Goal: Task Accomplishment & Management: Use online tool/utility

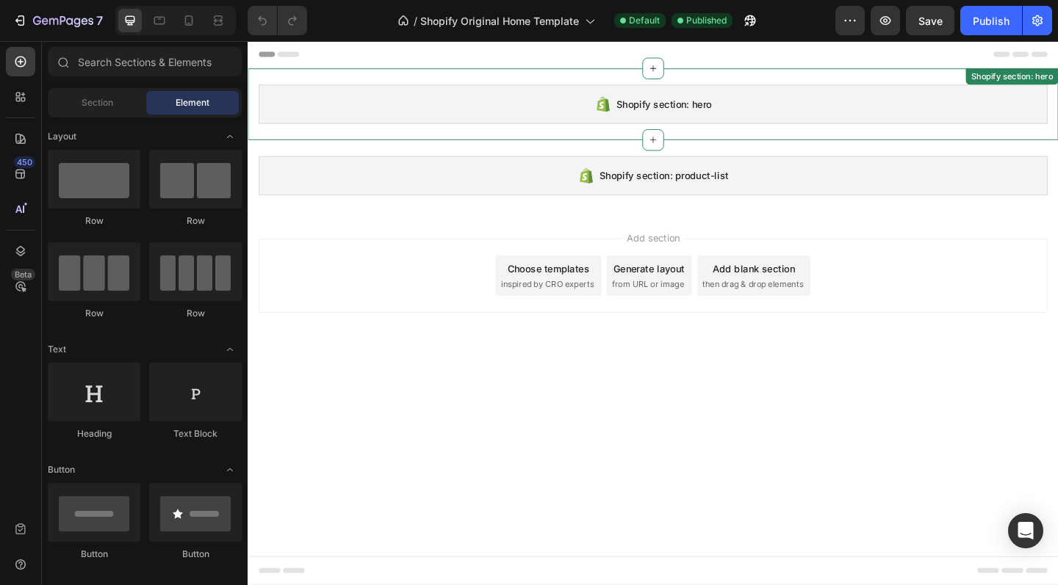
click at [469, 113] on div "Shopify section: hero" at bounding box center [688, 110] width 858 height 43
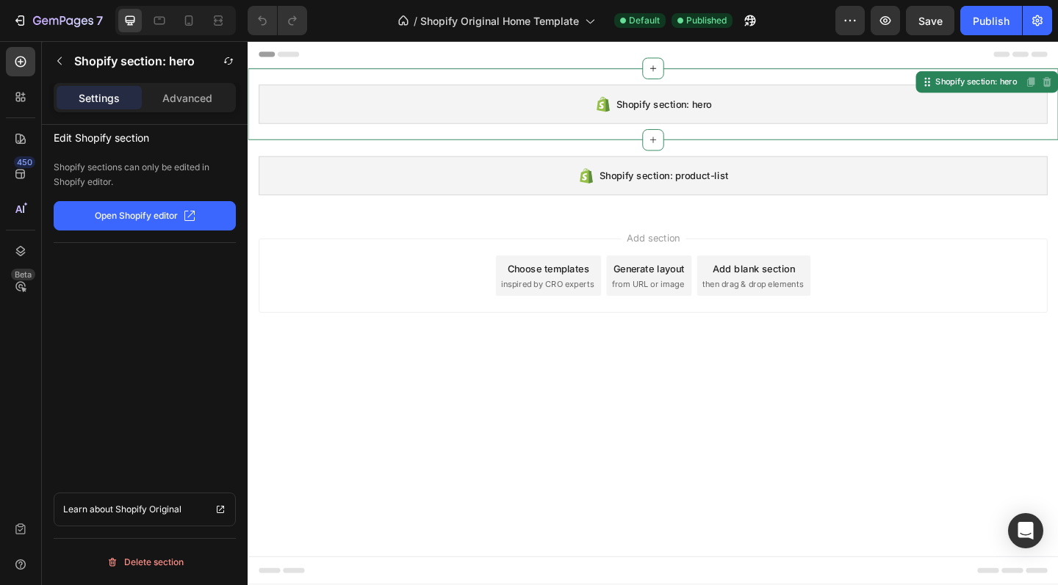
click at [171, 213] on p "Open Shopify editor" at bounding box center [136, 215] width 83 height 13
click at [62, 61] on icon "button" at bounding box center [60, 61] width 12 height 12
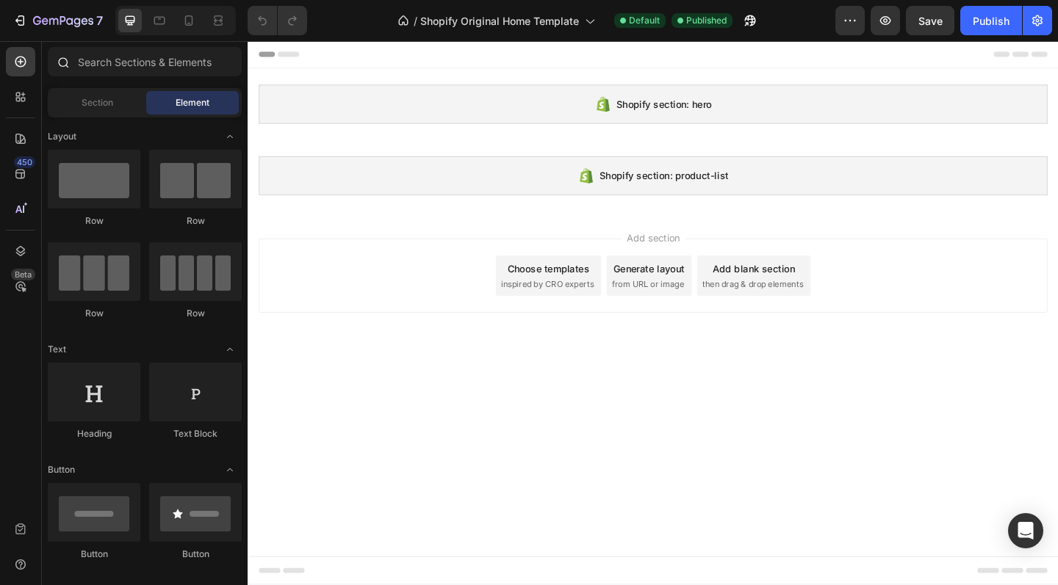
click at [62, 61] on icon at bounding box center [63, 62] width 12 height 12
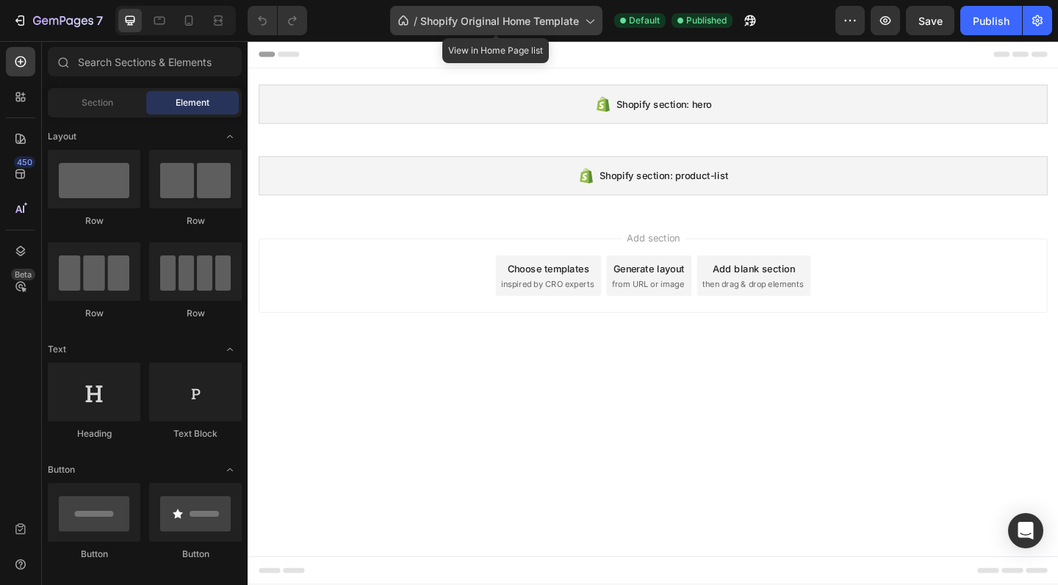
click at [443, 21] on span "Shopify Original Home Template" at bounding box center [499, 20] width 159 height 15
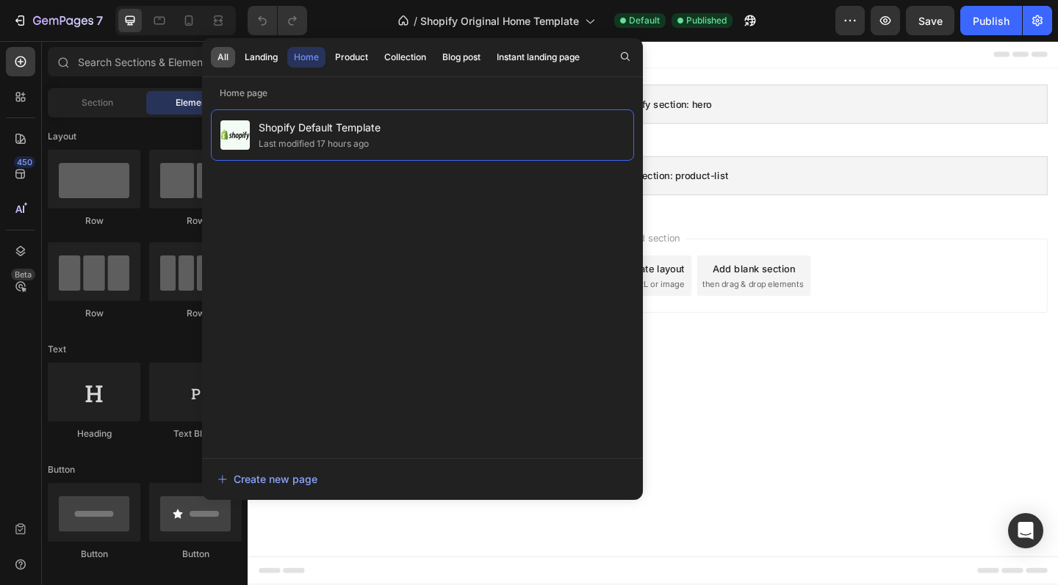
click at [222, 57] on div "All" at bounding box center [222, 57] width 11 height 13
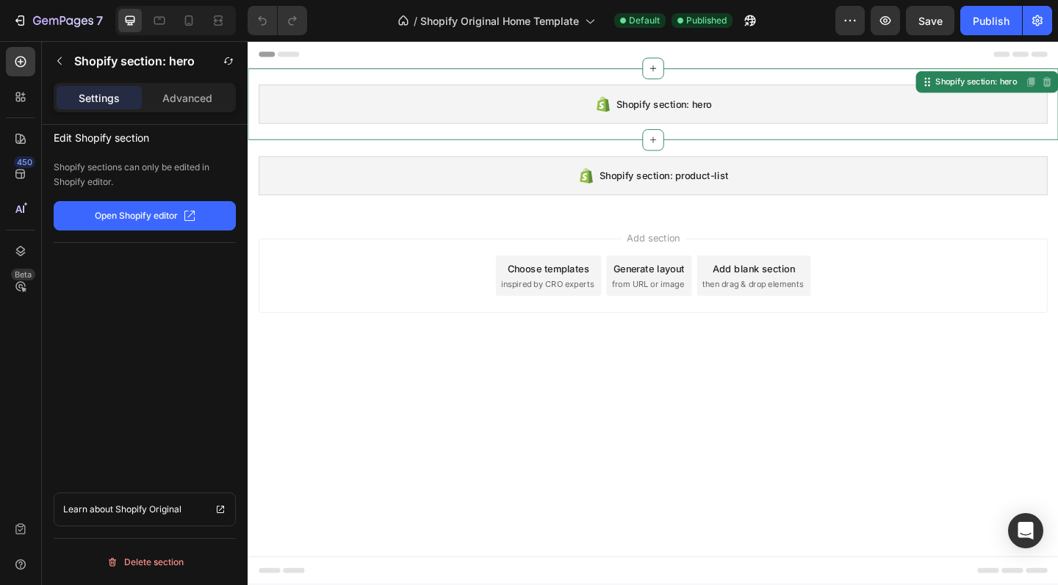
click at [861, 119] on div "Shopify section: hero" at bounding box center [688, 110] width 858 height 43
click at [12, 99] on div at bounding box center [20, 96] width 29 height 29
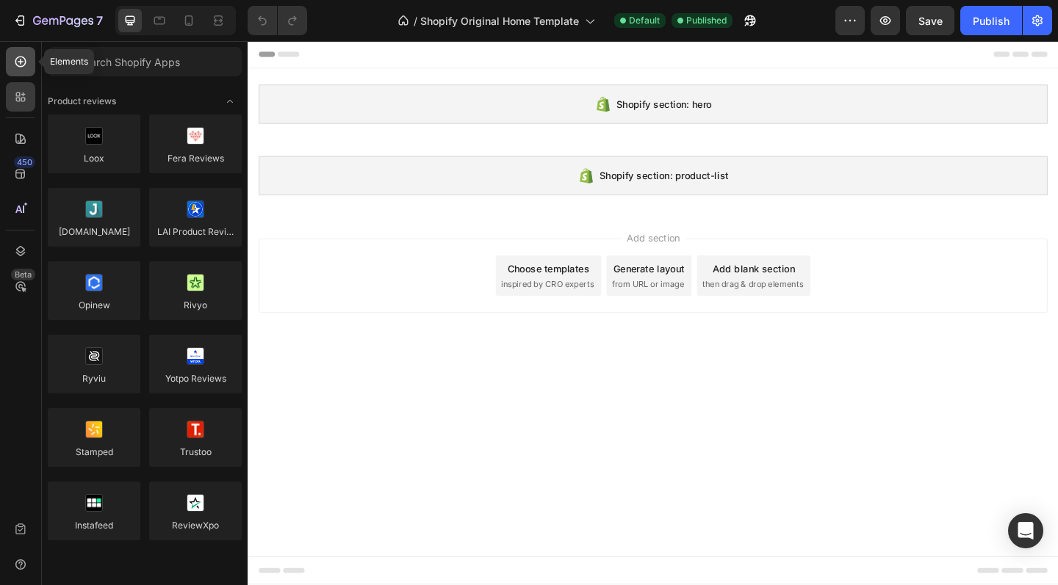
click at [21, 68] on icon at bounding box center [20, 61] width 15 height 15
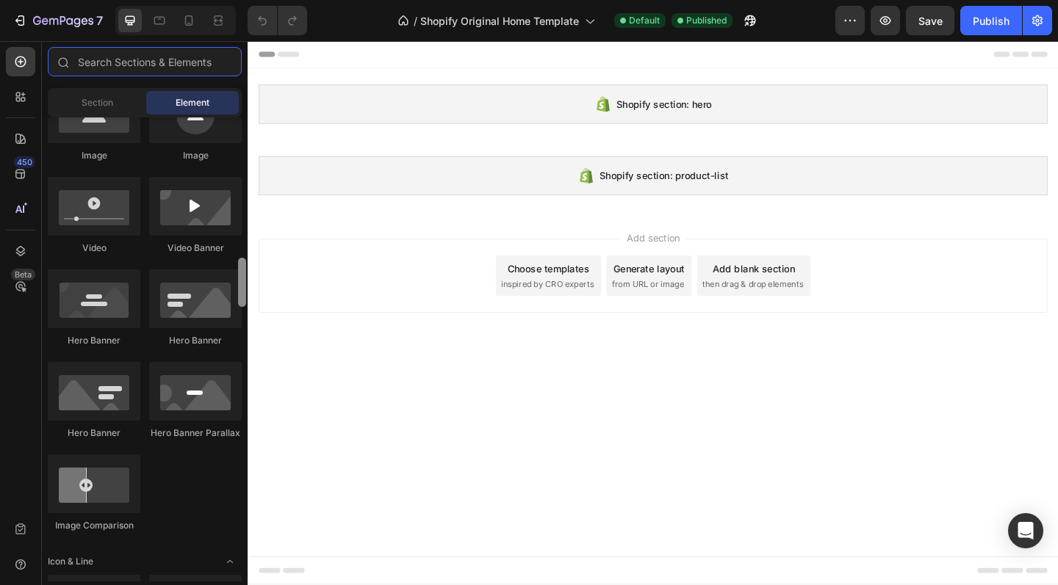
scroll to position [497, 0]
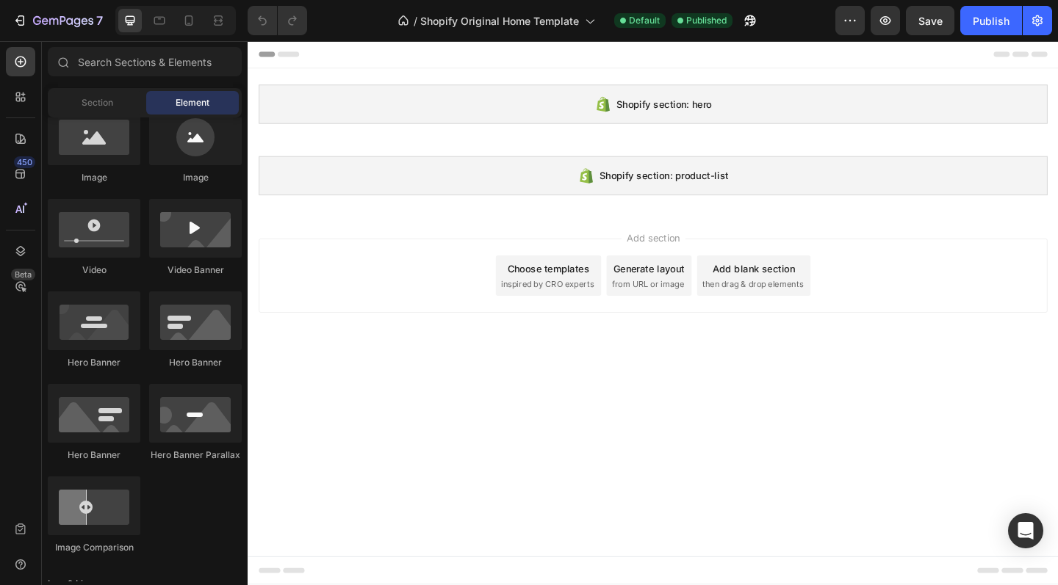
click at [574, 300] on span "inspired by CRO experts" at bounding box center [573, 306] width 101 height 13
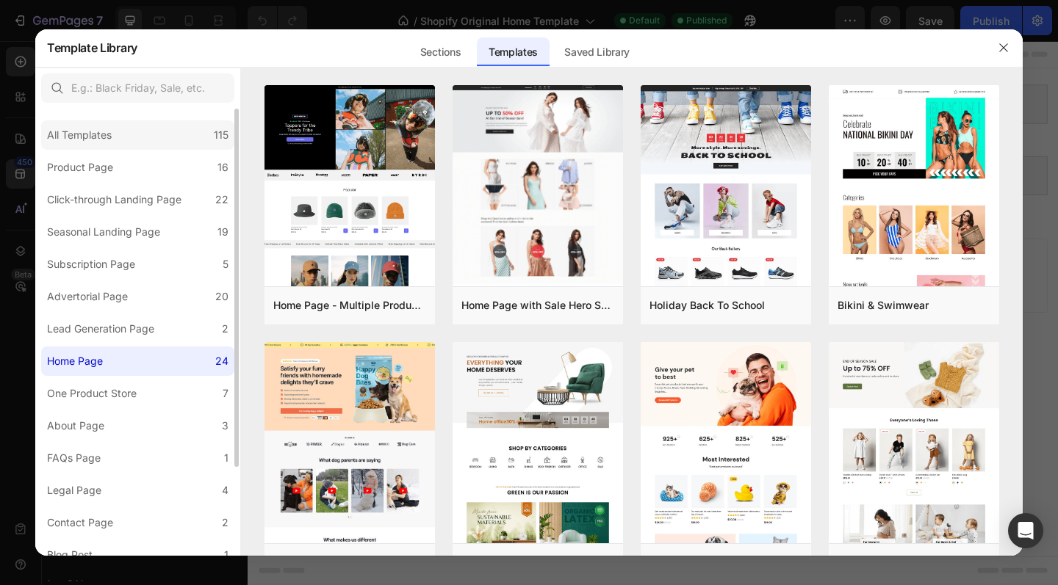
click at [80, 132] on div "All Templates" at bounding box center [79, 135] width 65 height 18
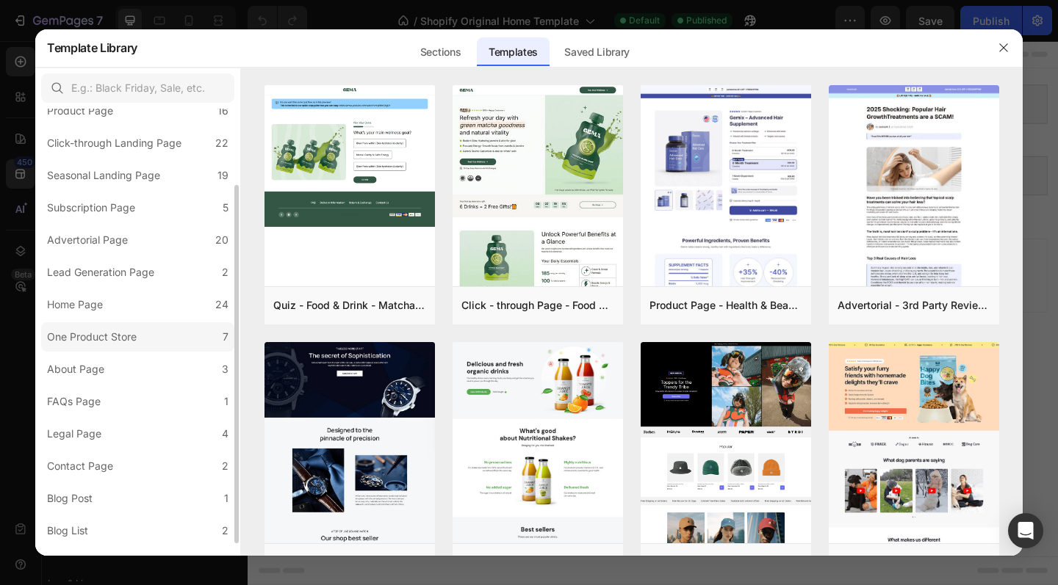
scroll to position [111, 0]
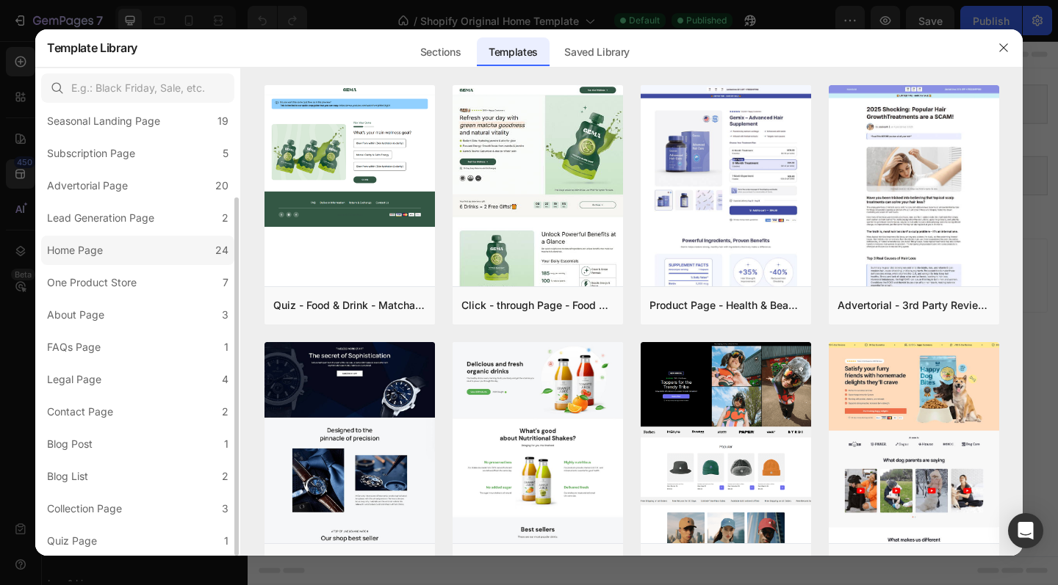
click at [98, 250] on div "Home Page" at bounding box center [75, 251] width 56 height 18
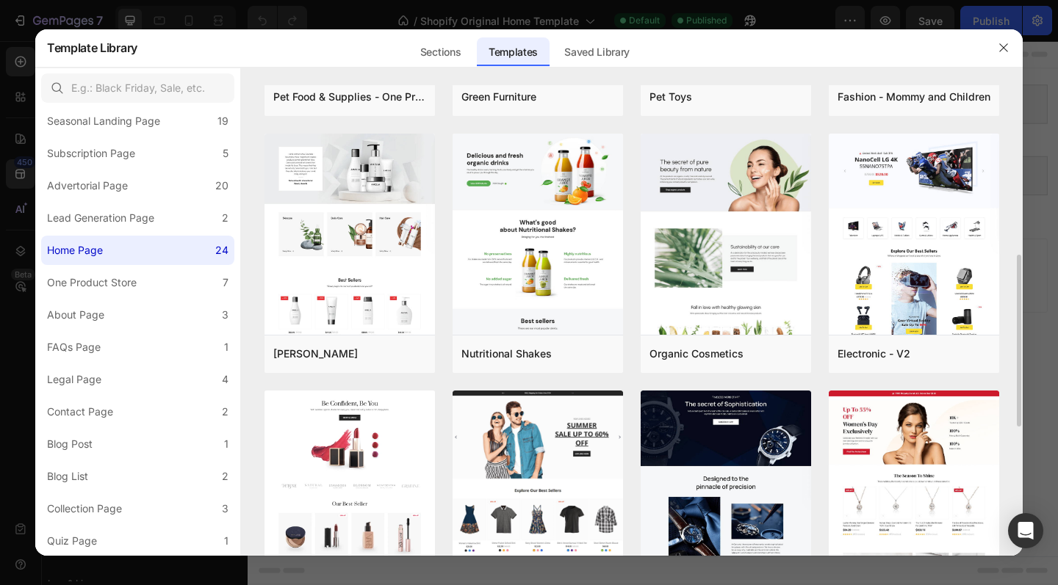
scroll to position [455, 0]
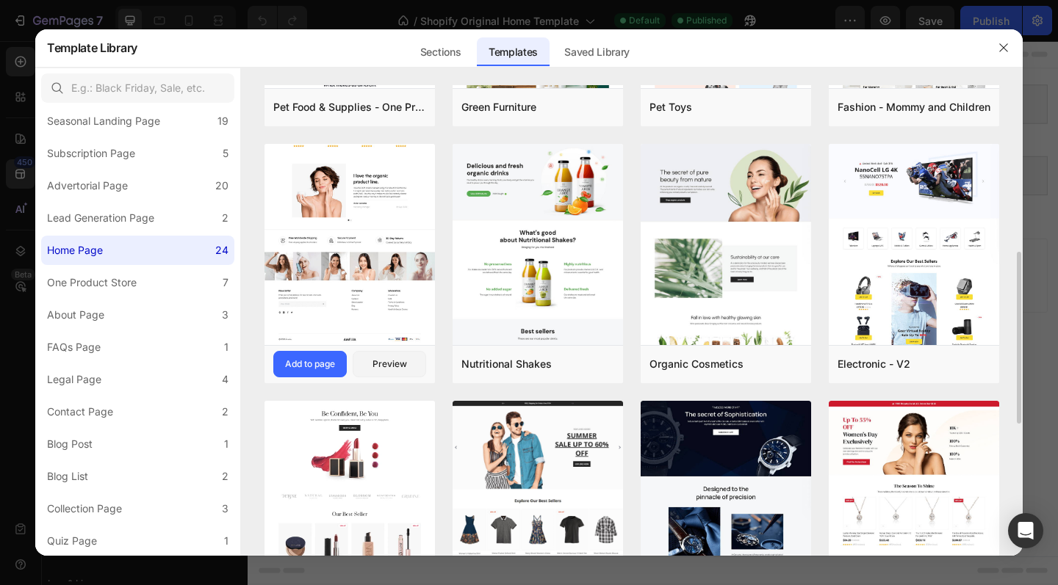
click at [340, 260] on img at bounding box center [349, 40] width 170 height 607
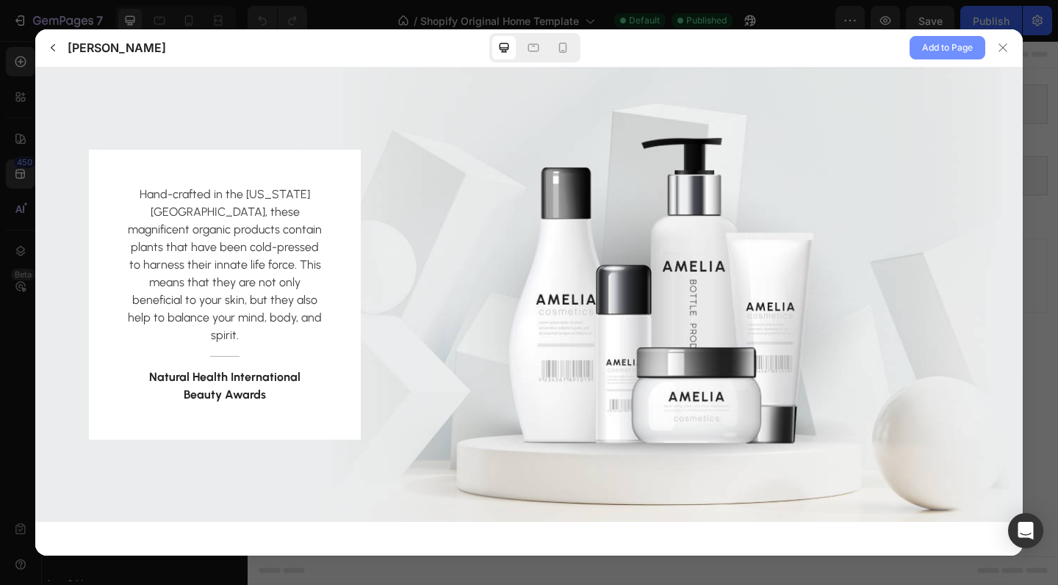
scroll to position [0, 0]
click at [945, 52] on span "Add to Page" at bounding box center [947, 48] width 51 height 18
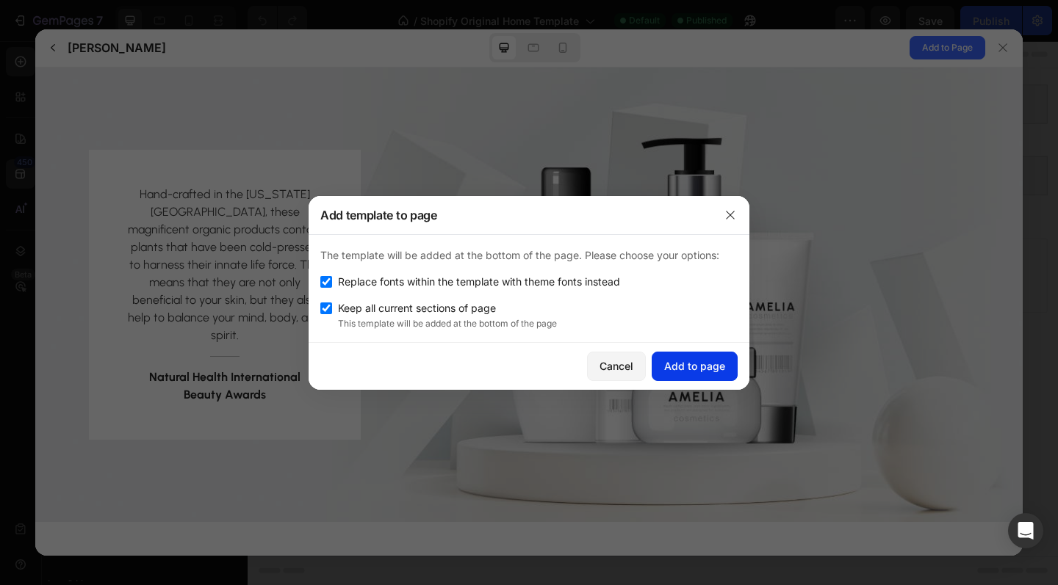
click at [715, 370] on div "Add to page" at bounding box center [694, 365] width 61 height 15
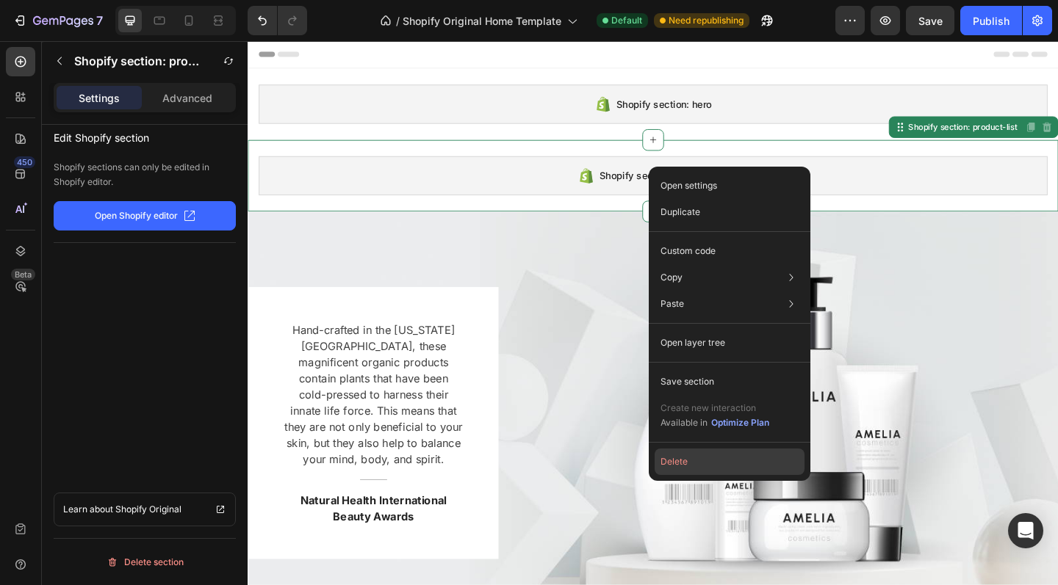
click at [688, 457] on button "Delete" at bounding box center [729, 462] width 150 height 26
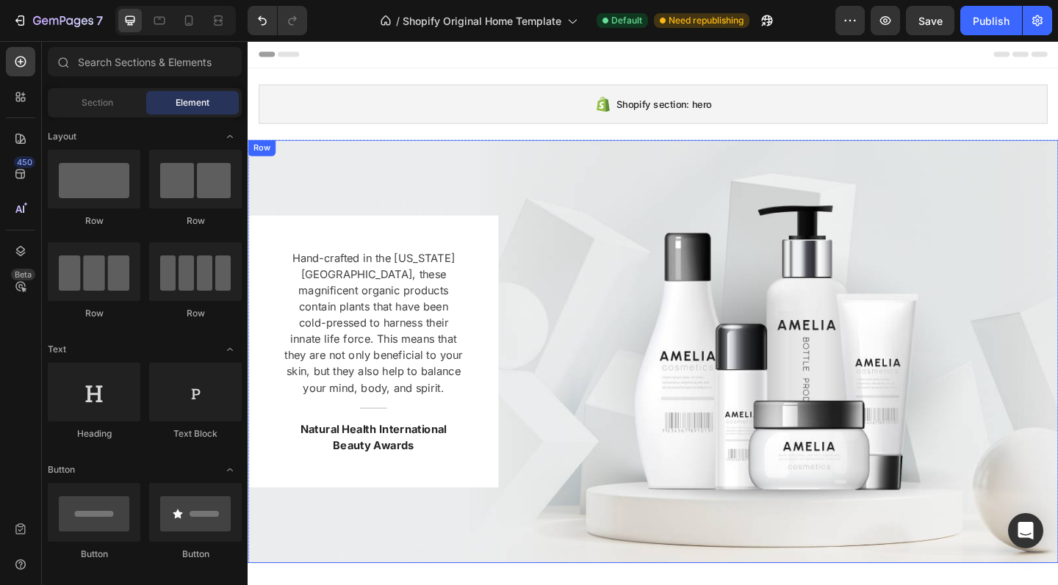
scroll to position [497, 0]
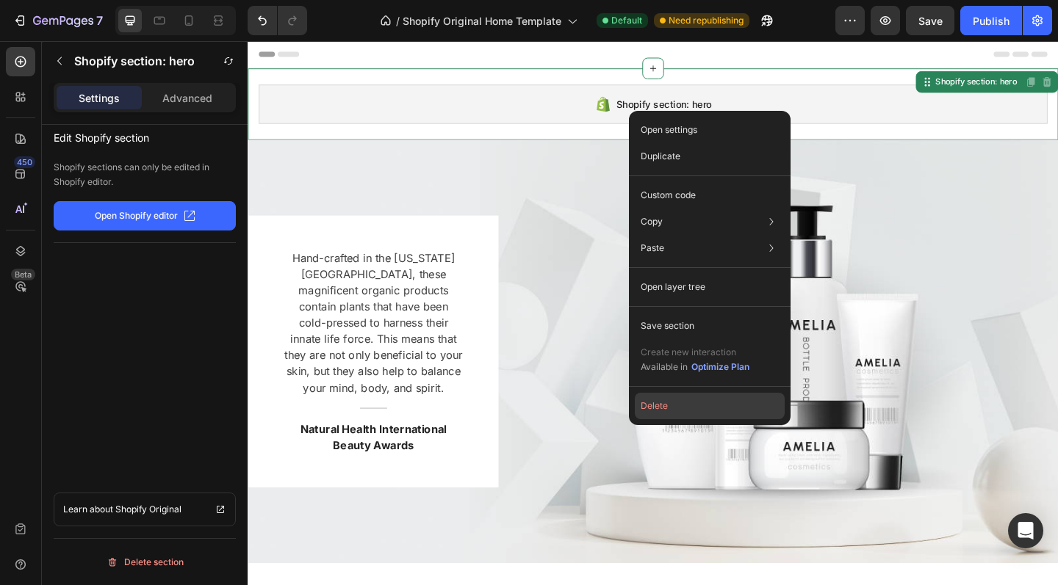
click at [671, 408] on button "Delete" at bounding box center [710, 406] width 150 height 26
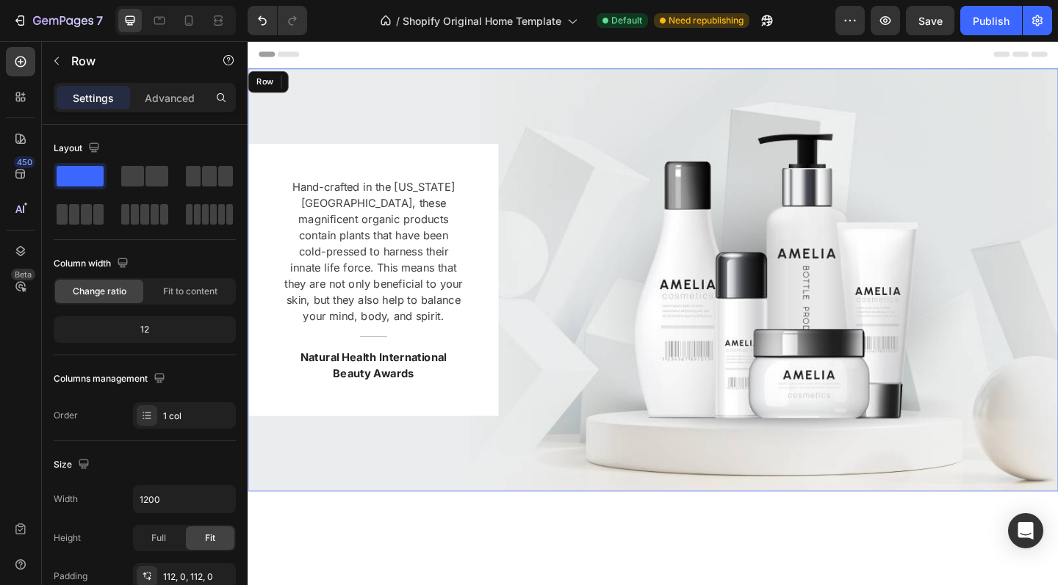
click at [557, 207] on div "Hand-crafted in the Colorado Mountains, these magnificent organic products cont…" at bounding box center [688, 301] width 881 height 296
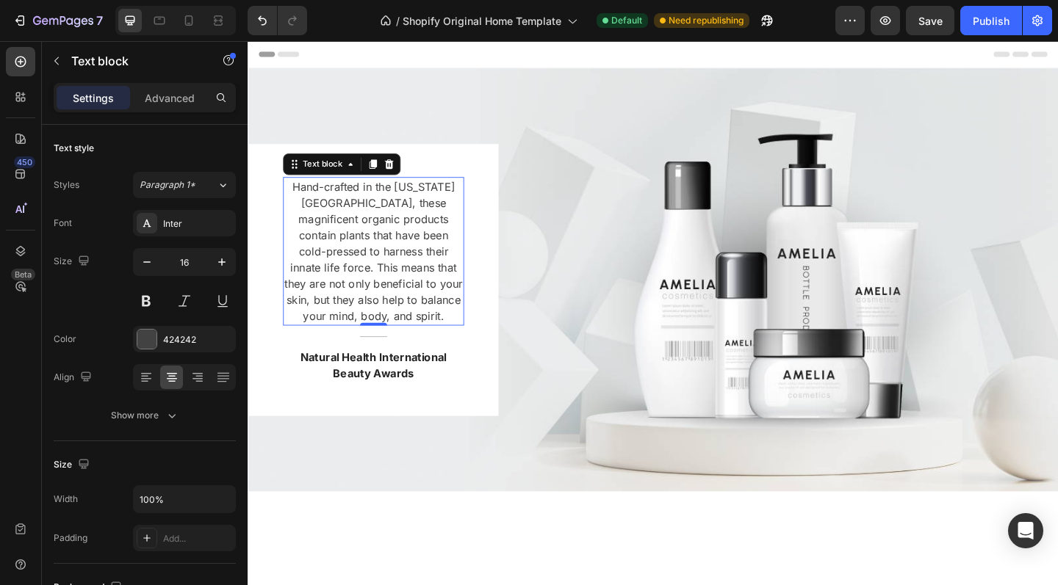
click at [374, 214] on p "Hand-crafted in the Colorado Mountains, these magnificent organic products cont…" at bounding box center [384, 270] width 194 height 159
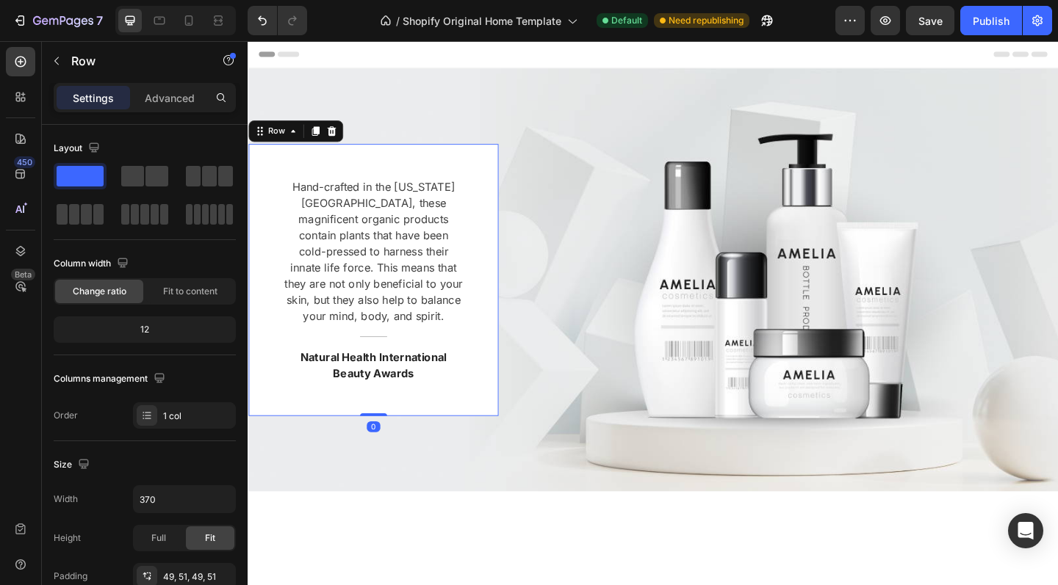
click at [273, 171] on div "Hand-crafted in the Colorado Mountains, these magnificent organic products cont…" at bounding box center [384, 301] width 272 height 296
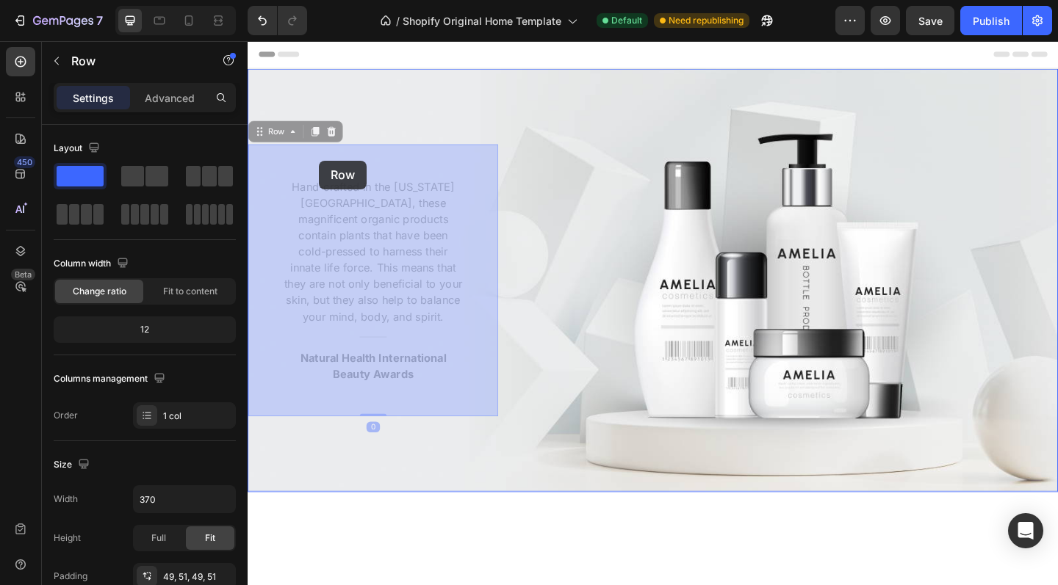
drag, startPoint x: 273, startPoint y: 171, endPoint x: 330, endPoint y: 170, distance: 57.3
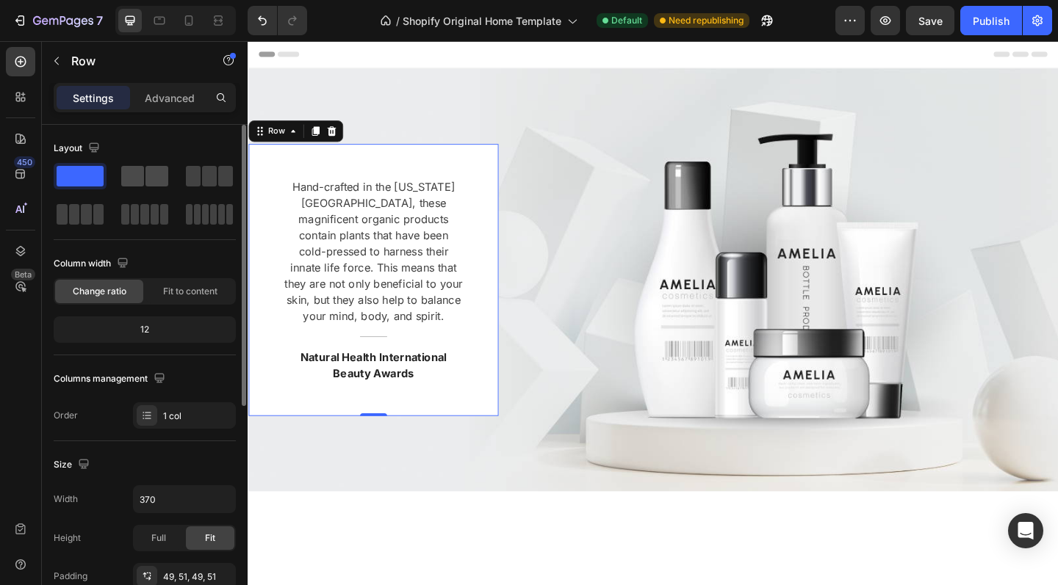
click at [148, 184] on span at bounding box center [156, 176] width 23 height 21
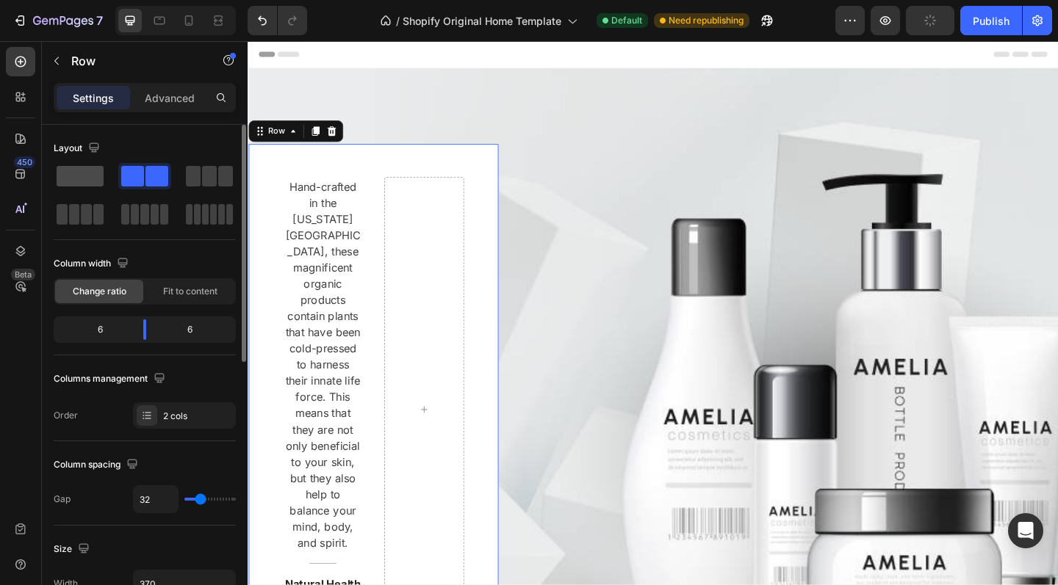
click at [93, 184] on span at bounding box center [80, 176] width 47 height 21
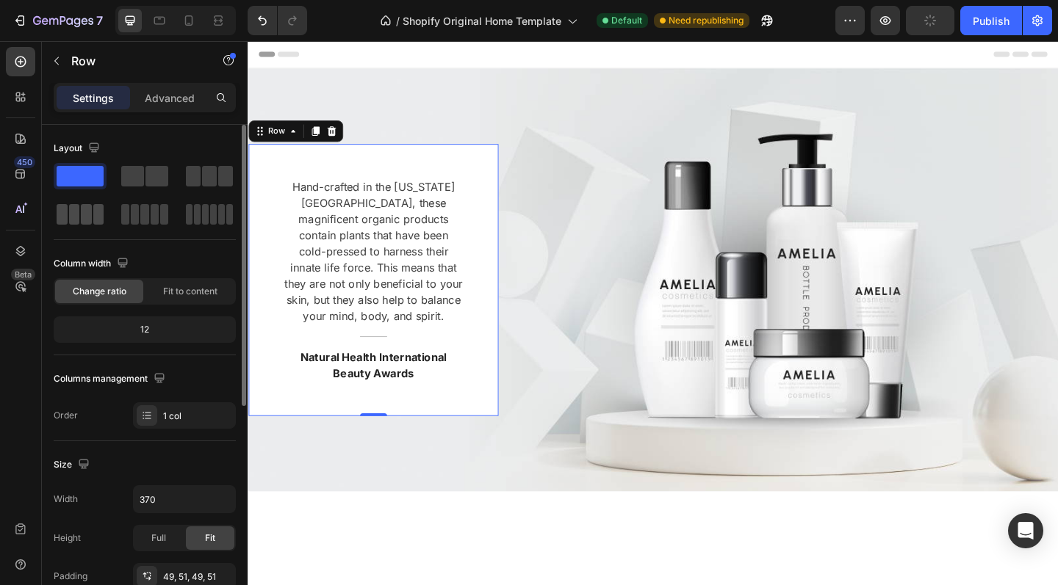
click at [82, 222] on span at bounding box center [86, 214] width 11 height 21
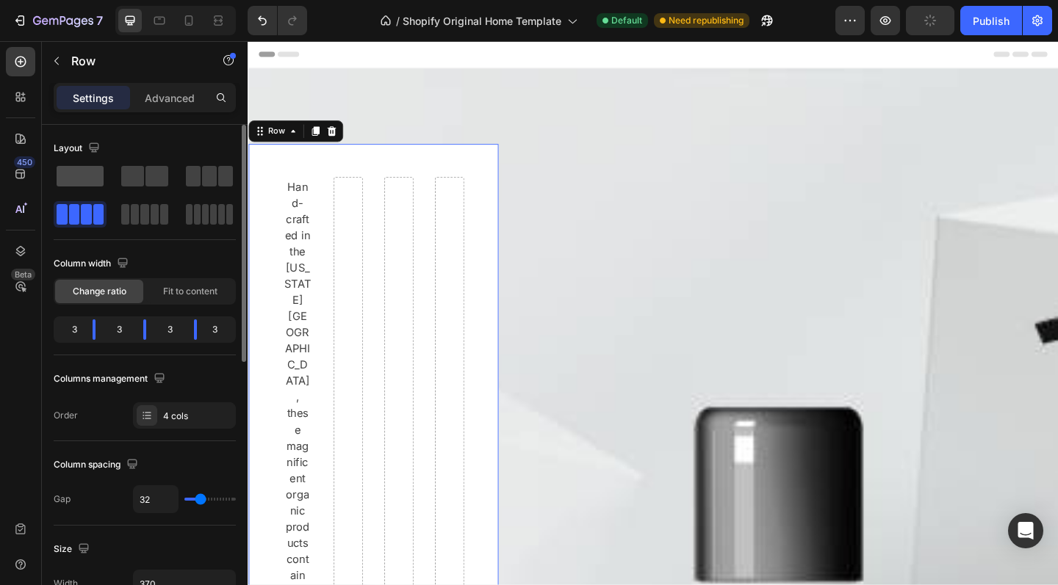
click at [59, 176] on span at bounding box center [80, 176] width 47 height 21
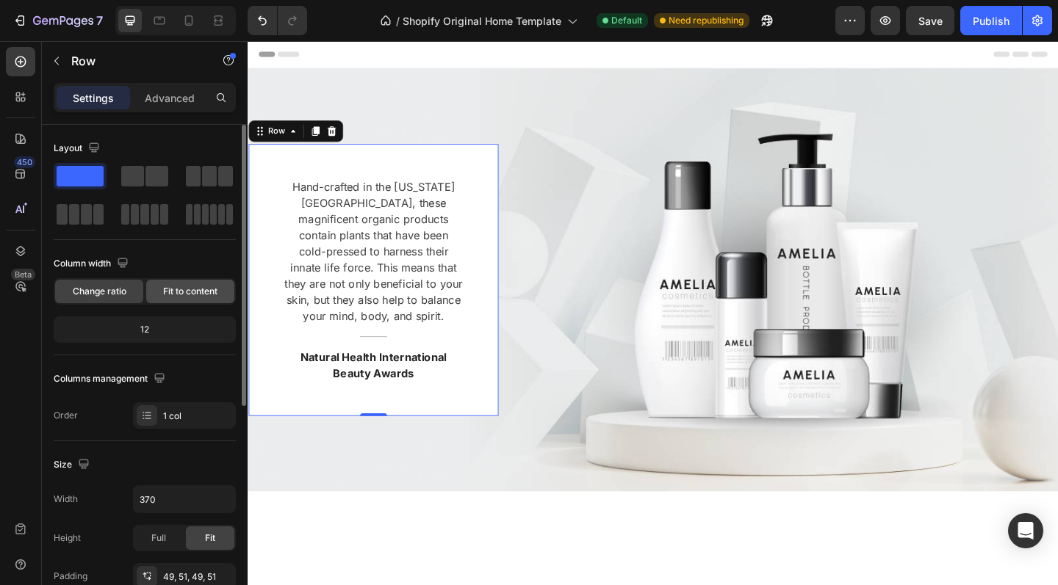
click at [173, 301] on div "Fit to content" at bounding box center [190, 292] width 88 height 24
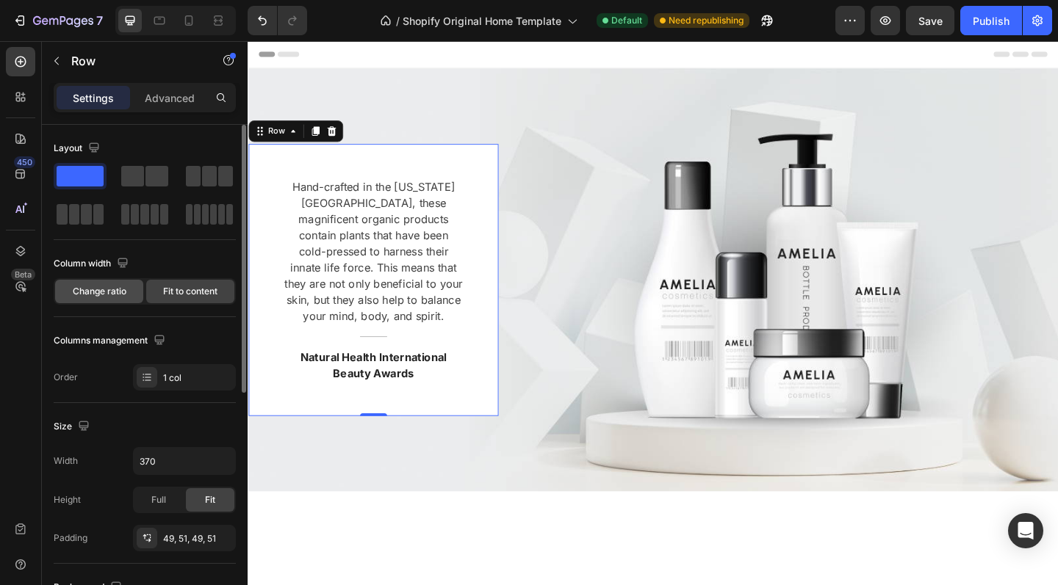
click at [126, 293] on span "Change ratio" at bounding box center [100, 291] width 54 height 13
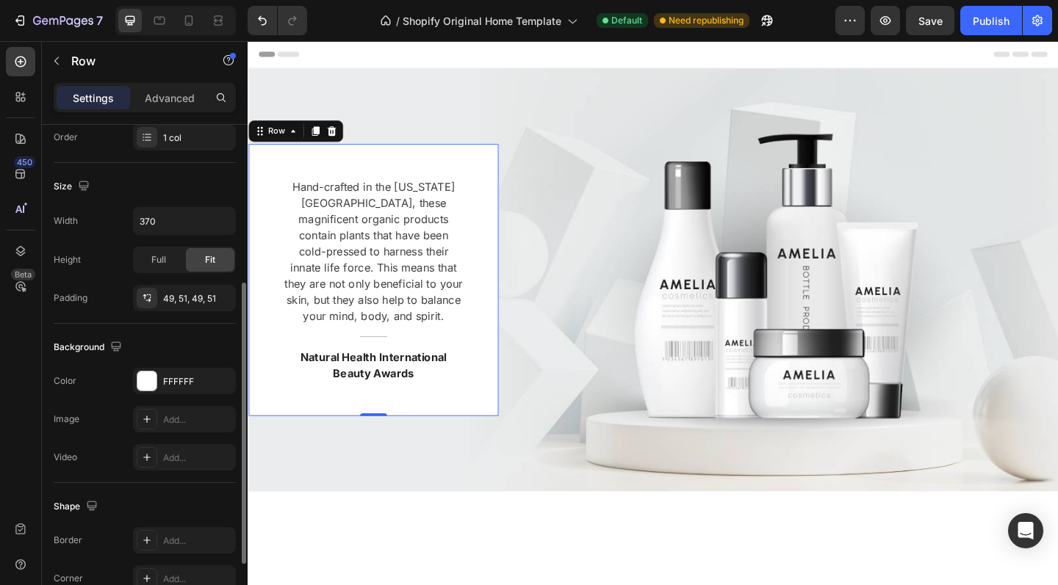
scroll to position [280, 0]
click at [195, 380] on div "FFFFFF" at bounding box center [184, 380] width 43 height 13
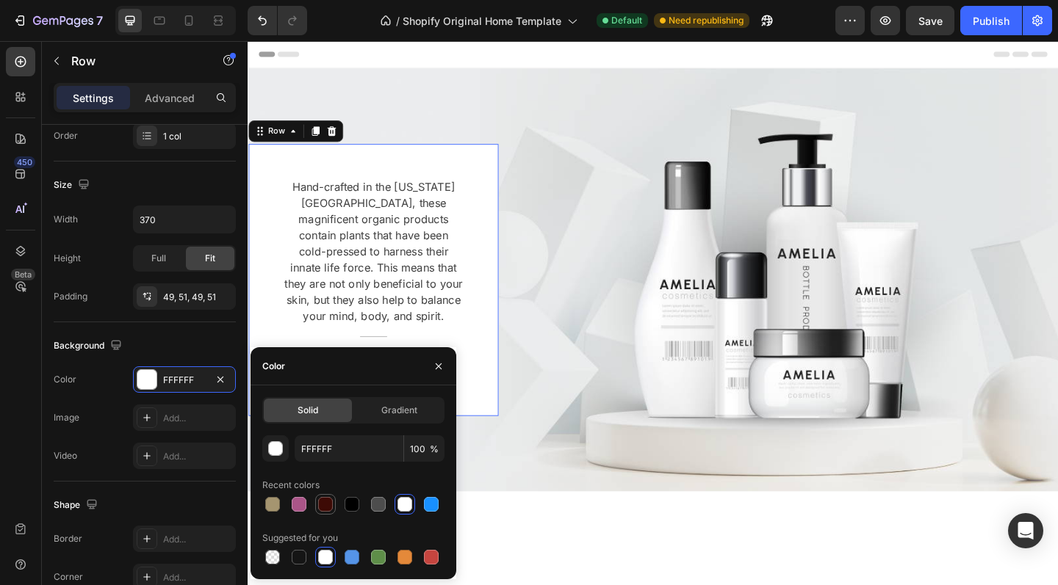
click at [332, 509] on div at bounding box center [325, 504] width 15 height 15
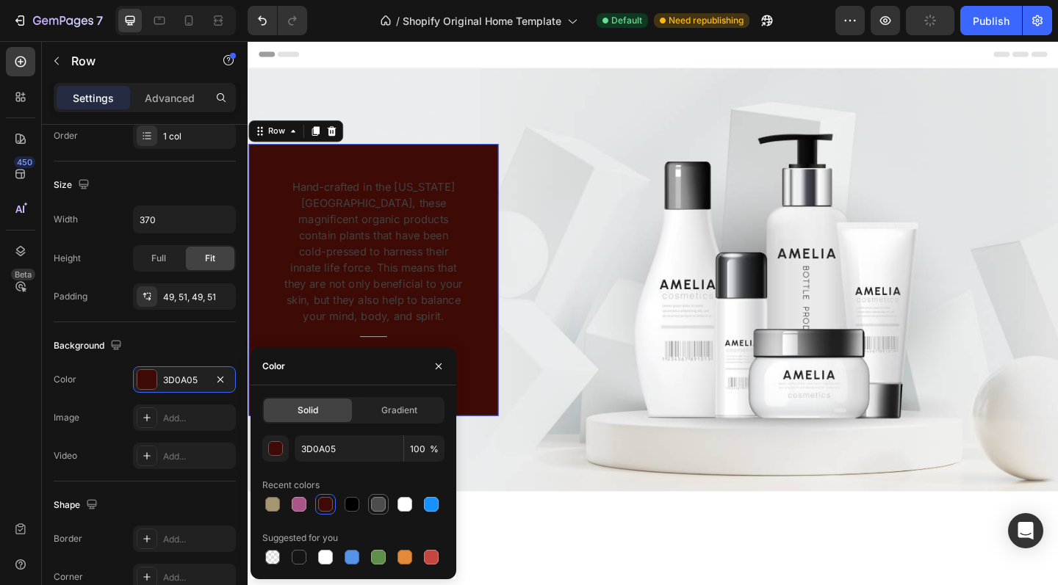
click at [388, 507] on div at bounding box center [378, 504] width 21 height 21
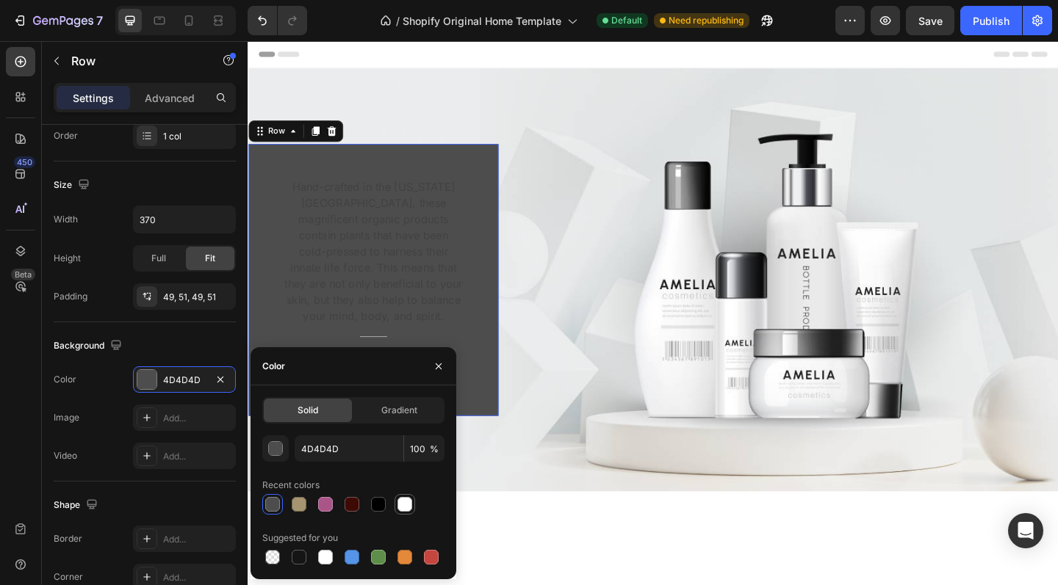
click at [408, 506] on div at bounding box center [404, 504] width 15 height 15
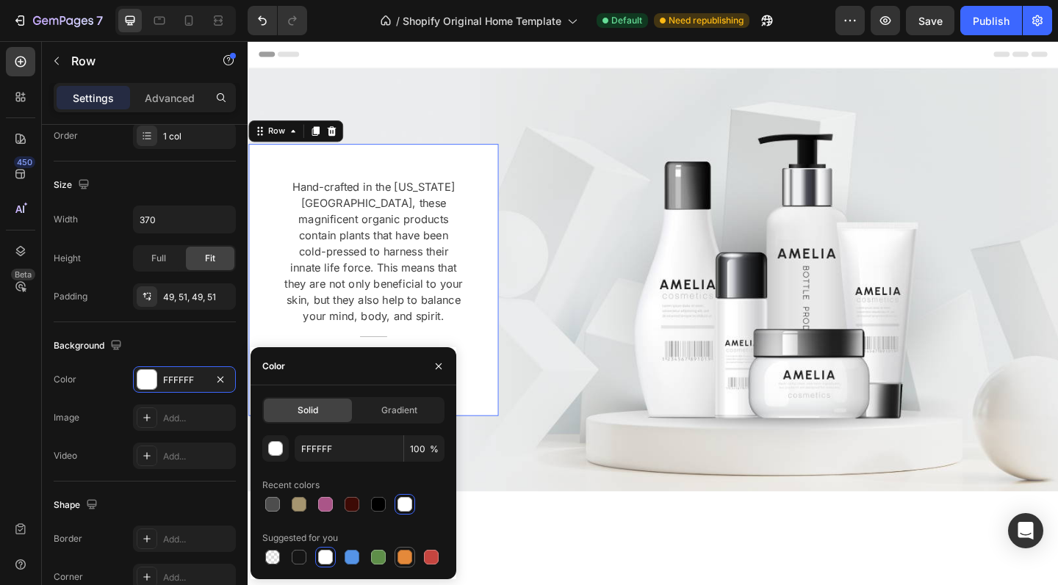
click at [397, 560] on div at bounding box center [404, 557] width 15 height 15
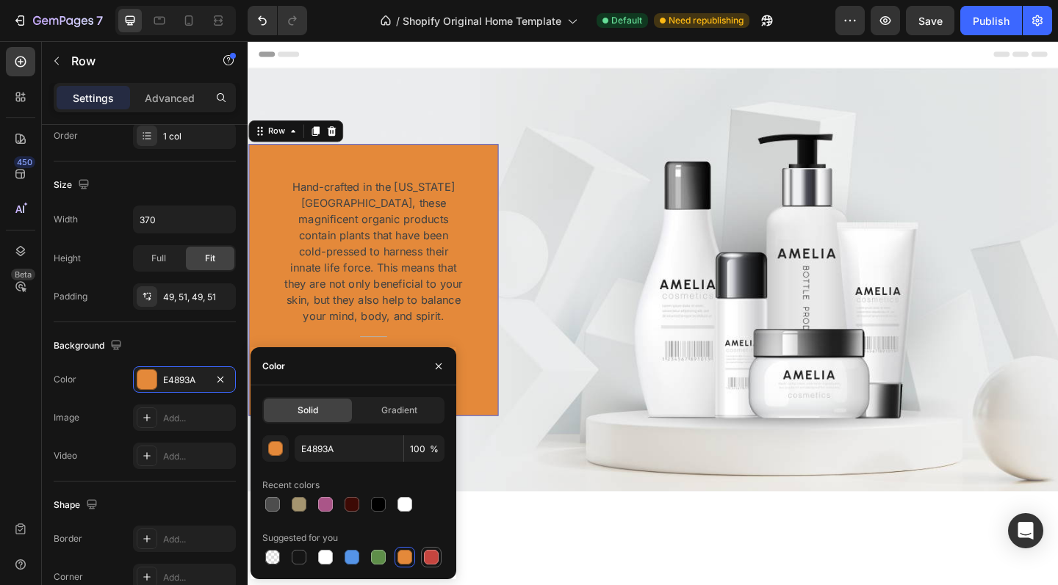
click at [422, 558] on div at bounding box center [431, 558] width 18 height 18
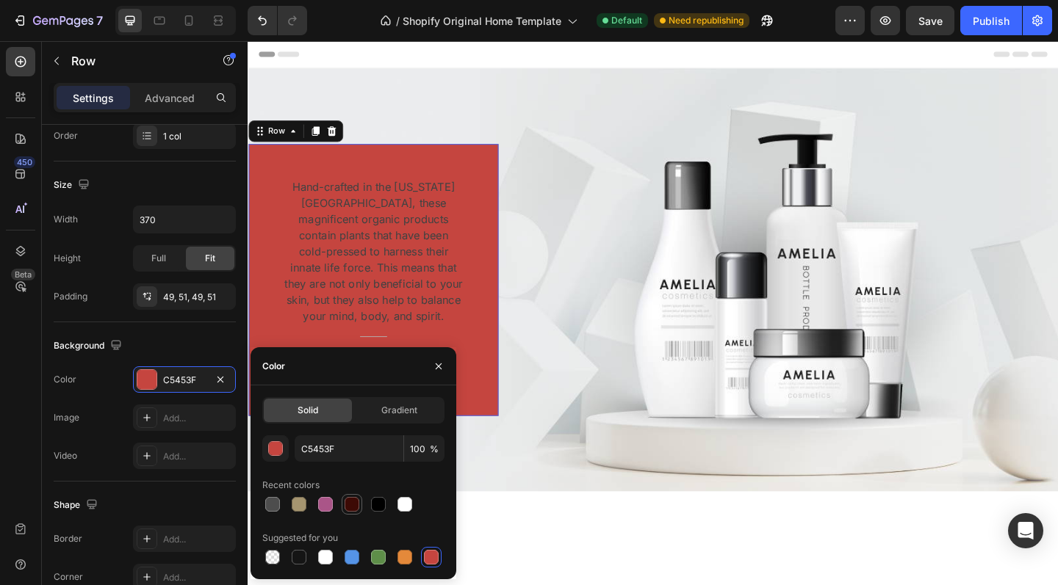
click at [347, 507] on div at bounding box center [351, 504] width 15 height 15
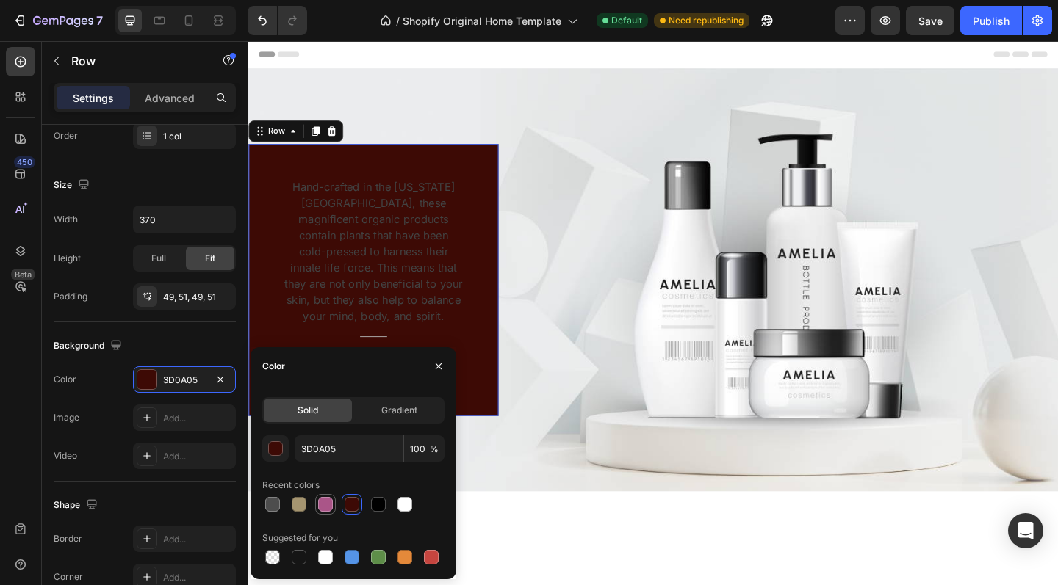
click at [316, 509] on div at bounding box center [325, 504] width 21 height 21
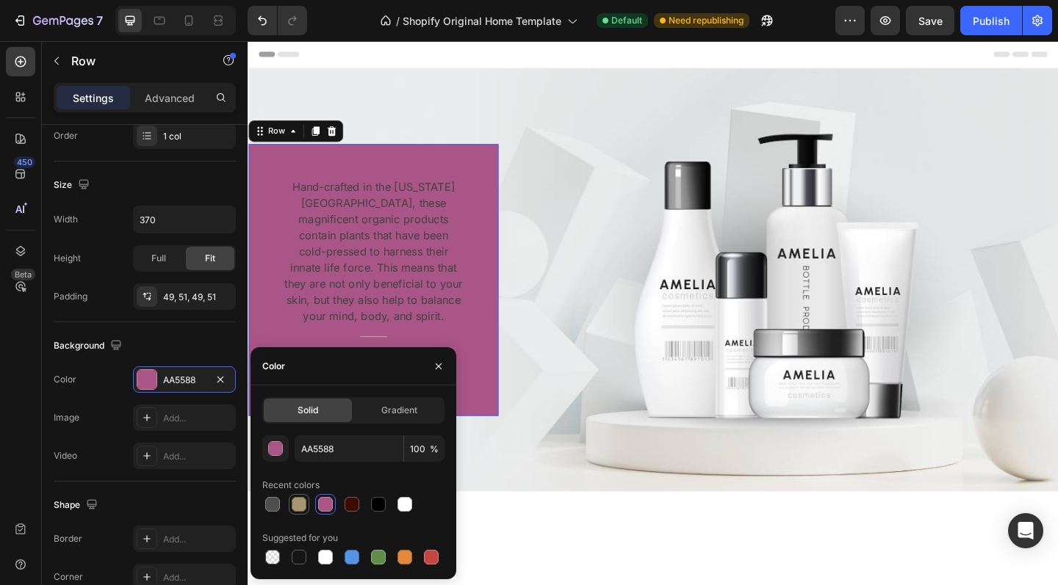
click at [304, 506] on div at bounding box center [299, 504] width 15 height 15
type input "A59570"
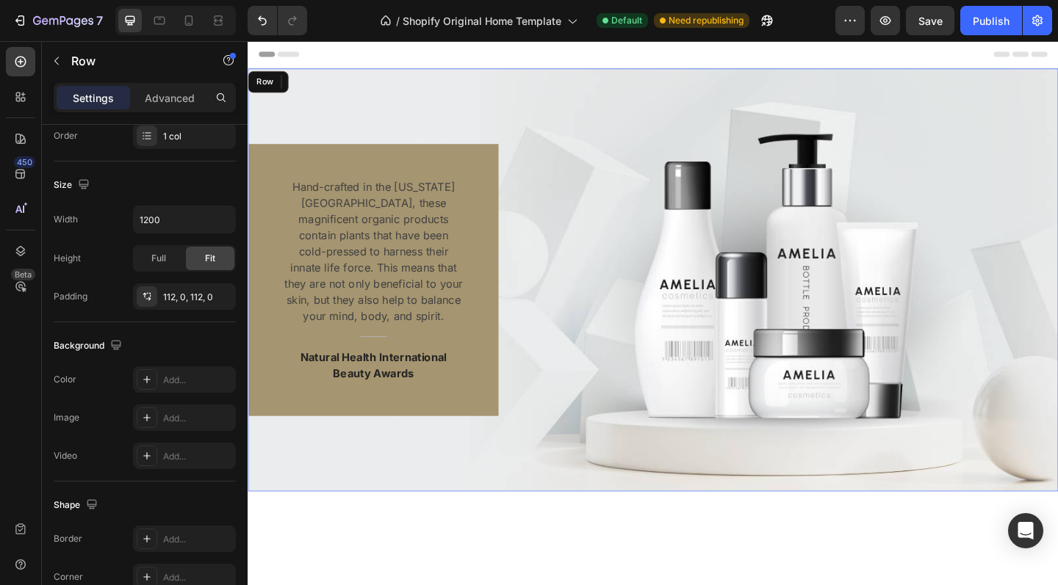
click at [592, 308] on div "Hand-crafted in the Colorado Mountains, these magnificent organic products cont…" at bounding box center [688, 301] width 881 height 296
click at [522, 256] on div "Hand-crafted in the Colorado Mountains, these magnificent organic products cont…" at bounding box center [688, 301] width 881 height 296
click at [496, 242] on div "Hand-crafted in the Colorado Mountains, these magnificent organic products cont…" at bounding box center [384, 301] width 272 height 296
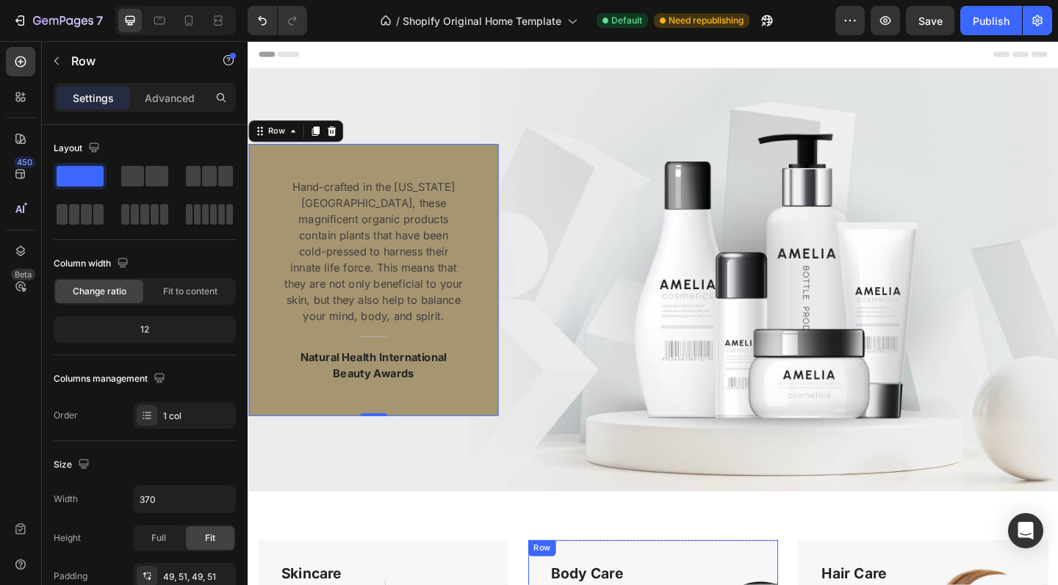
scroll to position [0, 0]
click at [487, 253] on div "Hand-crafted in the Colorado Mountains, these magnificent organic products cont…" at bounding box center [384, 301] width 272 height 296
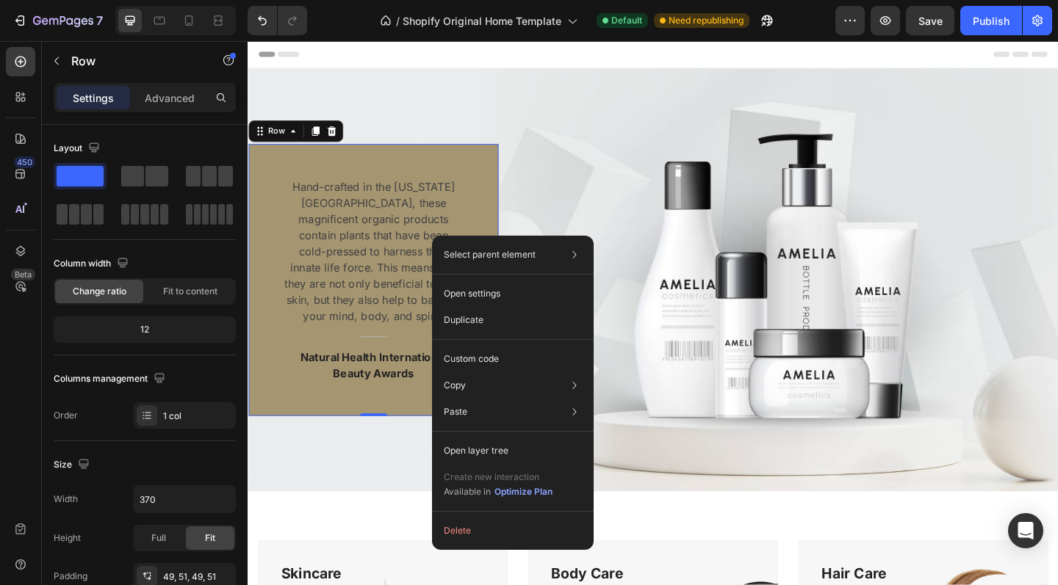
click at [263, 295] on div "Hand-crafted in the Colorado Mountains, these magnificent organic products cont…" at bounding box center [384, 301] width 272 height 296
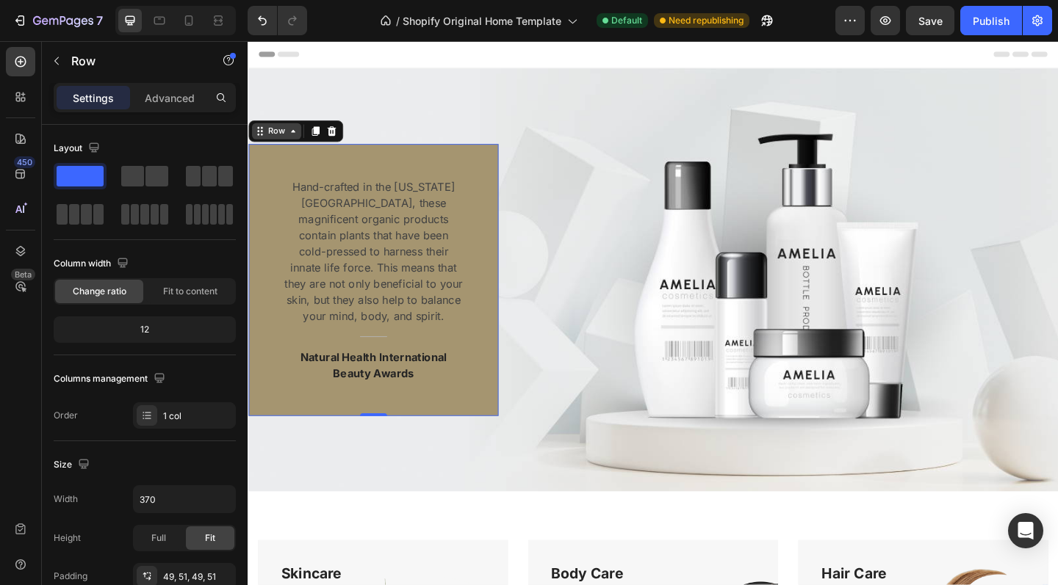
click at [259, 140] on icon at bounding box center [259, 140] width 2 height 2
click at [492, 188] on div "Hand-crafted in the Colorado Mountains, these magnificent organic products cont…" at bounding box center [384, 301] width 272 height 296
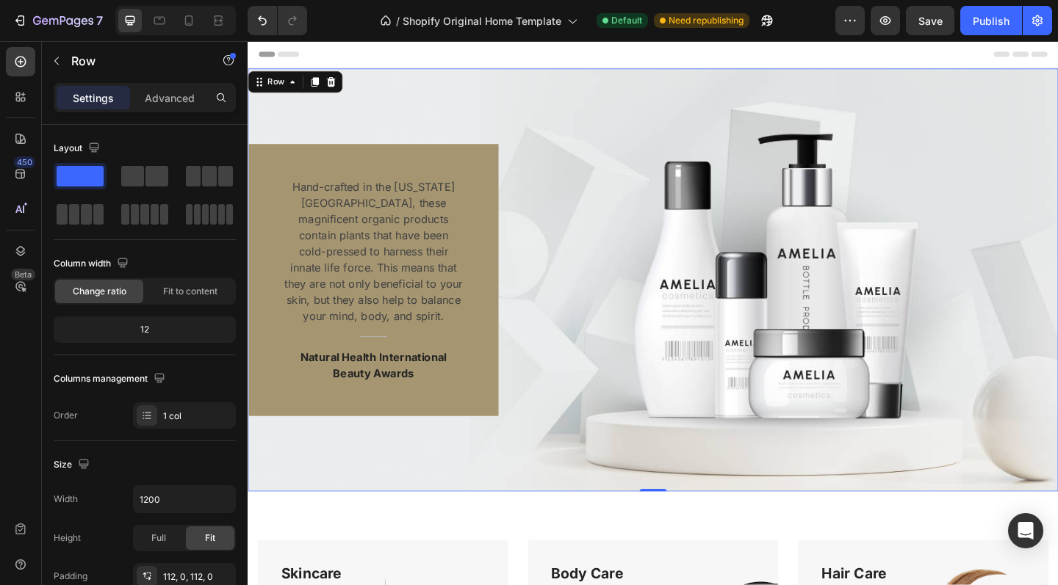
click at [610, 227] on div "Hand-crafted in the Colorado Mountains, these magnificent organic products cont…" at bounding box center [688, 301] width 881 height 296
click at [492, 410] on div "Hand-crafted in the Colorado Mountains, these magnificent organic products cont…" at bounding box center [384, 301] width 272 height 296
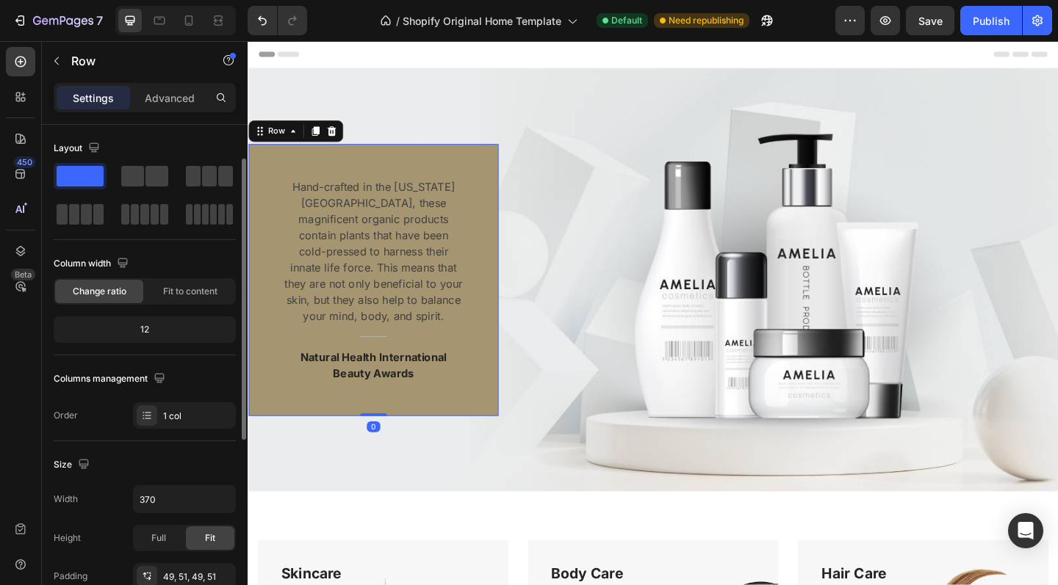
scroll to position [394, 0]
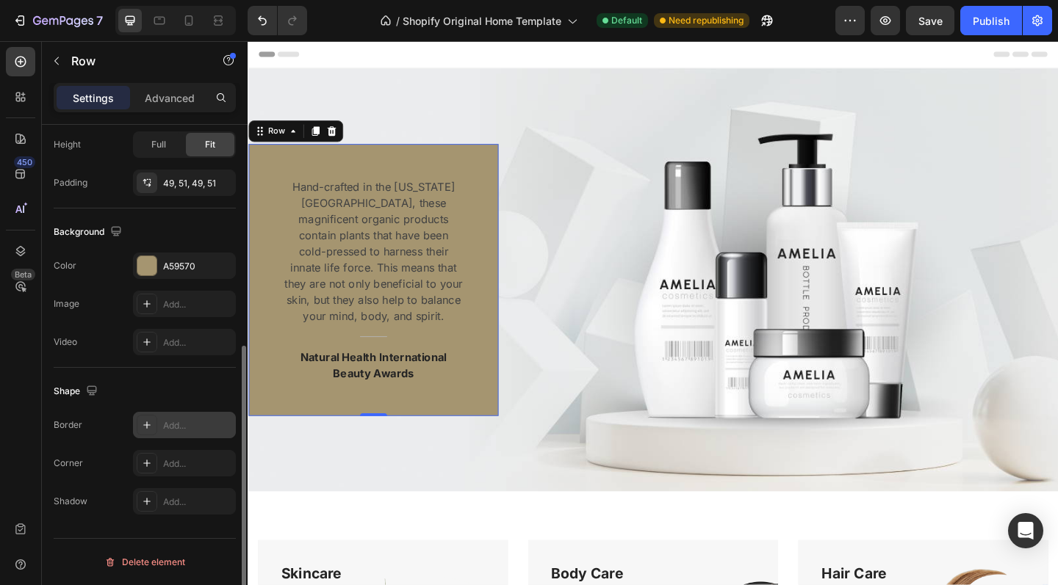
click at [146, 427] on icon at bounding box center [147, 425] width 12 height 12
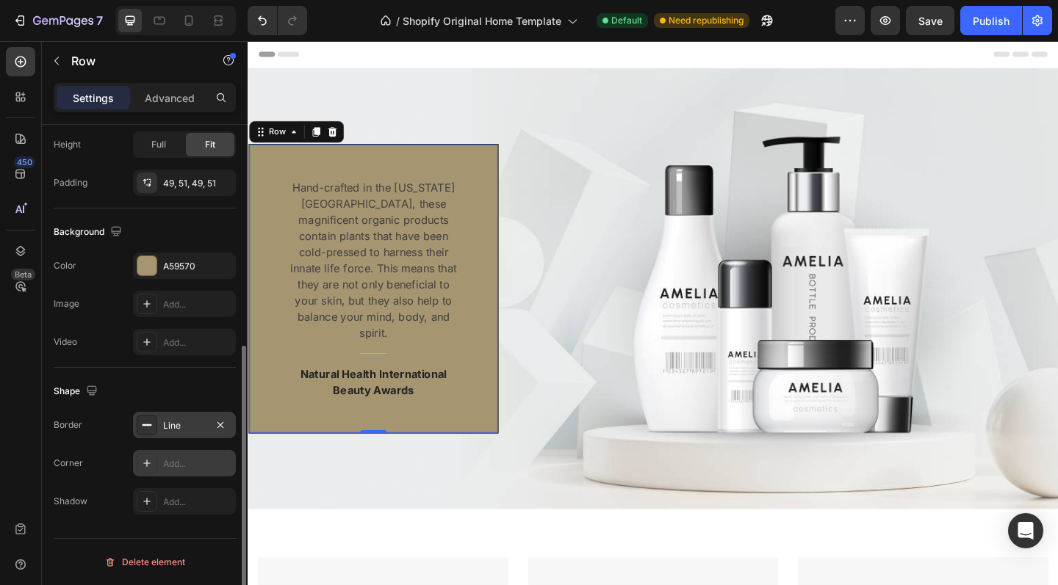
click at [142, 463] on icon at bounding box center [147, 464] width 12 height 12
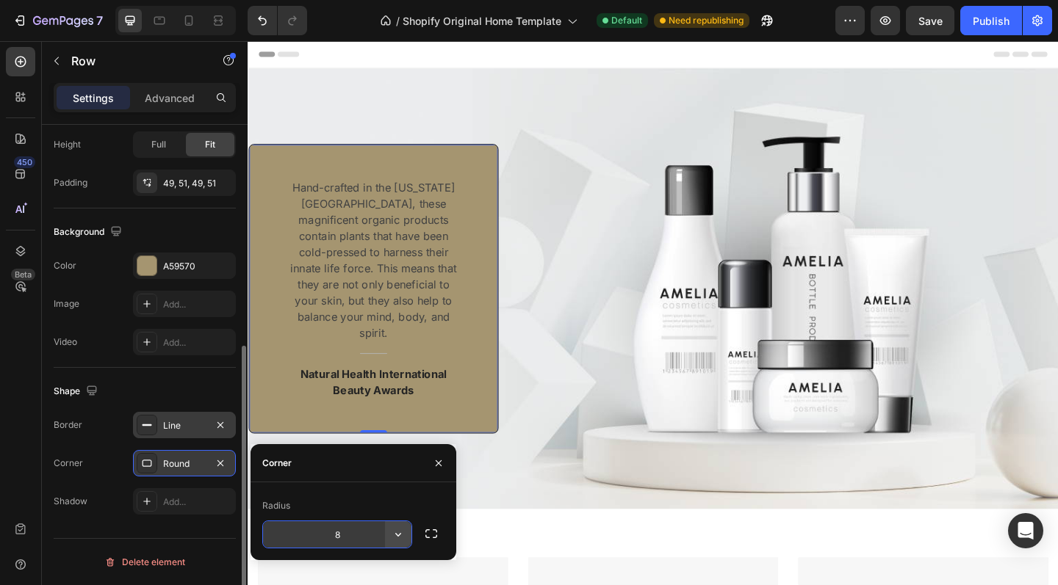
click at [400, 535] on icon "button" at bounding box center [398, 534] width 15 height 15
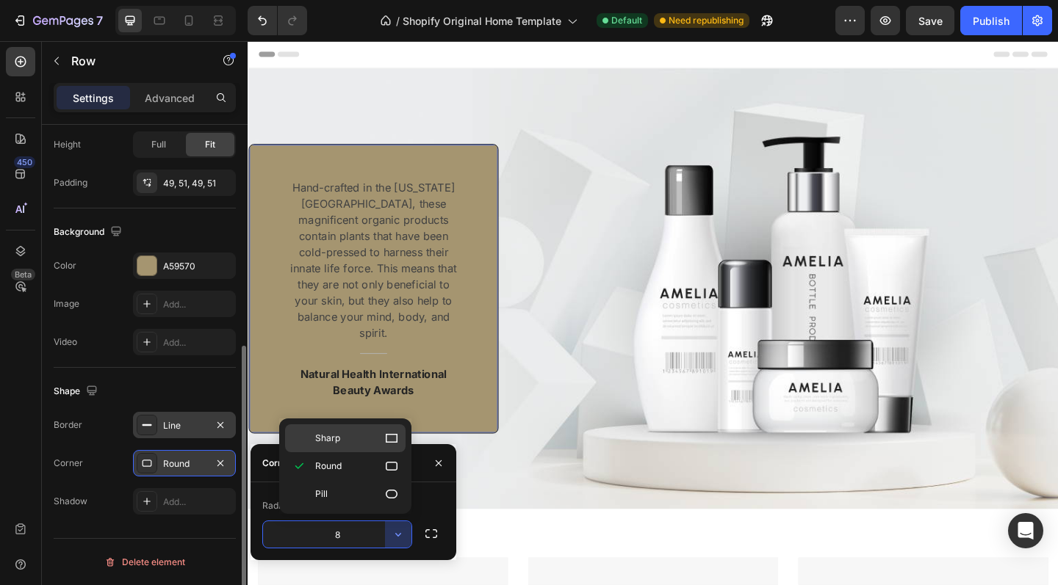
click at [355, 447] on div "Sharp" at bounding box center [345, 438] width 120 height 28
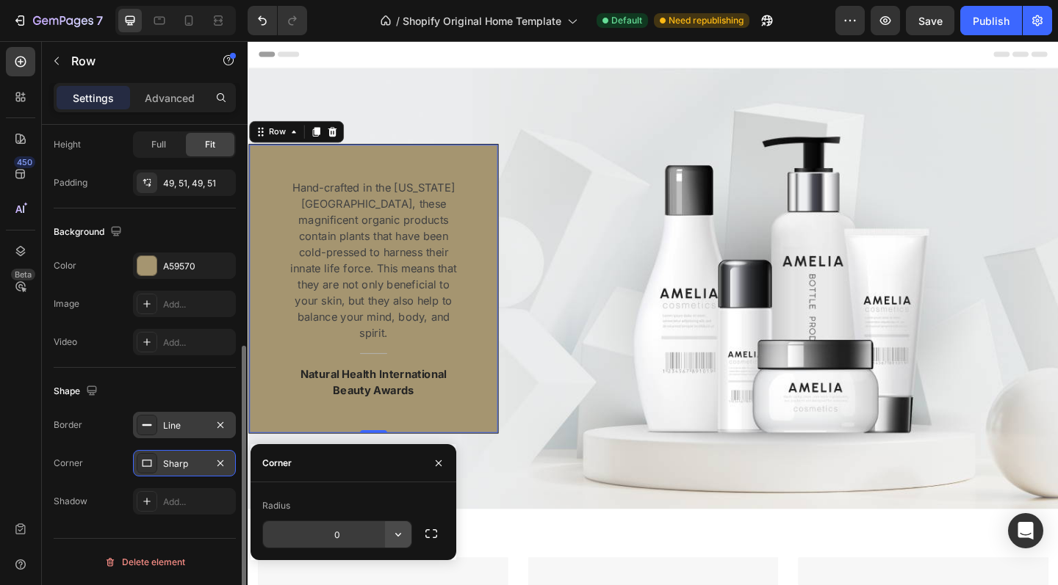
click at [397, 535] on icon "button" at bounding box center [398, 534] width 15 height 15
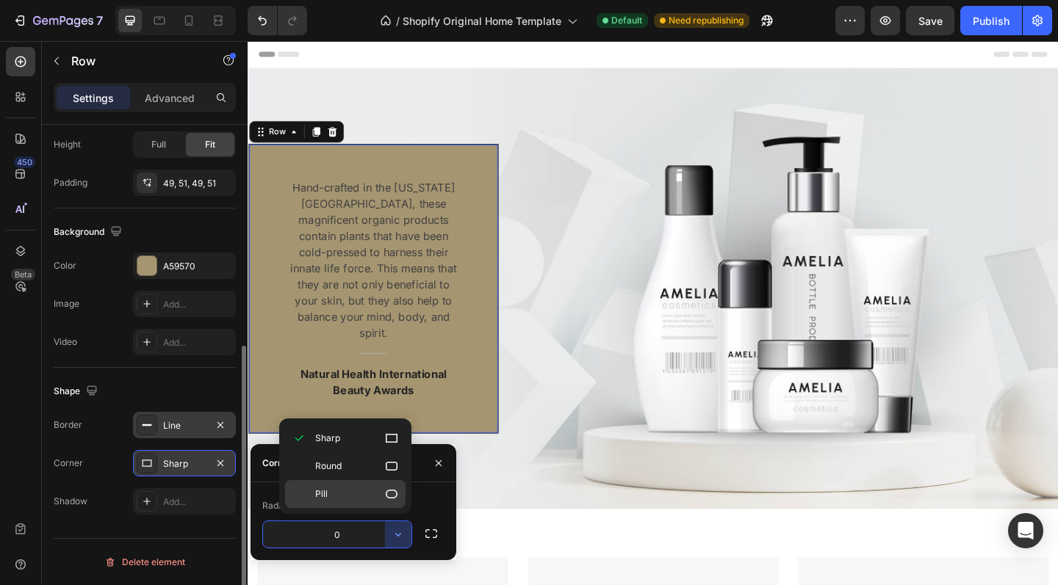
click at [388, 491] on icon at bounding box center [392, 494] width 12 height 9
type input "9999"
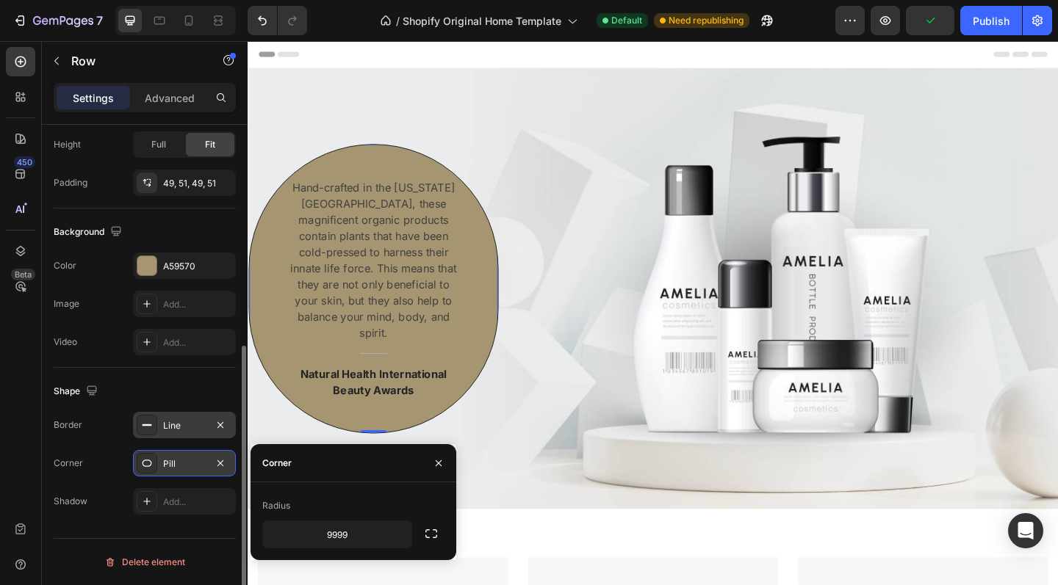
click at [164, 427] on div "Line" at bounding box center [184, 425] width 43 height 13
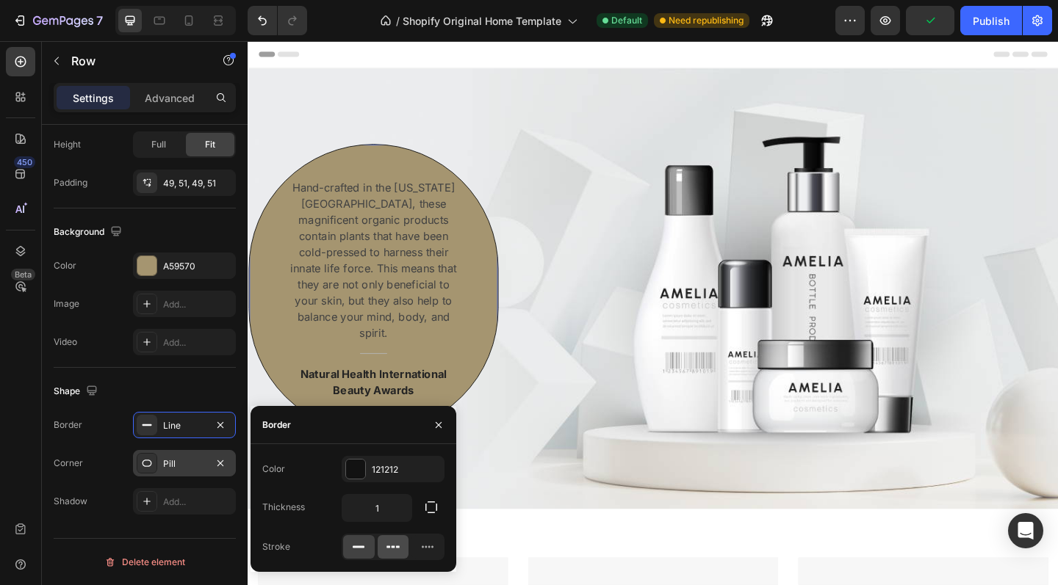
click at [388, 546] on icon at bounding box center [393, 547] width 15 height 15
click at [418, 548] on div at bounding box center [427, 547] width 32 height 24
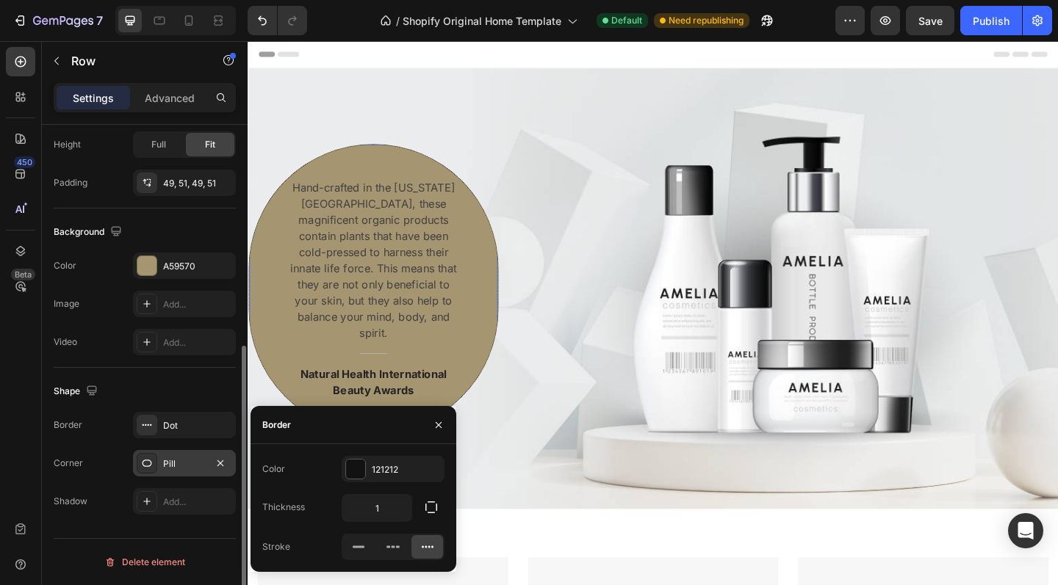
click at [164, 209] on div "Background The changes might be hidden by the video. Color A59570 Image Add... …" at bounding box center [145, 288] width 182 height 159
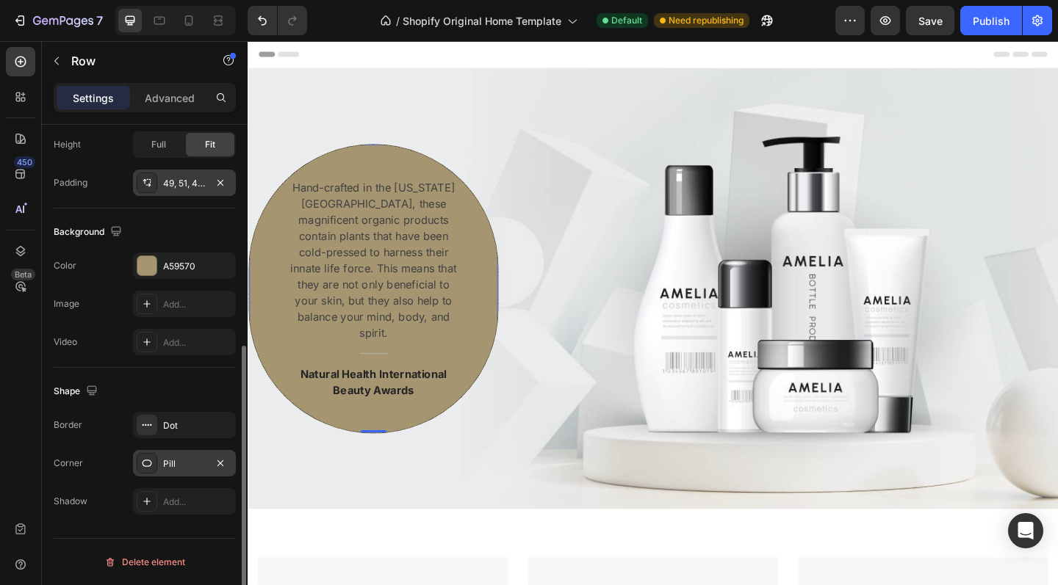
click at [166, 182] on div "49, 51, 49, 51" at bounding box center [184, 183] width 43 height 13
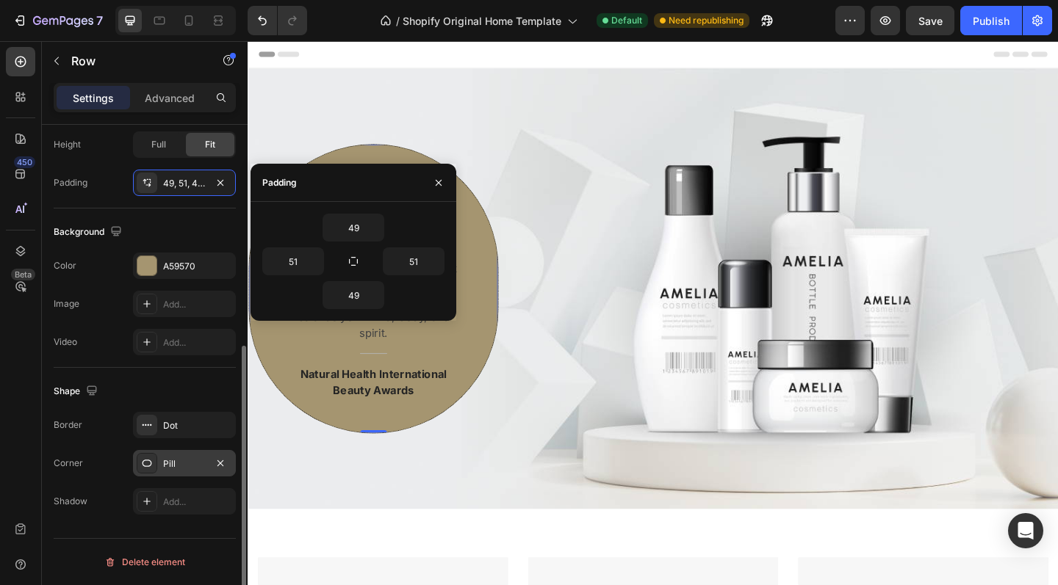
click at [93, 180] on div "Padding 49, 51, 49, 51" at bounding box center [145, 183] width 182 height 26
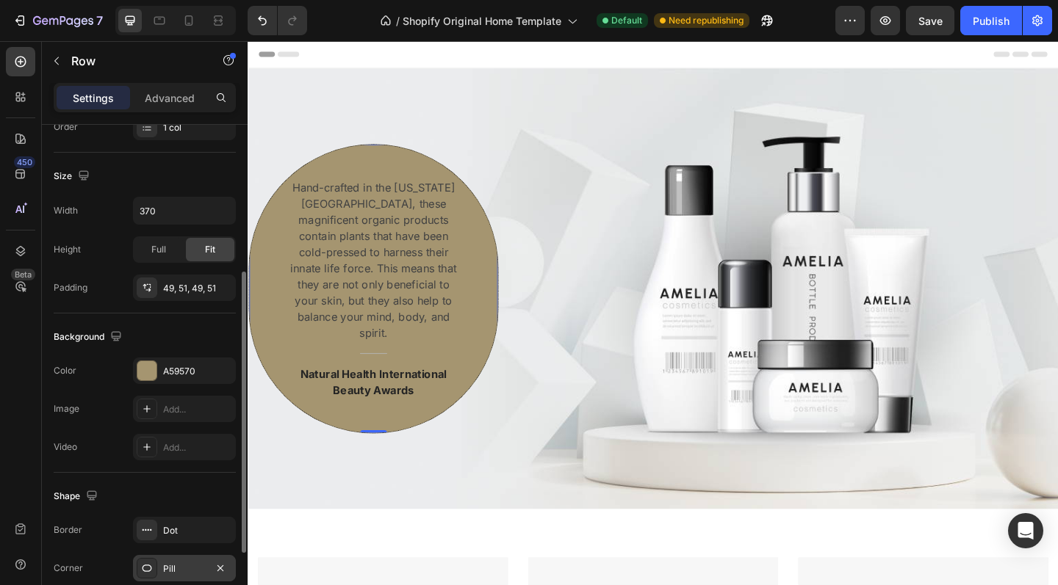
scroll to position [225, 0]
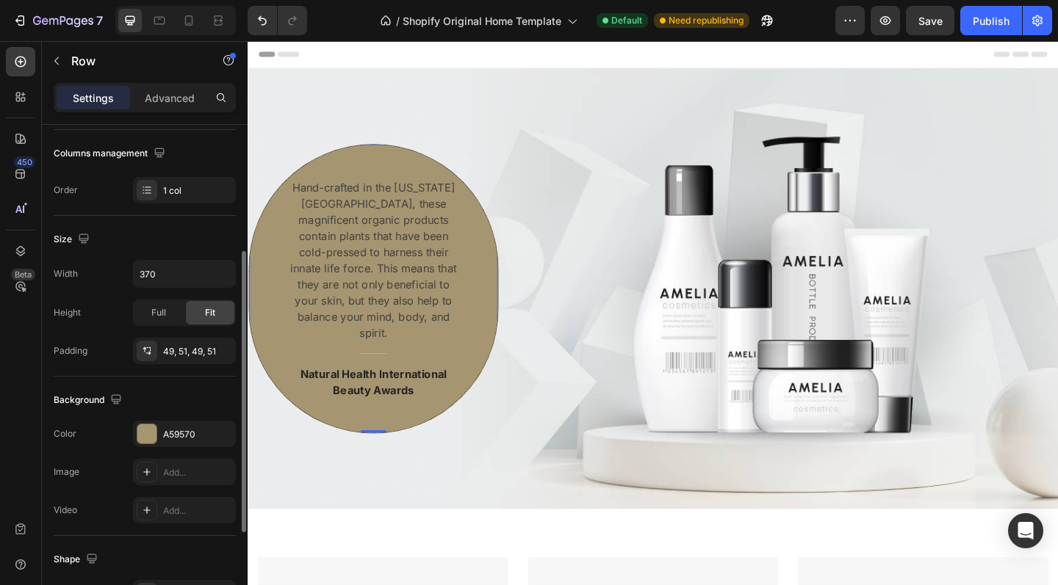
click at [312, 189] on div "Hand-crafted in the Colorado Mountains, these magnificent organic products cont…" at bounding box center [384, 310] width 272 height 315
click at [295, 266] on p "Hand-crafted in the Colorado Mountains, these magnificent organic products cont…" at bounding box center [384, 280] width 192 height 176
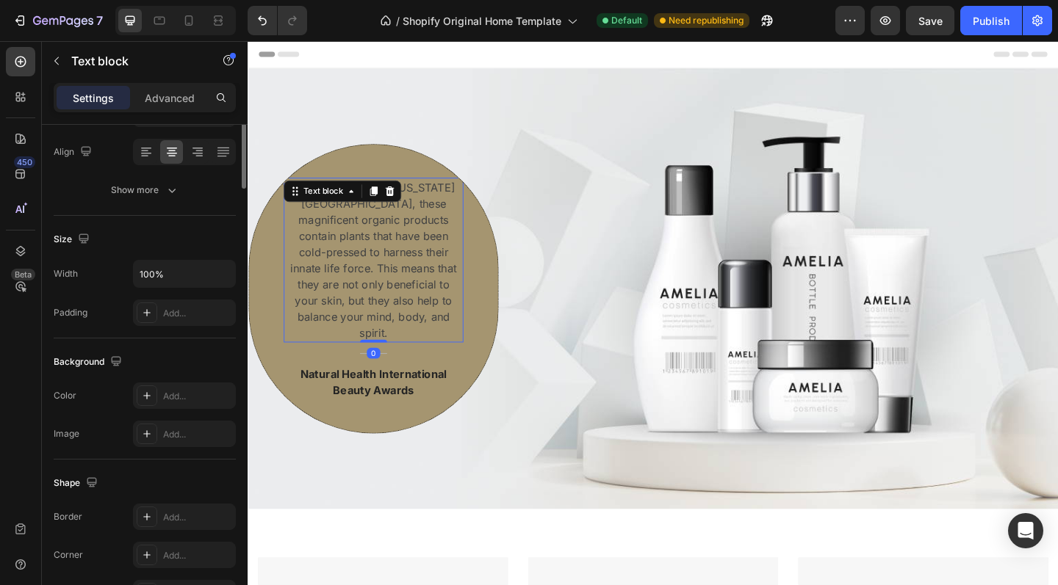
scroll to position [0, 0]
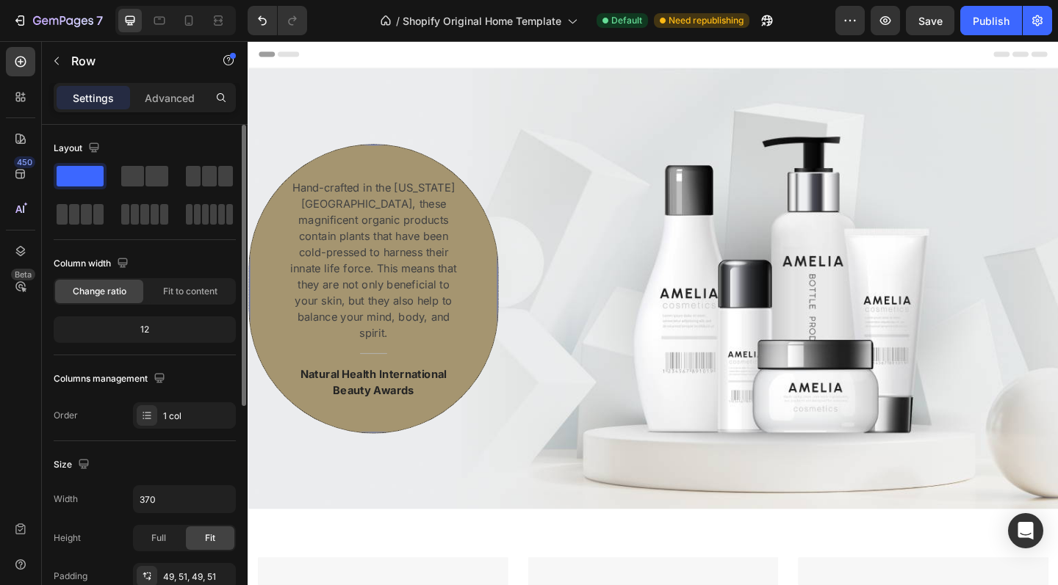
click at [274, 268] on div "Hand-crafted in the Colorado Mountains, these magnificent organic products cont…" at bounding box center [384, 310] width 272 height 315
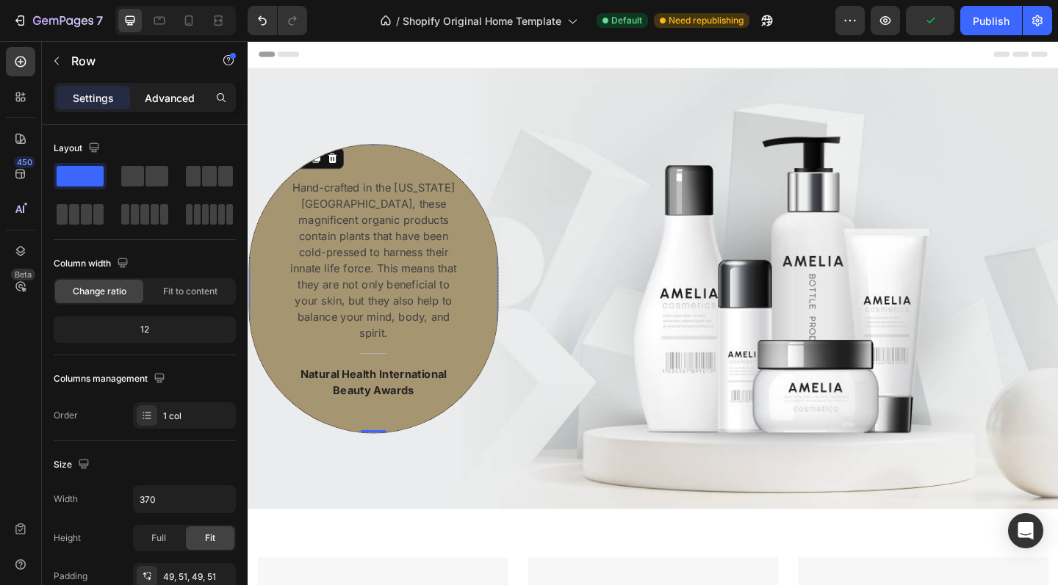
click at [165, 90] on p "Advanced" at bounding box center [170, 97] width 50 height 15
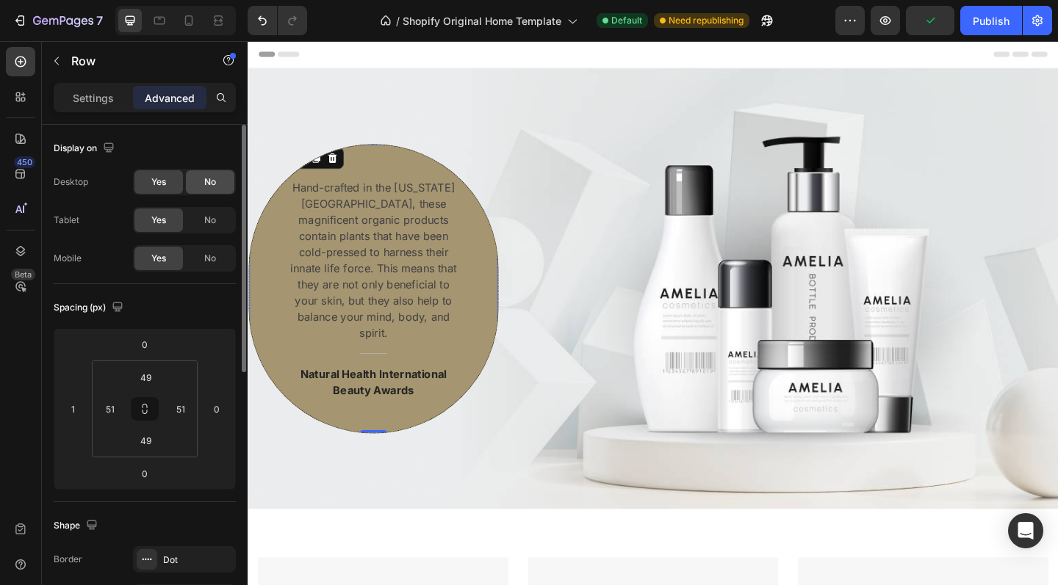
click at [200, 190] on div "No" at bounding box center [210, 182] width 48 height 24
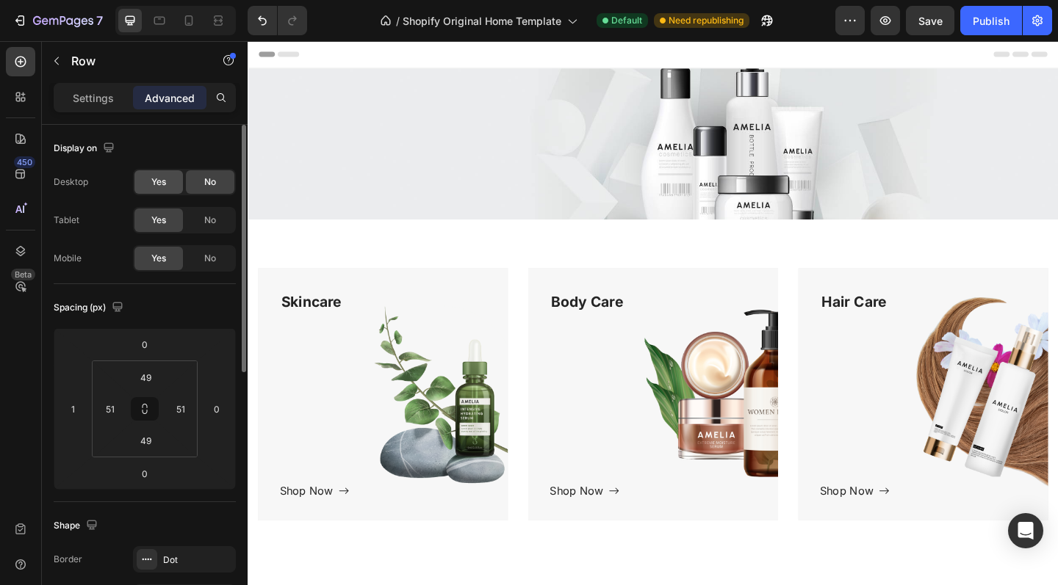
click at [173, 186] on div "Yes" at bounding box center [158, 182] width 48 height 24
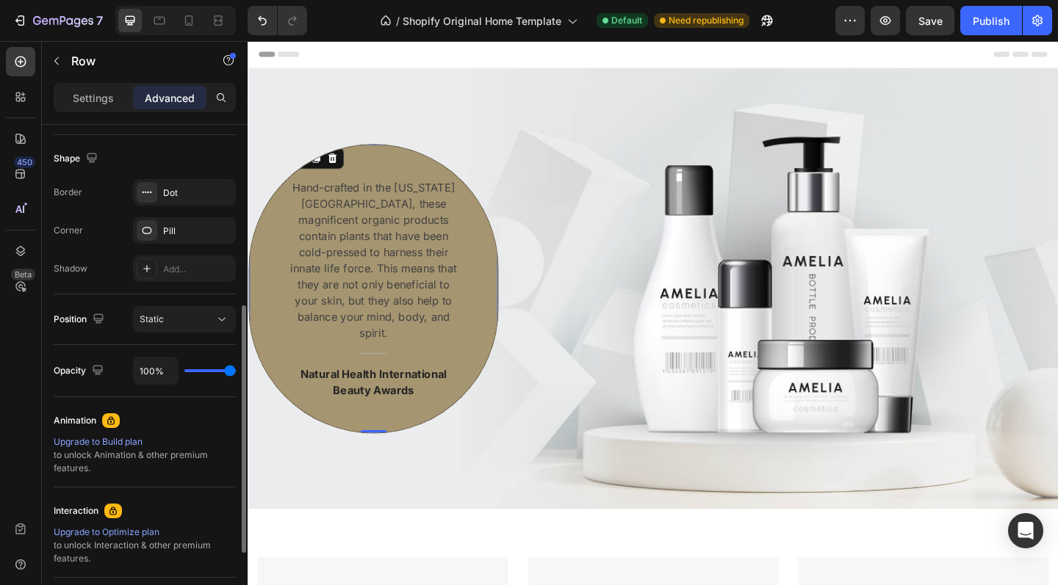
scroll to position [389, 0]
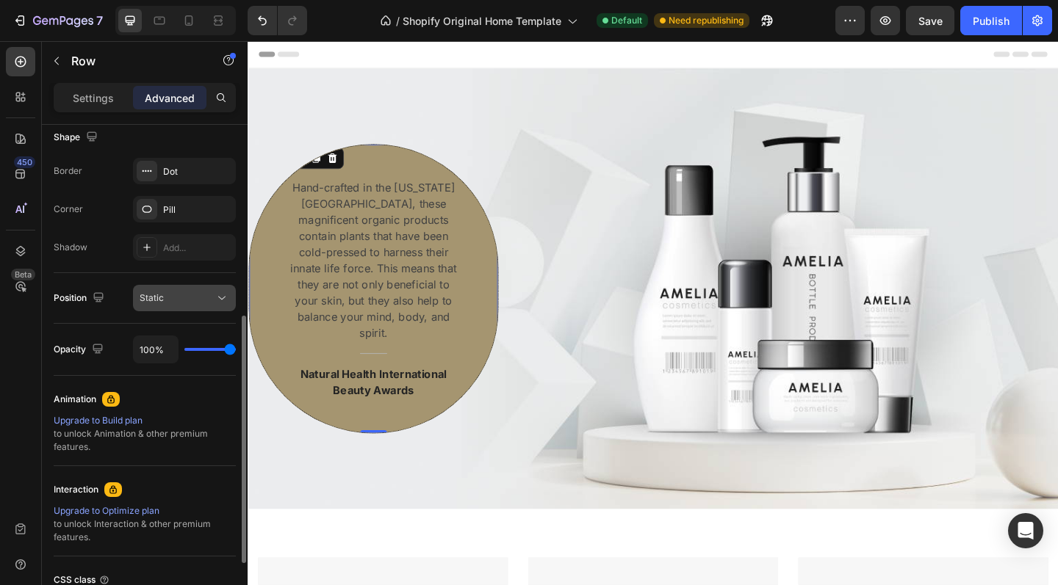
click at [185, 304] on div "Static" at bounding box center [177, 298] width 75 height 13
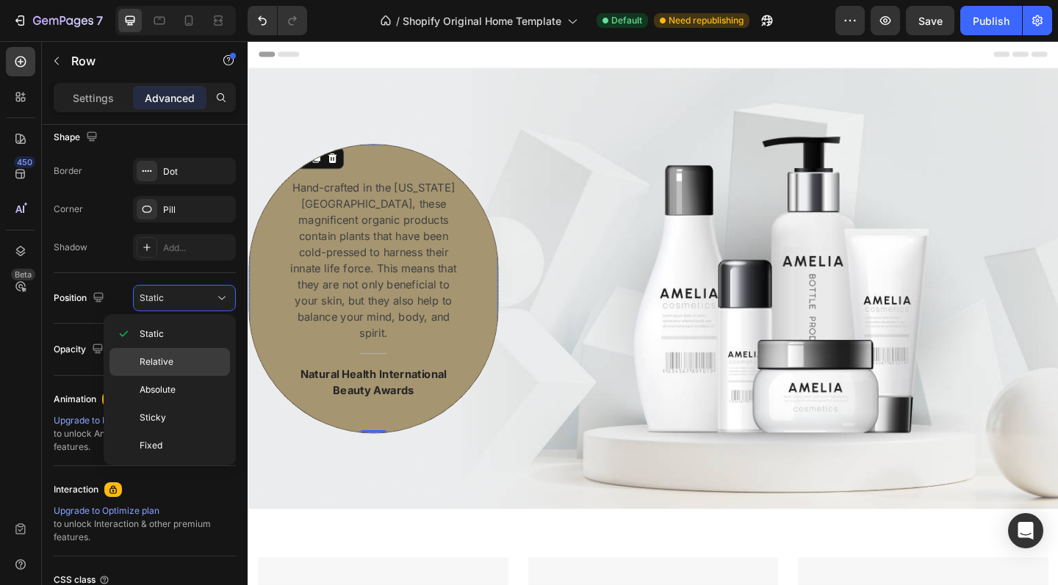
click at [172, 366] on span "Relative" at bounding box center [157, 361] width 34 height 13
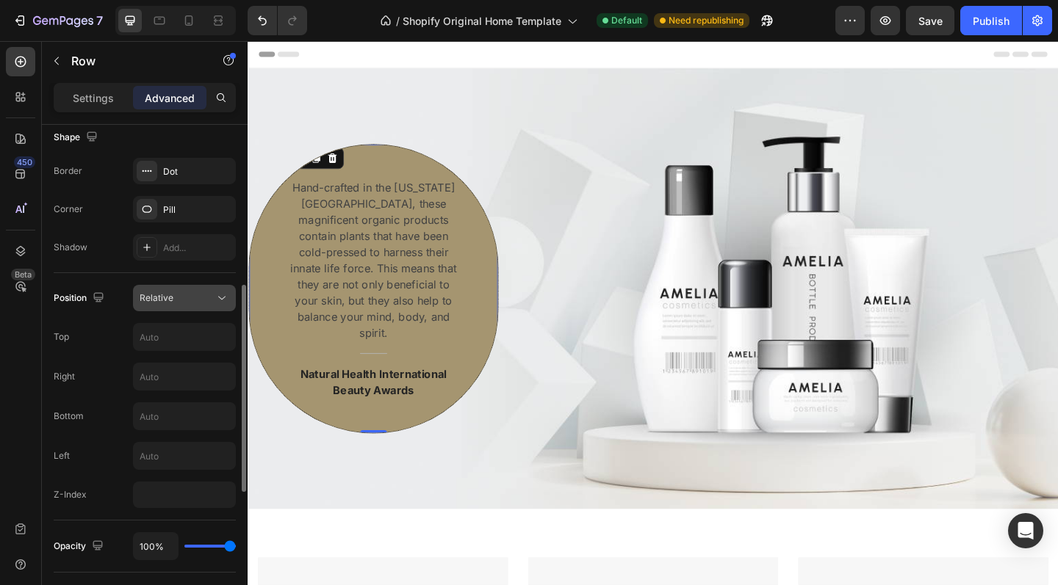
click at [177, 294] on div "Relative" at bounding box center [177, 298] width 75 height 13
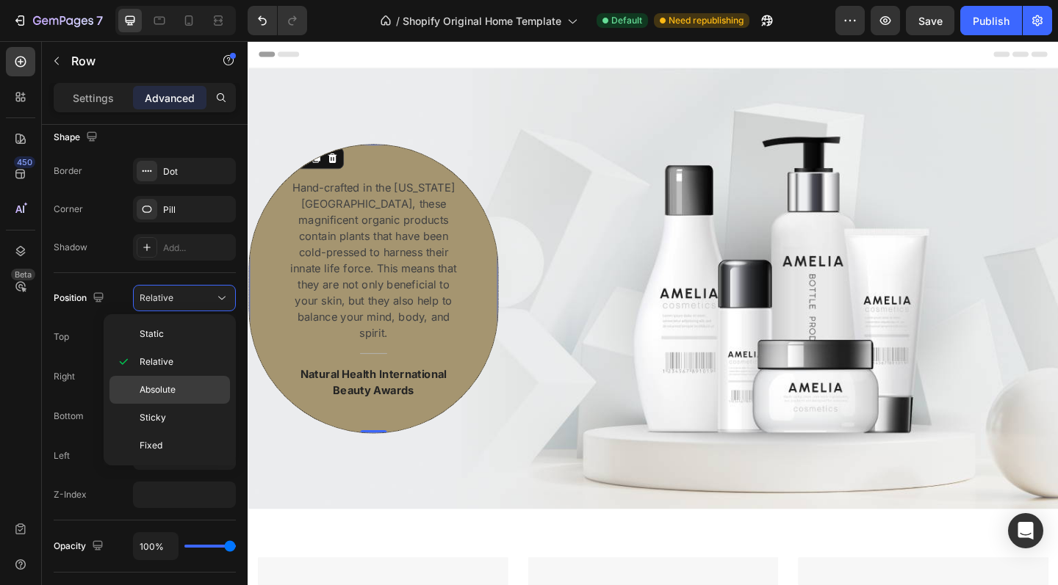
click at [173, 389] on span "Absolute" at bounding box center [158, 389] width 36 height 13
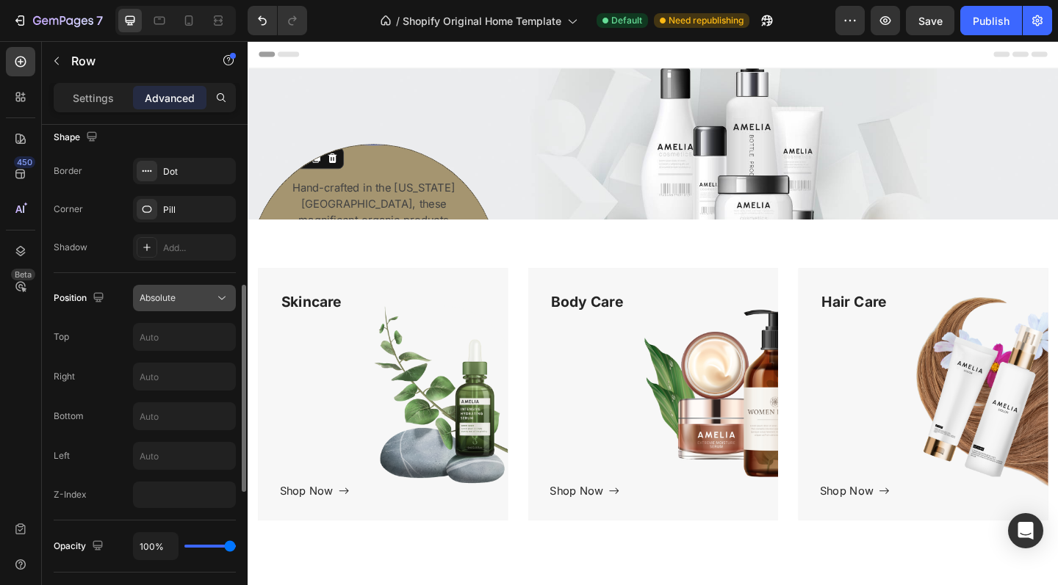
click at [176, 300] on div "Absolute" at bounding box center [177, 298] width 75 height 13
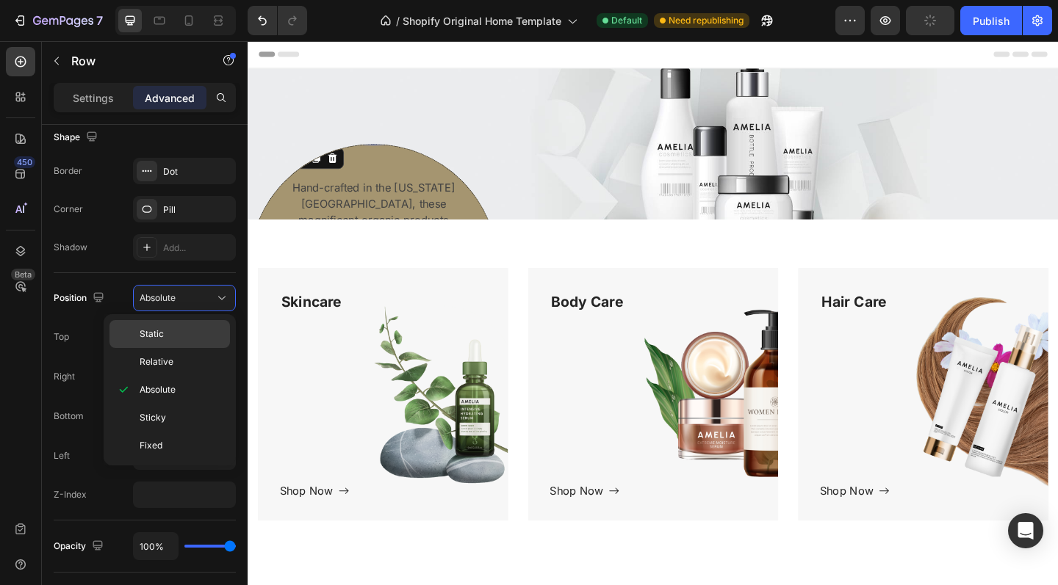
click at [167, 339] on p "Static" at bounding box center [182, 334] width 84 height 13
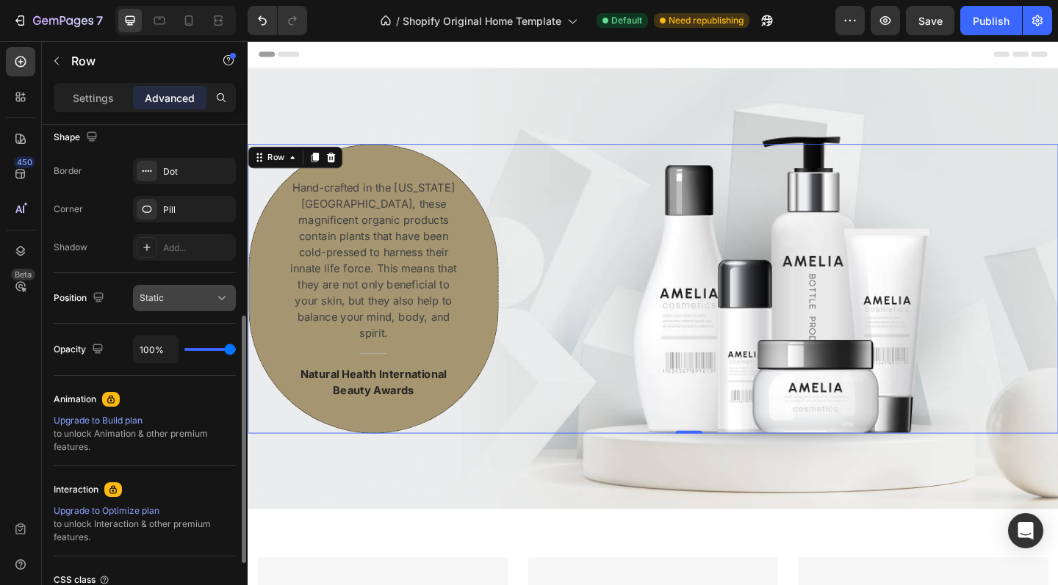
click at [178, 311] on button "Static" at bounding box center [184, 298] width 103 height 26
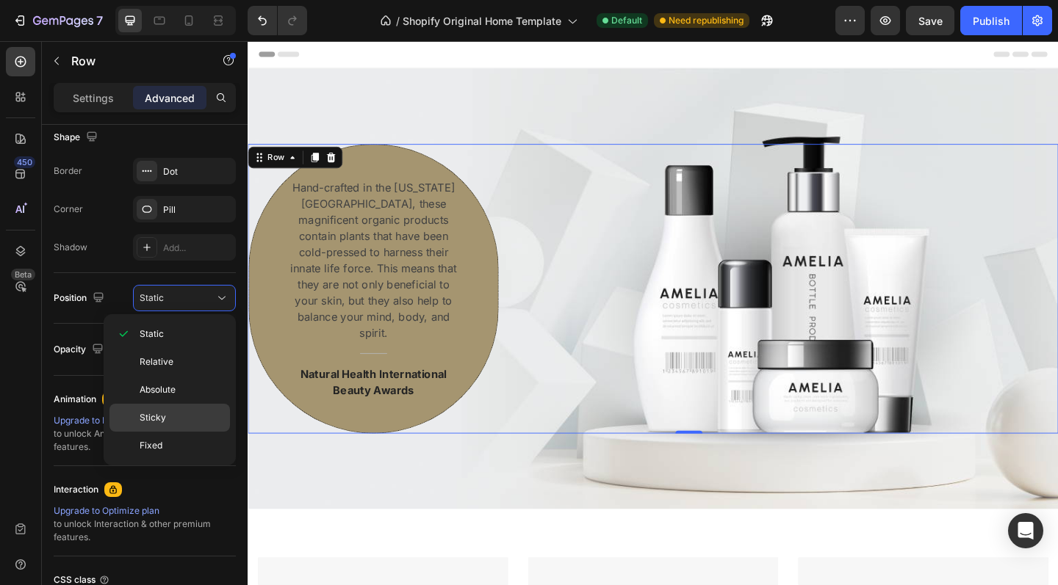
click at [175, 417] on p "Sticky" at bounding box center [182, 417] width 84 height 13
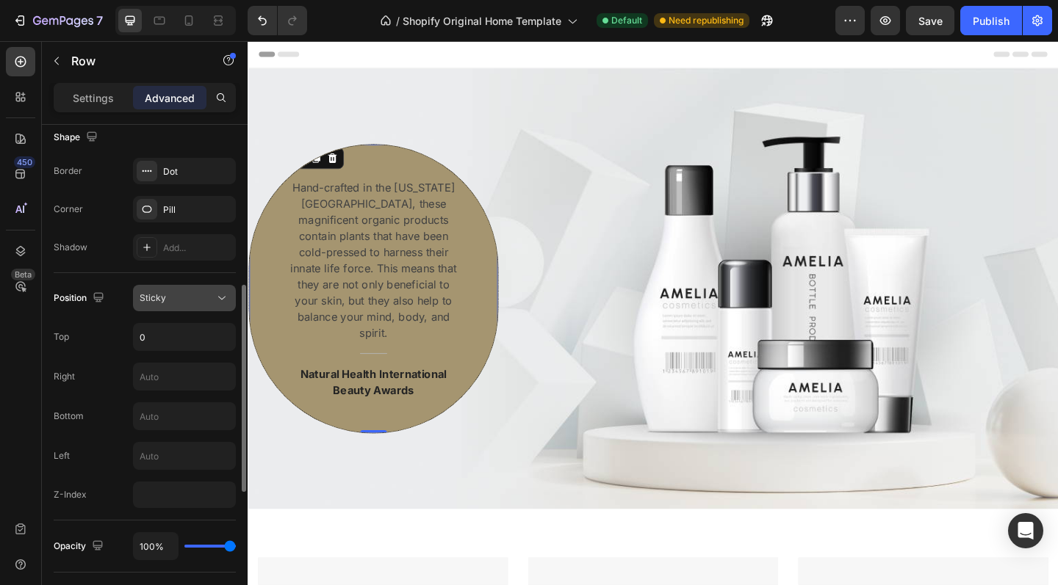
click at [178, 299] on div "Sticky" at bounding box center [177, 298] width 75 height 13
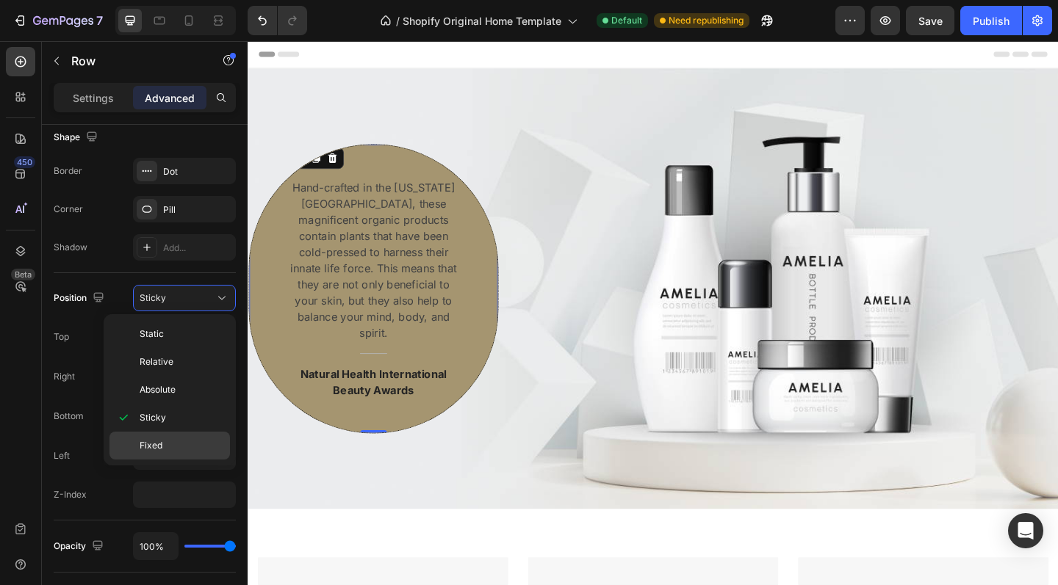
click at [184, 441] on p "Fixed" at bounding box center [182, 445] width 84 height 13
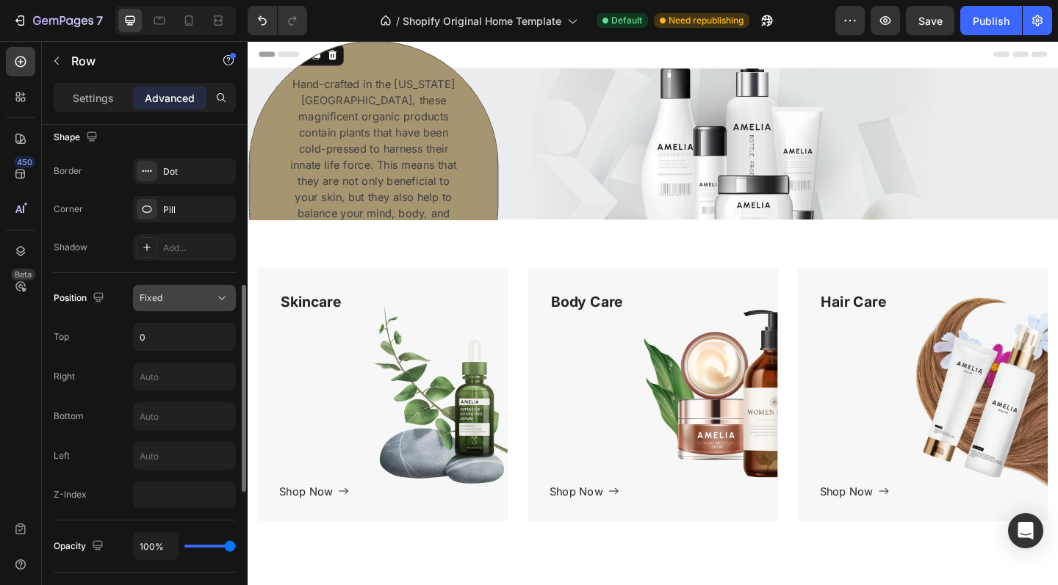
click at [184, 292] on div "Fixed" at bounding box center [177, 298] width 75 height 13
click at [183, 295] on div "Fixed" at bounding box center [177, 298] width 75 height 13
click at [176, 292] on div "Fixed" at bounding box center [177, 298] width 75 height 13
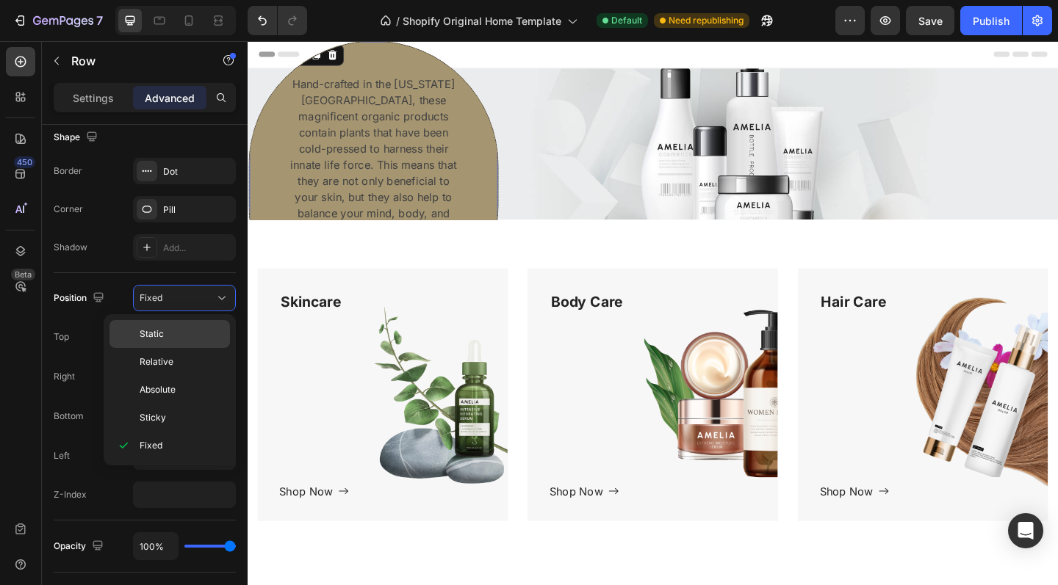
click at [170, 339] on p "Static" at bounding box center [182, 334] width 84 height 13
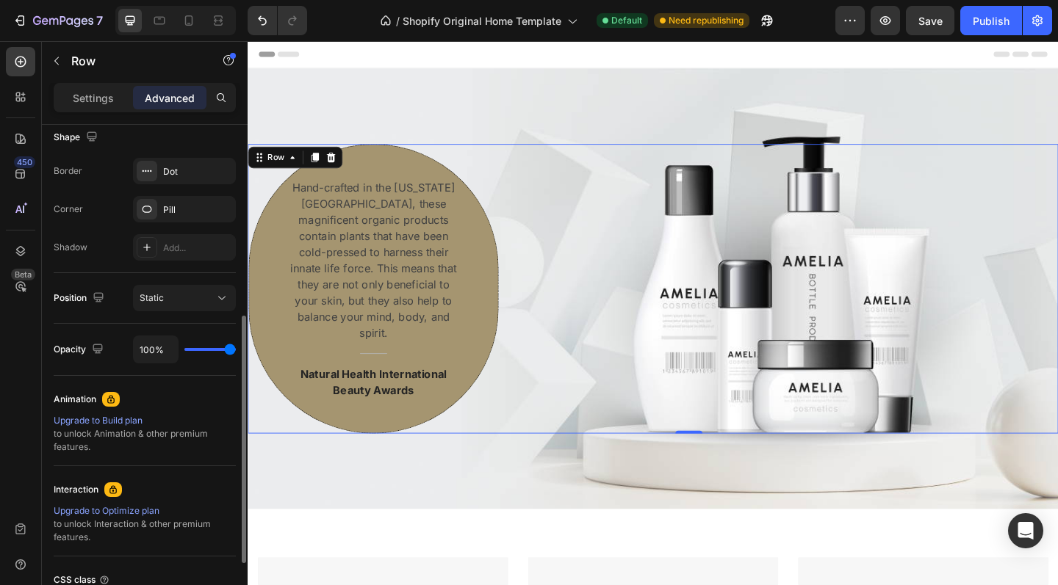
type input "89%"
type input "89"
type input "87%"
type input "87"
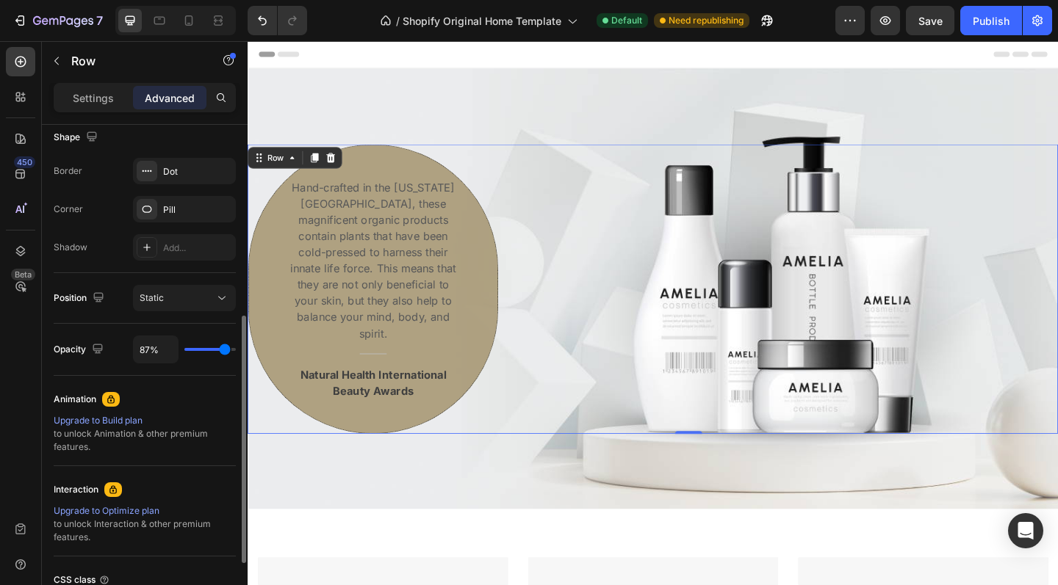
type input "82%"
type input "82"
type input "75%"
type input "75"
type input "69%"
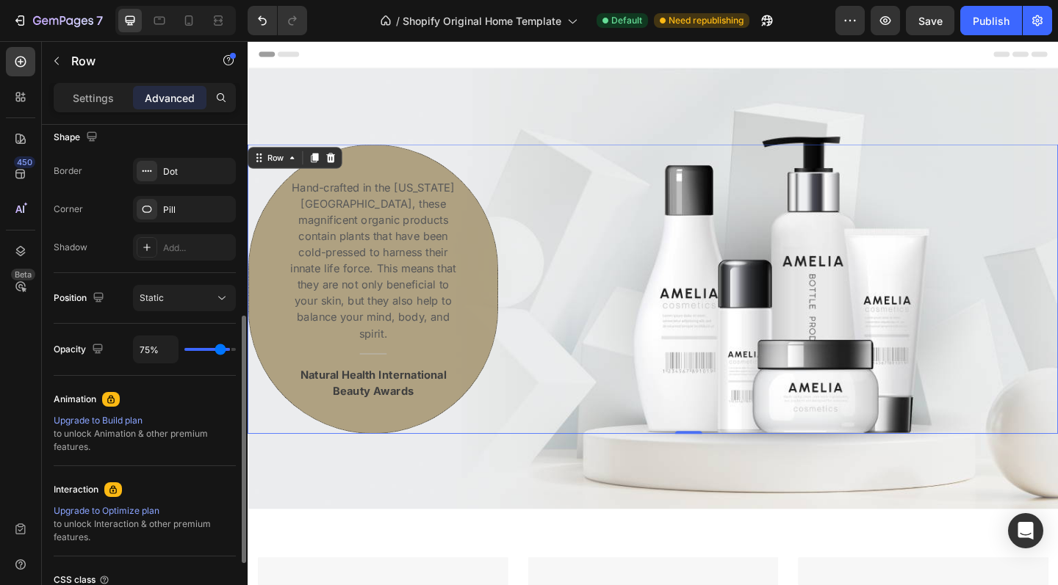
type input "69"
type input "62%"
type input "62"
type input "59%"
type input "59"
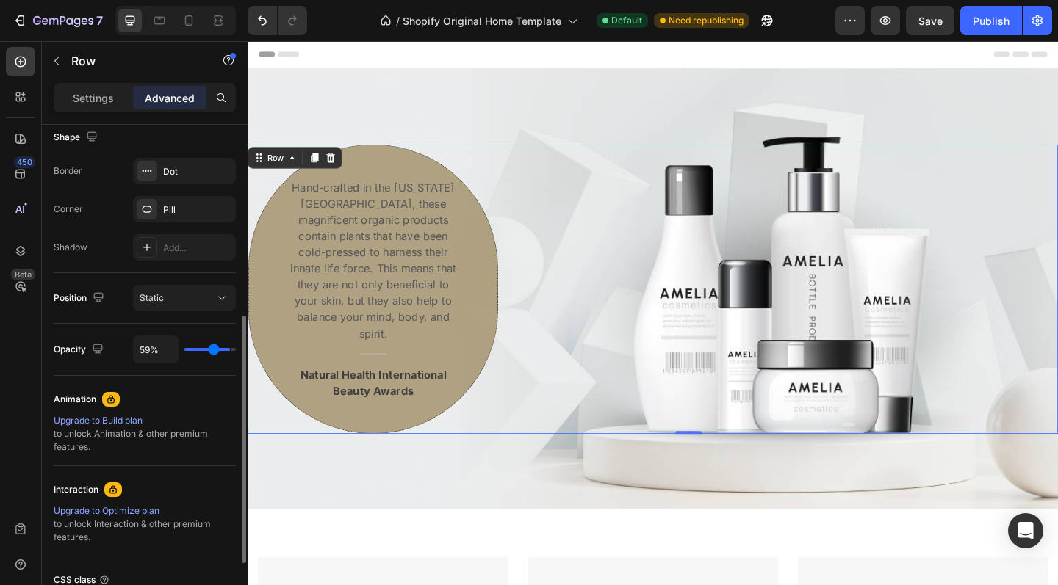
type input "55%"
type input "55"
type input "52%"
type input "52"
type input "50%"
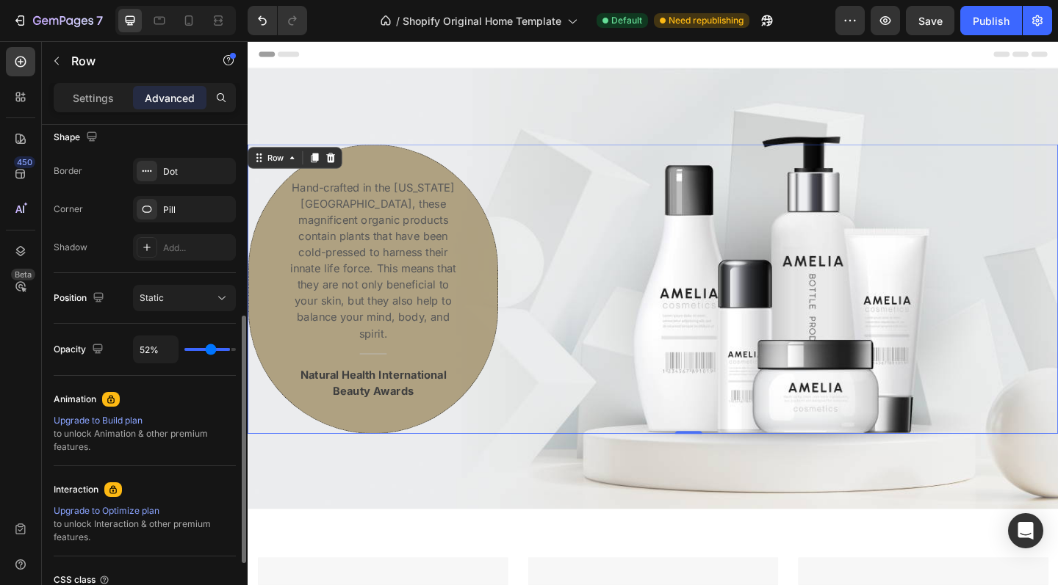
type input "50"
type input "48%"
type input "48"
type input "46%"
type input "46"
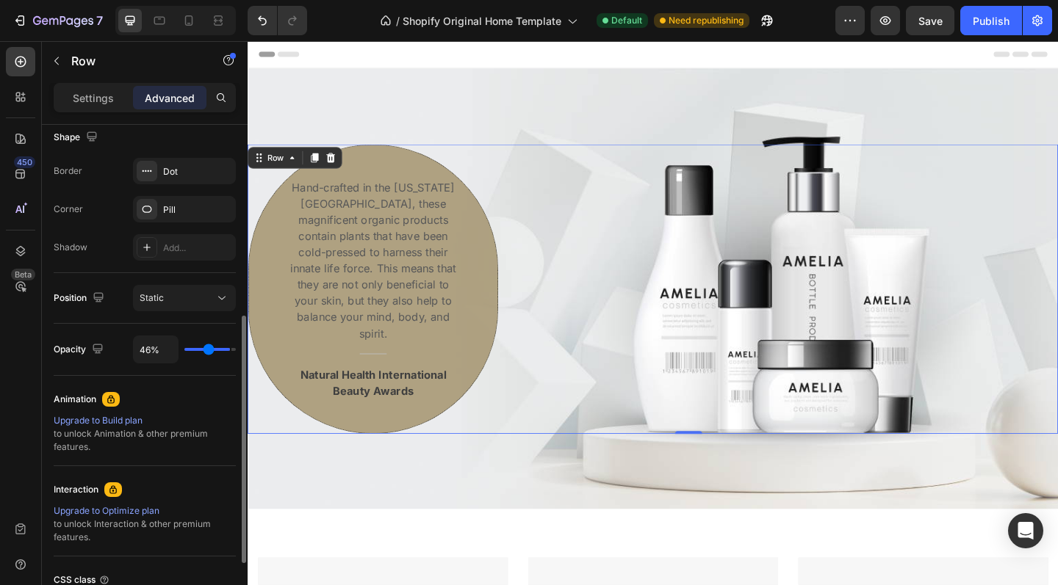
type input "45%"
type input "45"
type input "43%"
type input "43"
type input "41%"
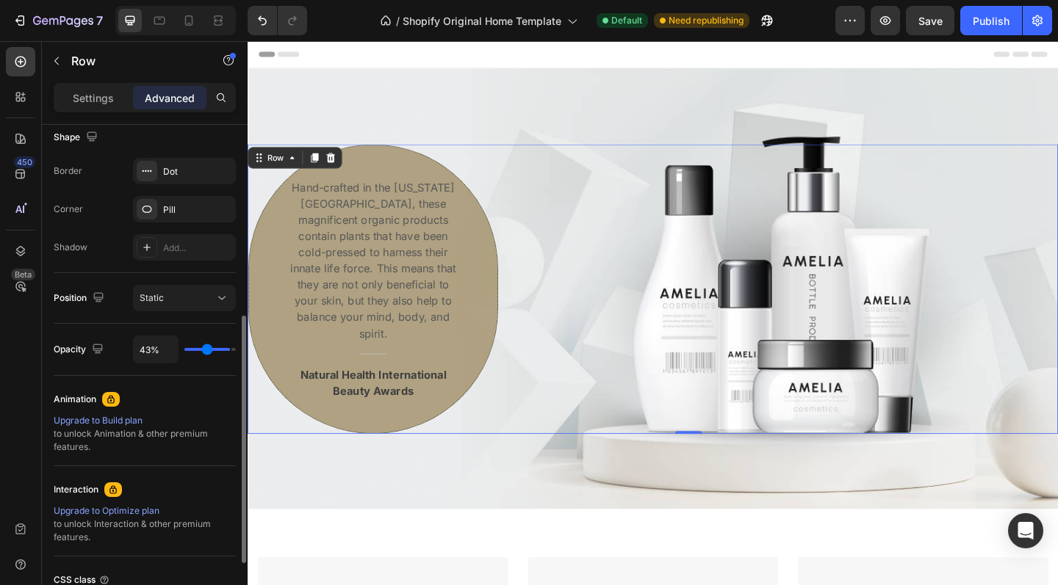
type input "41"
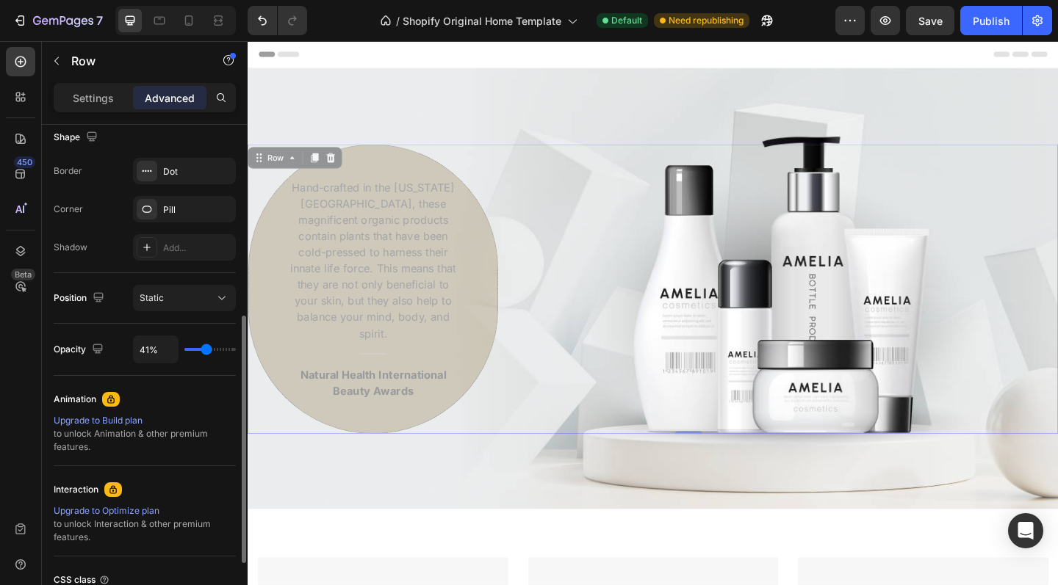
type input "39%"
type input "39"
type input "38%"
type input "38"
type input "39%"
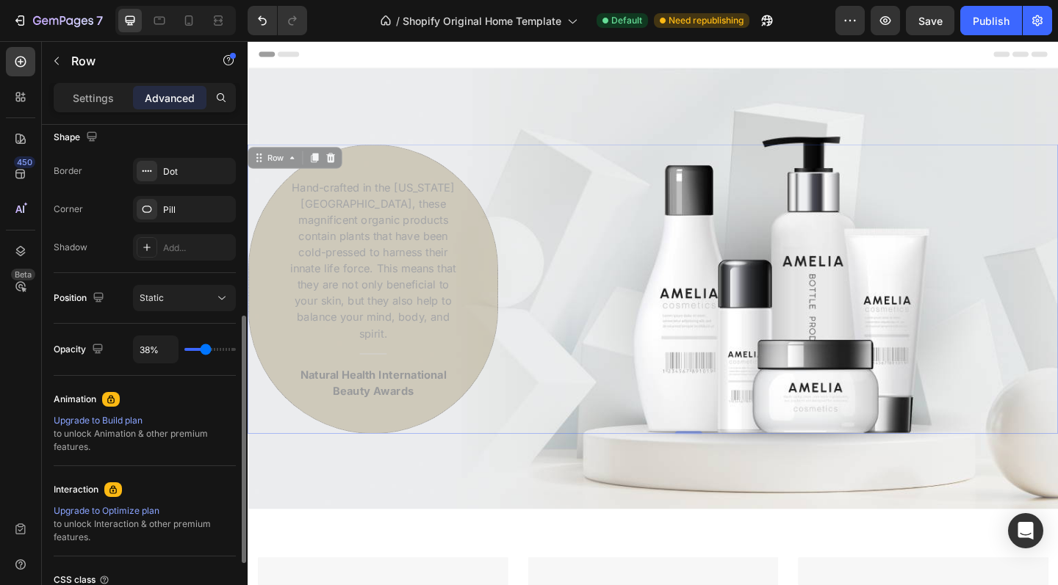
type input "39"
type input "41%"
type input "41"
type input "43%"
type input "43"
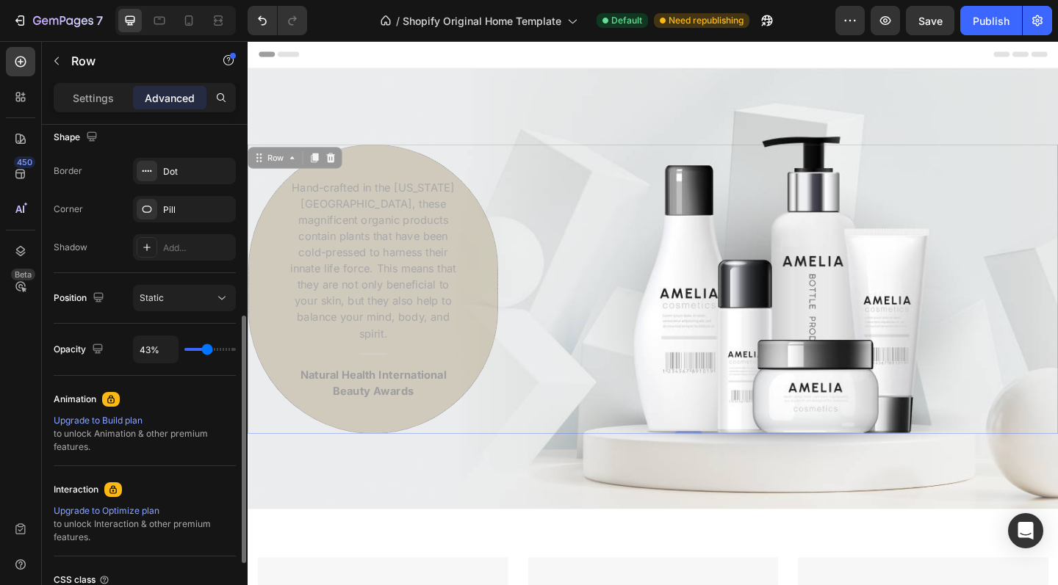
type input "45%"
type input "45"
type input "46%"
type input "46"
type input "48%"
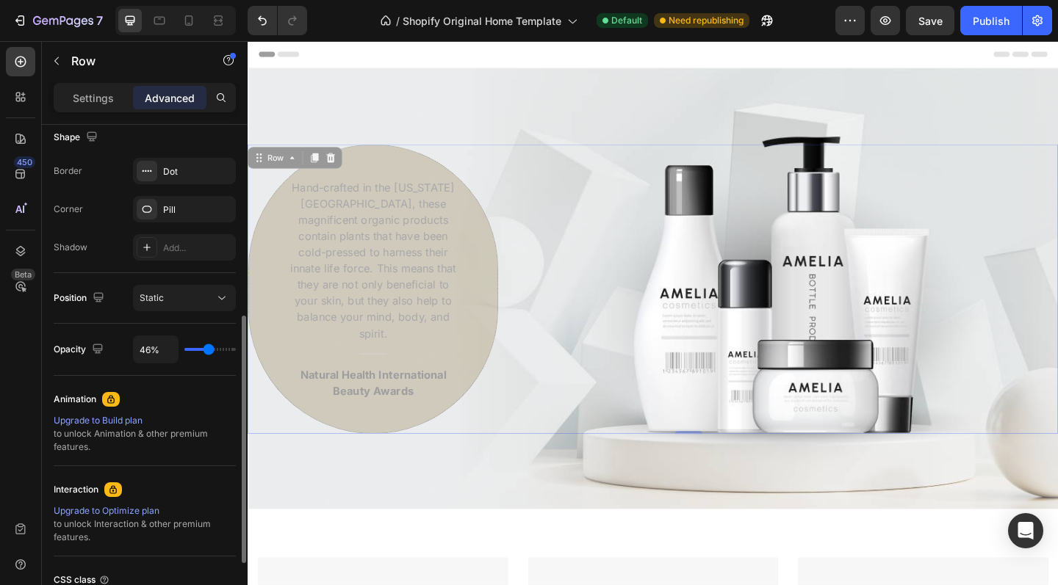
type input "48"
type input "50%"
type input "50"
type input "52%"
type input "52"
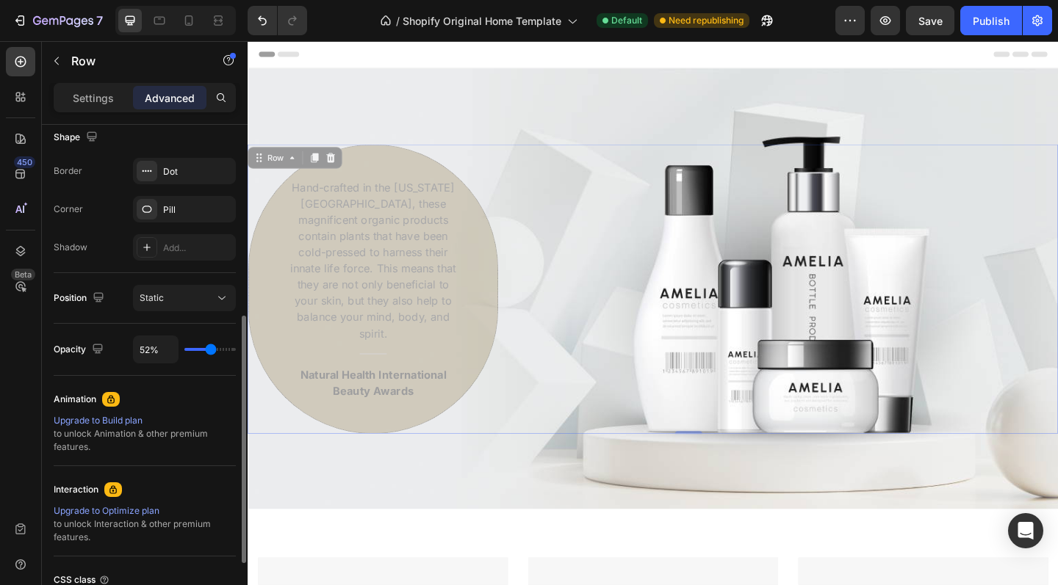
type input "54%"
type input "54"
type input "55%"
type input "55"
type input "57%"
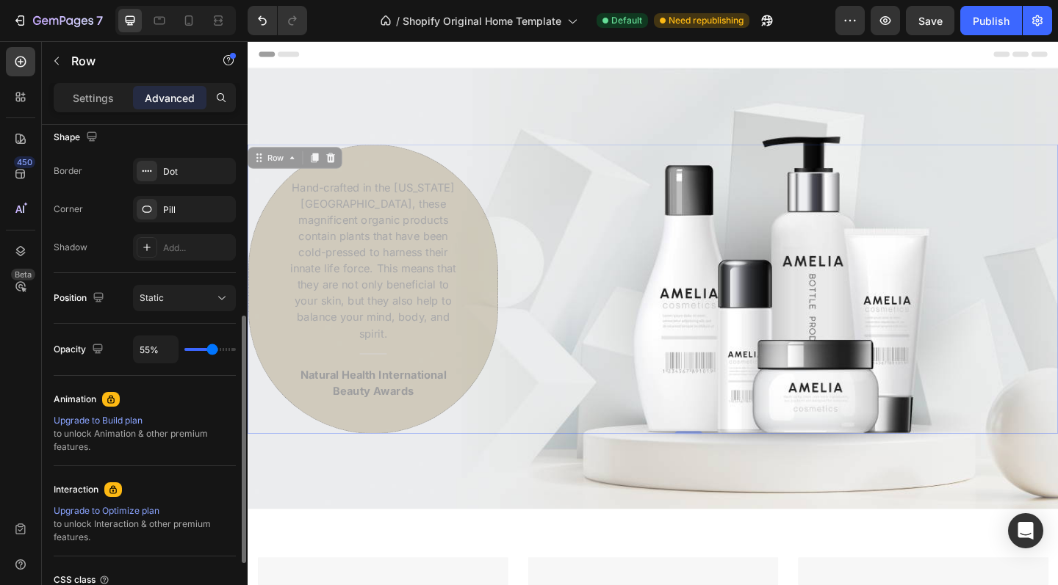
type input "57"
type input "61%"
type input "61"
type input "62%"
type input "62"
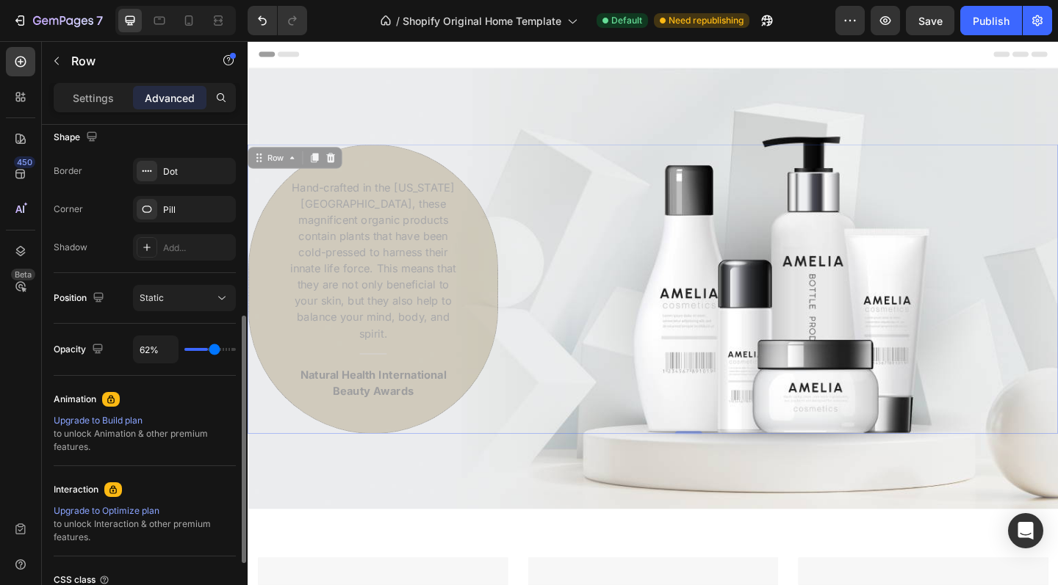
type input "66%"
type input "66"
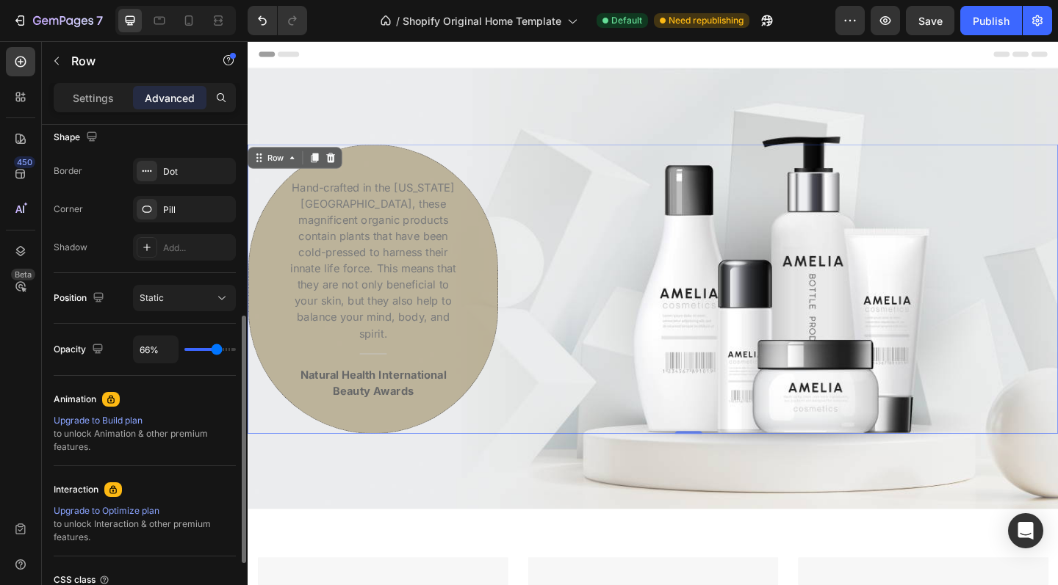
type input "69%"
type input "69"
type input "71%"
type input "71"
type input "73%"
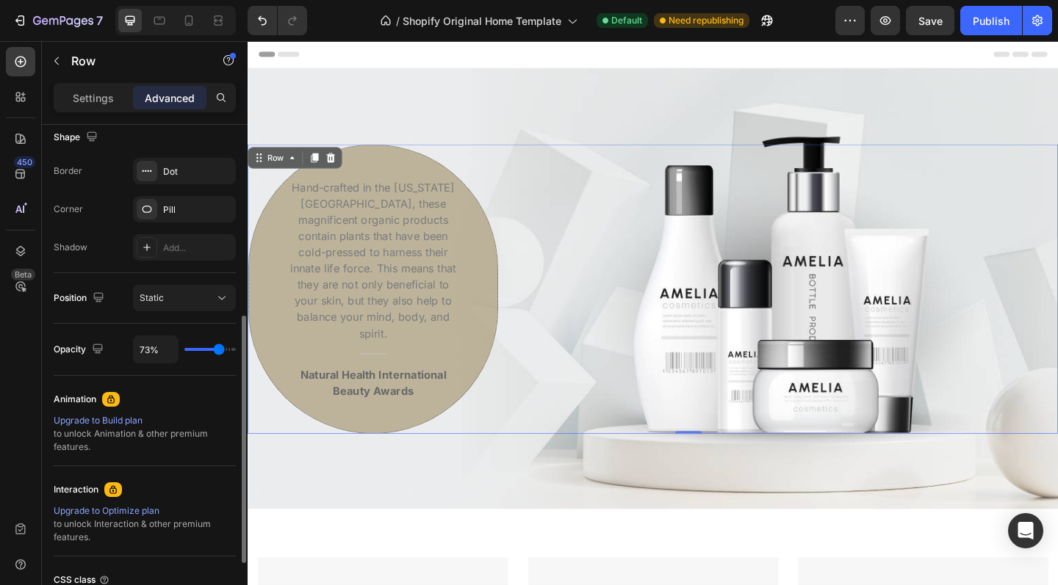
type input "73"
click at [218, 350] on input "range" at bounding box center [209, 349] width 51 height 3
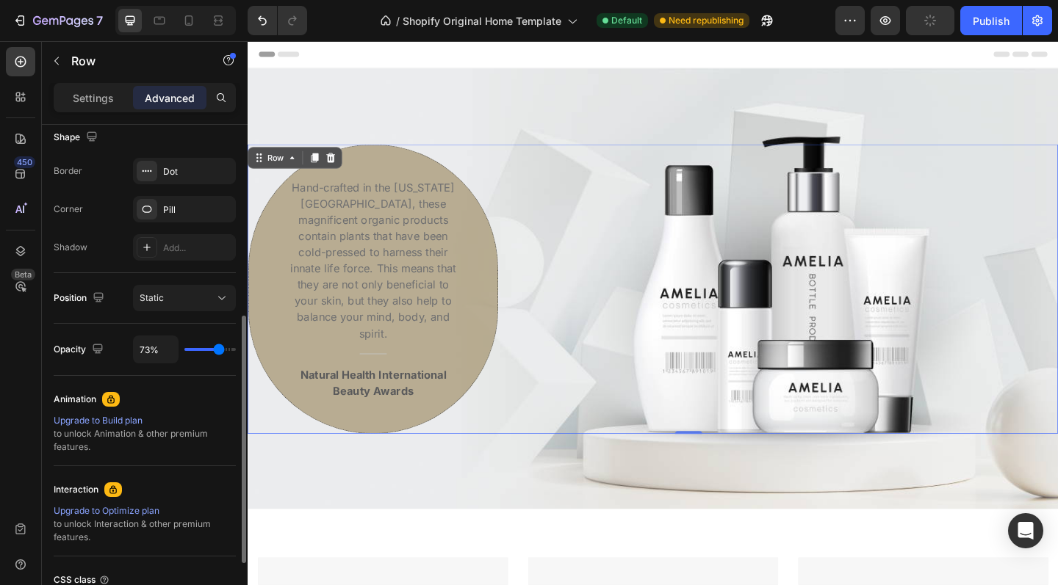
scroll to position [517, 0]
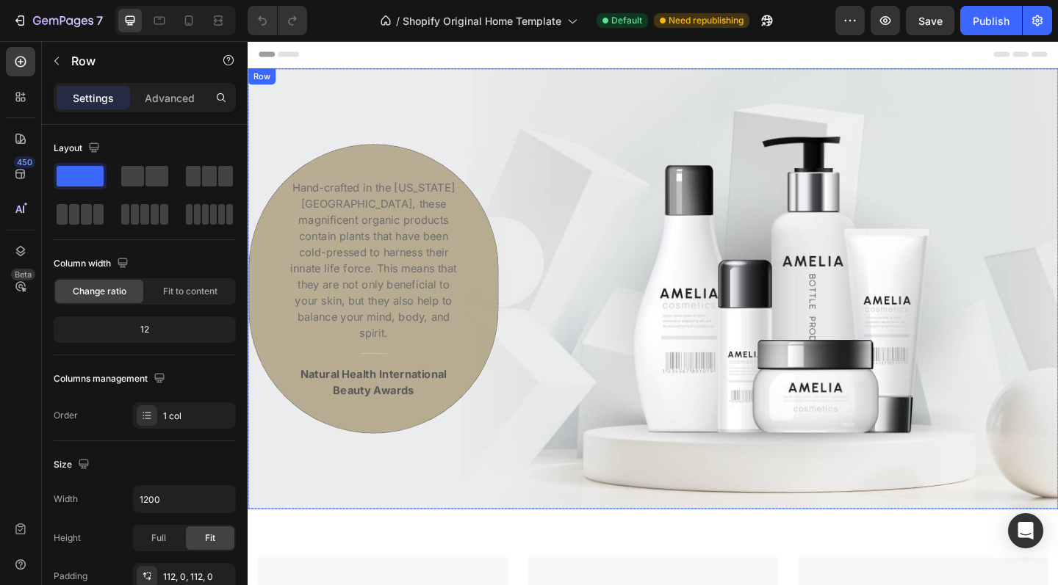
click at [462, 176] on div "Hand-crafted in the [US_STATE][GEOGRAPHIC_DATA], these magnificent organic prod…" at bounding box center [688, 310] width 881 height 315
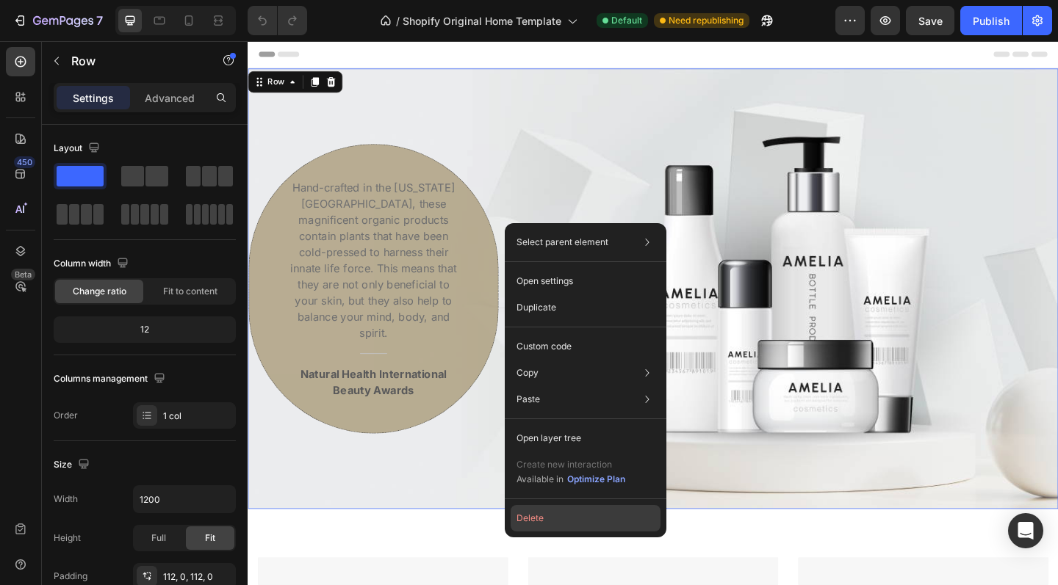
click at [537, 522] on button "Delete" at bounding box center [585, 518] width 150 height 26
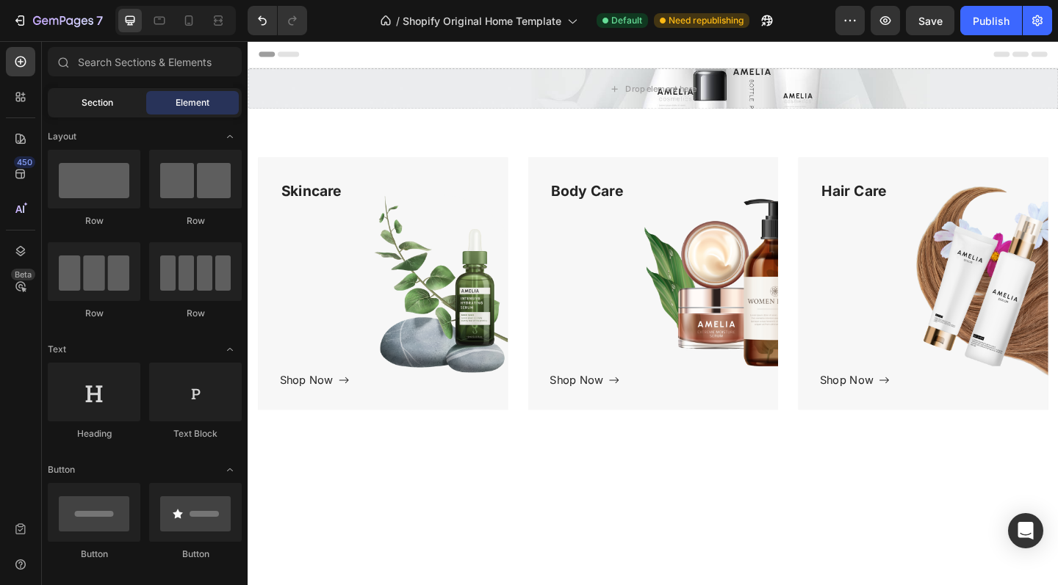
click at [120, 109] on div "Section" at bounding box center [97, 103] width 93 height 24
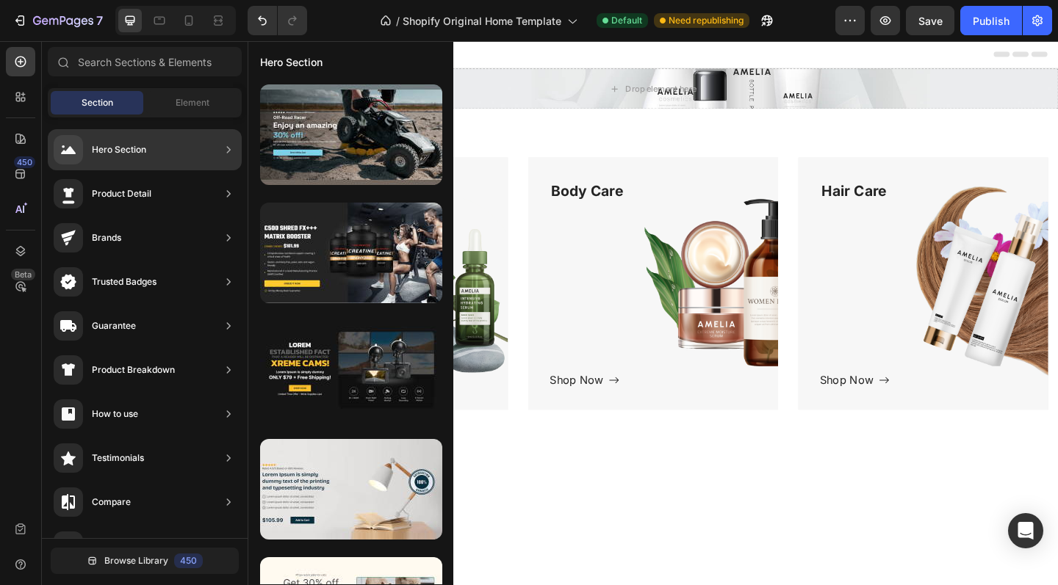
click at [131, 143] on div "Hero Section" at bounding box center [119, 149] width 54 height 15
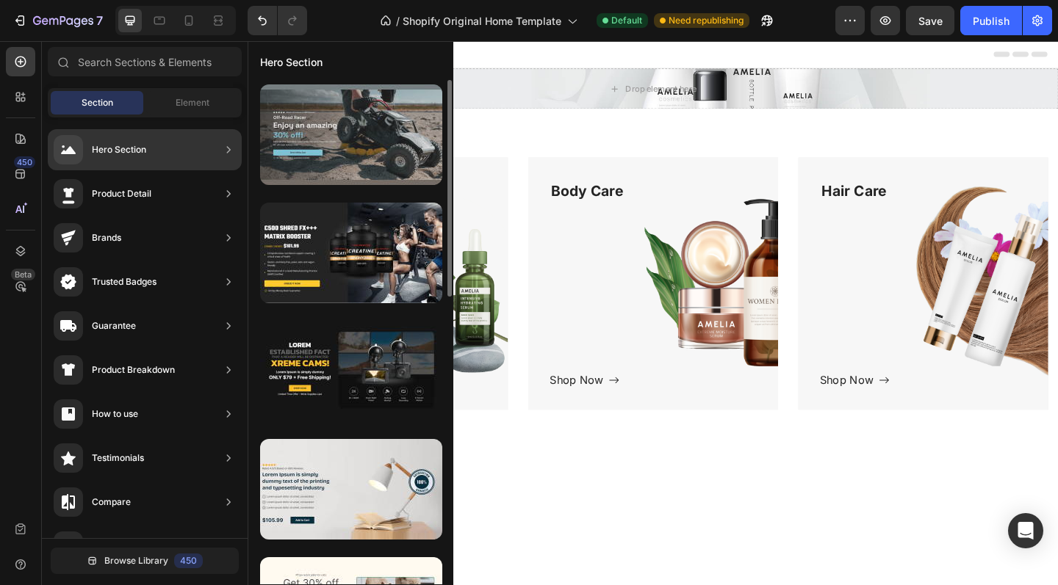
click at [326, 137] on div at bounding box center [351, 134] width 182 height 101
click at [352, 150] on div at bounding box center [351, 134] width 182 height 101
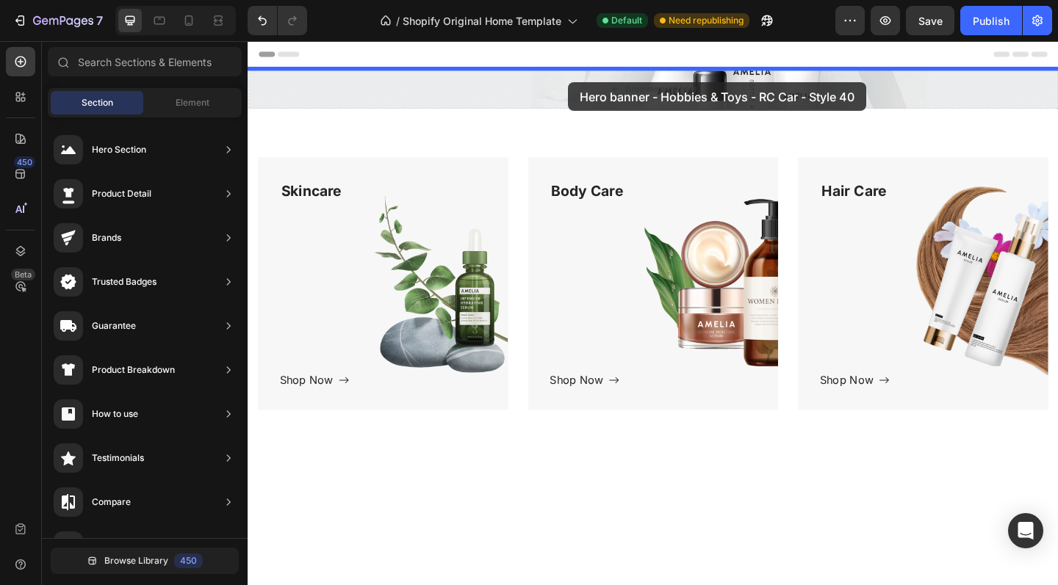
drag, startPoint x: 618, startPoint y: 192, endPoint x: 596, endPoint y: 86, distance: 108.0
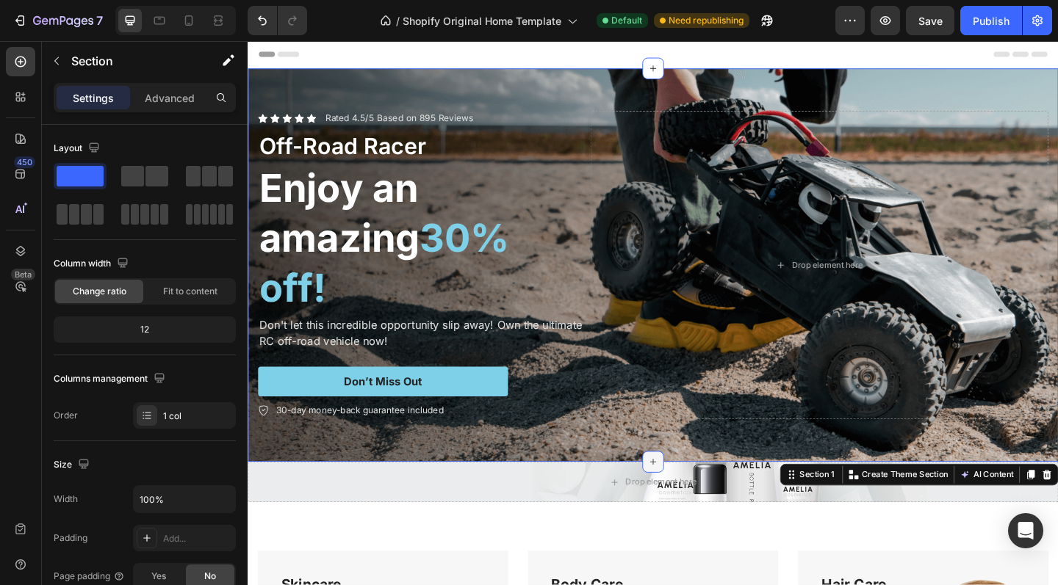
click at [693, 502] on icon at bounding box center [688, 500] width 12 height 12
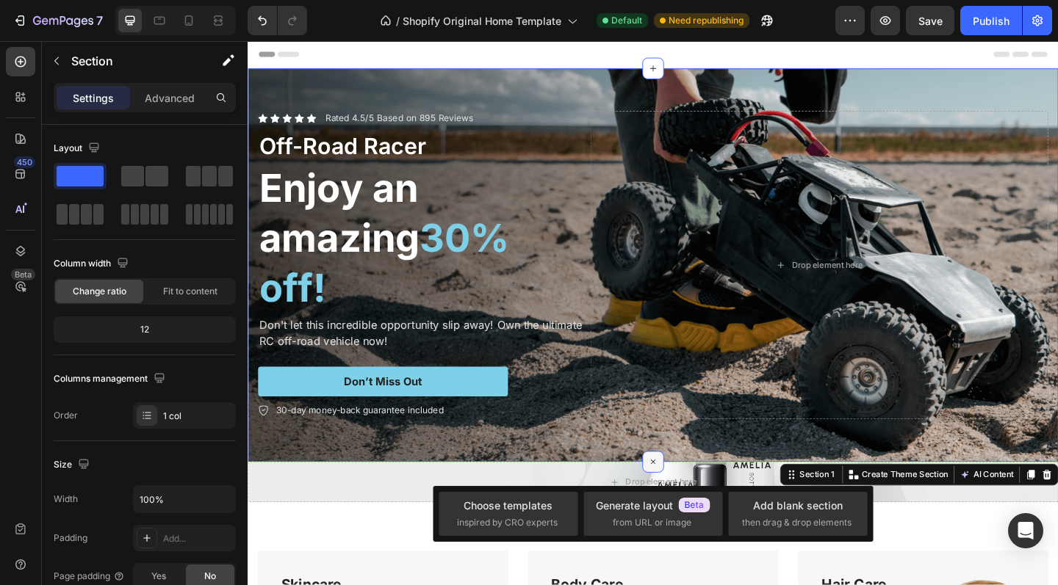
click at [684, 502] on icon at bounding box center [688, 499] width 17 height 17
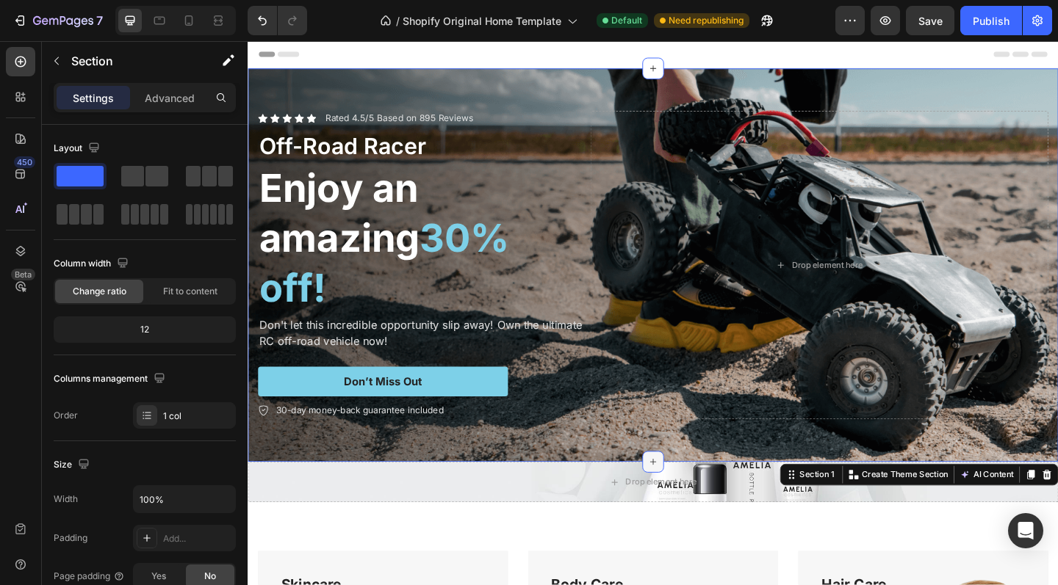
click at [684, 502] on icon at bounding box center [688, 500] width 12 height 12
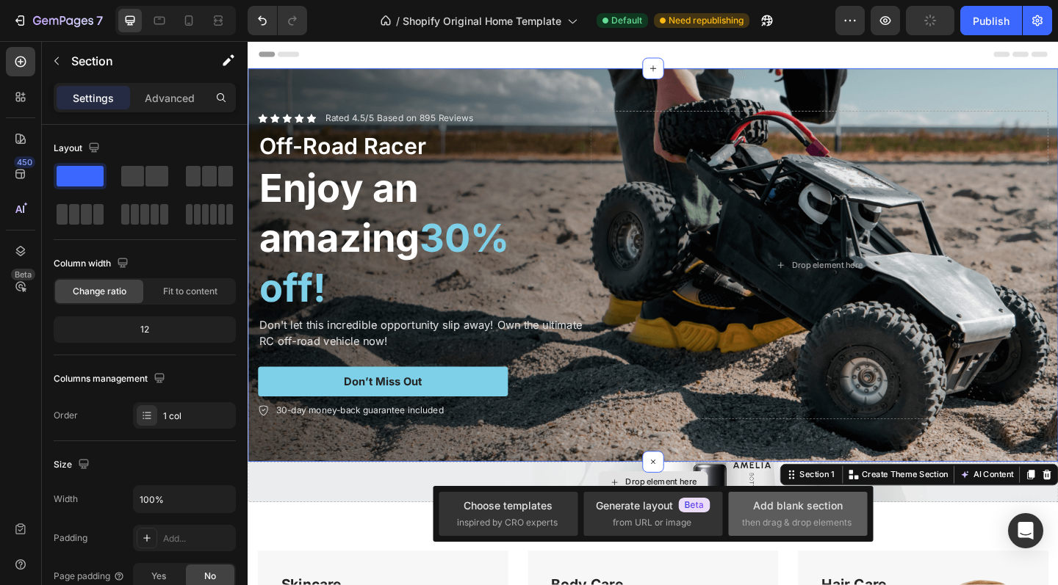
click at [787, 510] on div "Add blank section" at bounding box center [798, 505] width 90 height 15
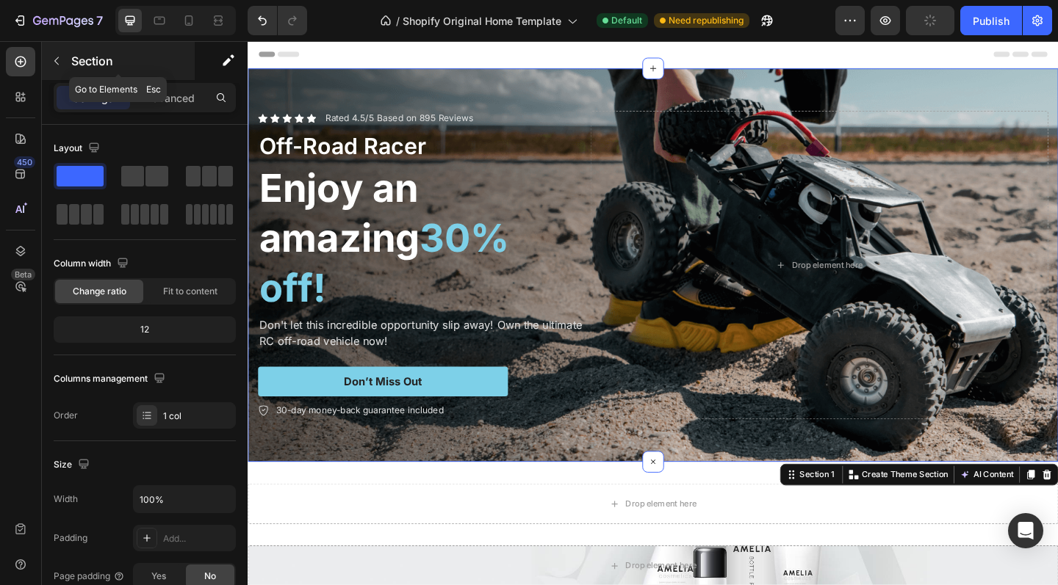
click at [57, 61] on icon "button" at bounding box center [57, 61] width 12 height 12
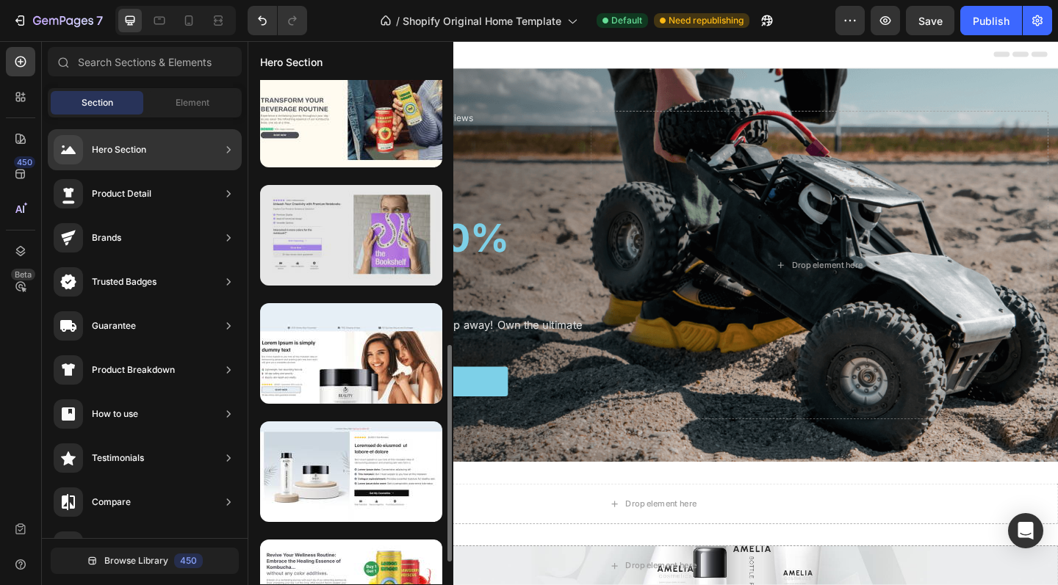
scroll to position [611, 0]
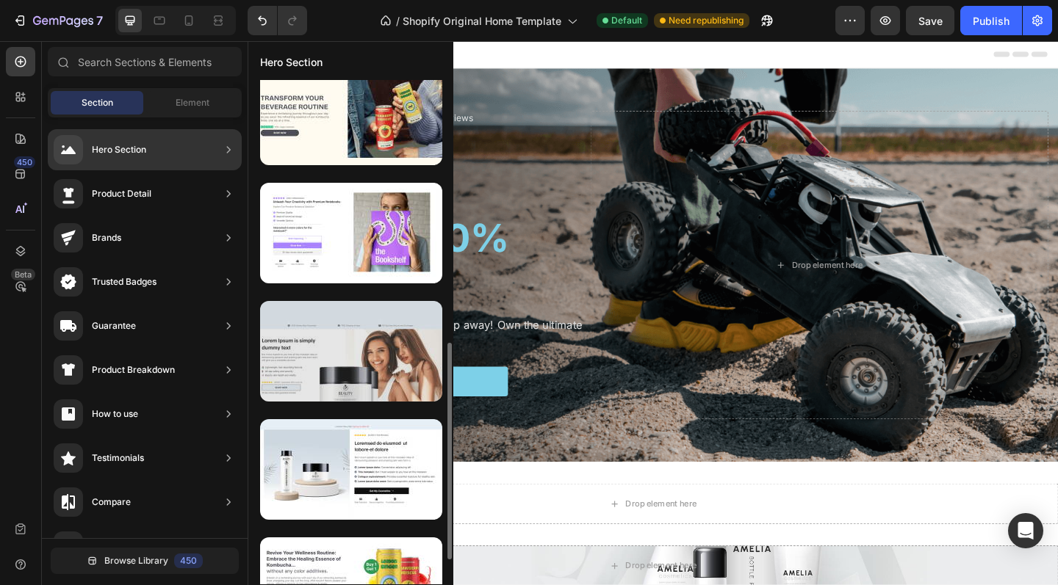
click at [330, 372] on div at bounding box center [351, 351] width 182 height 101
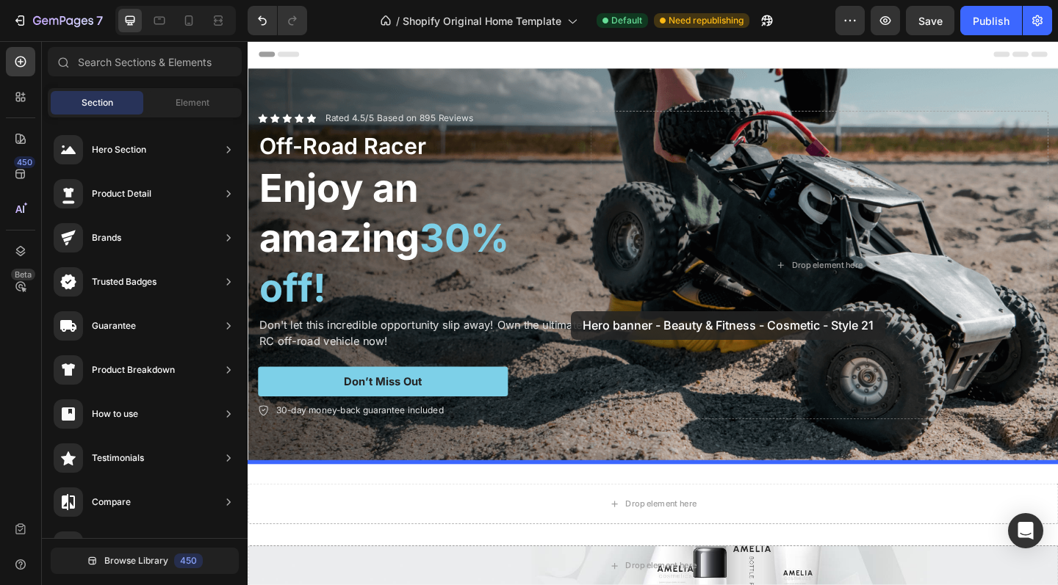
drag, startPoint x: 578, startPoint y: 413, endPoint x: 600, endPoint y: 335, distance: 81.6
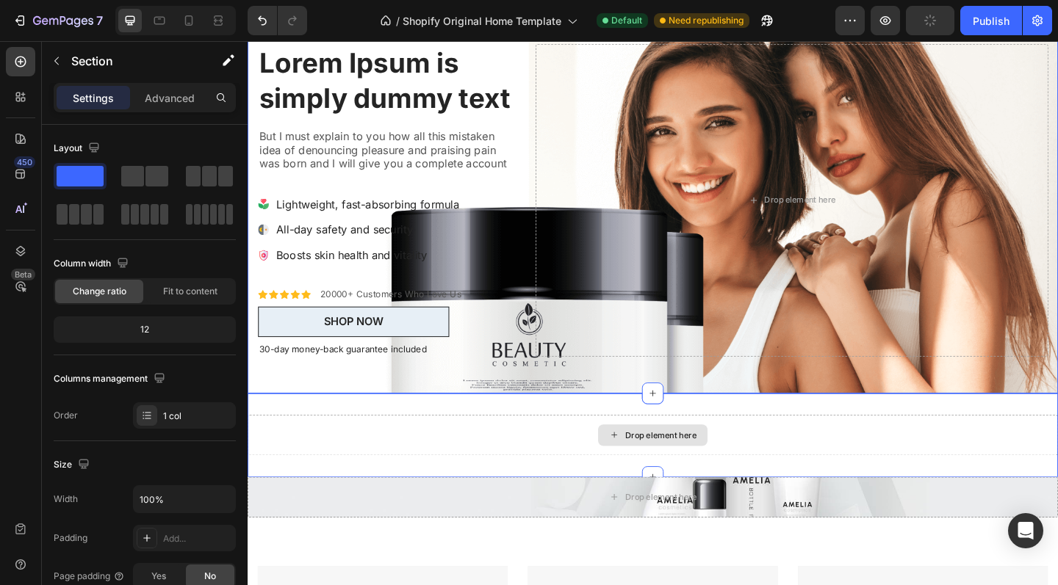
scroll to position [535, 0]
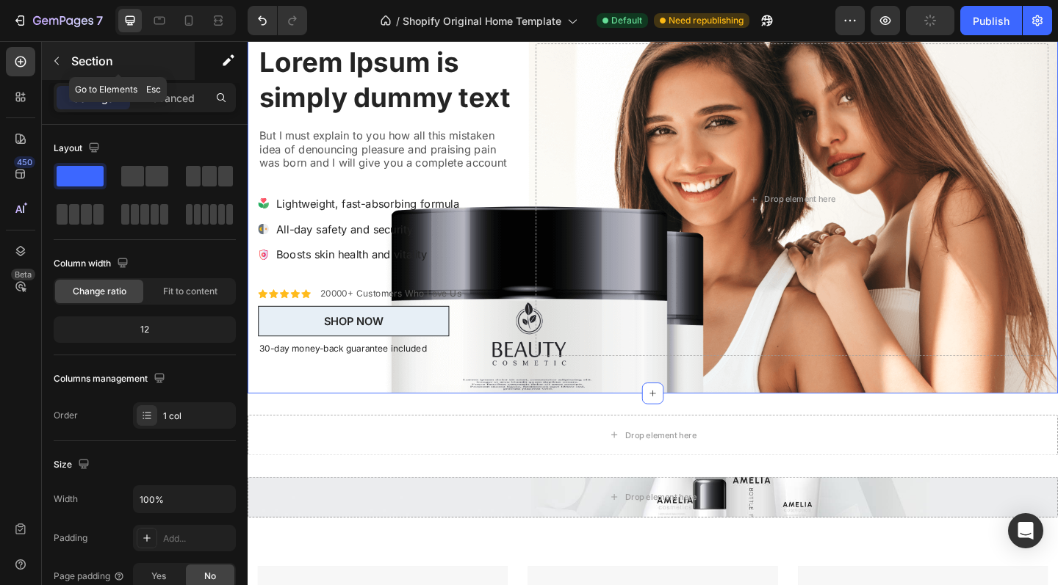
click at [58, 59] on icon "button" at bounding box center [57, 61] width 12 height 12
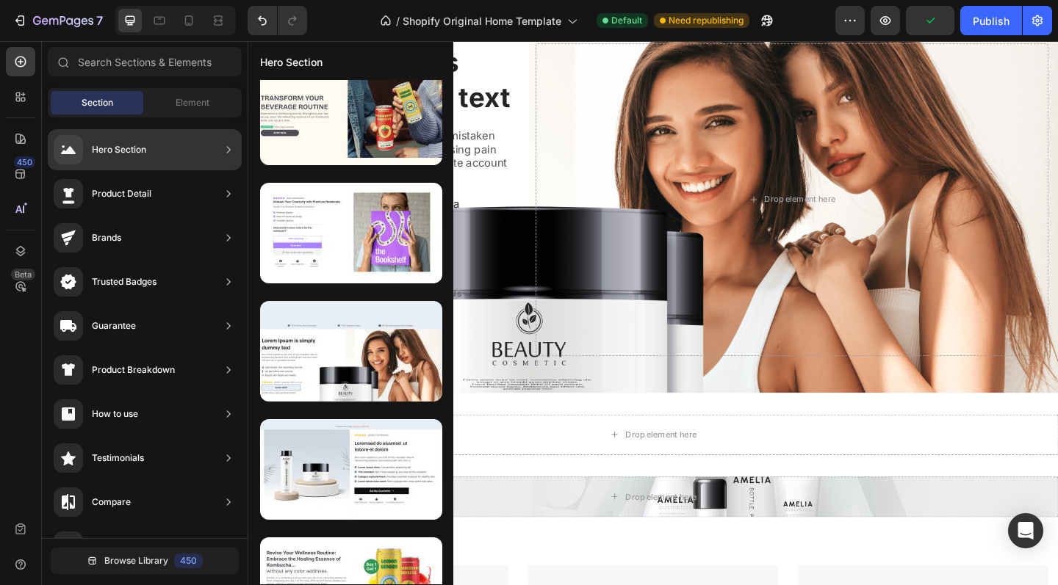
click at [114, 162] on div "Hero Section" at bounding box center [100, 149] width 93 height 29
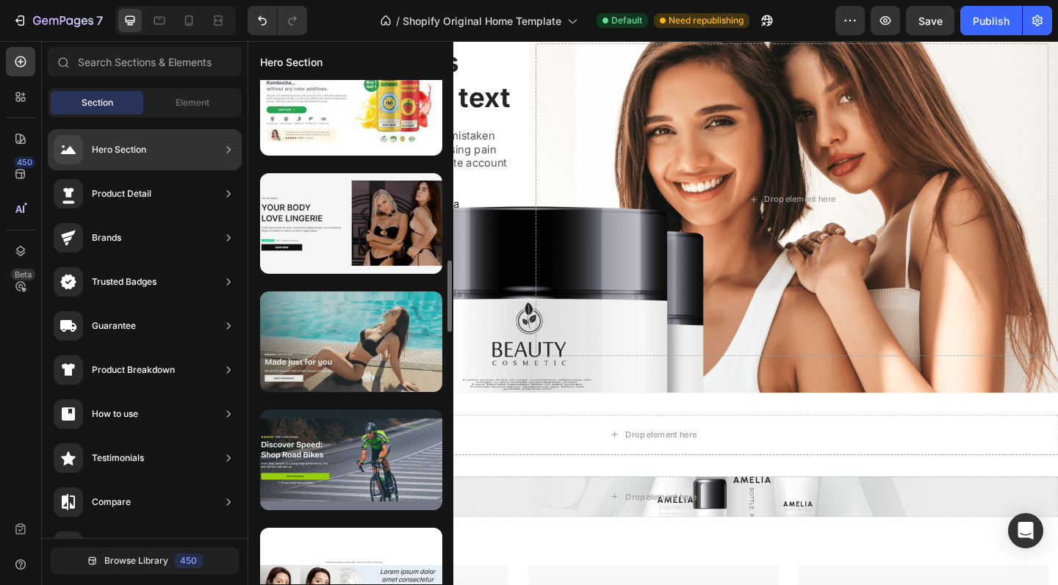
scroll to position [1120, 0]
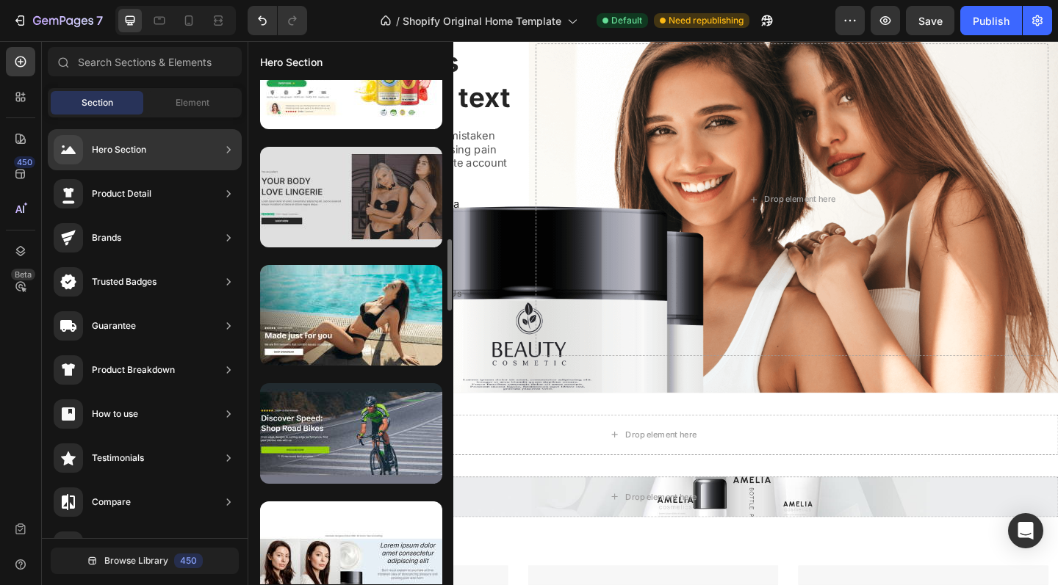
click at [330, 205] on div at bounding box center [351, 197] width 182 height 101
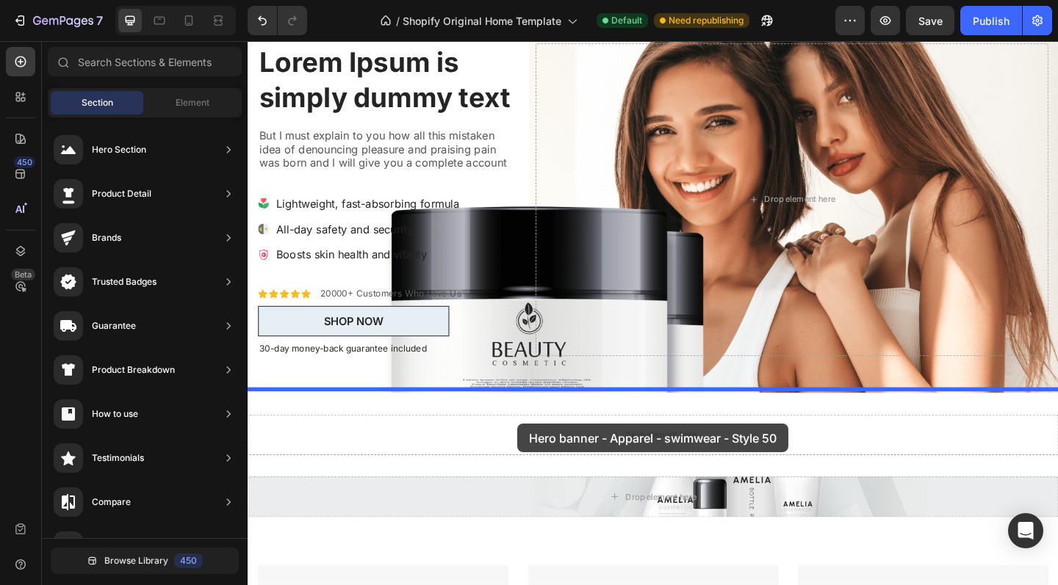
drag, startPoint x: 577, startPoint y: 246, endPoint x: 540, endPoint y: 458, distance: 215.5
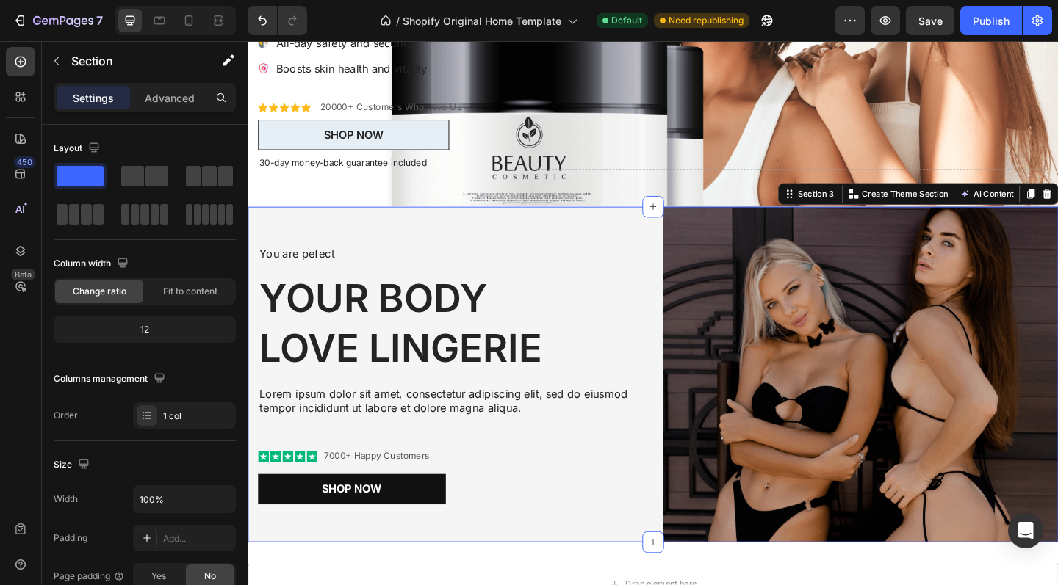
scroll to position [863, 0]
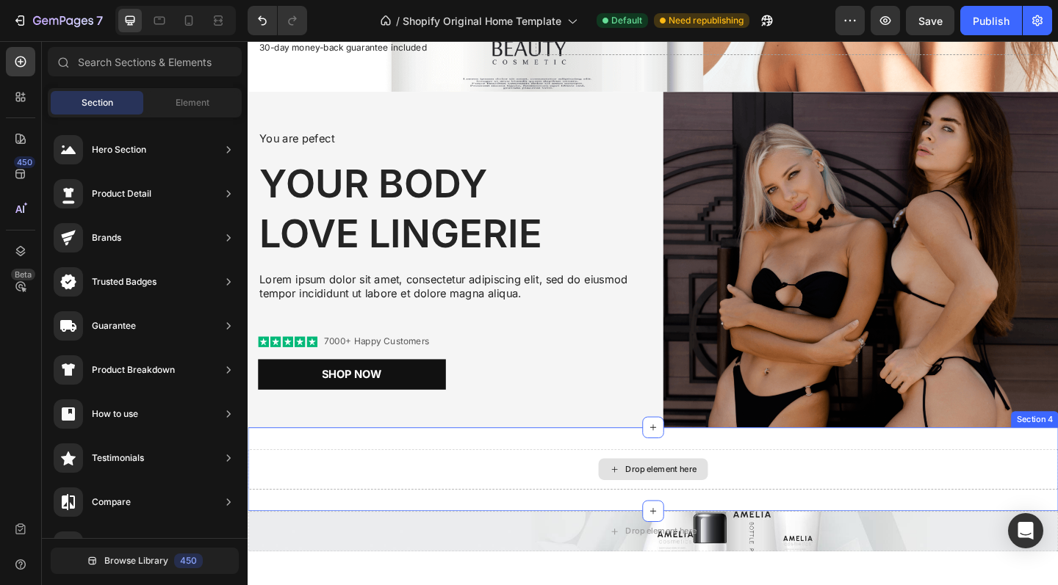
click at [629, 511] on div "Drop element here" at bounding box center [688, 508] width 119 height 24
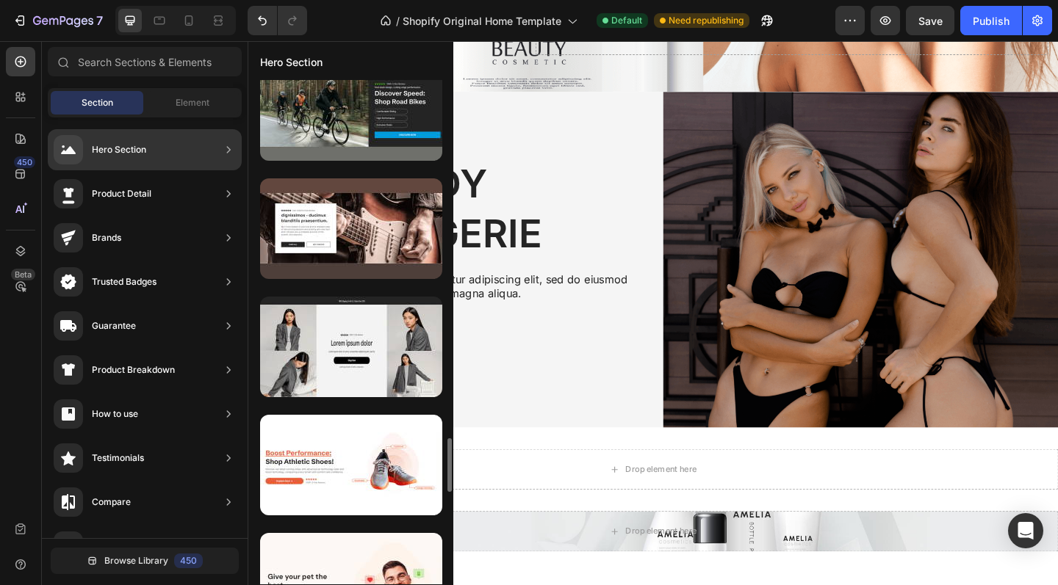
scroll to position [3337, 0]
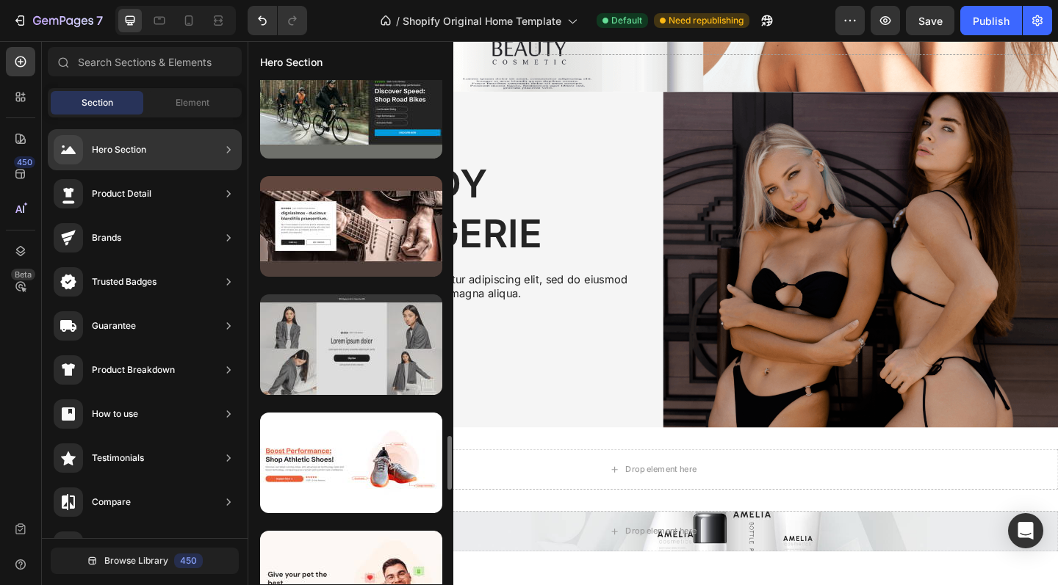
click at [341, 303] on div at bounding box center [351, 345] width 182 height 101
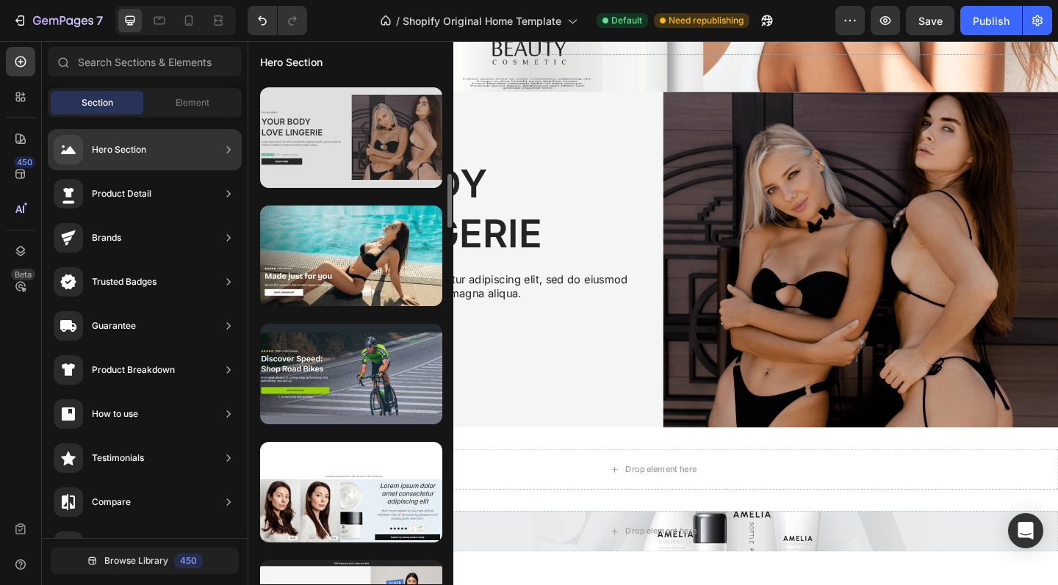
scroll to position [1237, 0]
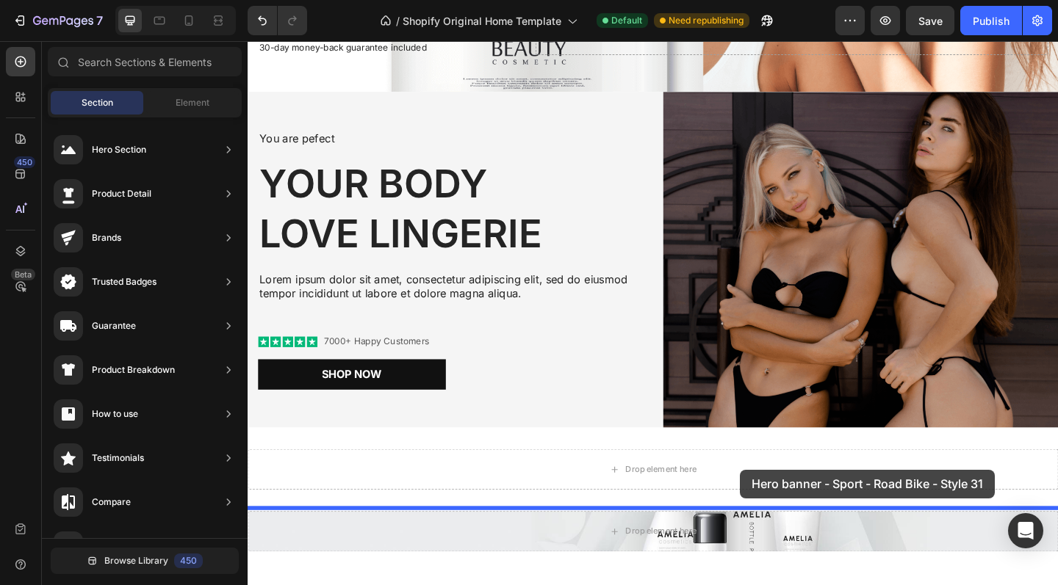
drag, startPoint x: 593, startPoint y: 344, endPoint x: 781, endPoint y: 506, distance: 248.5
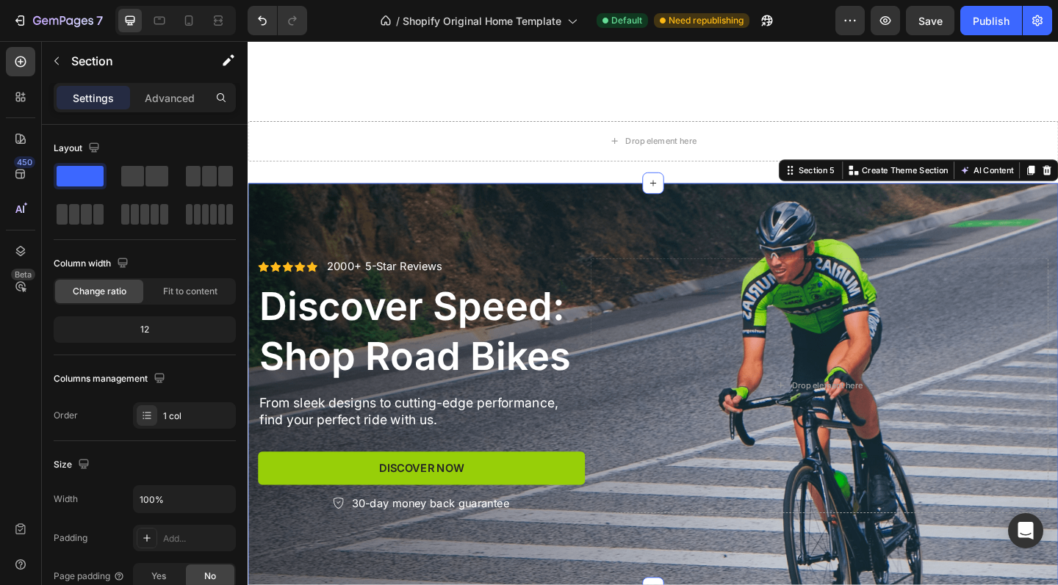
scroll to position [1319, 0]
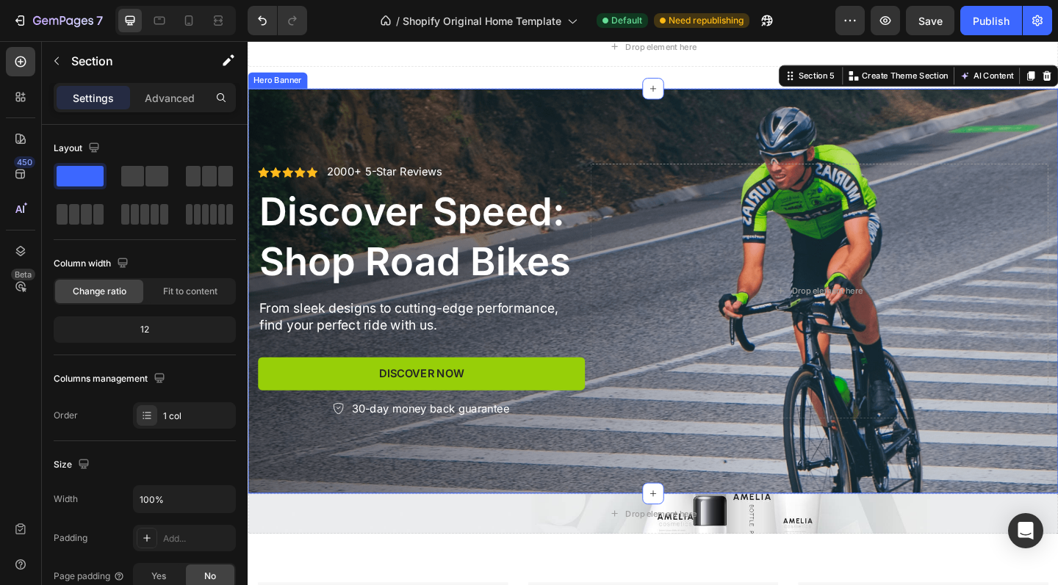
click at [532, 134] on div "Background Image" at bounding box center [688, 313] width 881 height 441
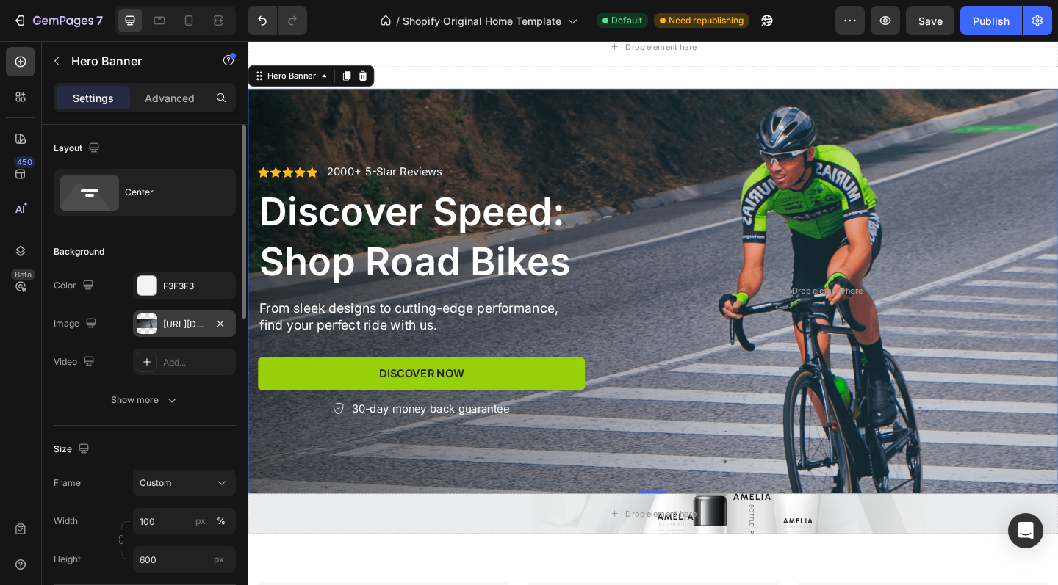
click at [170, 322] on div "https://cdn.shopify.com/s/files/1/2005/9307/files/gempages_432750572815254551-b…" at bounding box center [184, 324] width 43 height 13
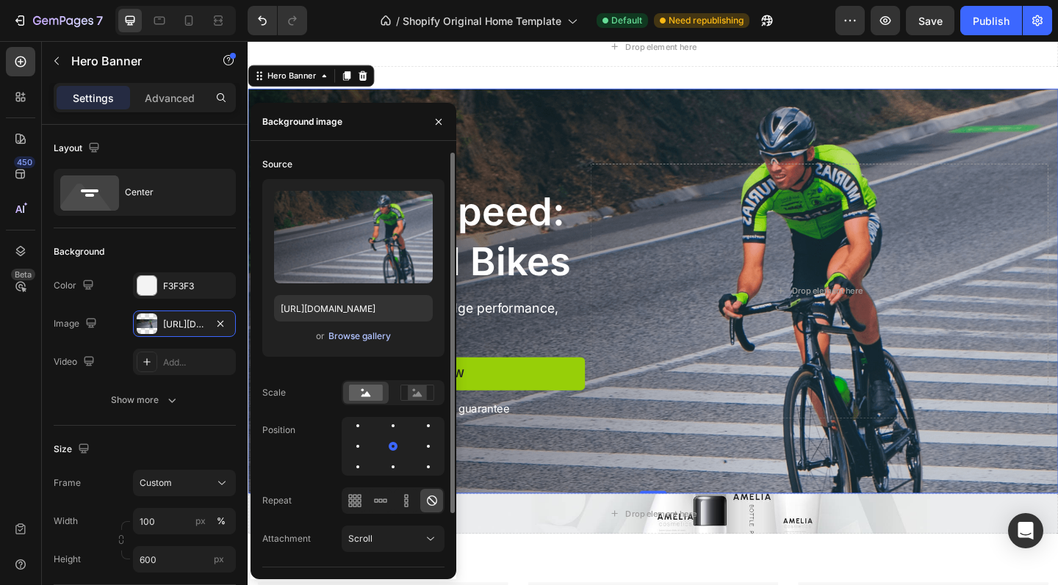
click at [359, 335] on div "Browse gallery" at bounding box center [359, 336] width 62 height 13
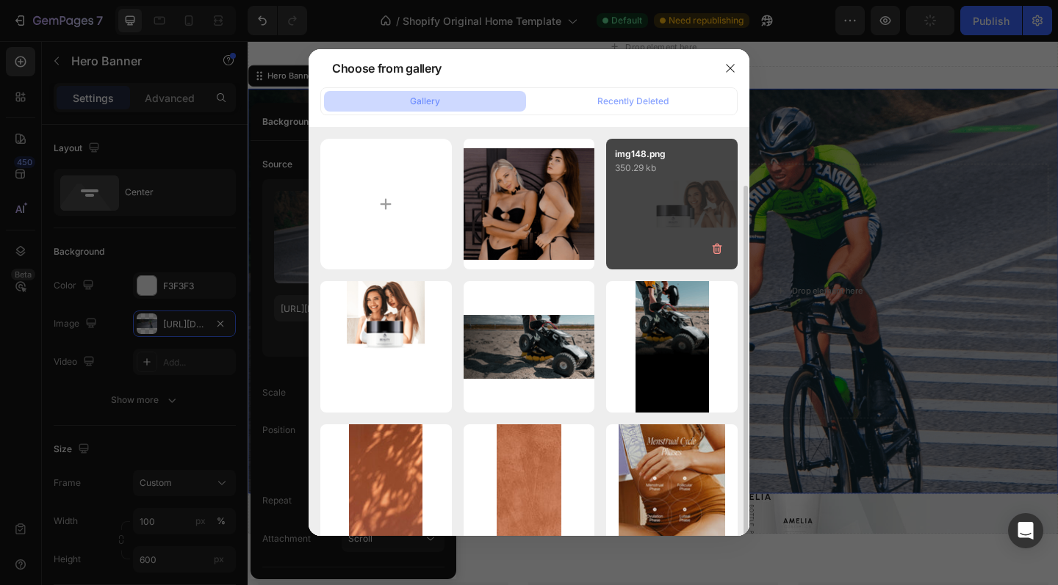
scroll to position [31, 0]
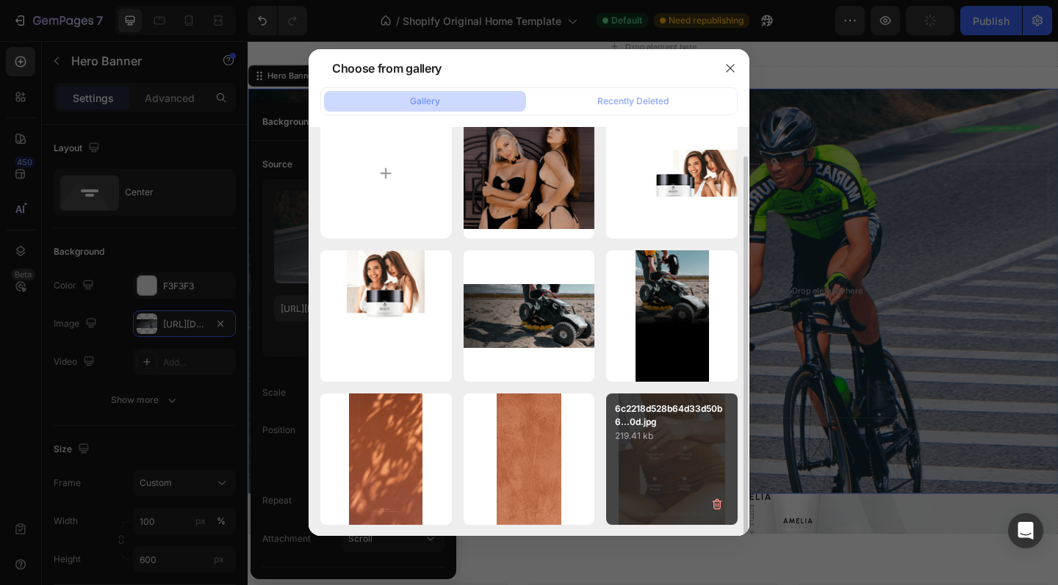
click at [683, 468] on div "6c2218d528b64d33d50b6...0d.jpg 219.41 kb" at bounding box center [671, 459] width 131 height 131
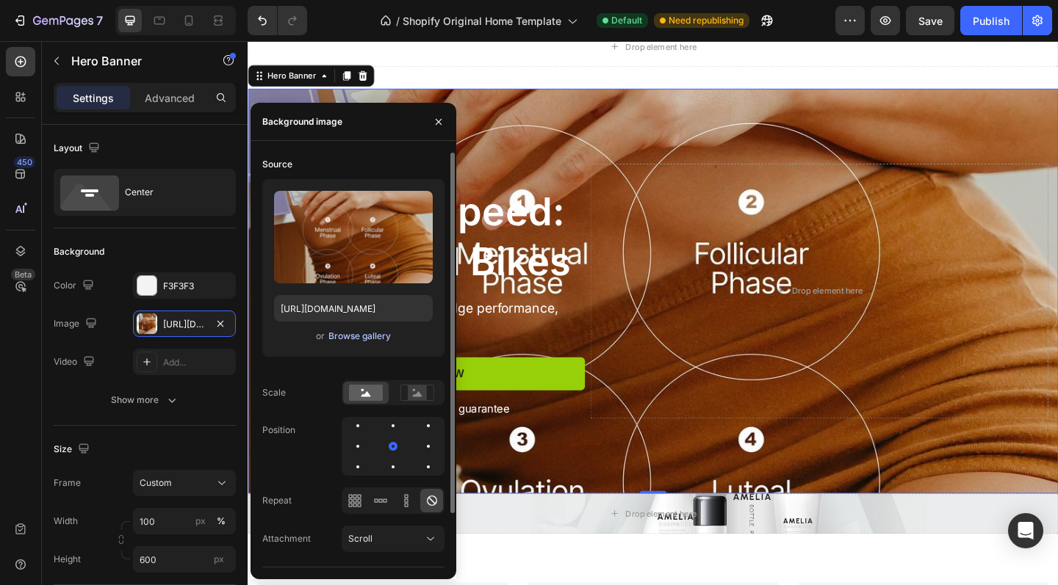
click at [360, 337] on div "Browse gallery" at bounding box center [359, 336] width 62 height 13
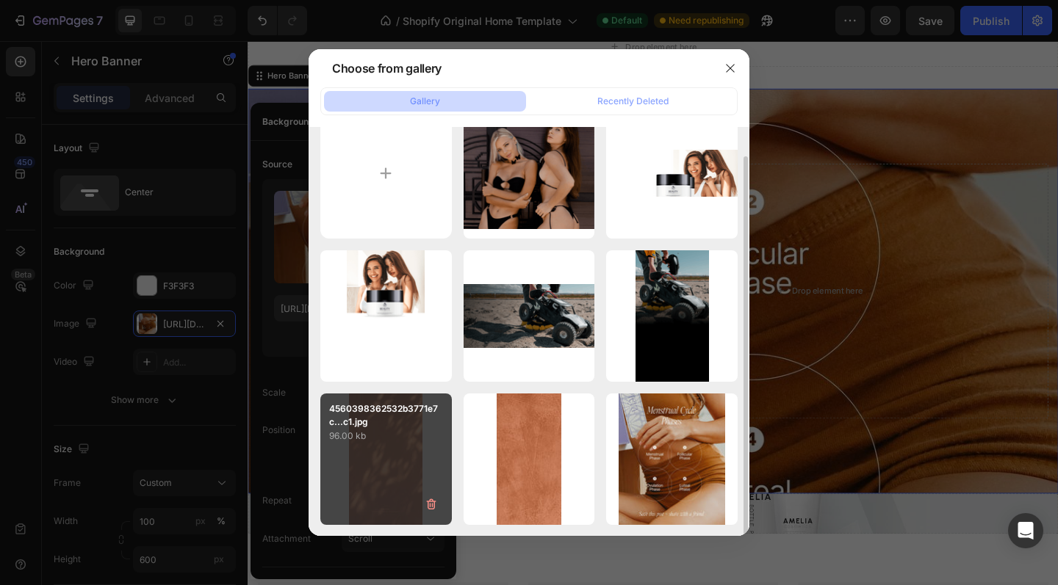
click at [408, 427] on p "4560398362532b3771e7c...c1.jpg" at bounding box center [386, 415] width 114 height 26
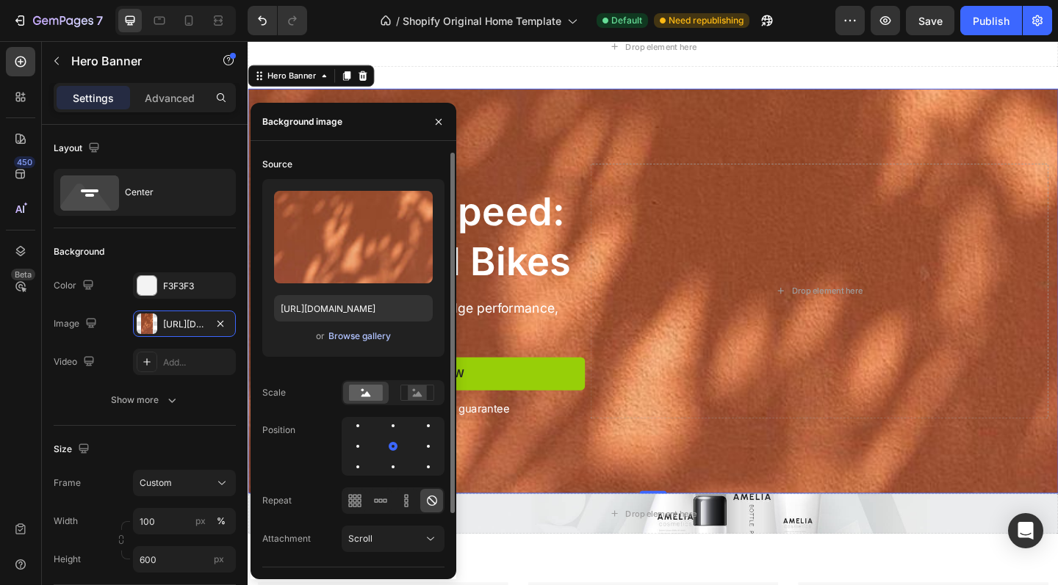
click at [377, 336] on div "Browse gallery" at bounding box center [359, 336] width 62 height 13
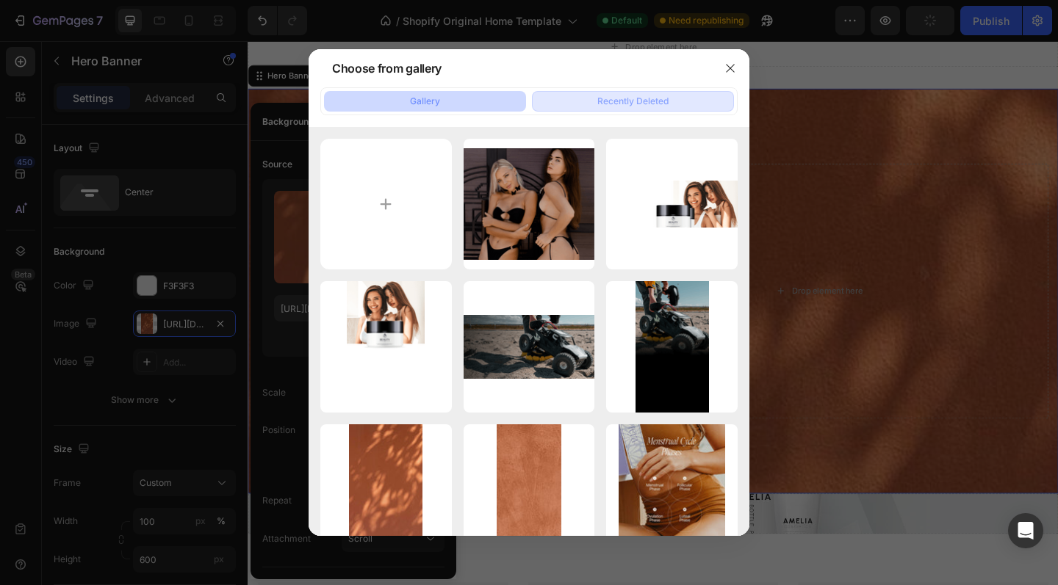
click at [625, 98] on div "Recently Deleted" at bounding box center [632, 101] width 71 height 13
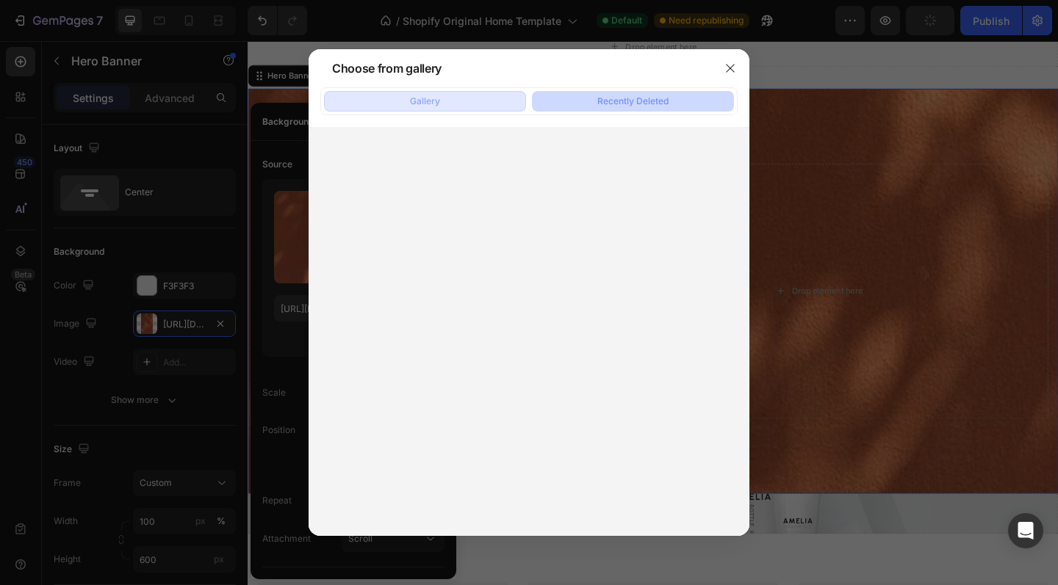
click at [492, 100] on button "Gallery" at bounding box center [425, 101] width 202 height 21
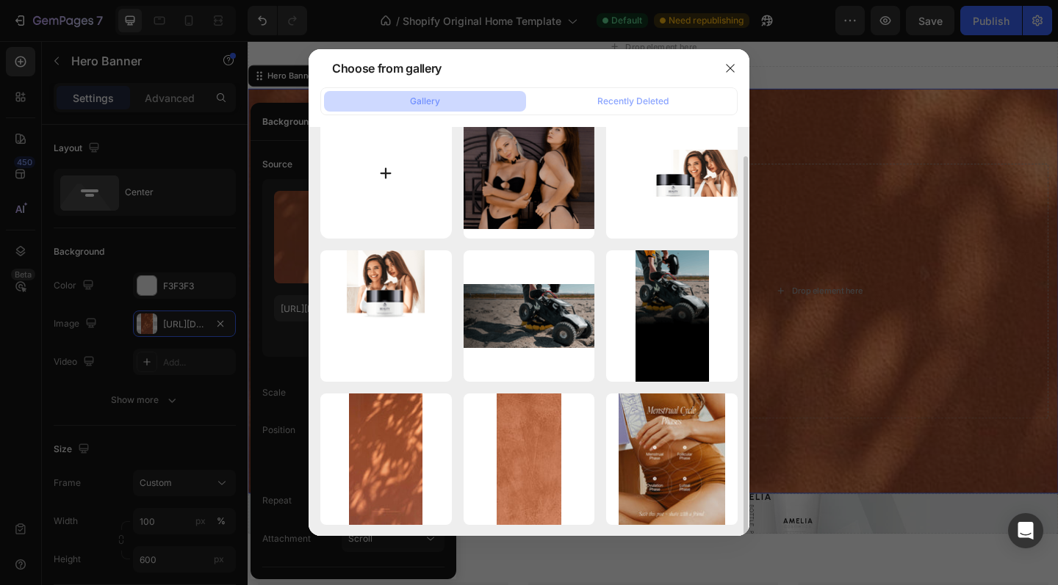
click at [379, 196] on input "file" at bounding box center [385, 173] width 131 height 131
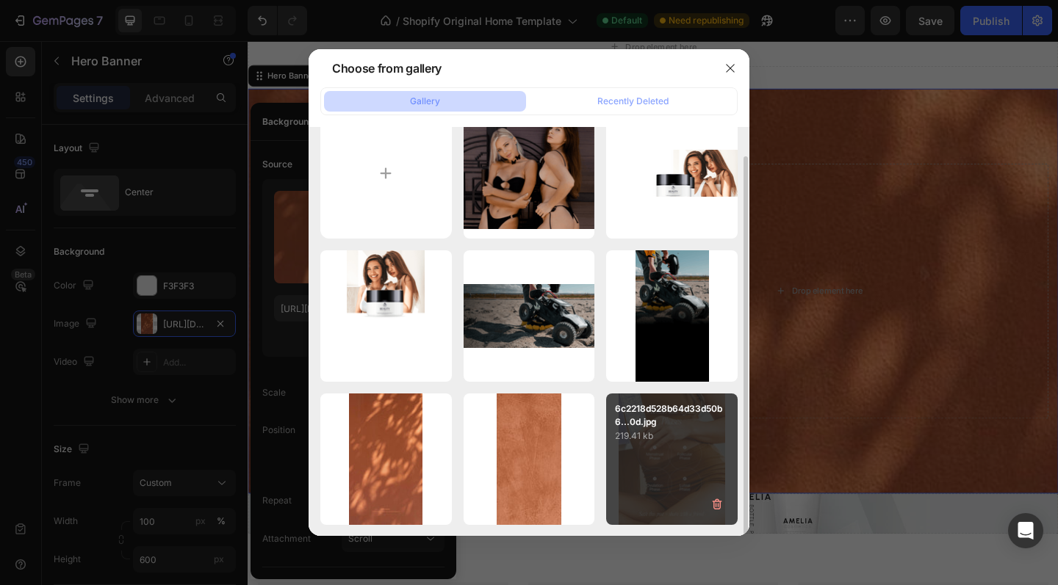
click at [654, 476] on div "6c2218d528b64d33d50b6...0d.jpg 219.41 kb" at bounding box center [671, 459] width 131 height 131
type input "https://cdn.shopify.com/s/files/1/0952/4124/0902/files/gempages_586008783151432…"
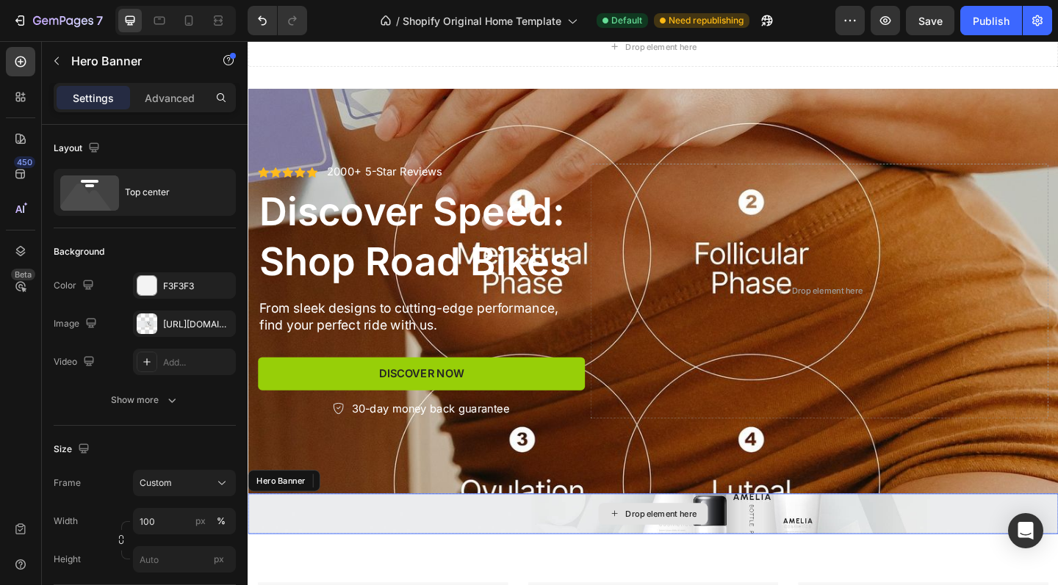
click at [589, 550] on div "Drop element here" at bounding box center [688, 556] width 881 height 44
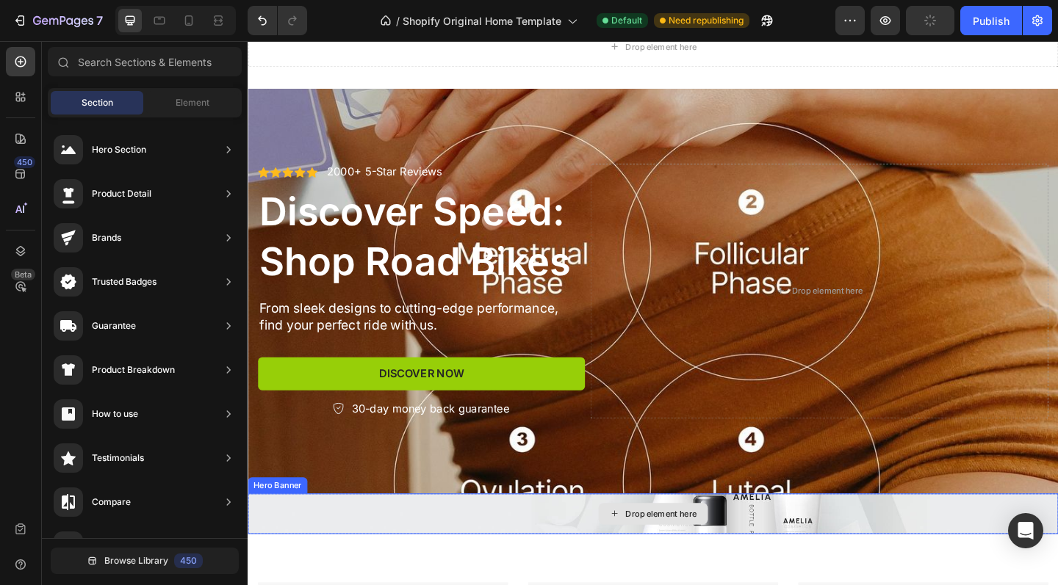
click at [659, 550] on div "Drop element here" at bounding box center [697, 556] width 78 height 12
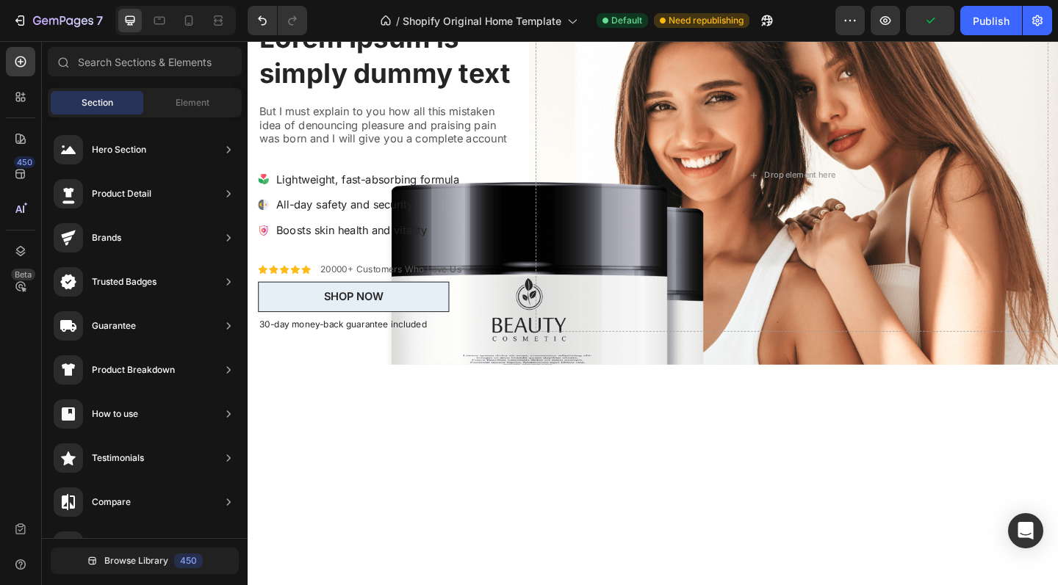
scroll to position [0, 0]
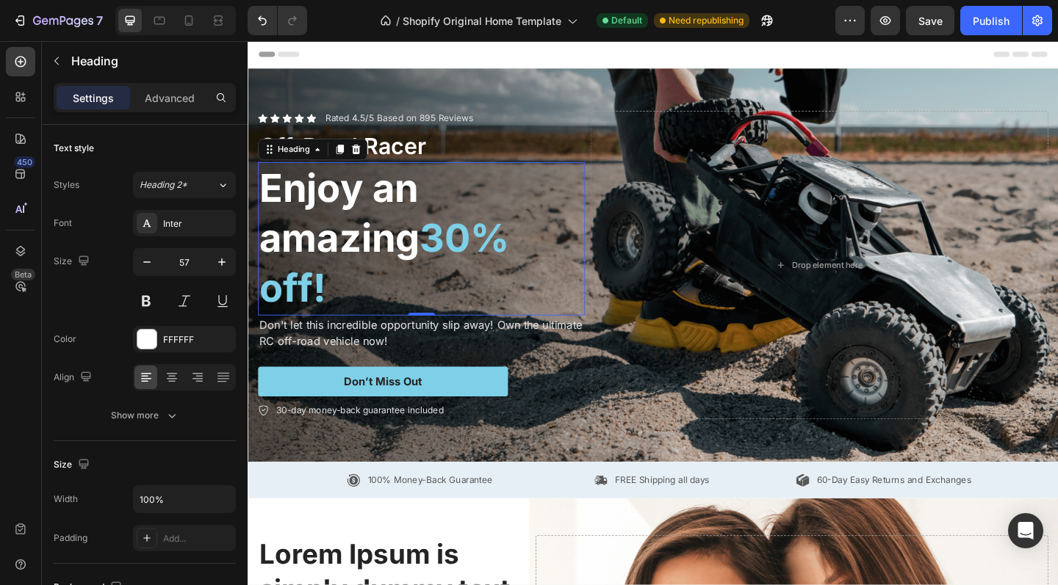
click at [373, 192] on h2 "Enjoy an amazing 30% off!" at bounding box center [436, 256] width 355 height 166
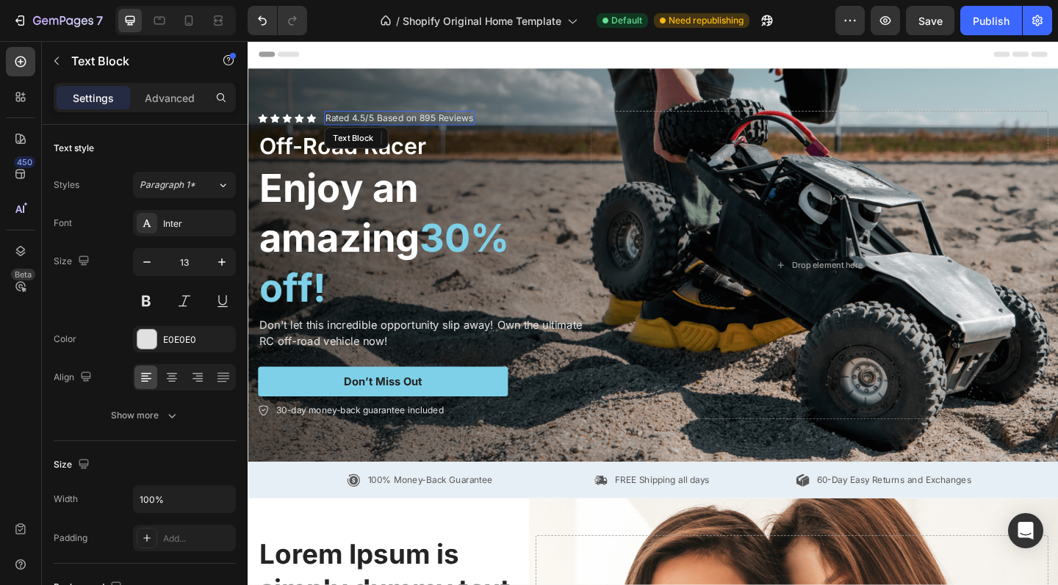
click at [346, 124] on p "Rated 4.5/5 Based on 895 Reviews" at bounding box center [412, 125] width 161 height 12
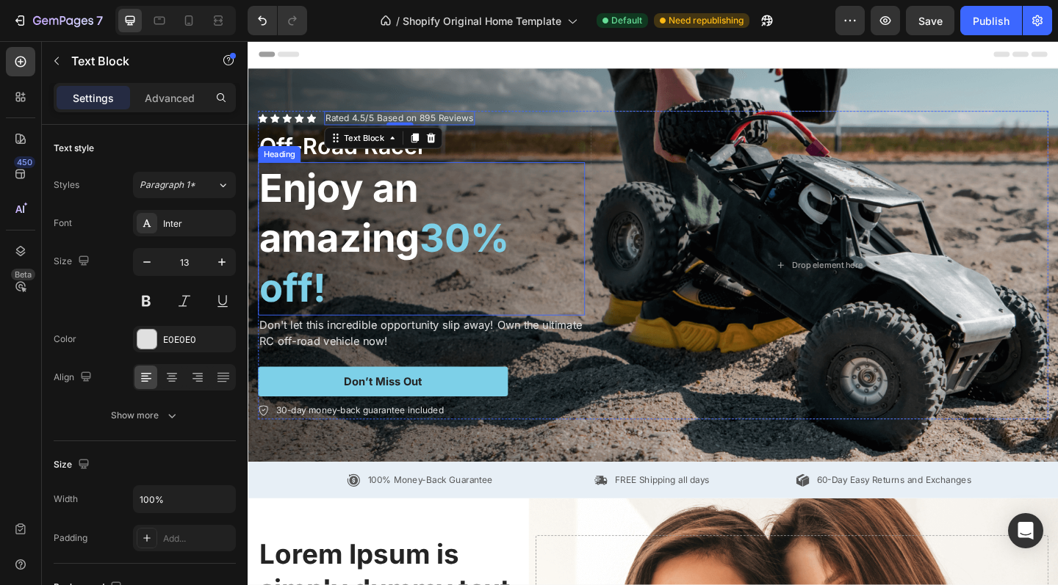
click at [328, 217] on h2 "Enjoy an amazing 30% off!" at bounding box center [436, 256] width 355 height 166
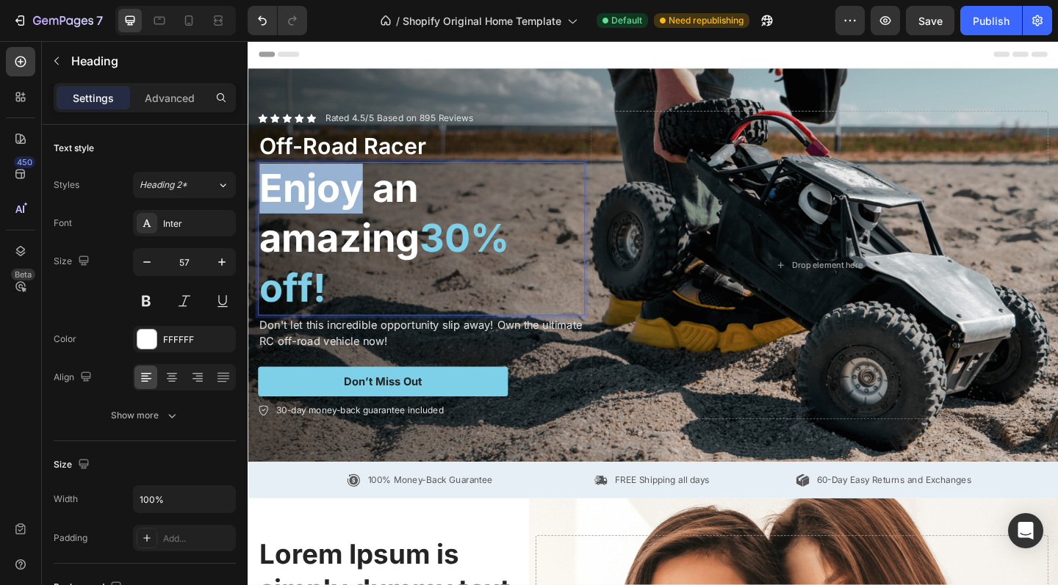
click at [302, 205] on p "Enjoy an amazing 30% off!" at bounding box center [436, 256] width 353 height 163
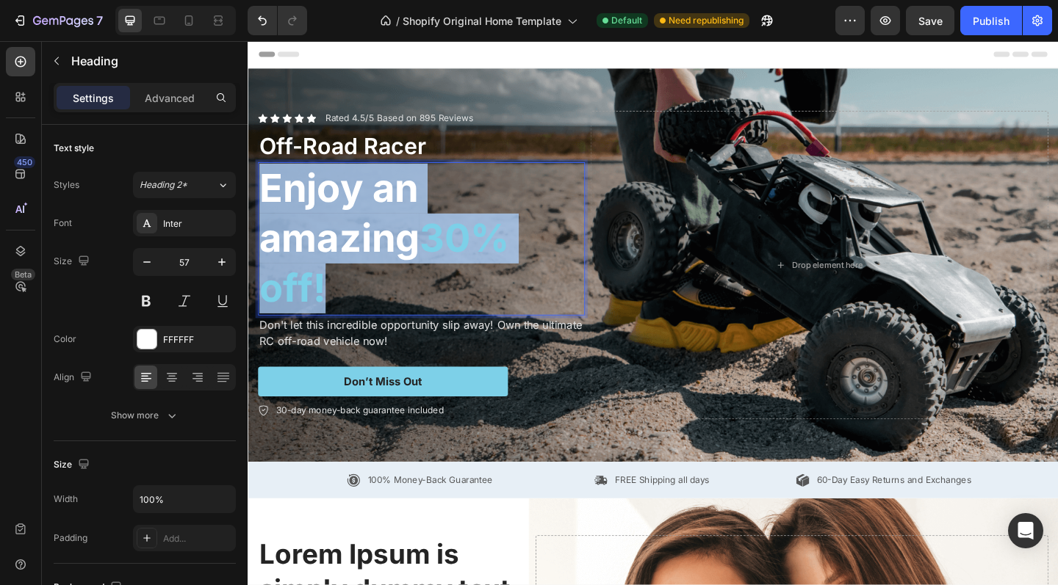
click at [302, 205] on p "Enjoy an amazing 30% off!" at bounding box center [436, 256] width 353 height 163
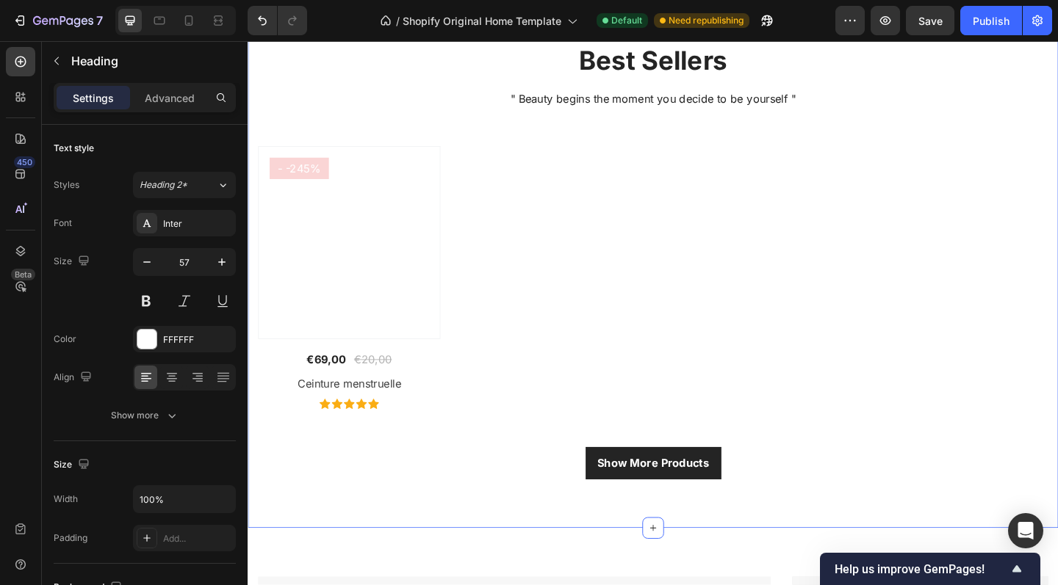
scroll to position [2299, 0]
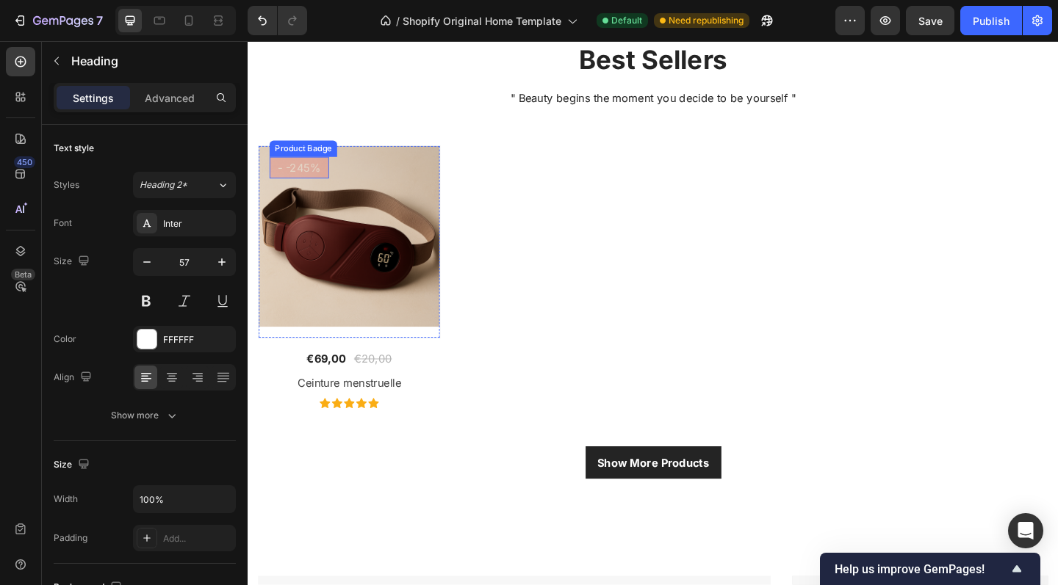
click at [314, 181] on pre "- -245%" at bounding box center [303, 179] width 65 height 24
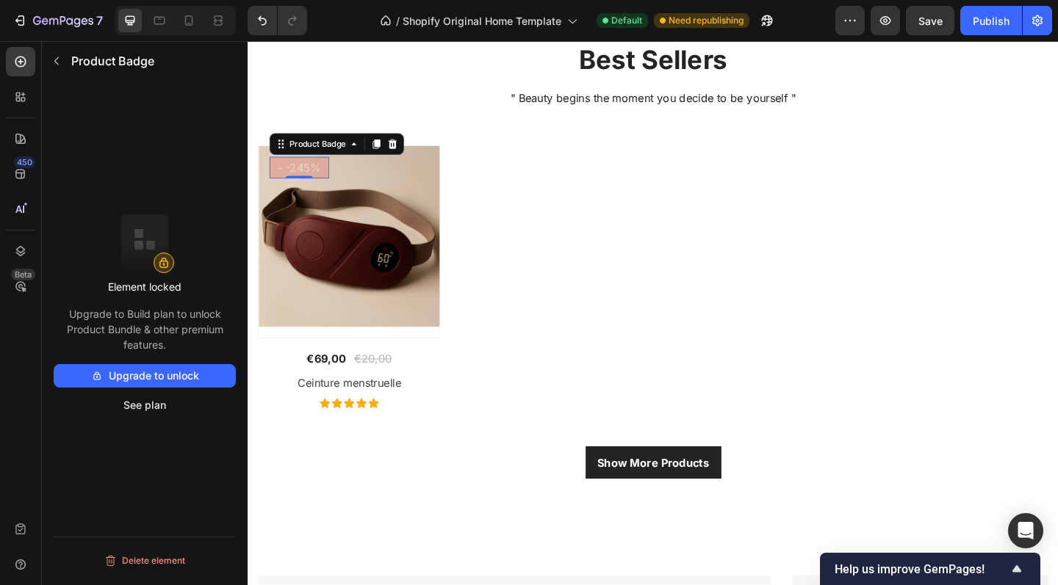
click at [305, 178] on pre "- -245%" at bounding box center [303, 179] width 65 height 24
click at [299, 178] on pre "- -245%" at bounding box center [303, 179] width 65 height 24
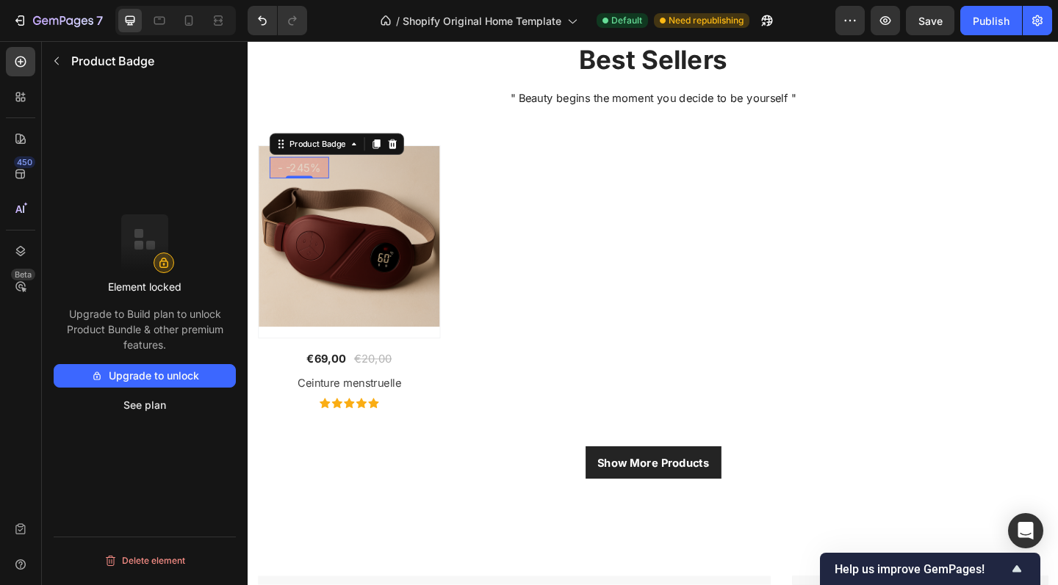
click at [299, 178] on pre "- -245%" at bounding box center [303, 179] width 65 height 24
click at [404, 156] on icon at bounding box center [405, 154] width 12 height 12
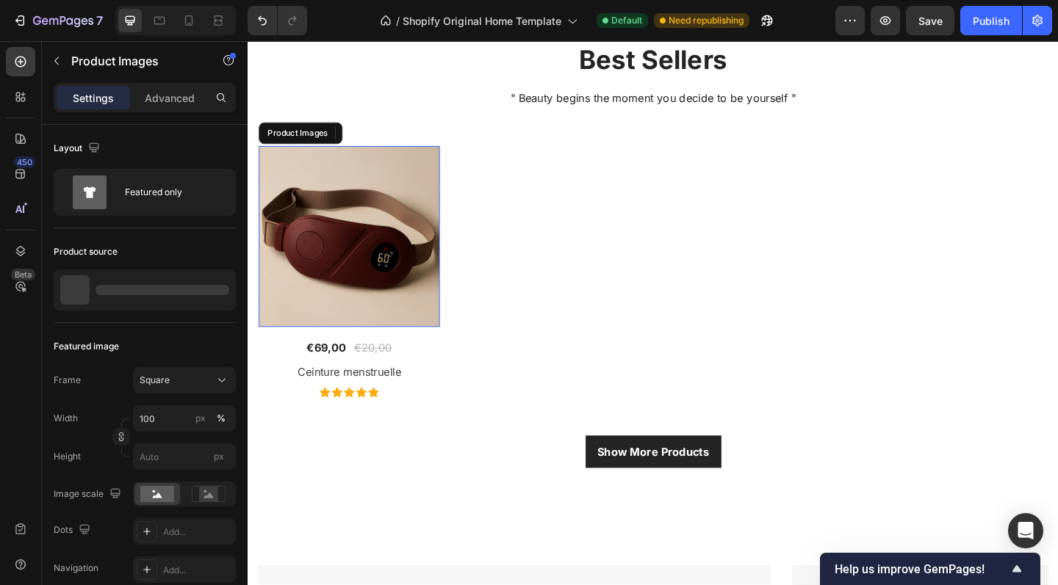
click at [330, 186] on img at bounding box center [357, 254] width 197 height 197
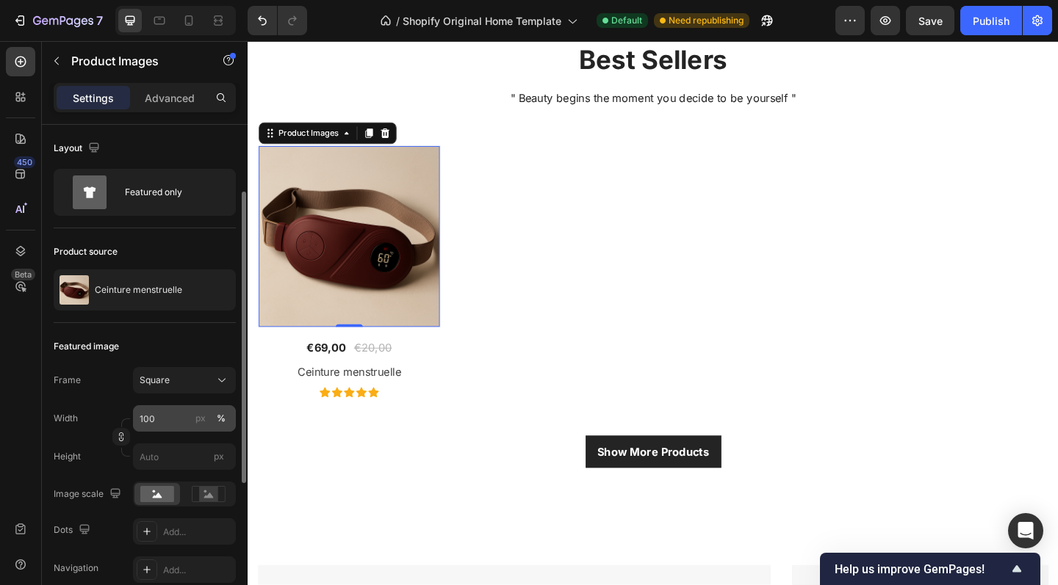
scroll to position [361, 0]
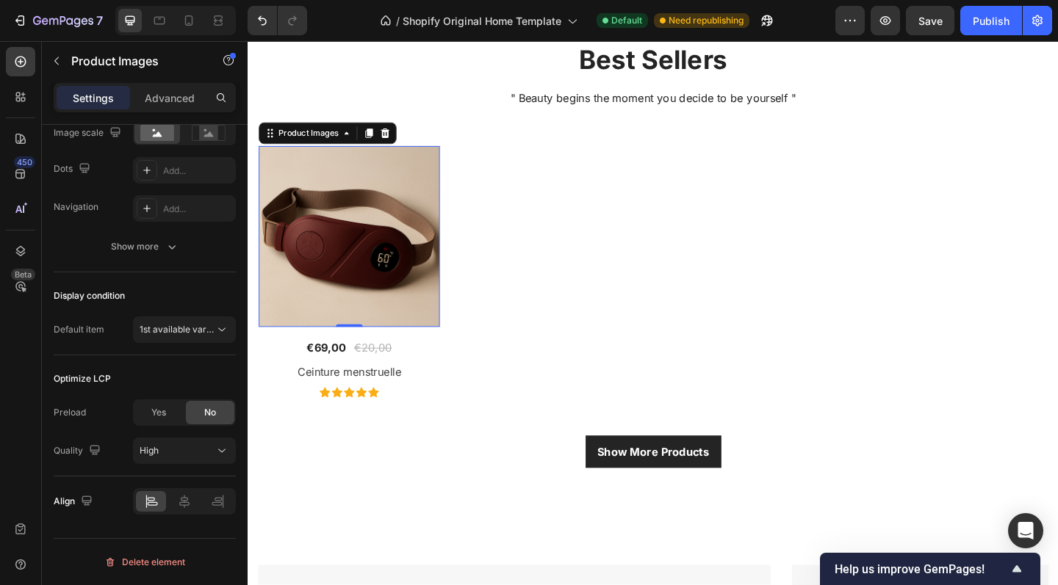
click at [404, 193] on img at bounding box center [357, 254] width 197 height 197
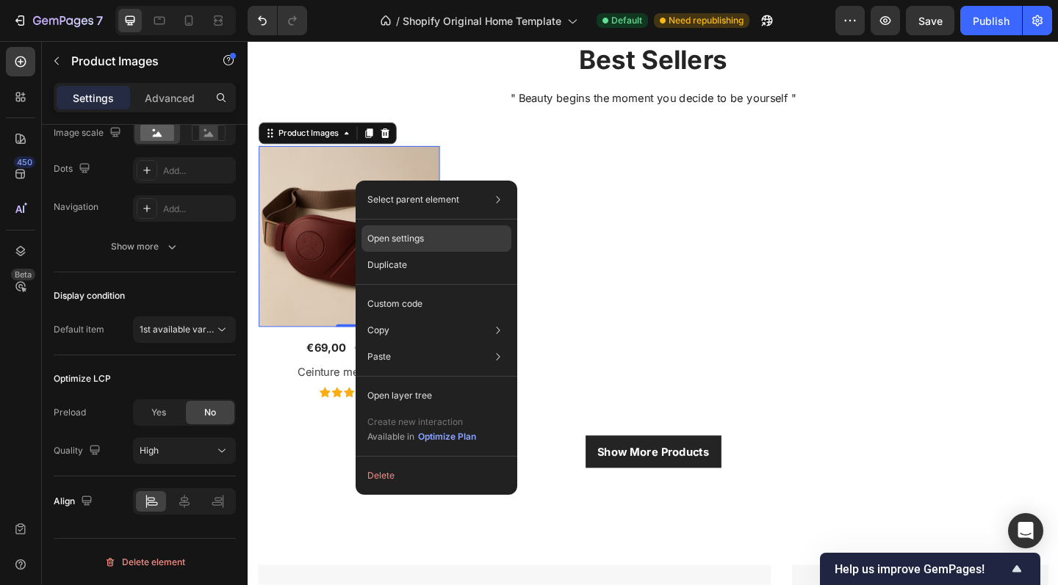
click at [409, 247] on div "Open settings" at bounding box center [436, 238] width 150 height 26
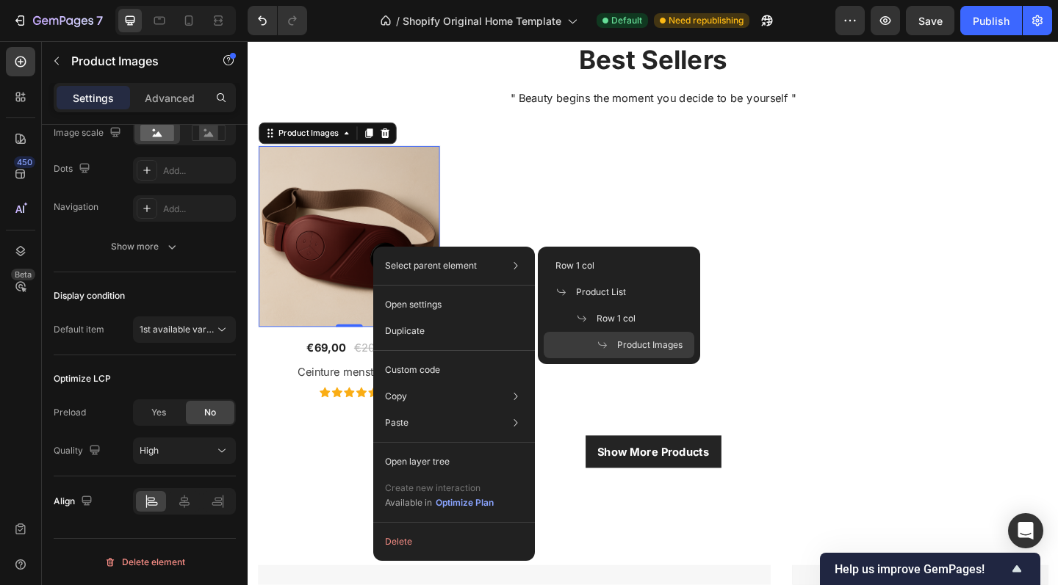
click at [275, 201] on img at bounding box center [357, 254] width 197 height 197
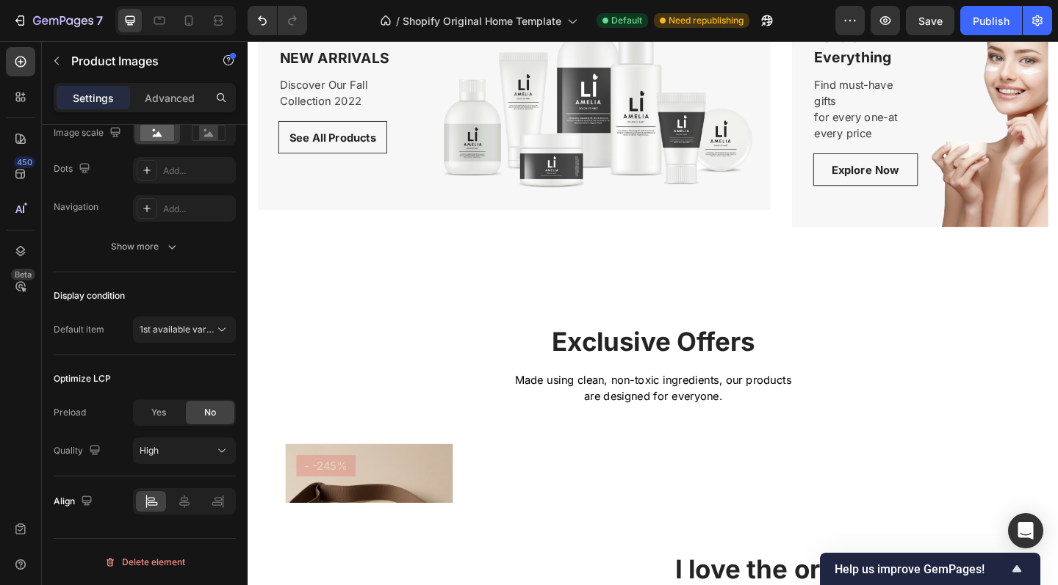
scroll to position [2933, 0]
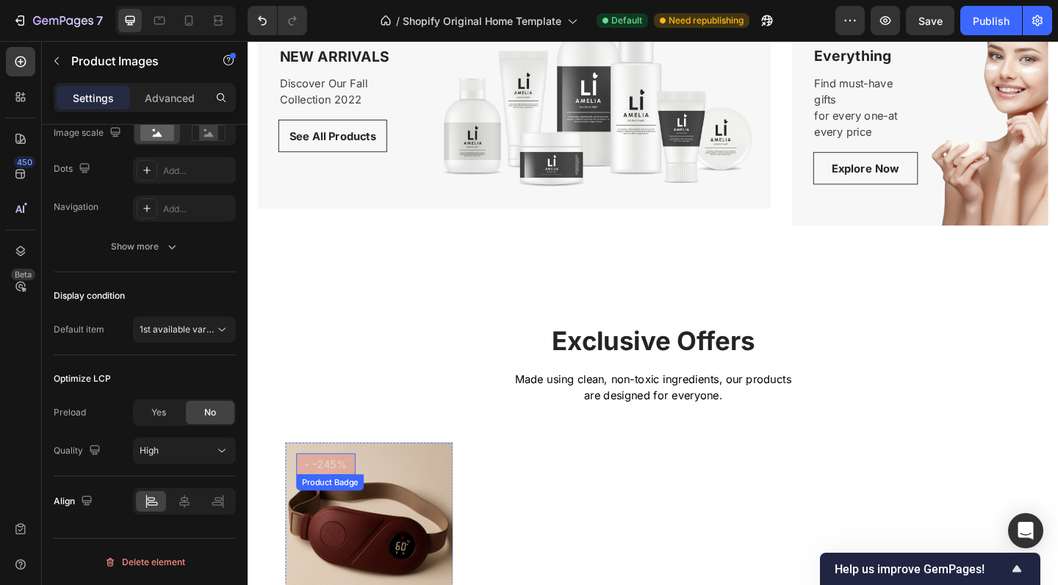
click at [342, 501] on pre "- -245%" at bounding box center [332, 503] width 65 height 24
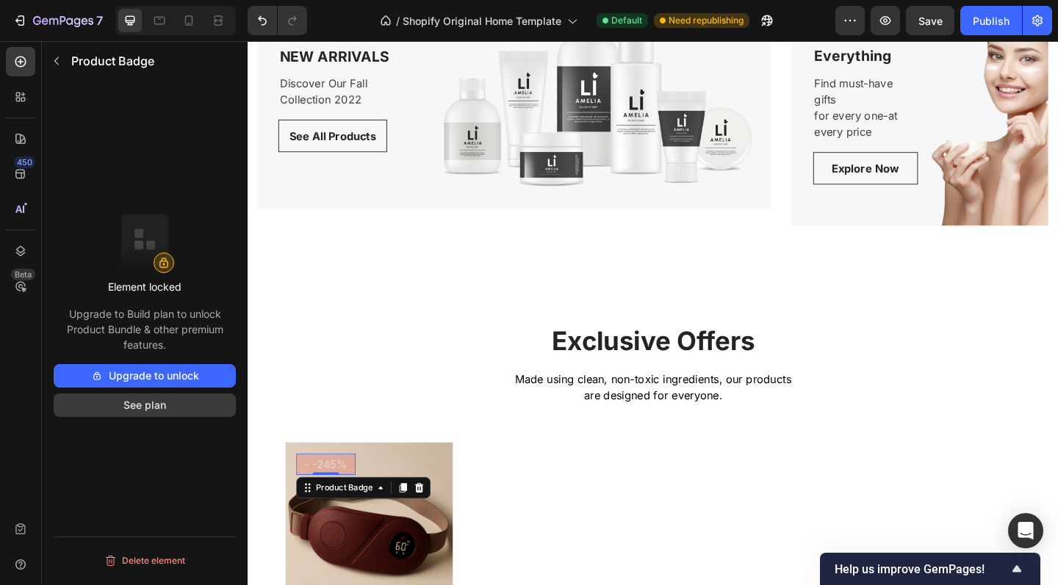
click at [159, 402] on button "See plan" at bounding box center [145, 406] width 182 height 24
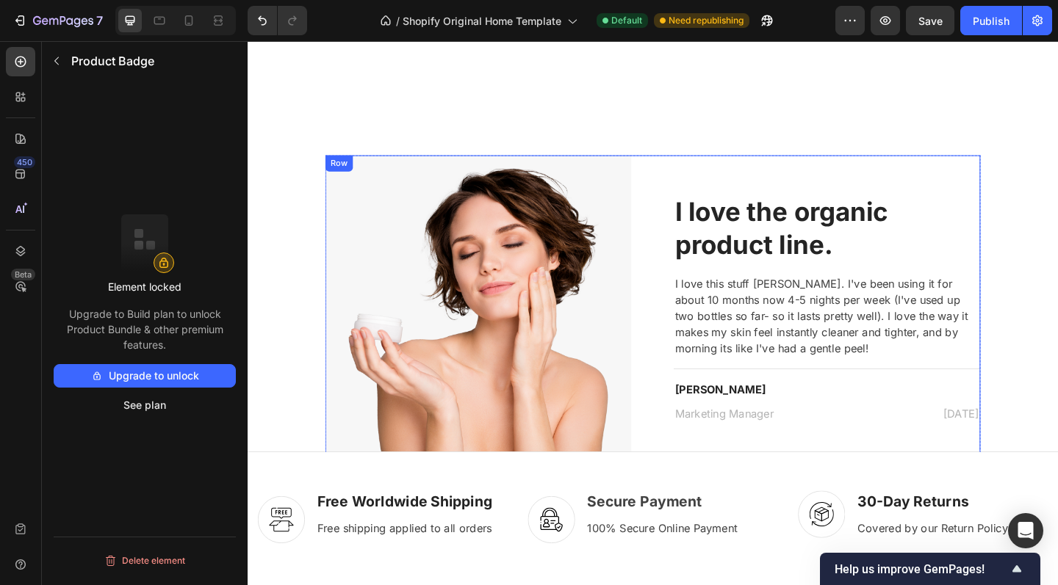
scroll to position [3704, 0]
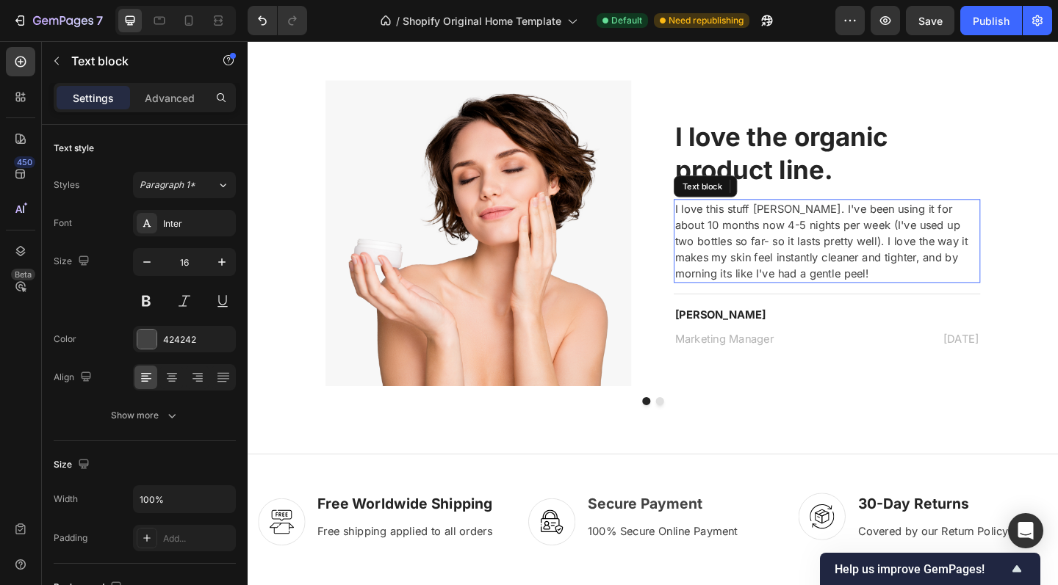
click at [771, 228] on p "I love this stuff Amelia. I've been using it for about 10 months now 4-5 nights…" at bounding box center [877, 259] width 330 height 88
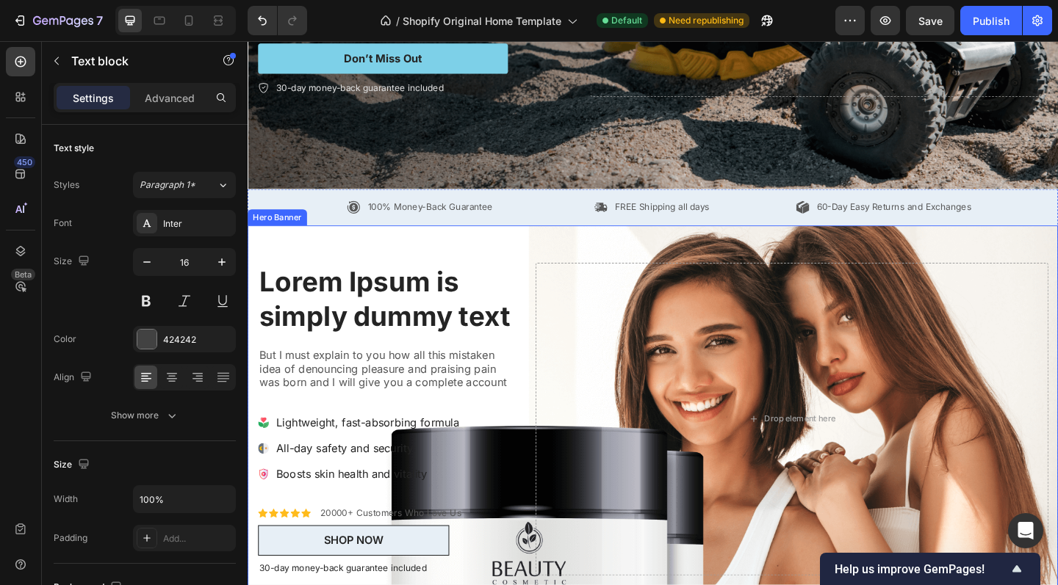
scroll to position [258, 0]
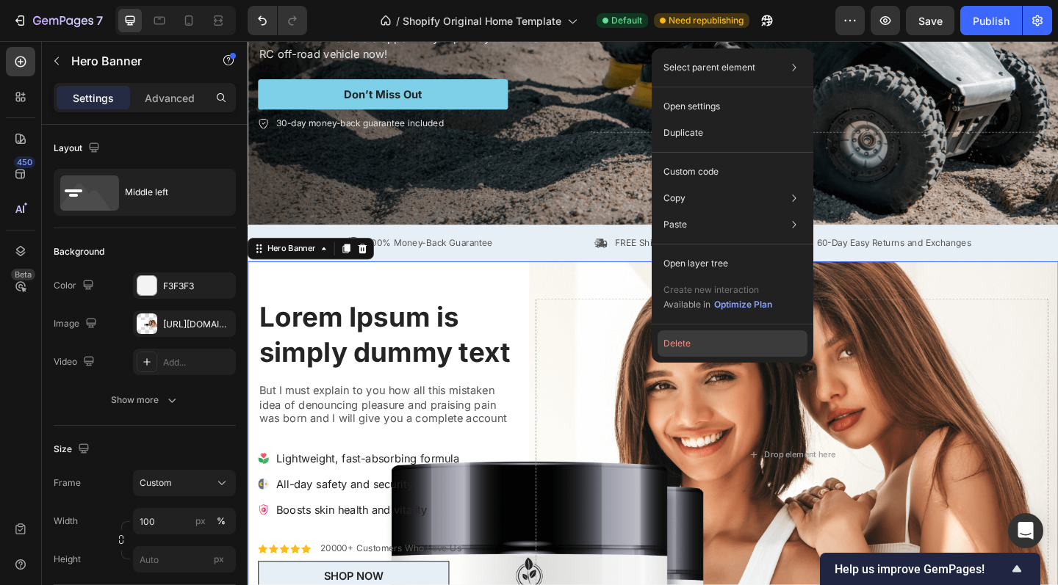
click at [671, 348] on button "Delete" at bounding box center [732, 343] width 150 height 26
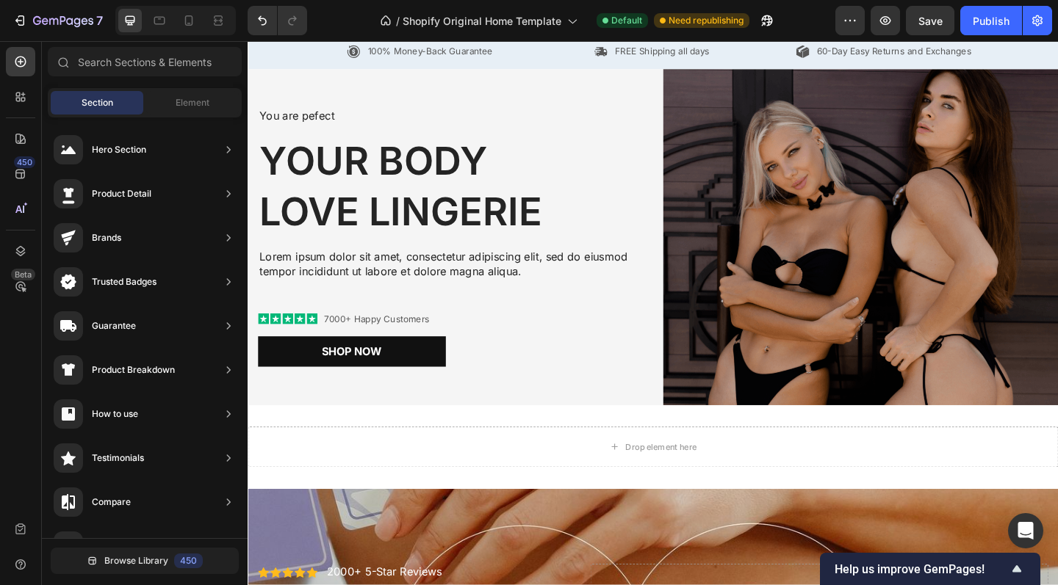
scroll to position [383, 0]
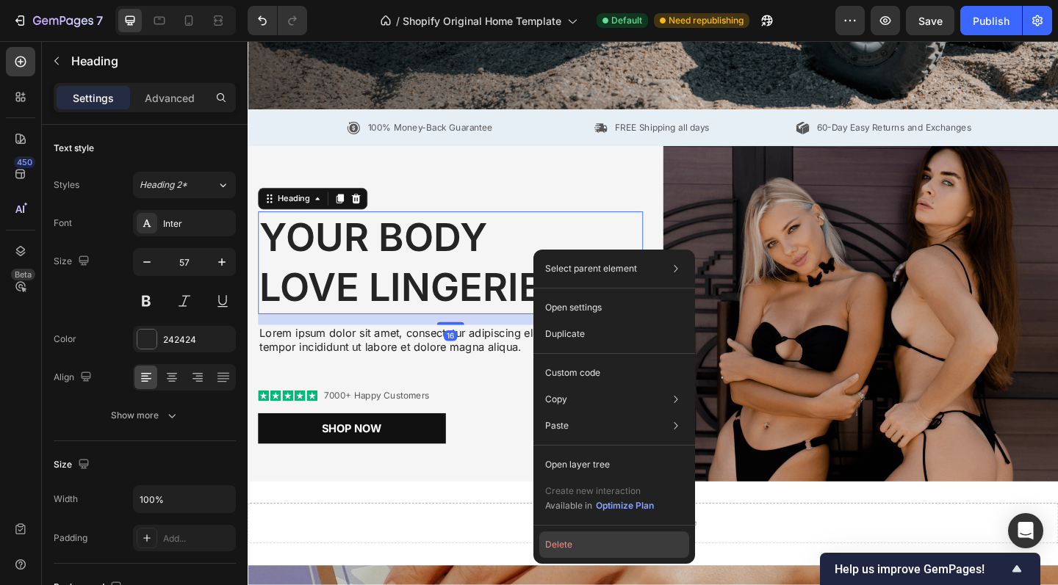
click at [604, 545] on button "Delete" at bounding box center [614, 545] width 150 height 26
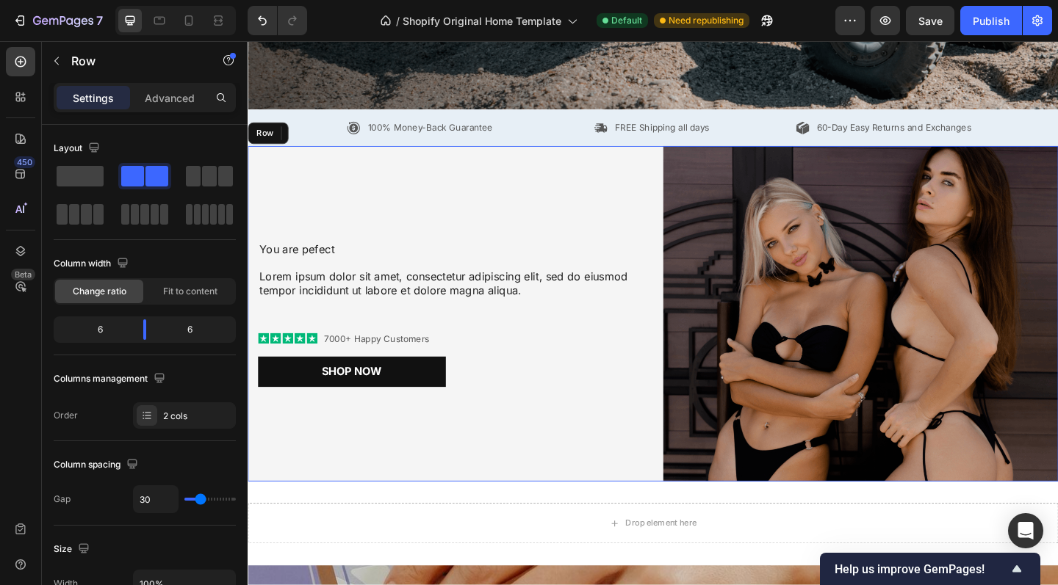
click at [676, 178] on div "You are pefect Text Block Lorem ipsum dolor sit amet, consectetur adipiscing el…" at bounding box center [463, 339] width 430 height 366
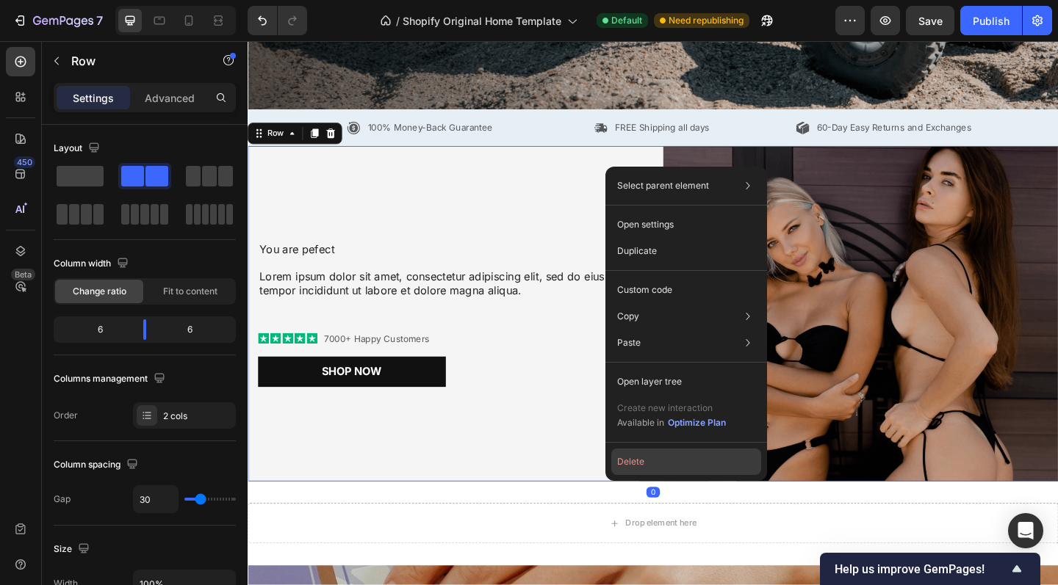
click at [632, 459] on button "Delete" at bounding box center [686, 462] width 150 height 26
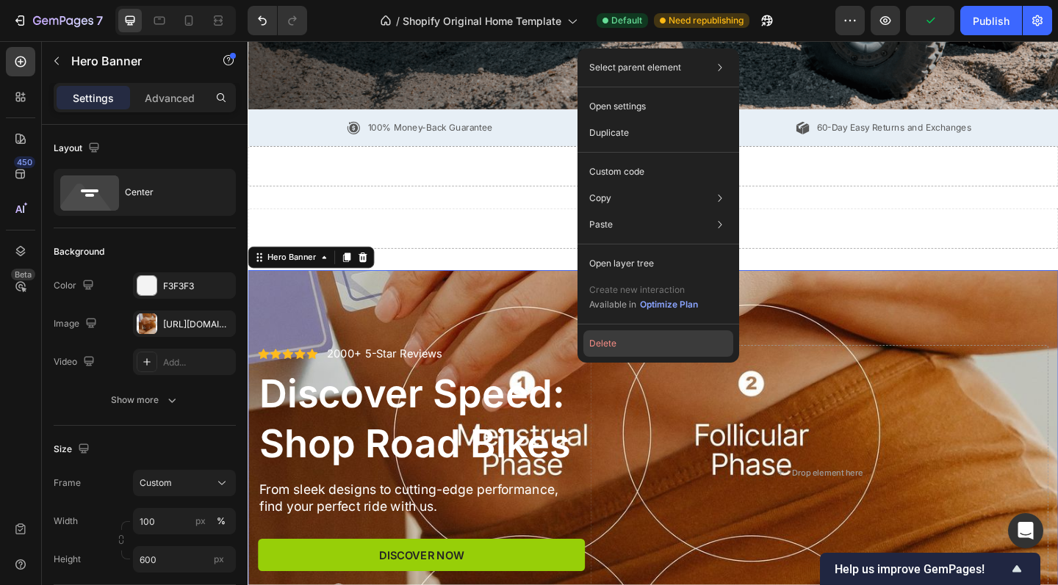
click at [610, 348] on button "Delete" at bounding box center [658, 343] width 150 height 26
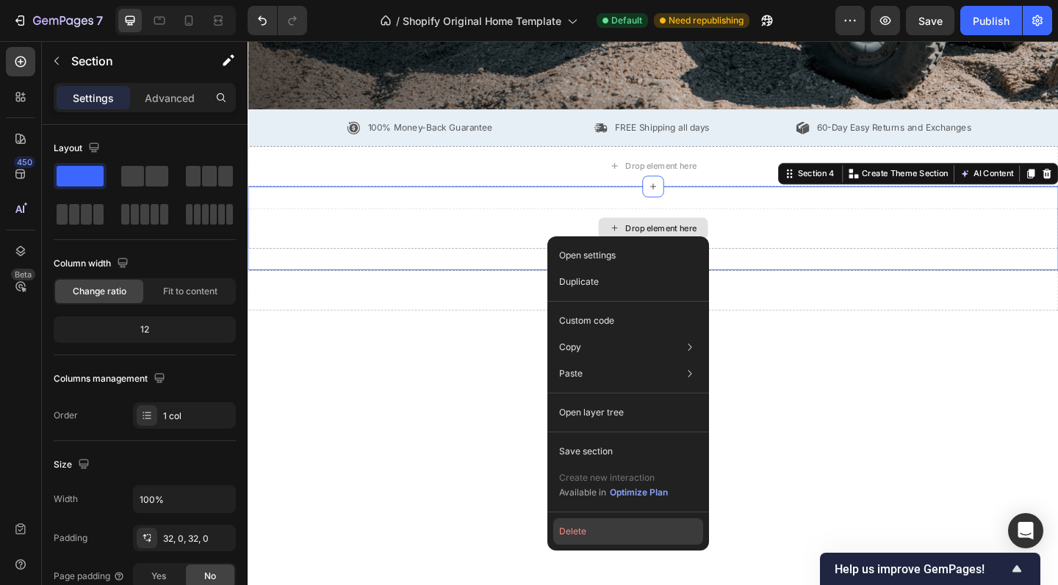
click at [594, 531] on button "Delete" at bounding box center [628, 532] width 150 height 26
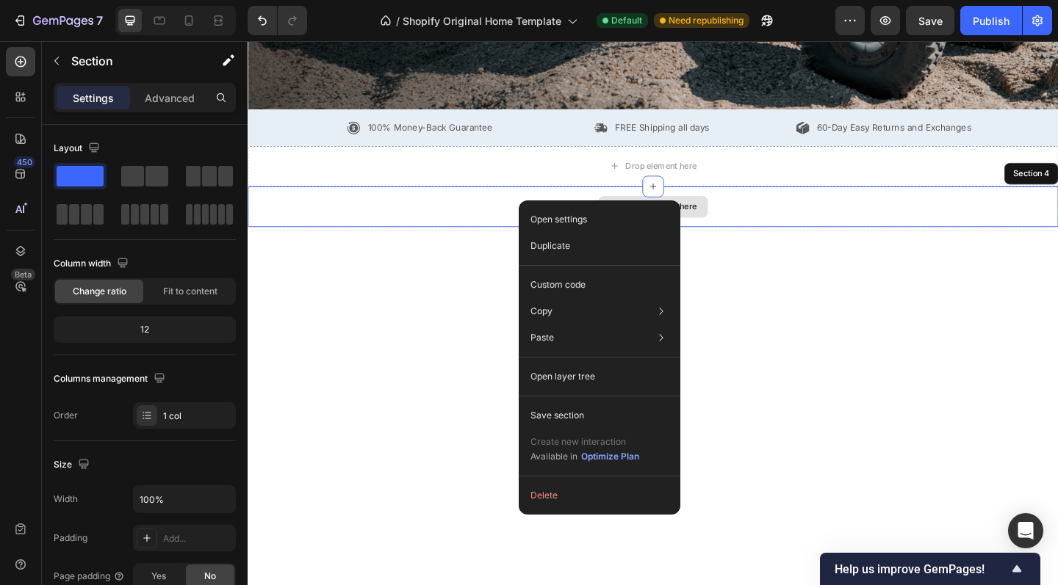
drag, startPoint x: 582, startPoint y: 214, endPoint x: 806, endPoint y: 272, distance: 231.2
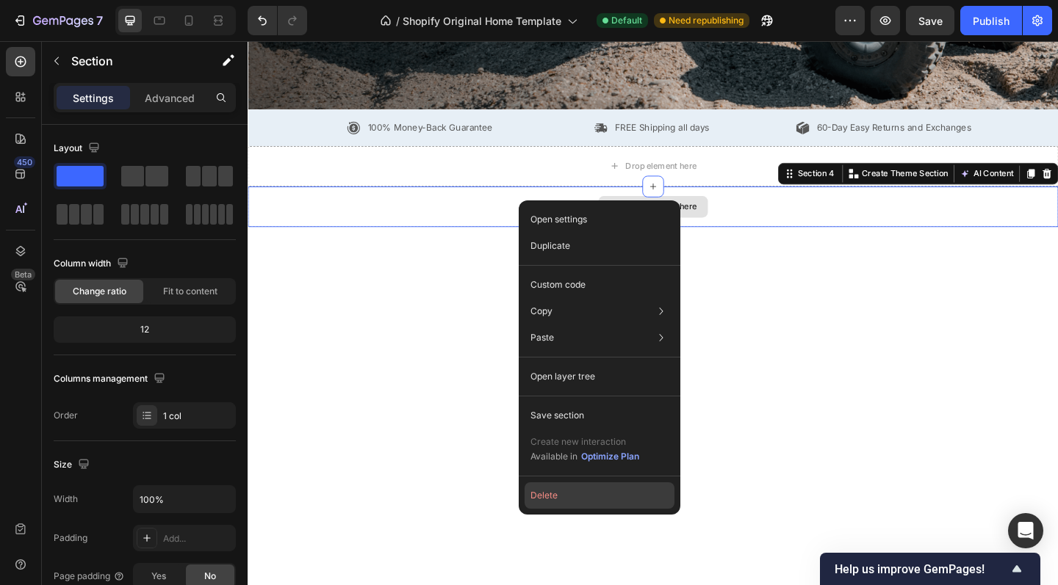
click at [572, 494] on button "Delete" at bounding box center [599, 496] width 150 height 26
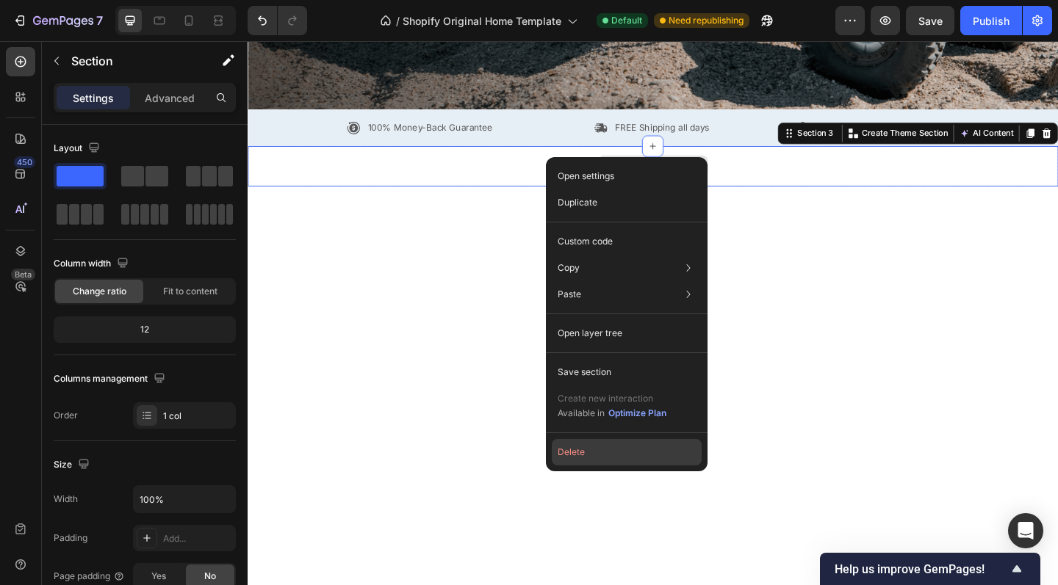
click at [604, 451] on button "Delete" at bounding box center [627, 452] width 150 height 26
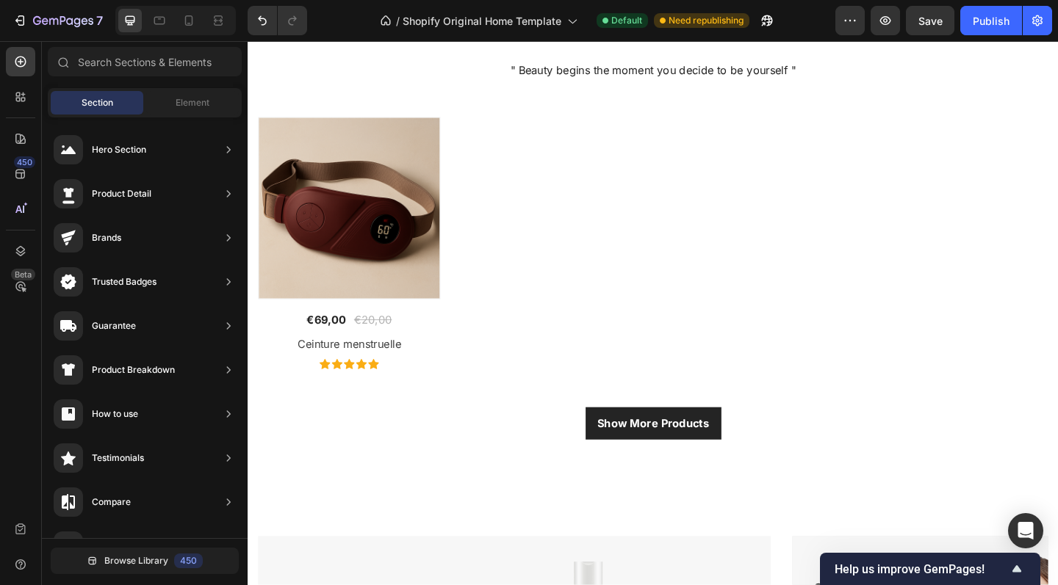
scroll to position [609, 0]
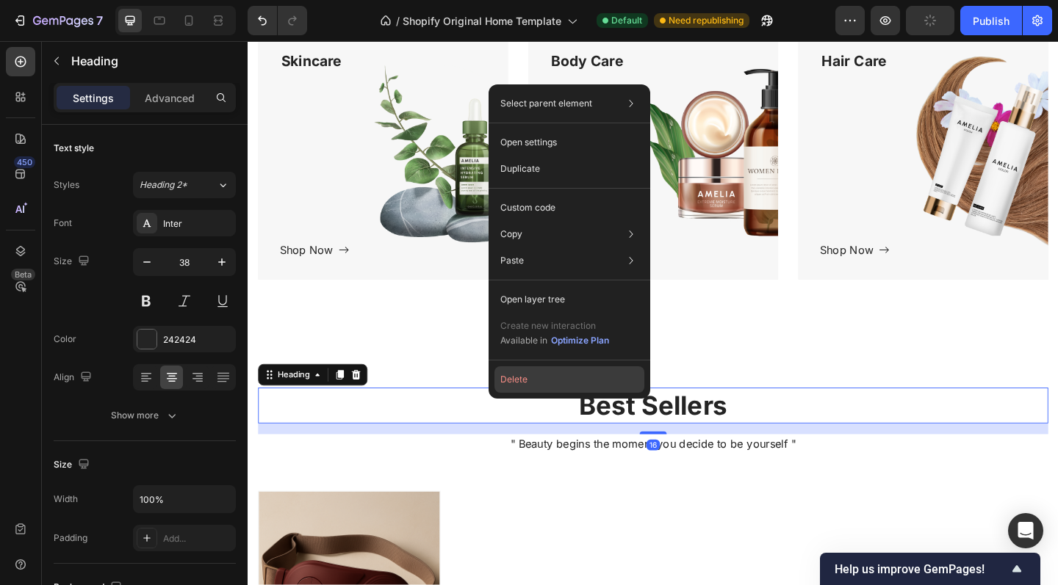
click at [530, 385] on button "Delete" at bounding box center [569, 379] width 150 height 26
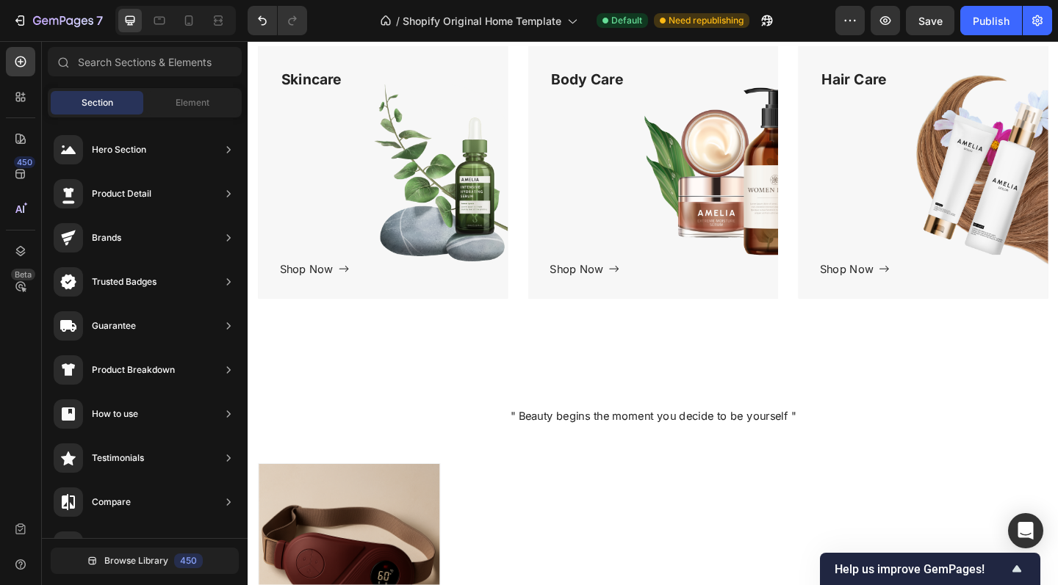
scroll to position [585, 0]
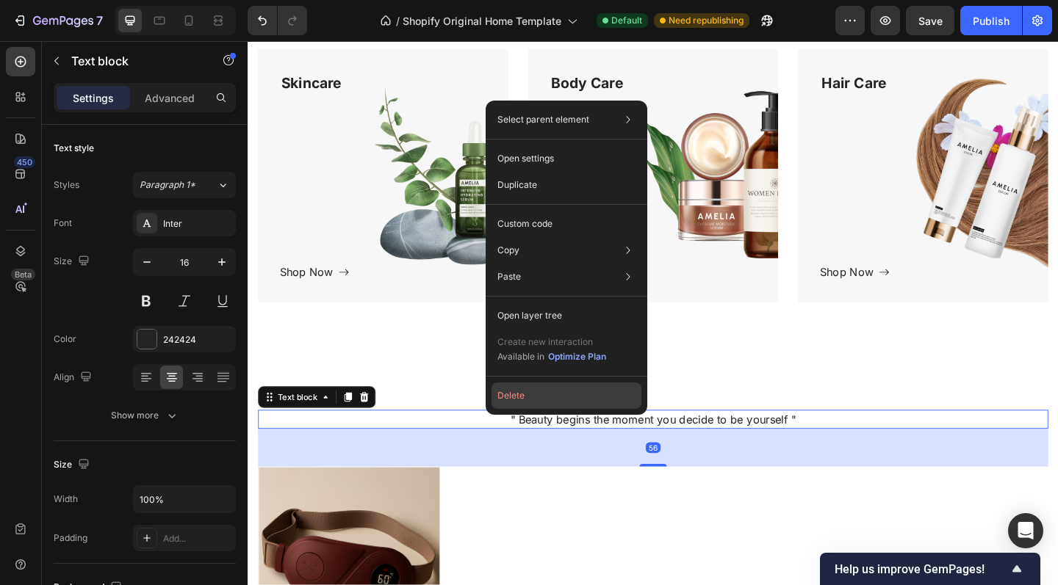
click at [526, 395] on button "Delete" at bounding box center [566, 396] width 150 height 26
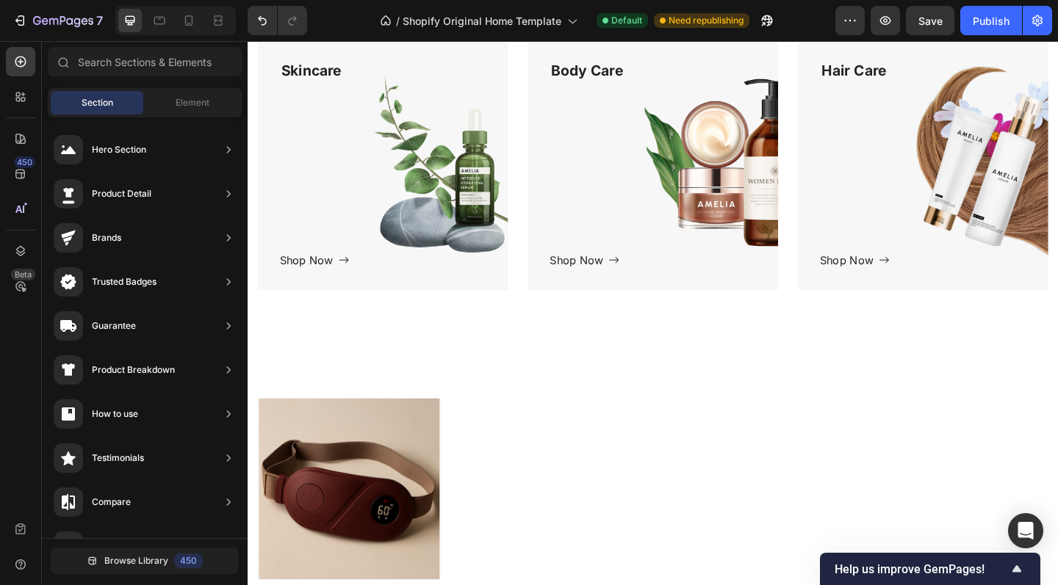
scroll to position [599, 0]
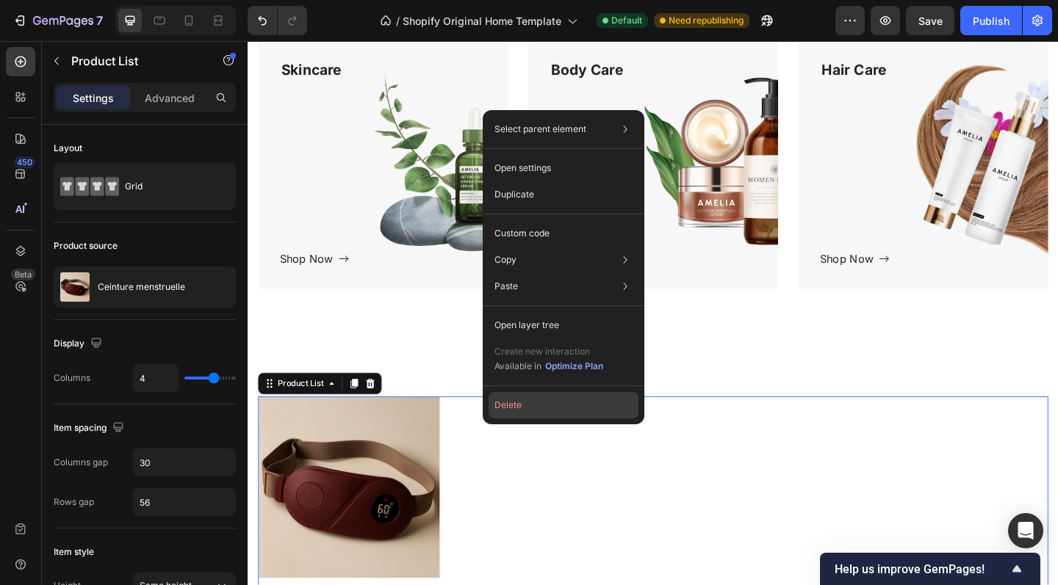
click at [521, 399] on button "Delete" at bounding box center [563, 405] width 150 height 26
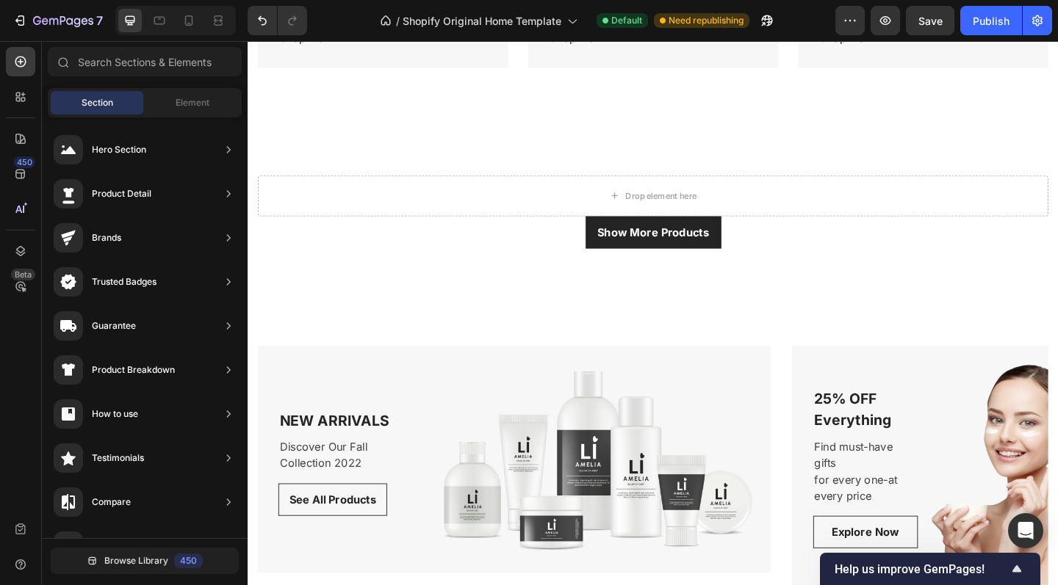
scroll to position [974, 0]
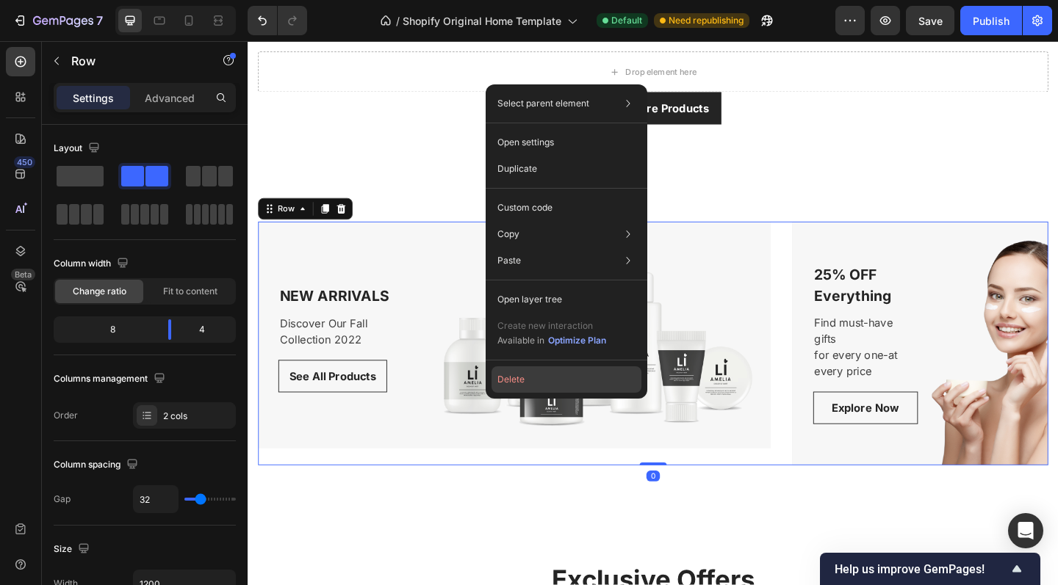
click at [517, 383] on button "Delete" at bounding box center [566, 379] width 150 height 26
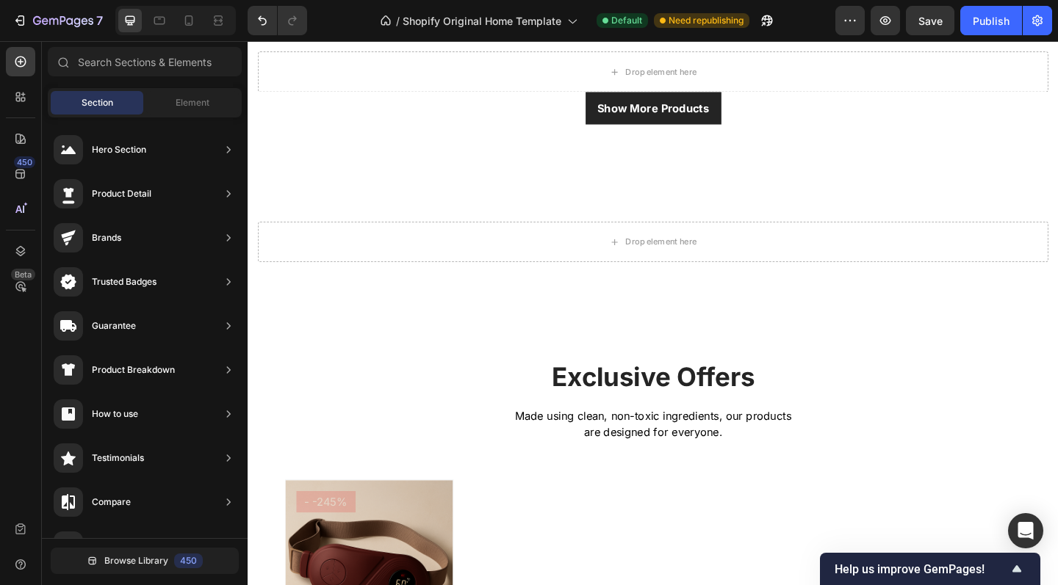
scroll to position [1045, 0]
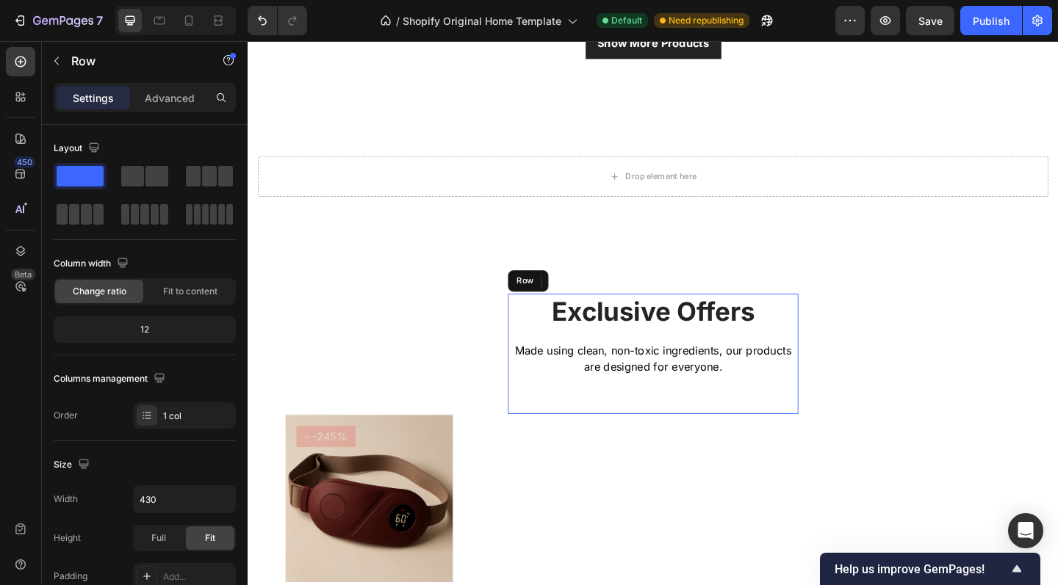
click at [541, 413] on div "Exclusive Offers Heading Made using clean, non-toxic ingredients, our products …" at bounding box center [688, 382] width 316 height 130
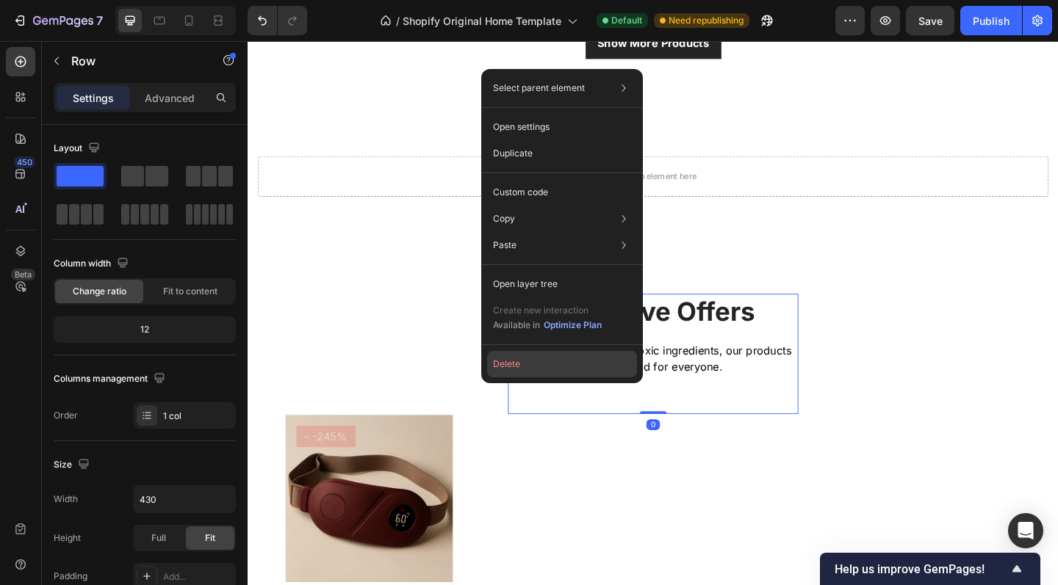
click at [514, 357] on button "Delete" at bounding box center [562, 364] width 150 height 26
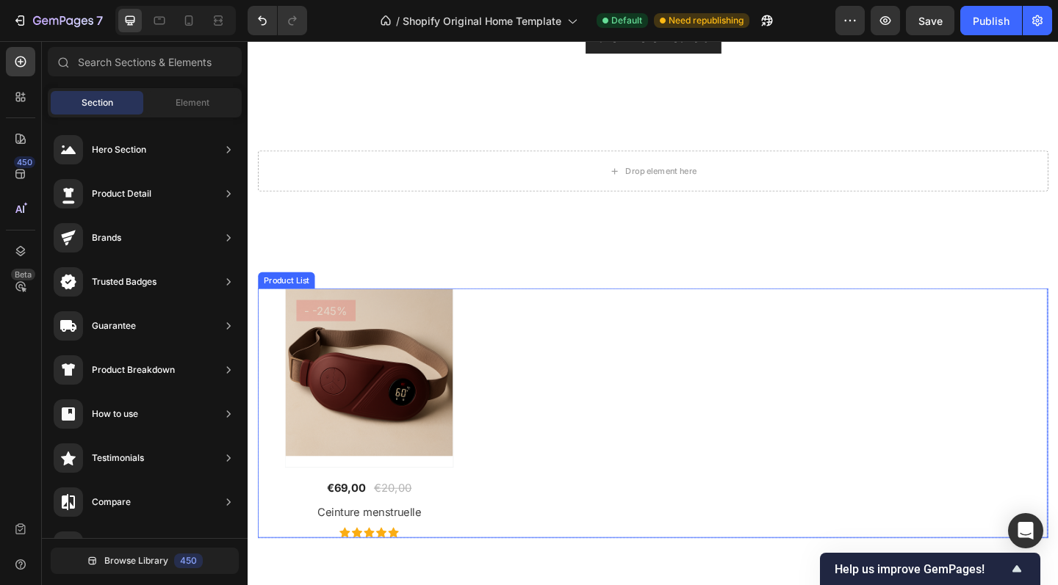
scroll to position [1058, 0]
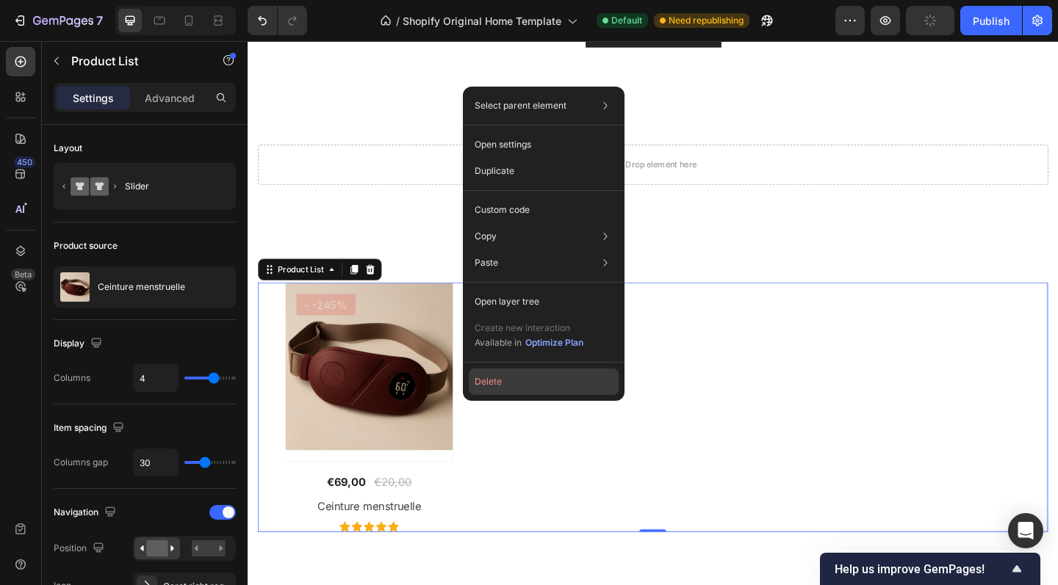
click at [505, 378] on button "Delete" at bounding box center [544, 382] width 150 height 26
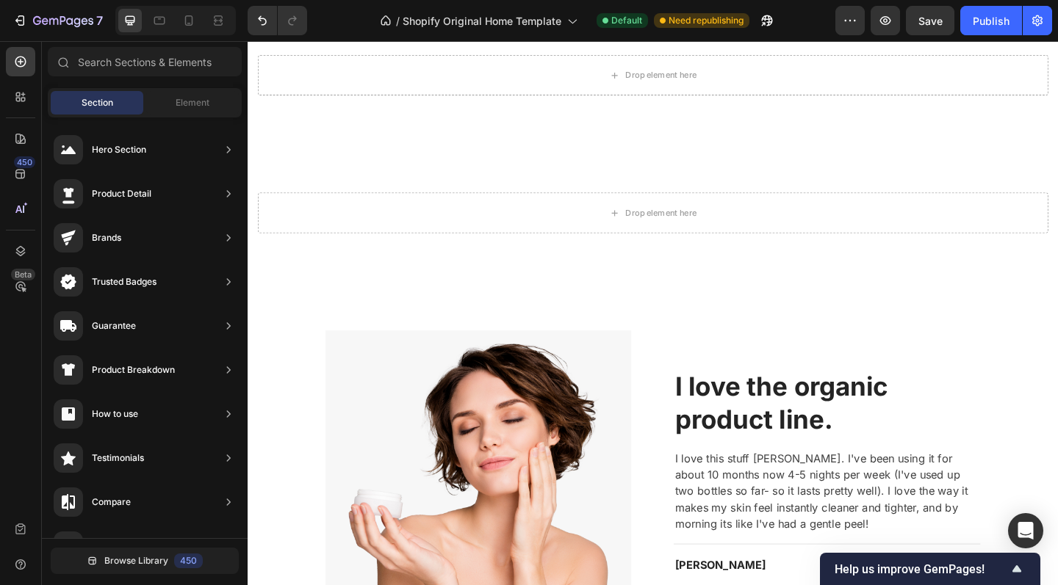
scroll to position [1196, 0]
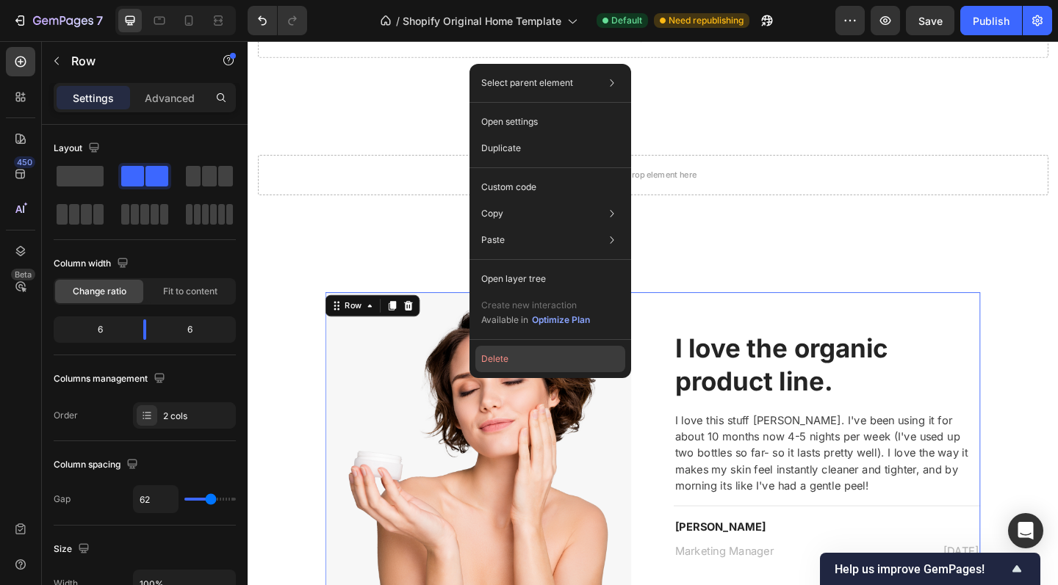
click at [506, 346] on button "Delete" at bounding box center [550, 359] width 150 height 26
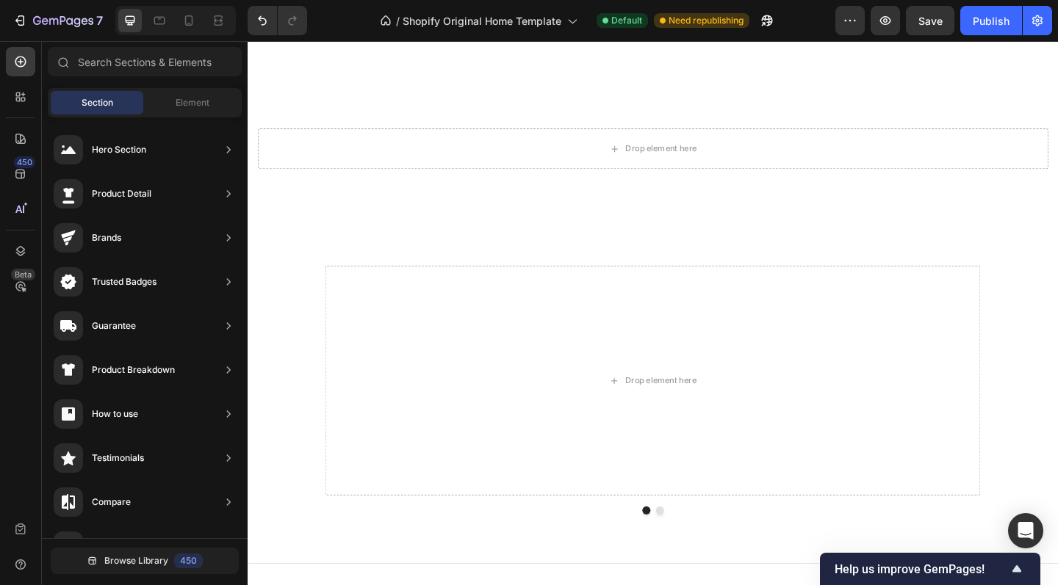
scroll to position [1287, 0]
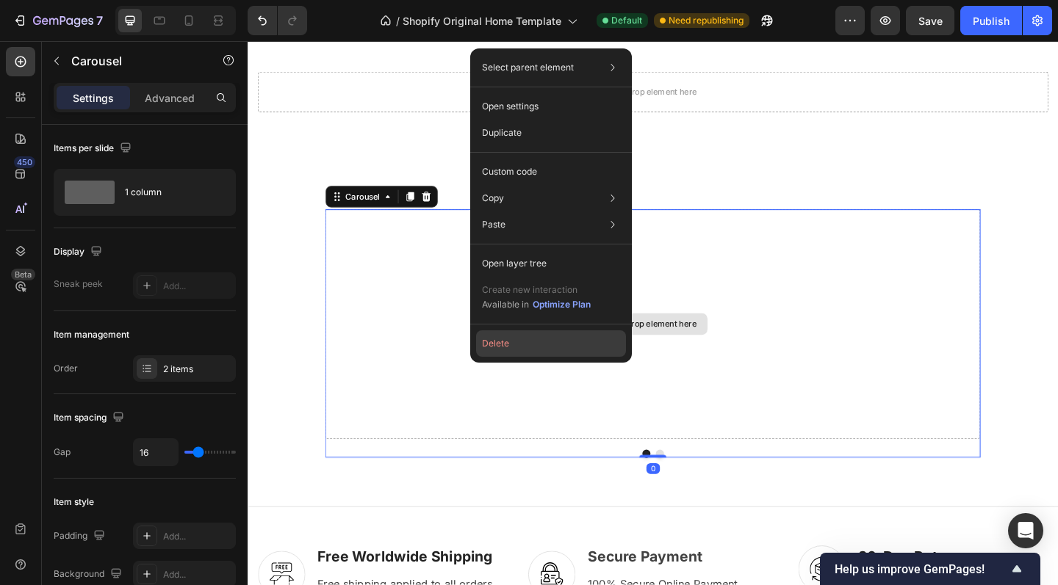
click at [506, 343] on button "Delete" at bounding box center [551, 343] width 150 height 26
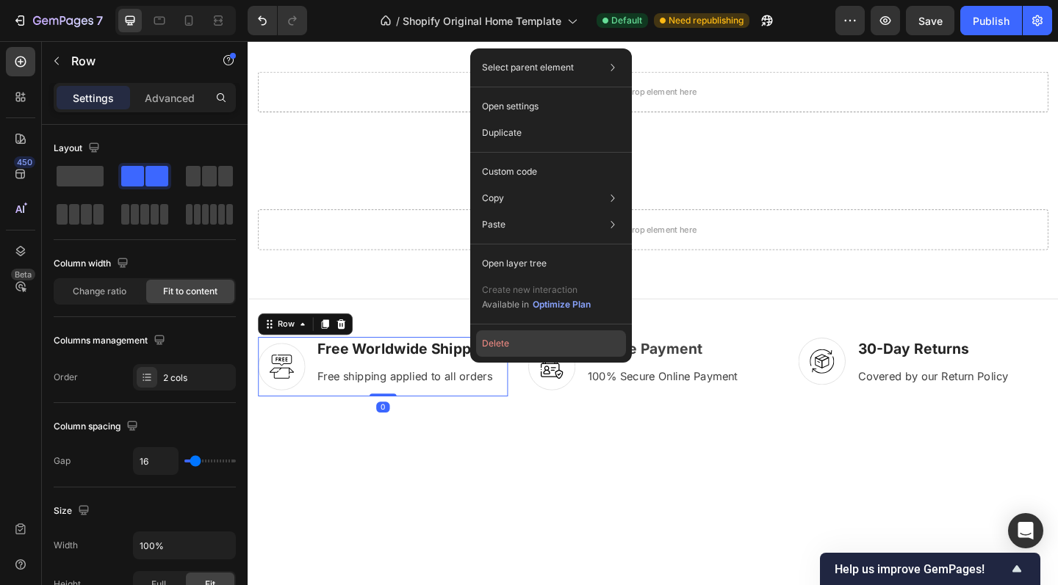
click at [506, 341] on button "Delete" at bounding box center [551, 343] width 150 height 26
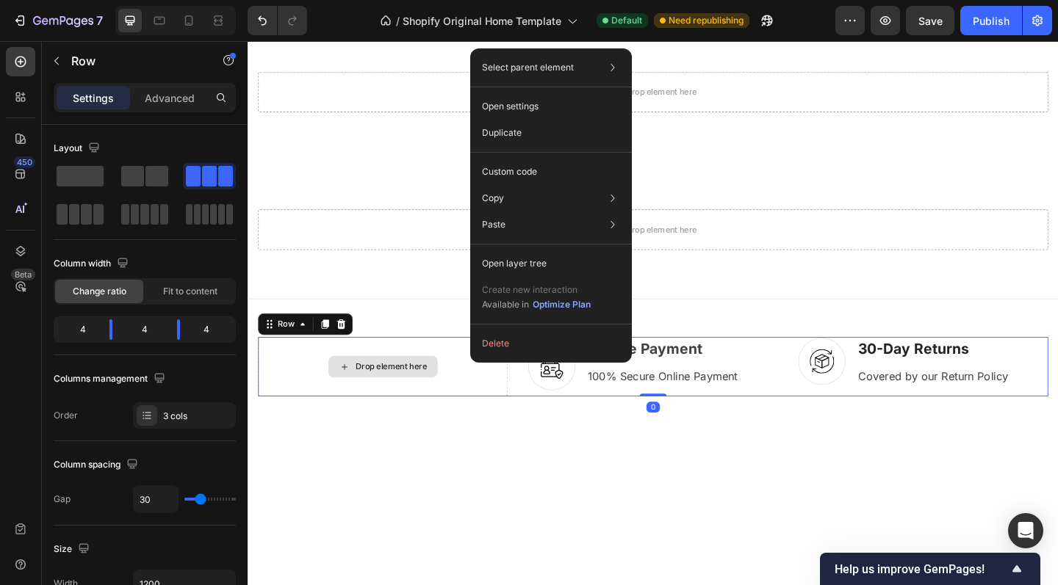
click at [506, 341] on button "Delete" at bounding box center [551, 343] width 150 height 26
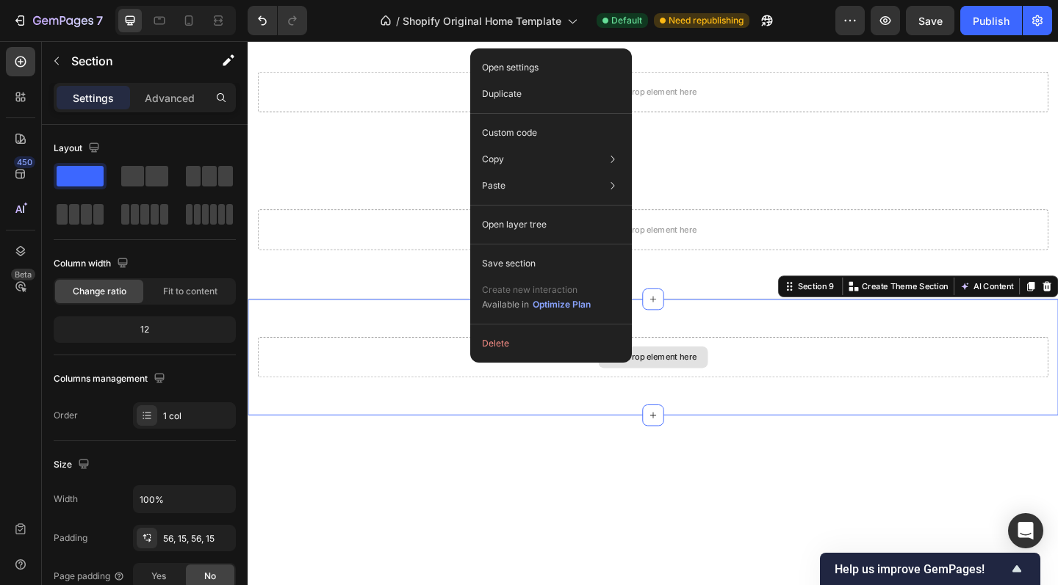
click at [506, 341] on button "Delete" at bounding box center [551, 343] width 150 height 26
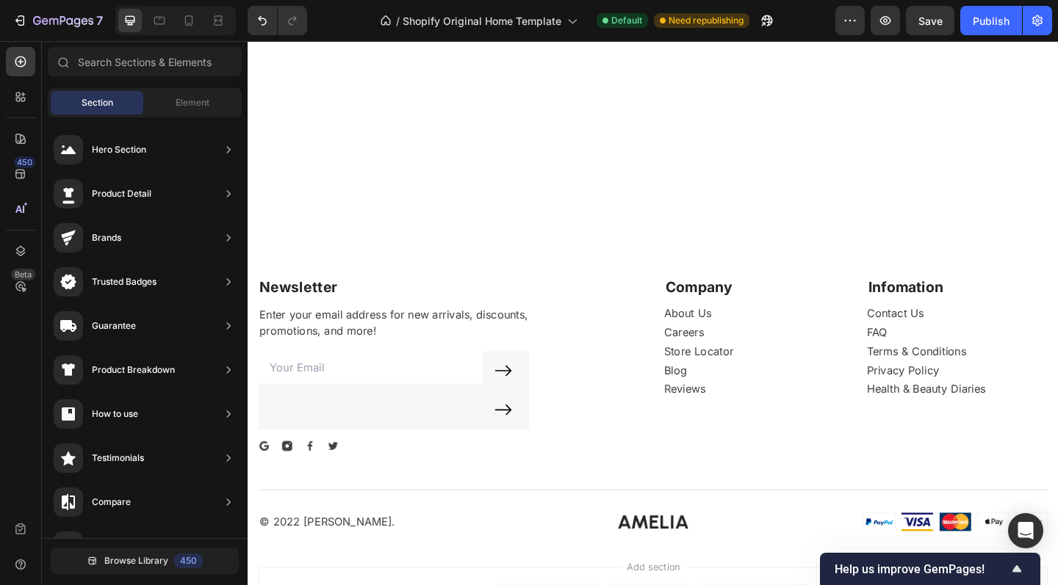
scroll to position [1734, 0]
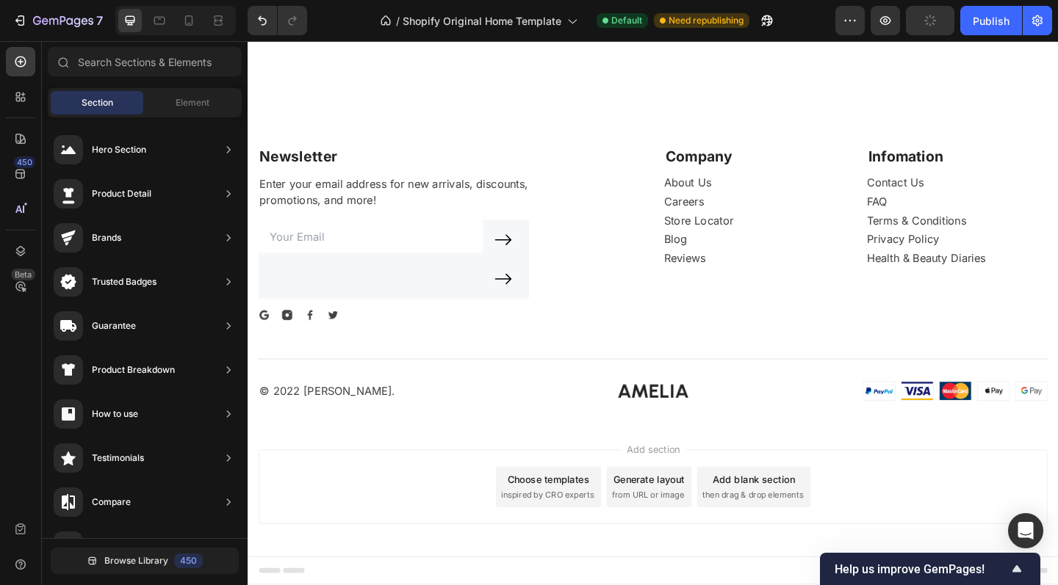
click at [444, 486] on div "Add section Choose templates inspired by CRO experts Generate layout from URL o…" at bounding box center [688, 526] width 858 height 81
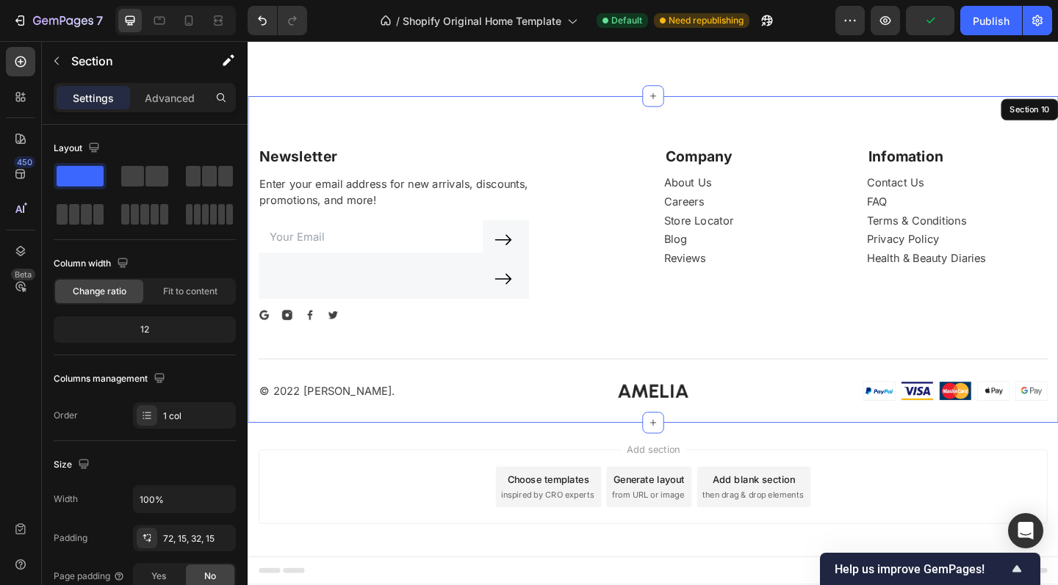
click at [484, 214] on div "Newsletter Text block Enter your email address for new arrivals, discounts, pro…" at bounding box center [688, 278] width 881 height 355
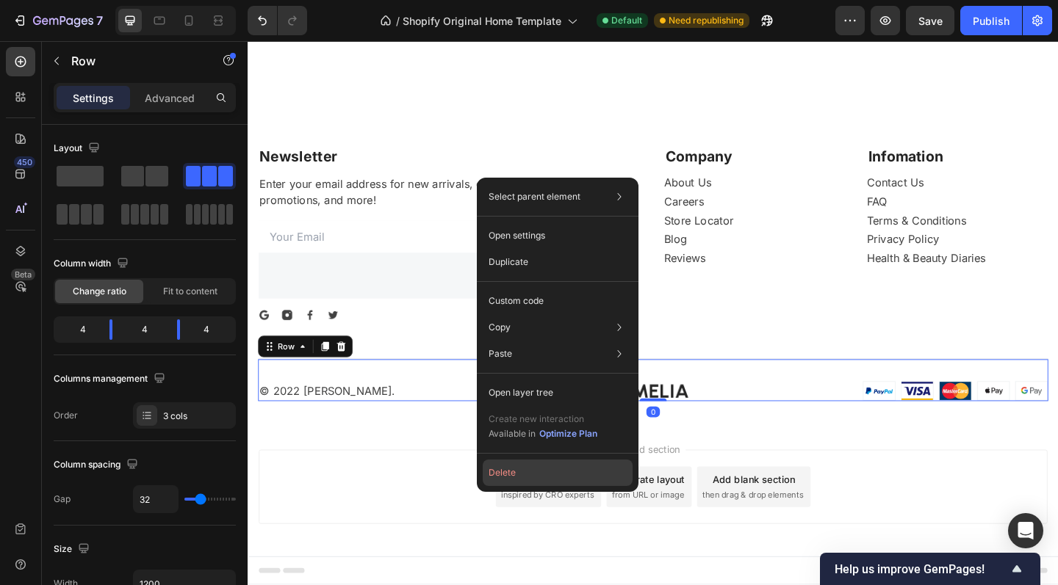
drag, startPoint x: 323, startPoint y: 344, endPoint x: 541, endPoint y: 467, distance: 250.0
click at [541, 467] on button "Delete" at bounding box center [558, 473] width 150 height 26
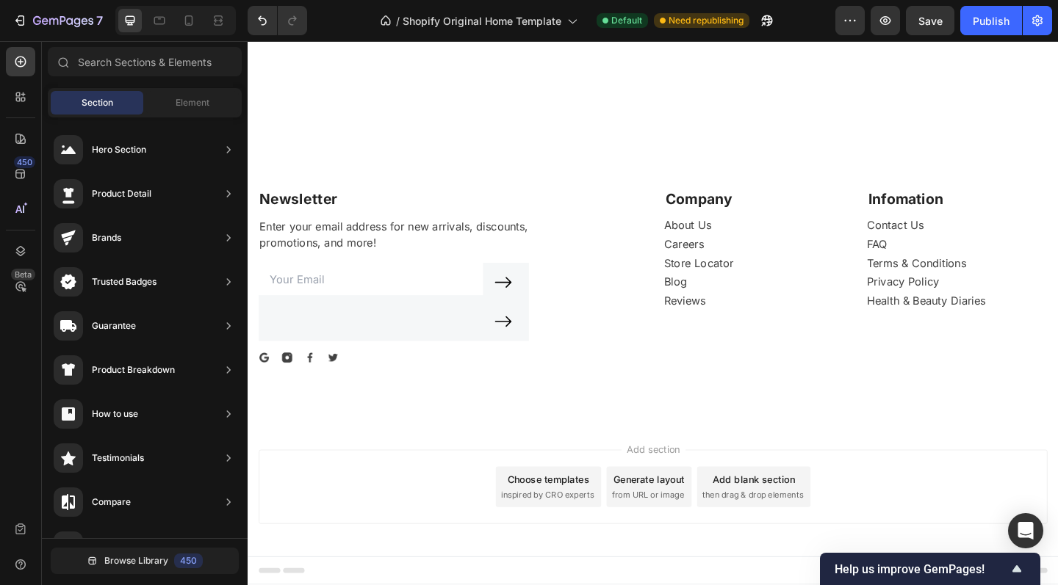
scroll to position [1492, 0]
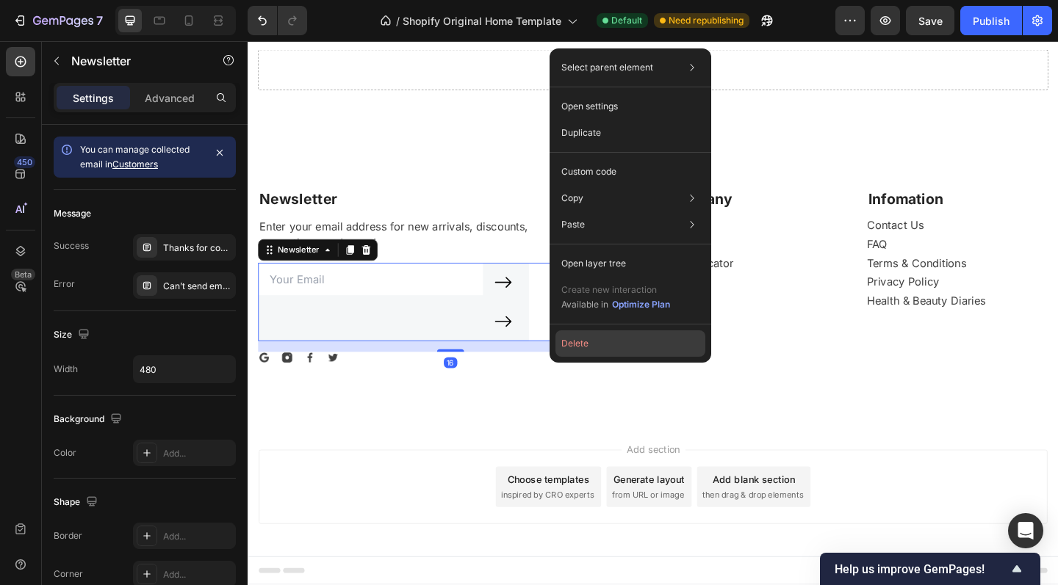
drag, startPoint x: 398, startPoint y: 339, endPoint x: 613, endPoint y: 353, distance: 215.6
click at [613, 353] on button "Delete" at bounding box center [630, 343] width 150 height 26
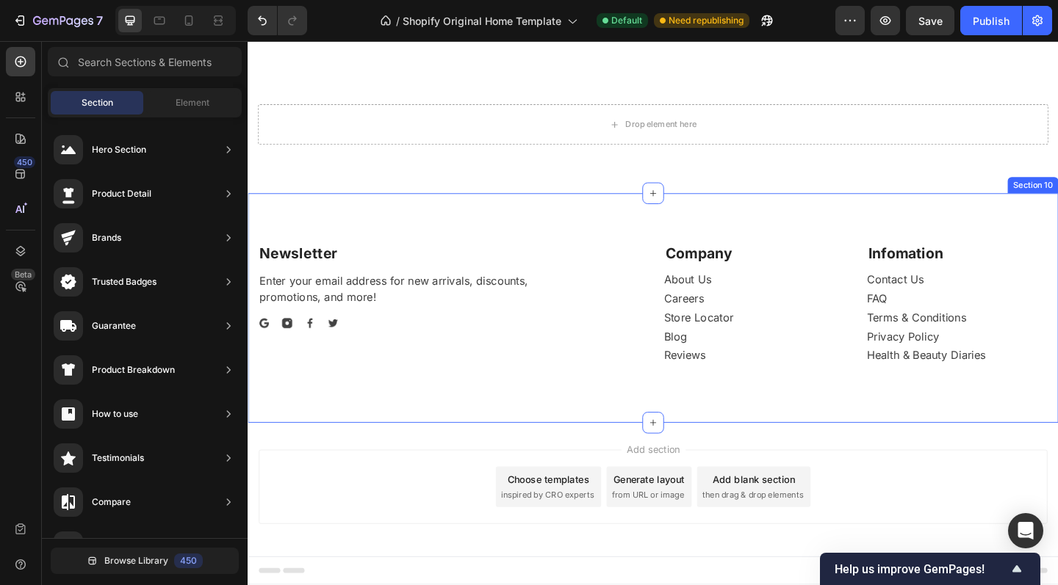
scroll to position [1401, 0]
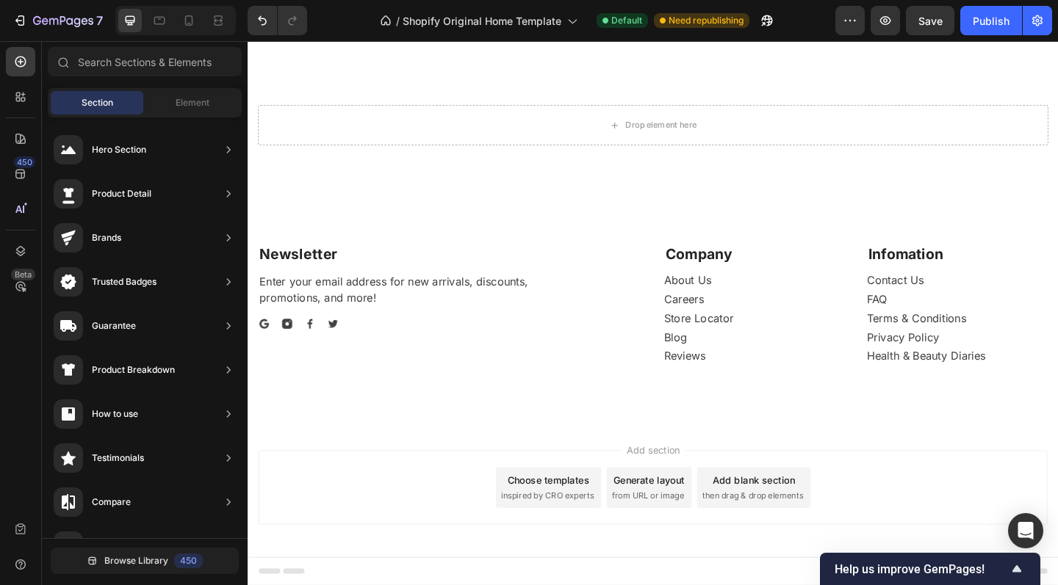
drag, startPoint x: 445, startPoint y: 529, endPoint x: 465, endPoint y: 427, distance: 104.0
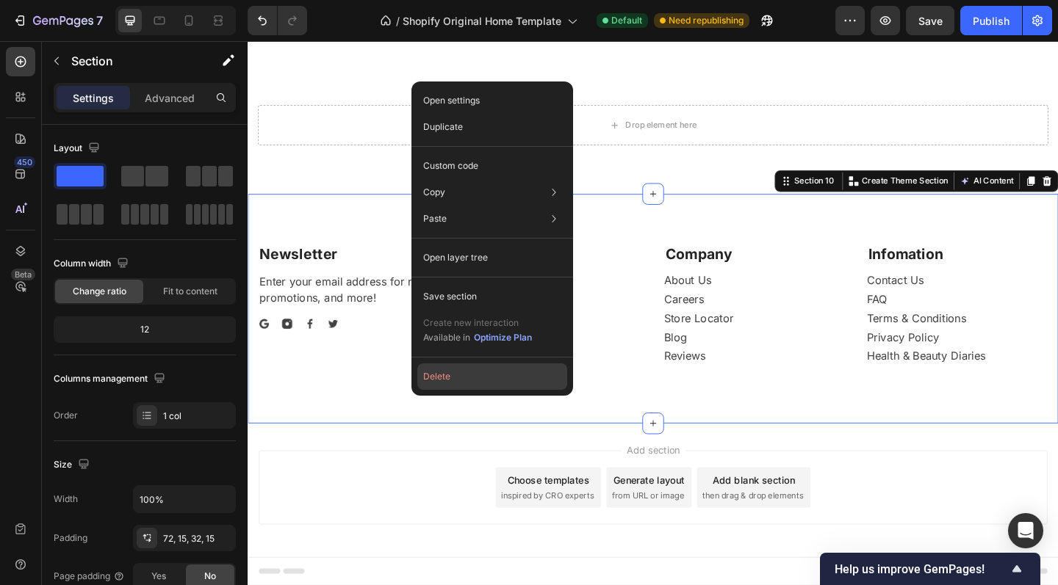
click at [460, 374] on button "Delete" at bounding box center [492, 377] width 150 height 26
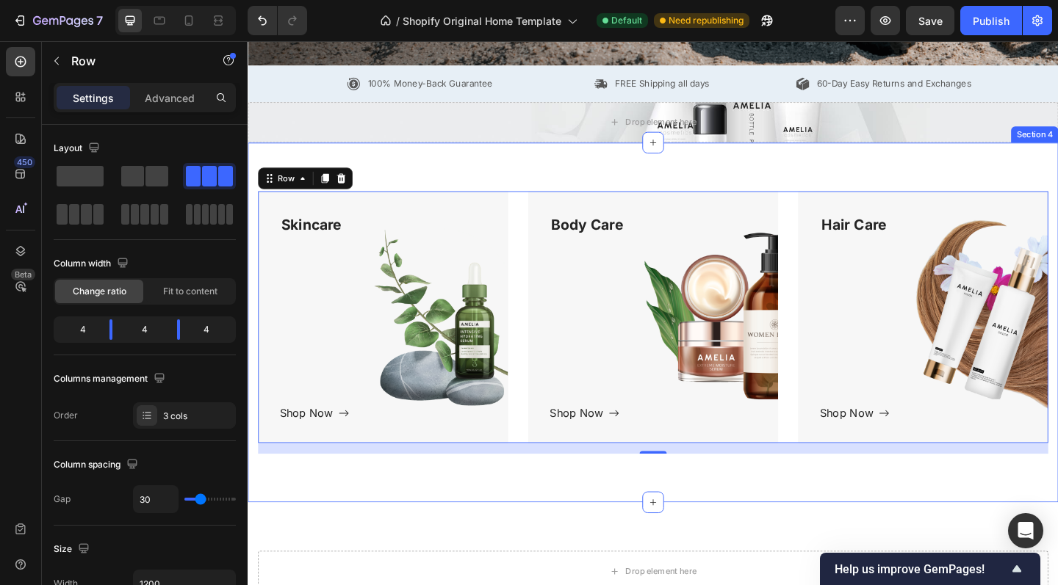
scroll to position [458, 0]
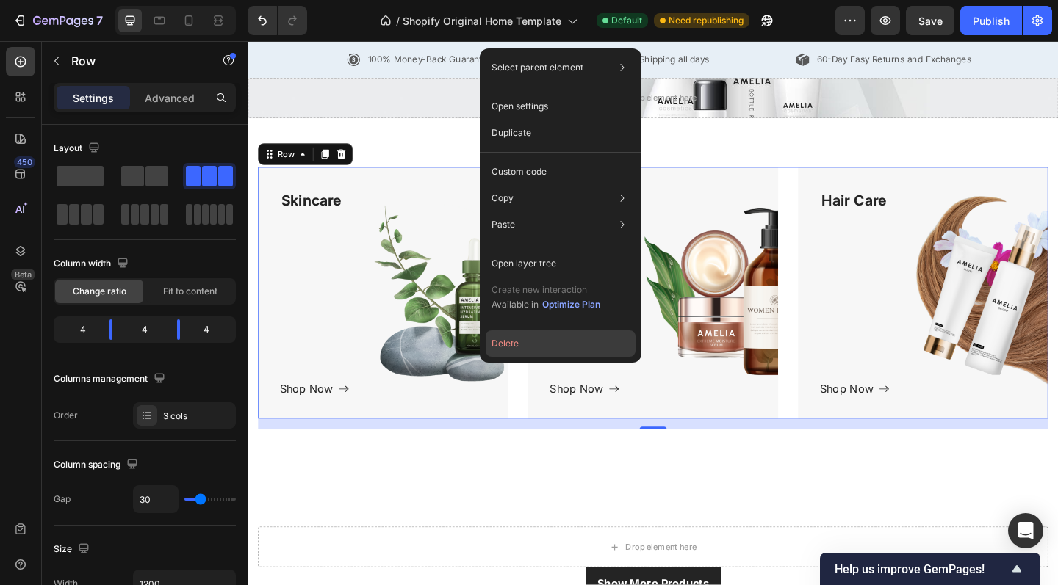
click at [519, 347] on button "Delete" at bounding box center [560, 343] width 150 height 26
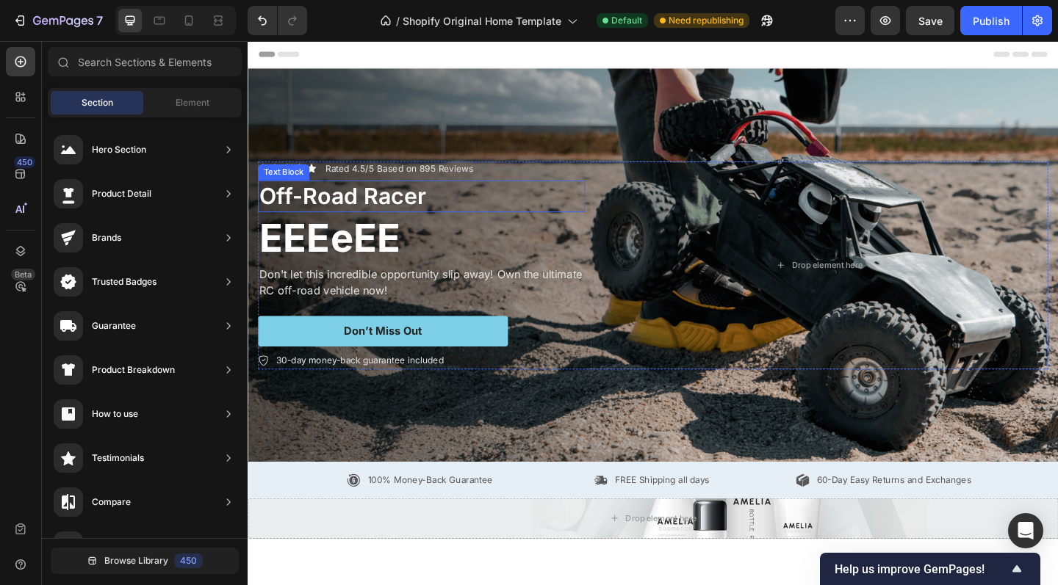
scroll to position [0, 0]
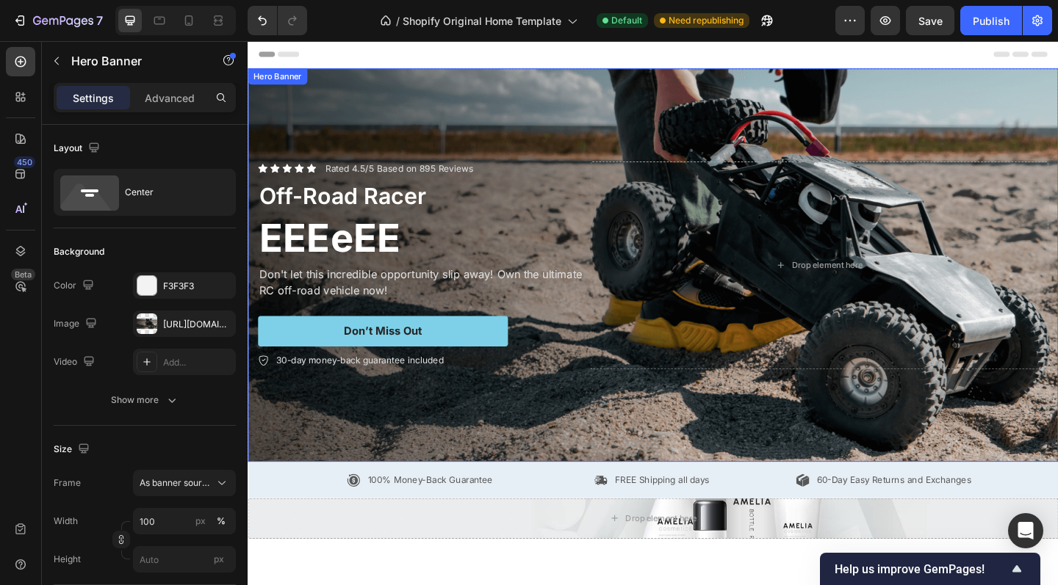
click at [549, 148] on div "Background Image" at bounding box center [688, 285] width 881 height 428
click at [642, 121] on div "Background Image" at bounding box center [688, 285] width 881 height 428
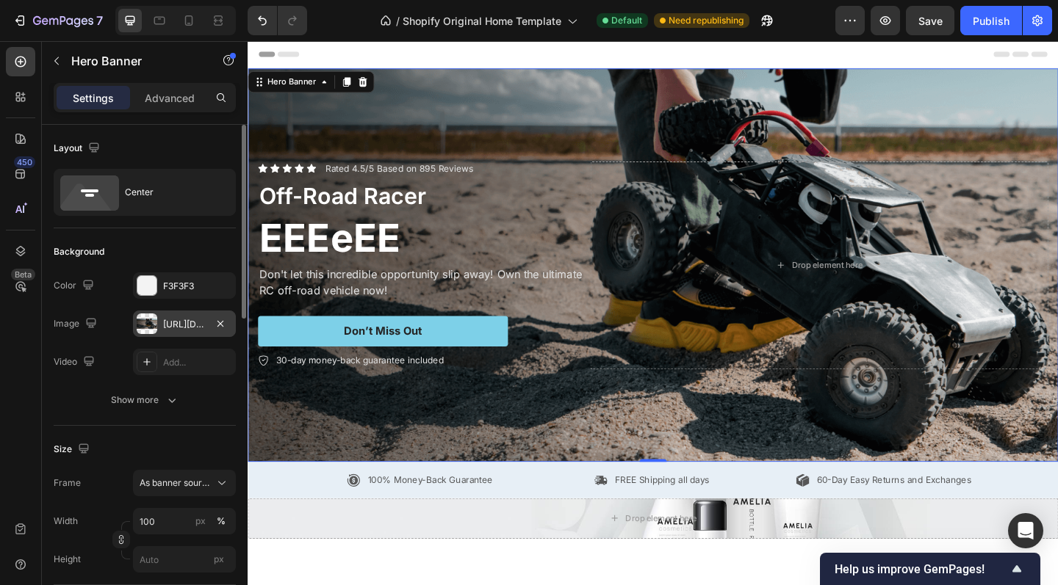
click at [185, 324] on div "https://cdn.shopify.com/s/files/1/0952/4124/0902/files/gempages_586008783151432…" at bounding box center [184, 324] width 43 height 13
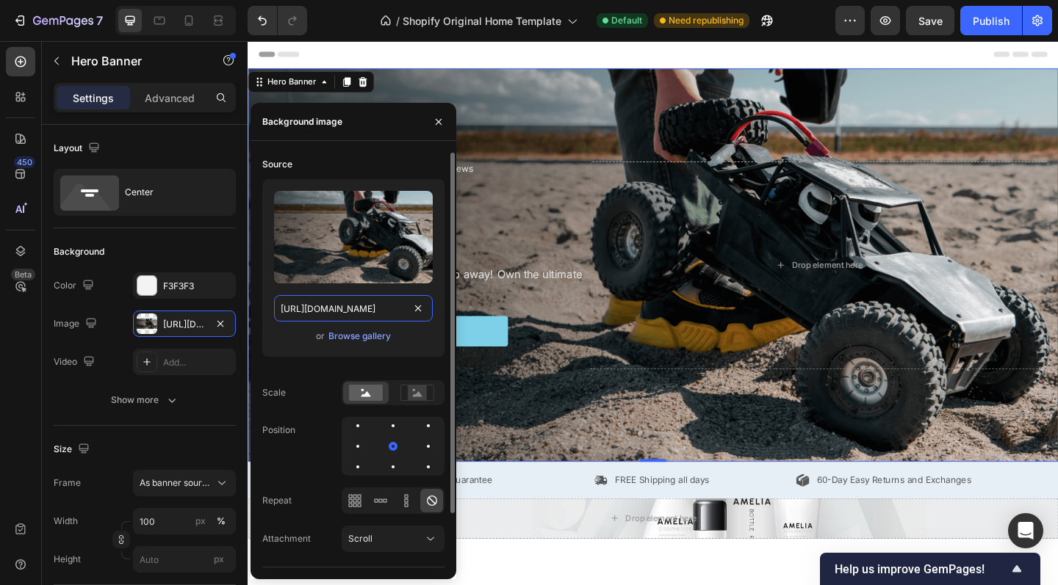
click at [328, 314] on input "https://cdn.shopify.com/s/files/1/0952/4124/0902/files/gempages_586008783151432…" at bounding box center [353, 308] width 159 height 26
click at [338, 330] on div "Browse gallery" at bounding box center [359, 336] width 62 height 13
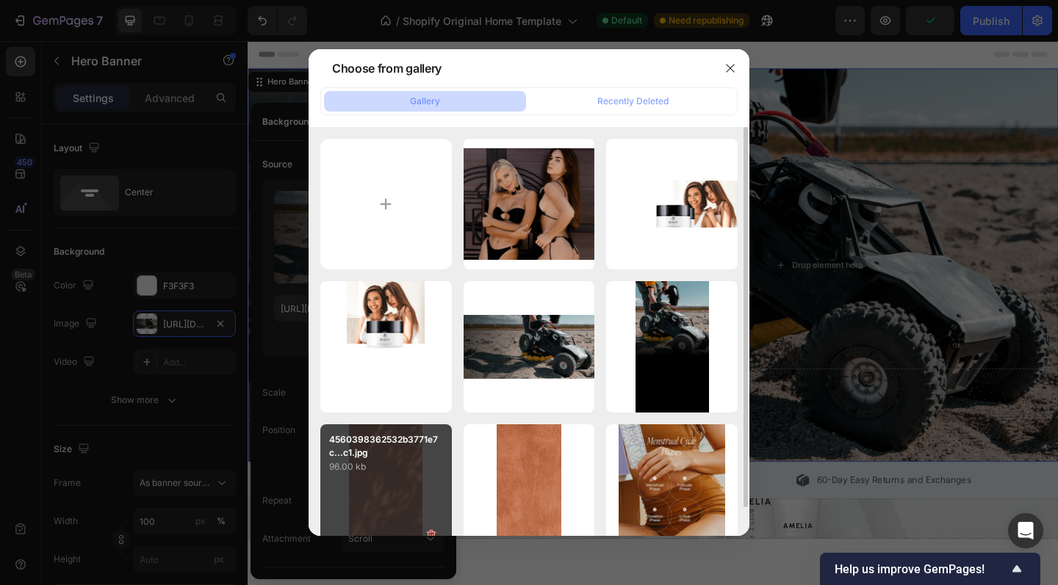
click at [401, 461] on p "96.00 kb" at bounding box center [386, 467] width 114 height 15
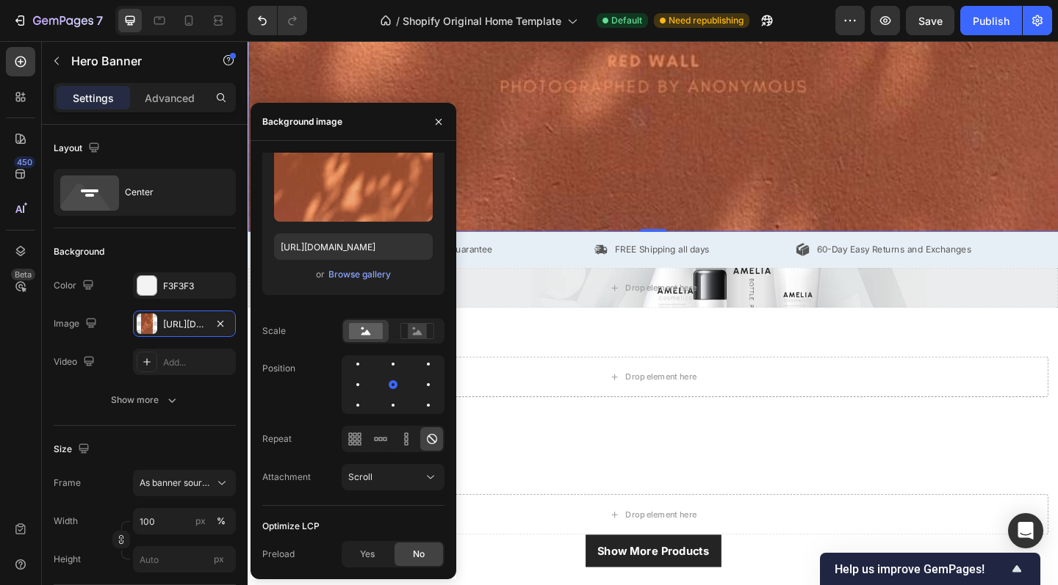
scroll to position [1388, 0]
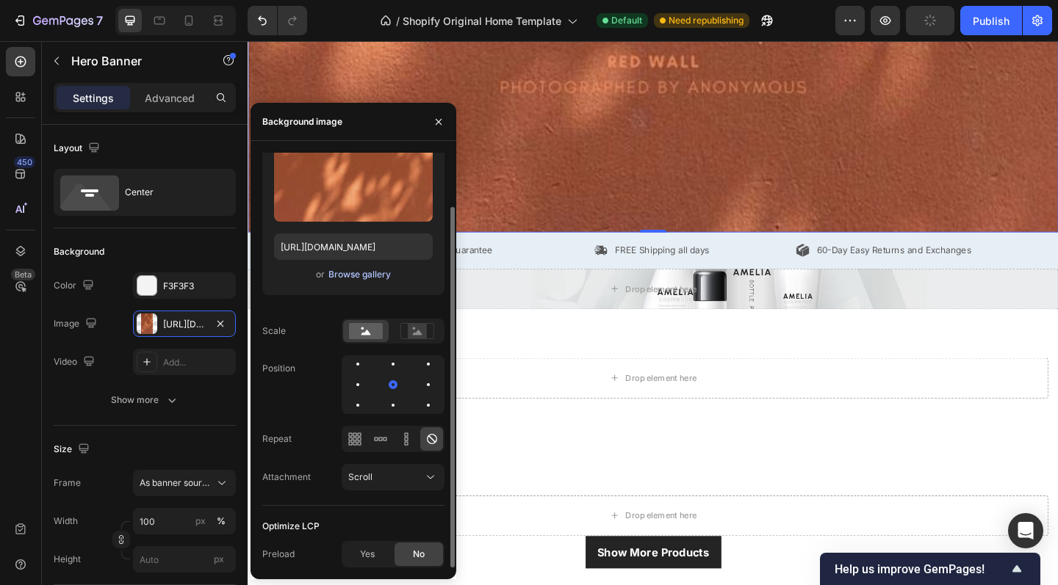
click at [345, 275] on div "Browse gallery" at bounding box center [359, 274] width 62 height 13
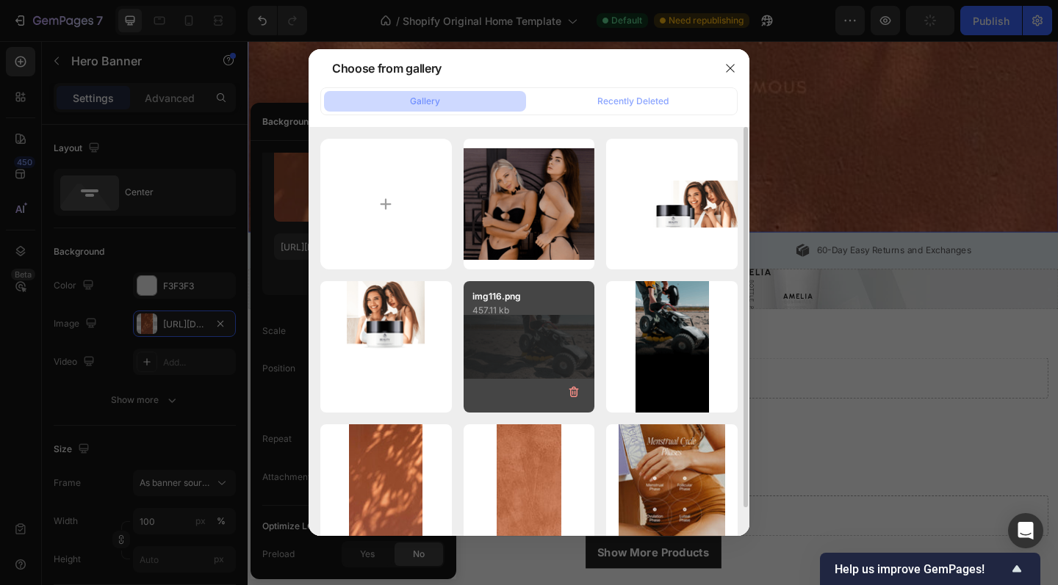
click at [528, 355] on div "img116.png 457.11 kb" at bounding box center [528, 346] width 131 height 131
type input "https://cdn.shopify.com/s/files/1/0952/4124/0902/files/gempages_586008783151432…"
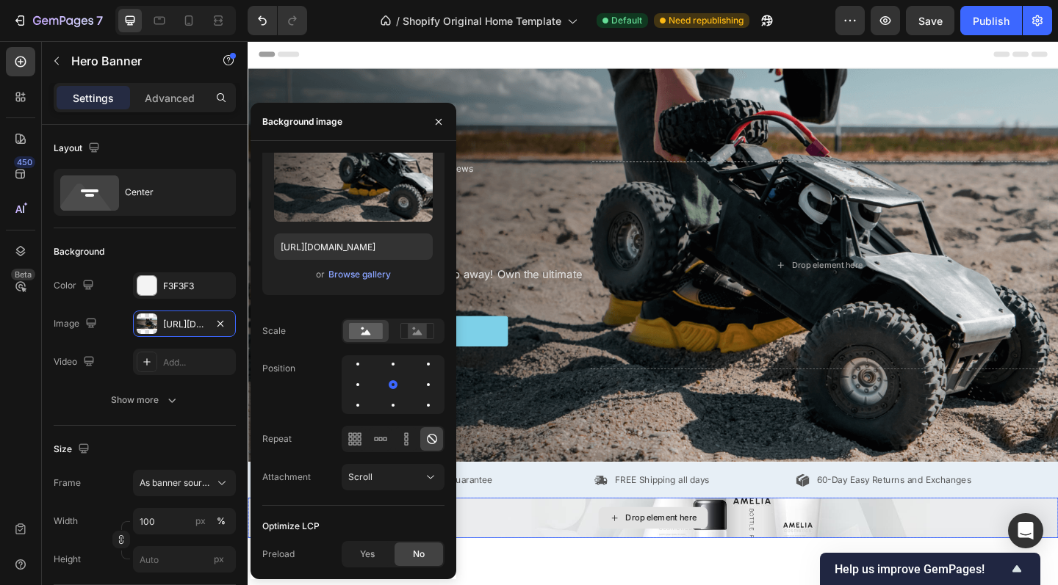
scroll to position [0, 0]
click at [443, 125] on icon "button" at bounding box center [439, 122] width 12 height 12
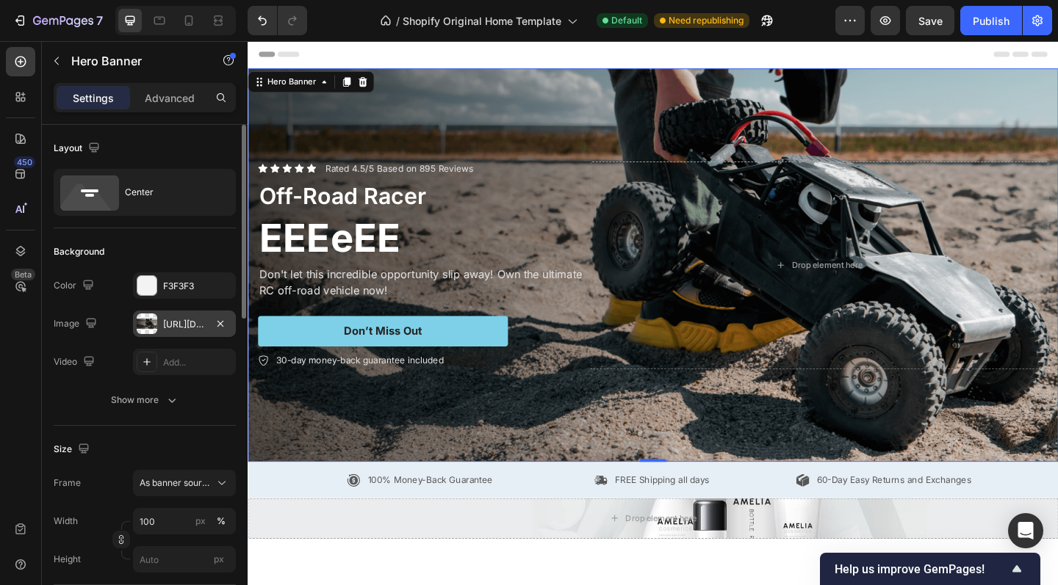
click at [187, 324] on div "https://cdn.shopify.com/s/files/1/0952/4124/0902/files/gempages_586008783151432…" at bounding box center [184, 324] width 43 height 13
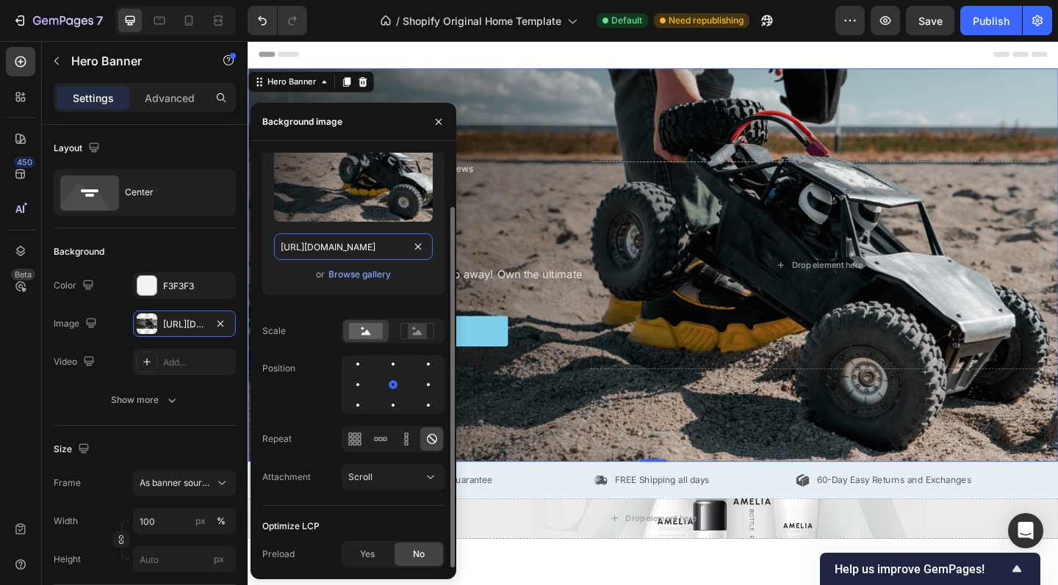
click at [358, 238] on input "https://cdn.shopify.com/s/files/1/0952/4124/0902/files/gempages_586008783151432…" at bounding box center [353, 247] width 159 height 26
click at [350, 276] on div "Browse gallery" at bounding box center [359, 274] width 62 height 13
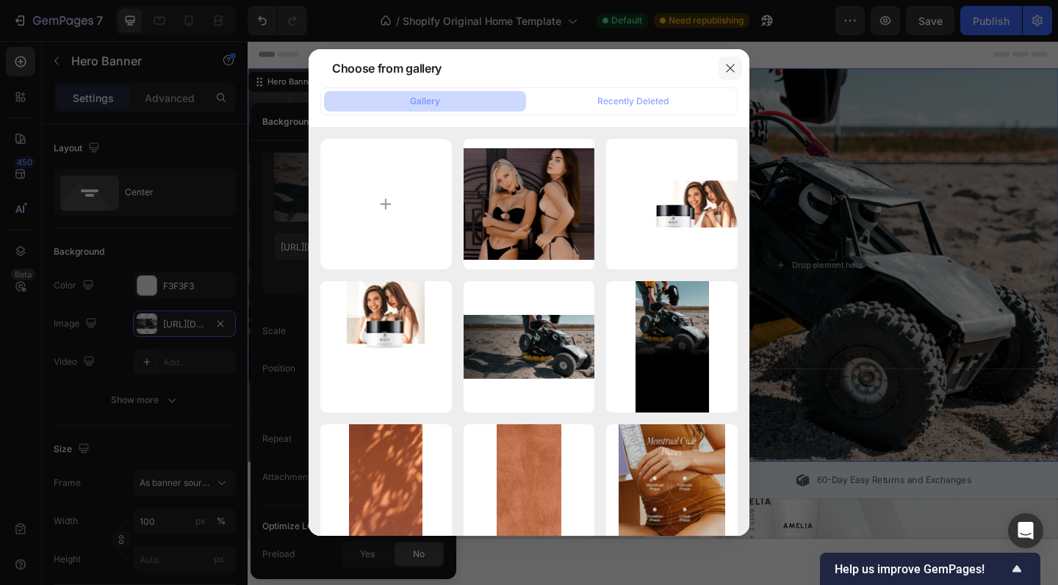
click at [727, 72] on icon "button" at bounding box center [730, 68] width 12 height 12
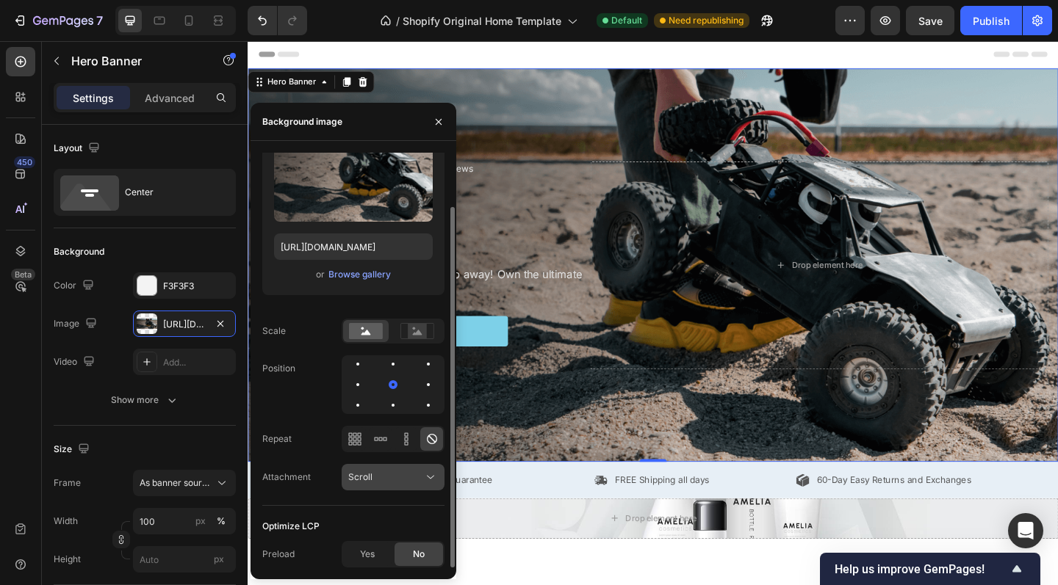
click at [375, 483] on div "Scroll" at bounding box center [385, 477] width 75 height 13
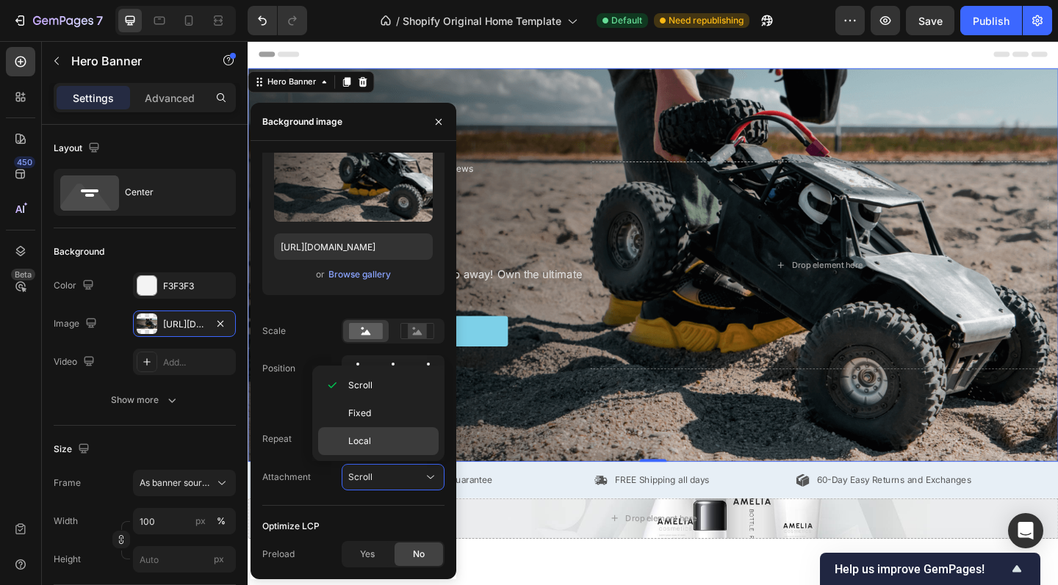
click at [374, 447] on p "Local" at bounding box center [390, 441] width 84 height 13
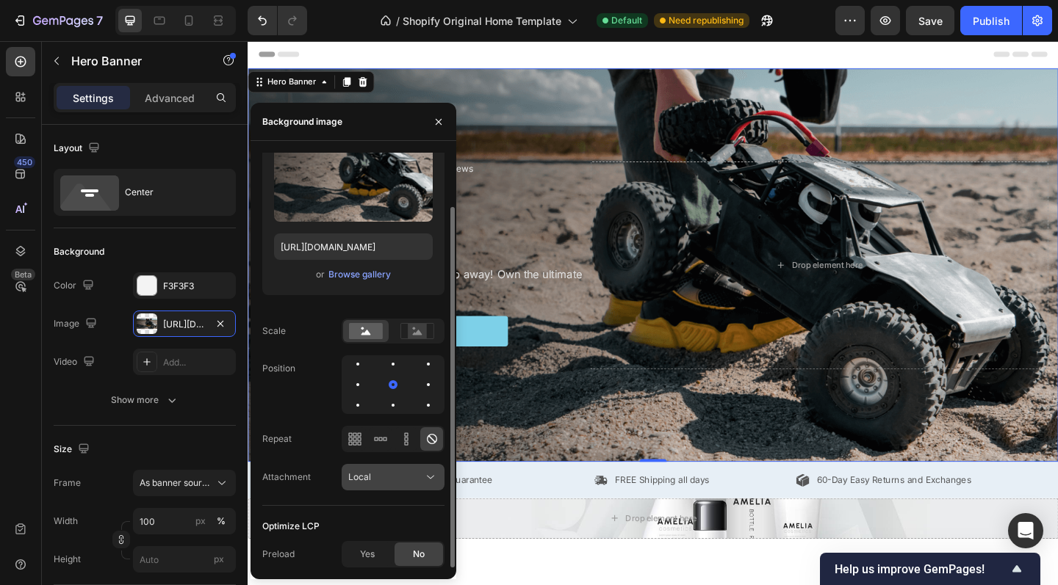
click at [377, 488] on button "Local" at bounding box center [393, 477] width 103 height 26
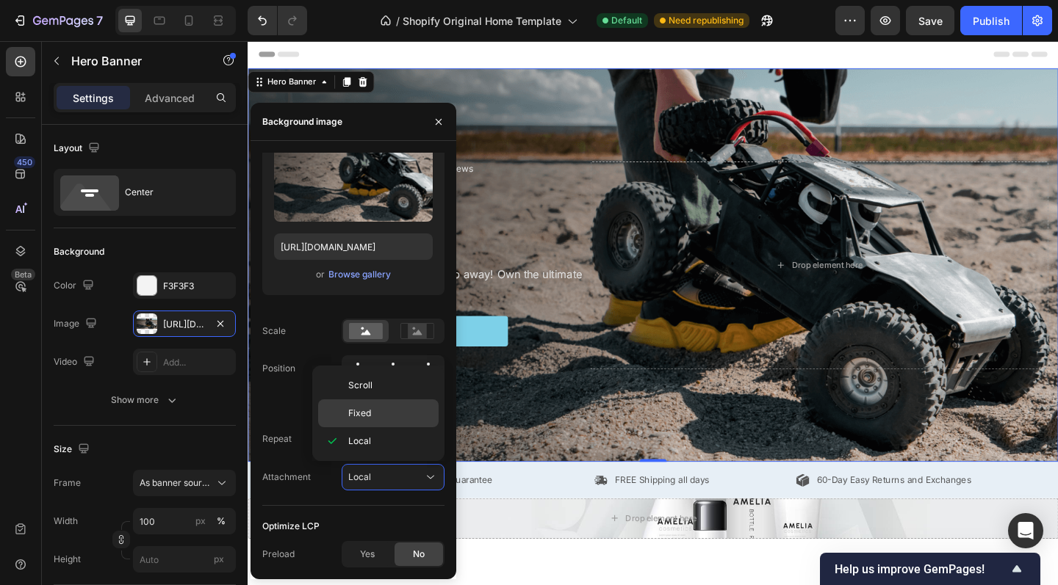
click at [374, 416] on p "Fixed" at bounding box center [390, 413] width 84 height 13
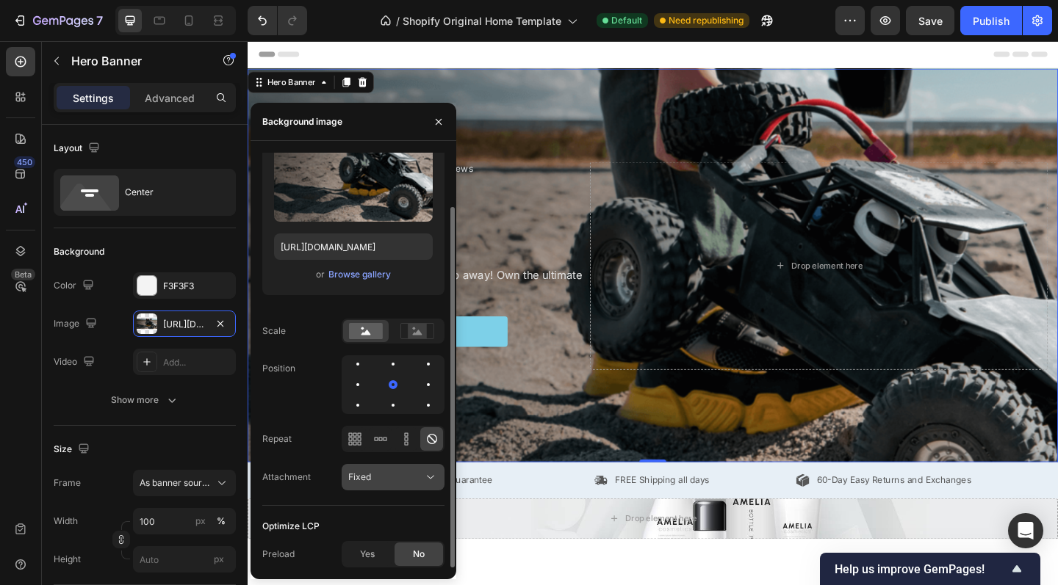
click at [383, 475] on div "Fixed" at bounding box center [385, 477] width 75 height 13
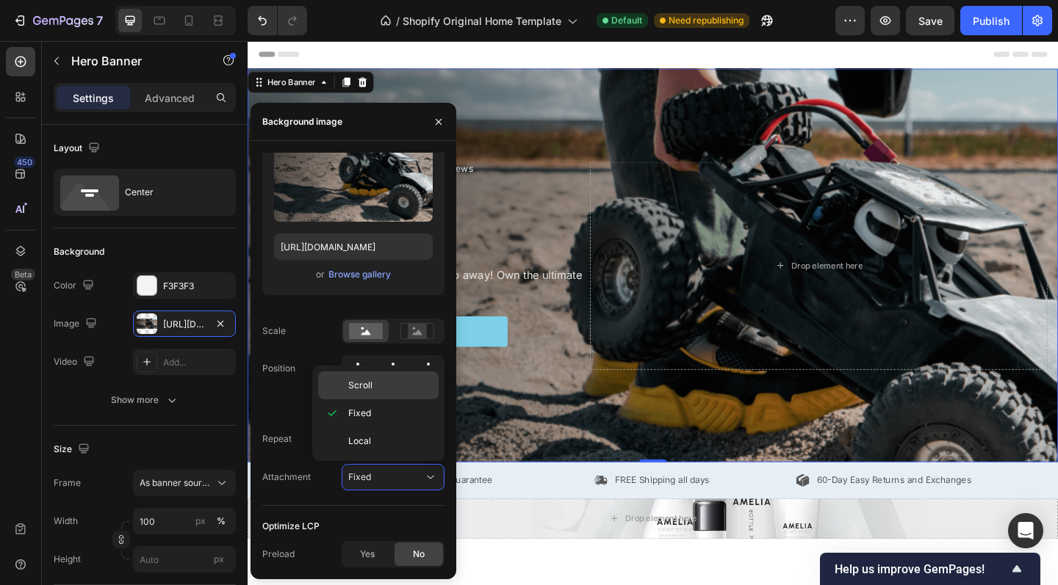
click at [375, 394] on div "Scroll" at bounding box center [378, 386] width 120 height 28
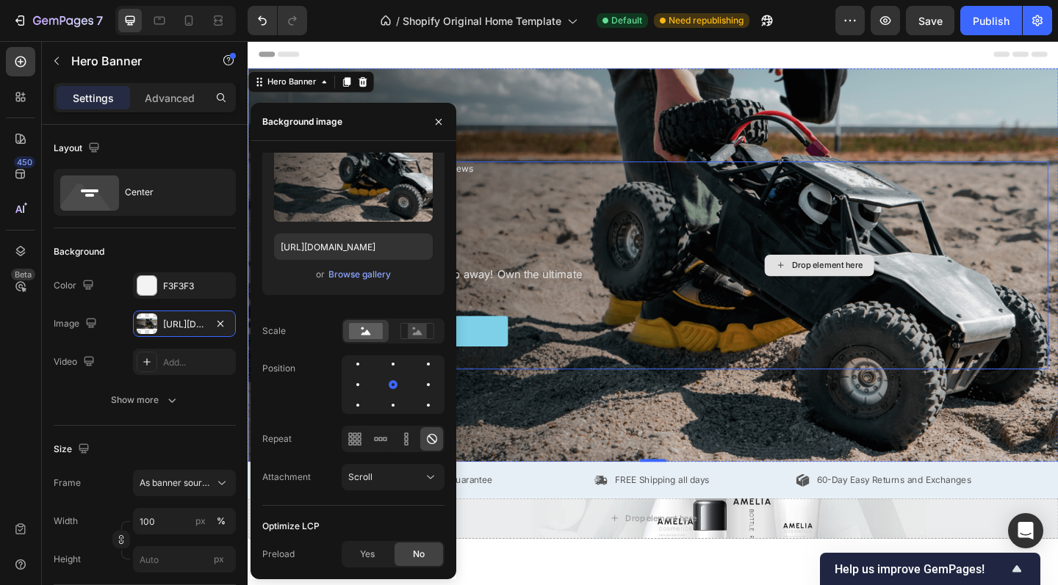
click at [699, 393] on div "Drop element here" at bounding box center [869, 286] width 498 height 226
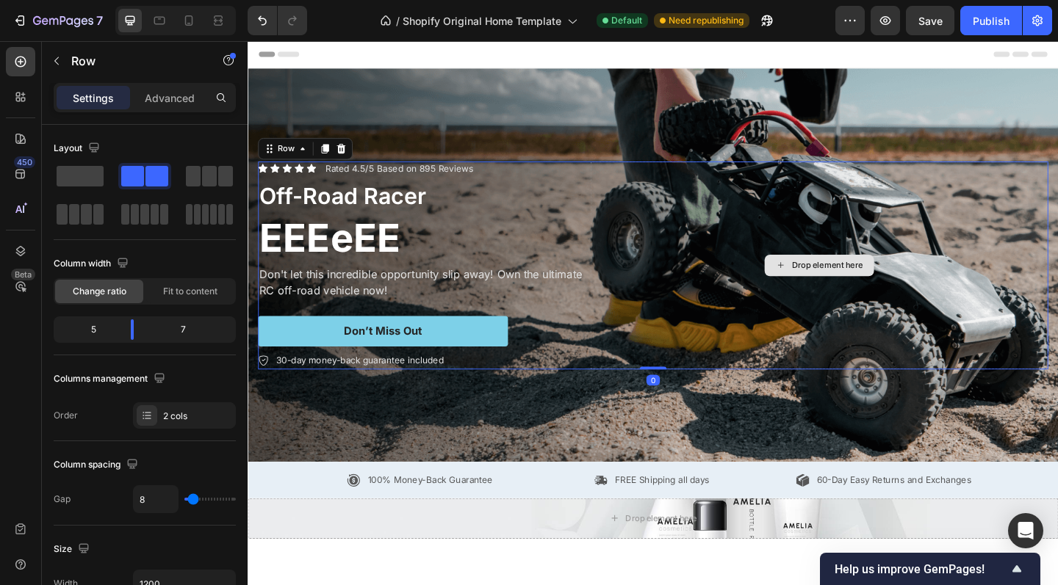
click at [845, 289] on div "Drop element here" at bounding box center [878, 286] width 78 height 12
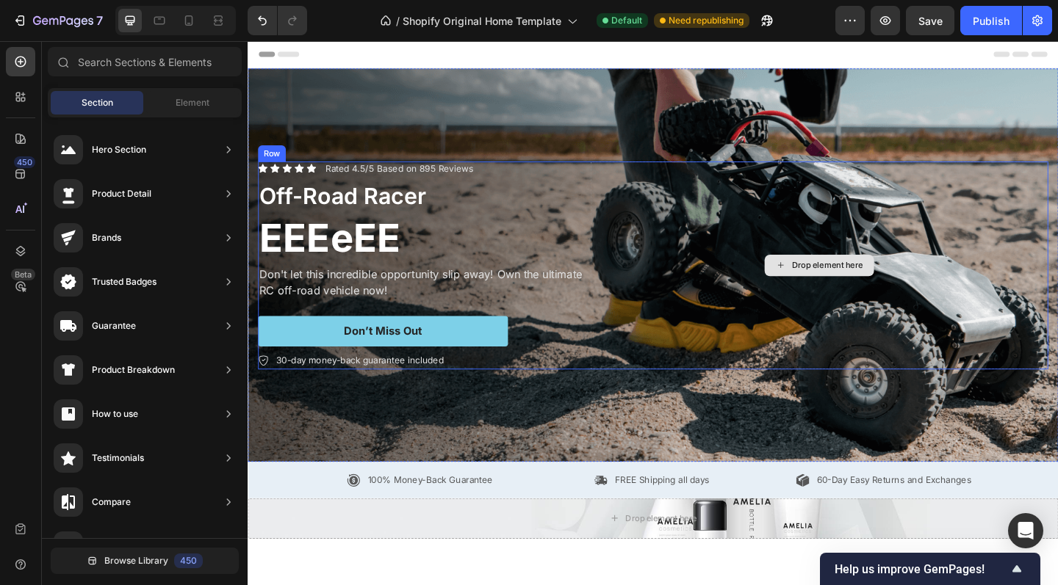
click at [842, 281] on div "Drop element here" at bounding box center [878, 286] width 78 height 12
click at [856, 281] on div "Drop element here" at bounding box center [878, 286] width 78 height 12
click at [839, 278] on div "Drop element here" at bounding box center [868, 286] width 119 height 24
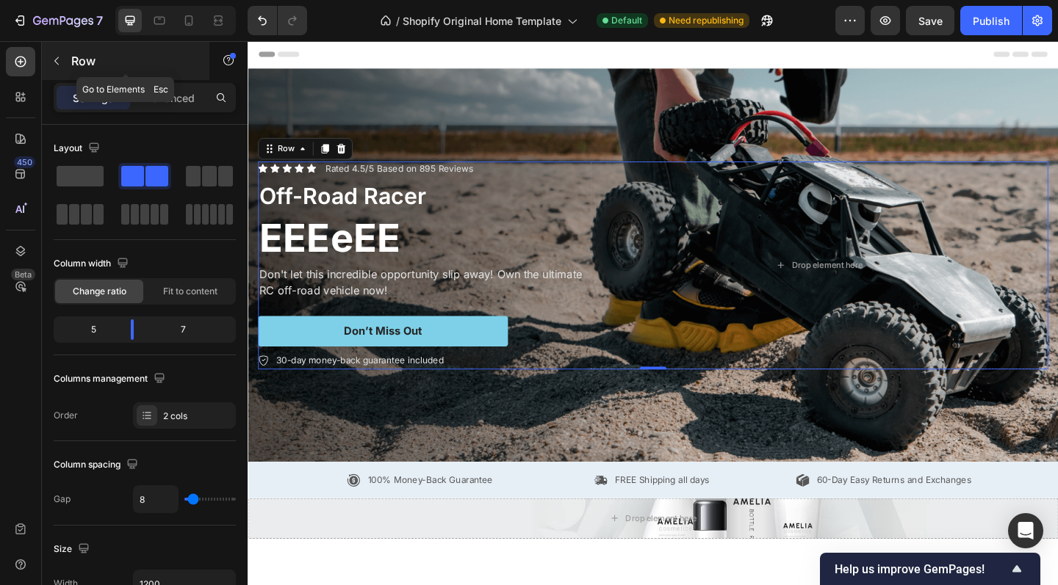
click at [57, 59] on icon "button" at bounding box center [56, 61] width 4 height 8
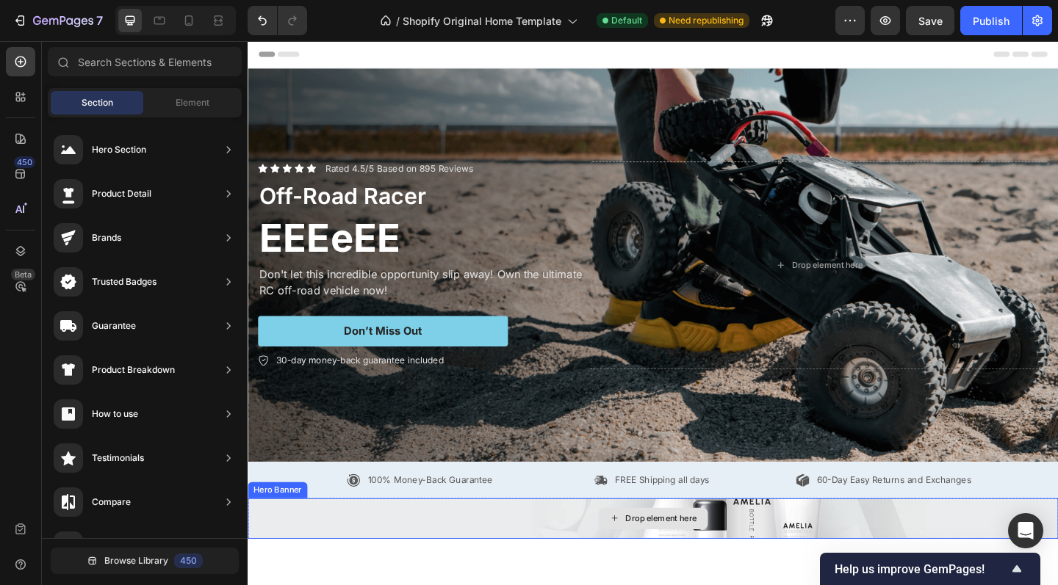
click at [667, 555] on div "Drop element here" at bounding box center [688, 561] width 119 height 24
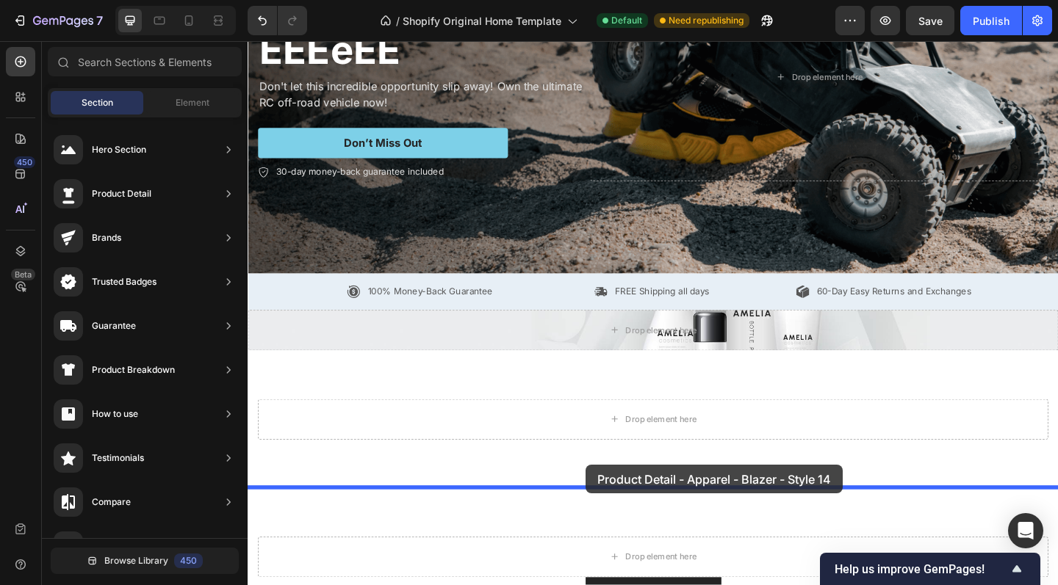
scroll to position [248, 0]
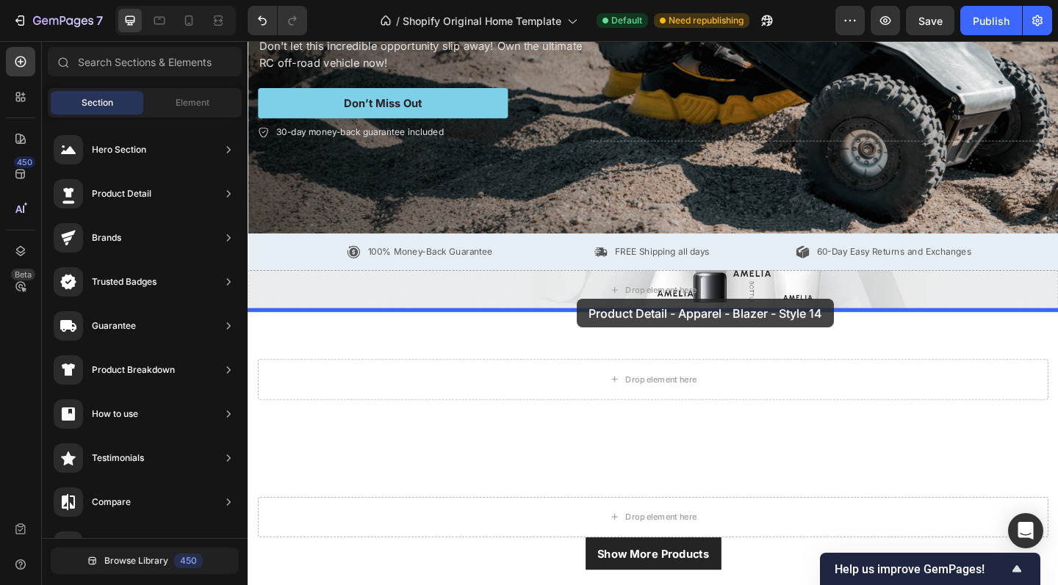
drag, startPoint x: 580, startPoint y: 172, endPoint x: 606, endPoint y: 322, distance: 152.0
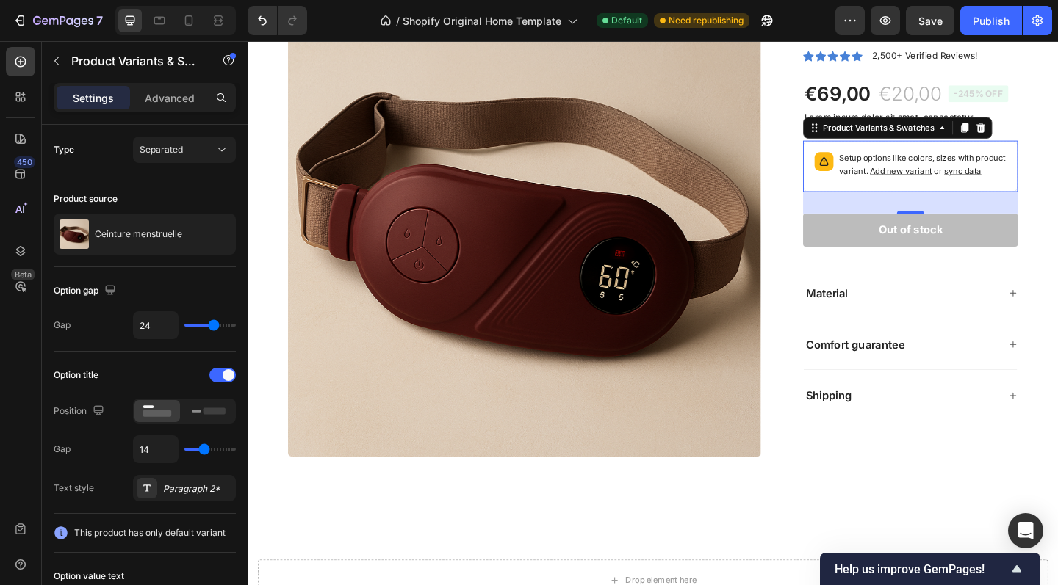
scroll to position [678, 0]
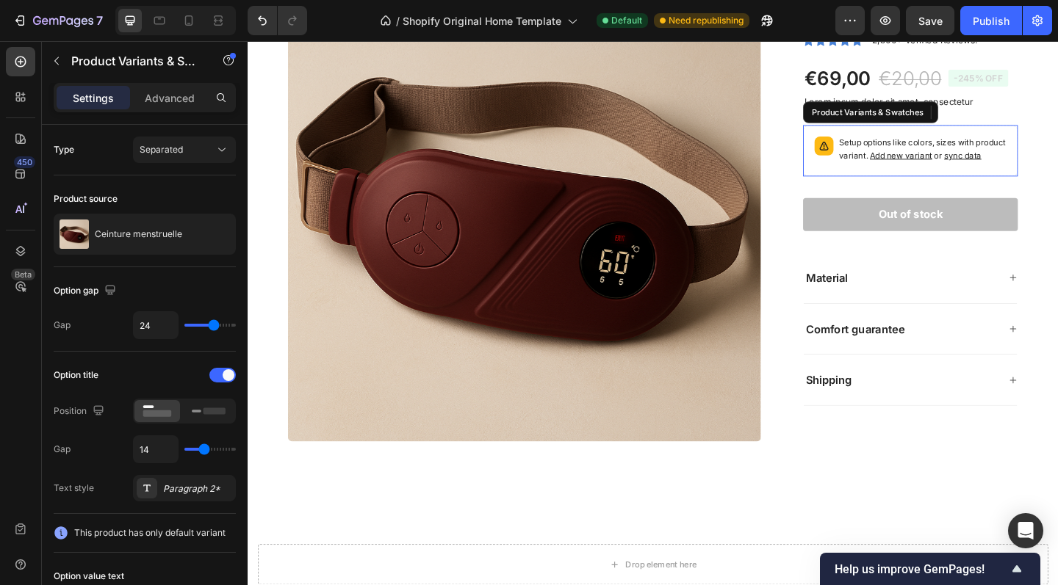
click at [884, 175] on div "Setup options like colors, sizes with product variant. Add new variant or sync …" at bounding box center [968, 161] width 220 height 43
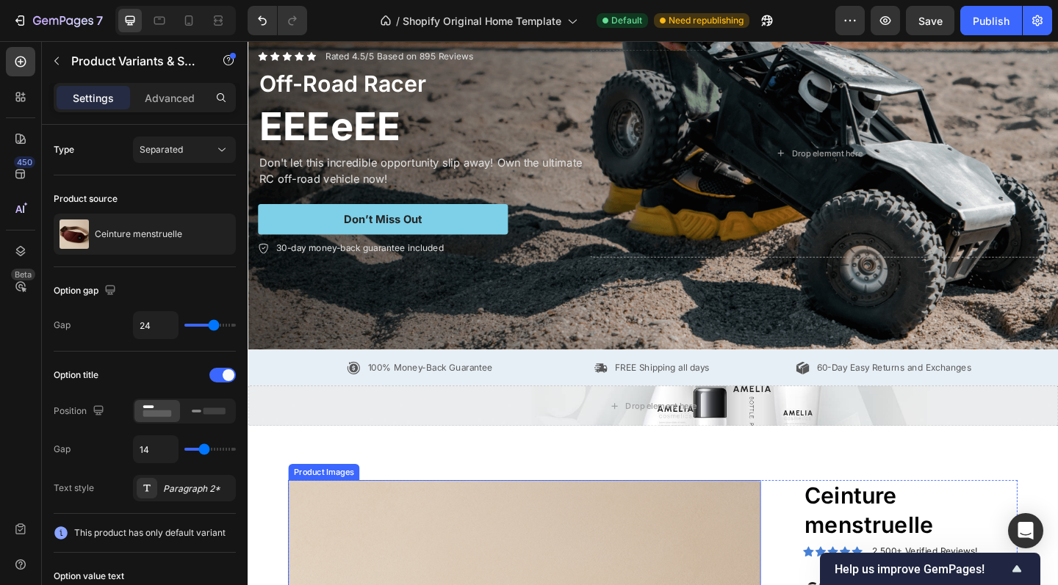
scroll to position [100, 0]
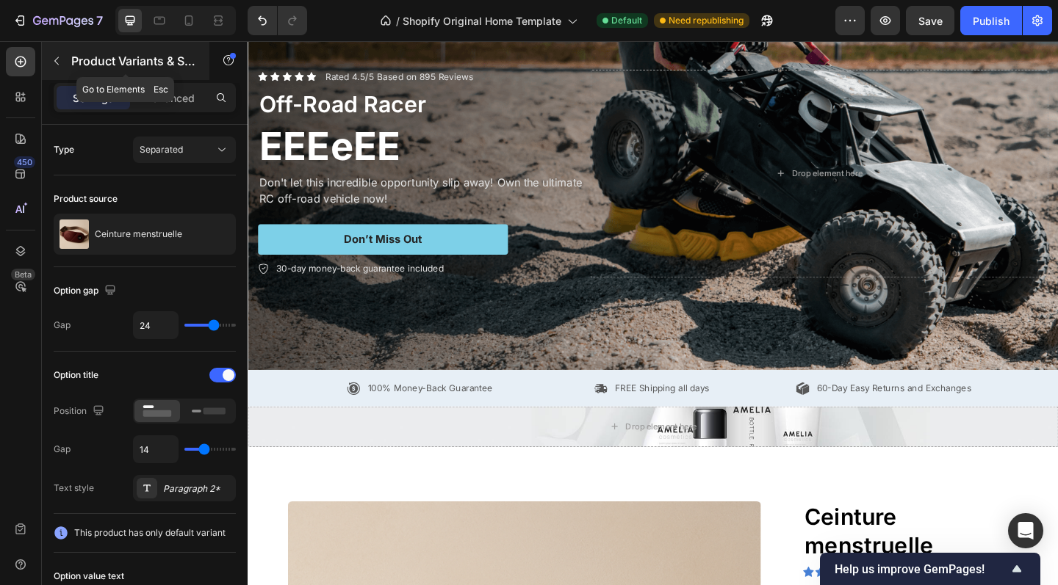
click at [57, 57] on icon "button" at bounding box center [57, 61] width 12 height 12
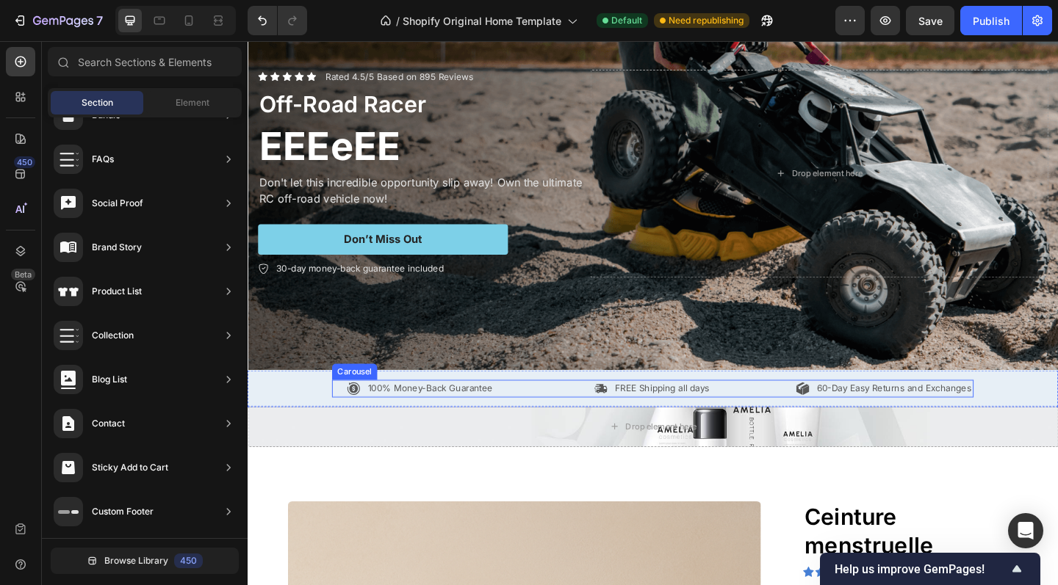
scroll to position [311, 0]
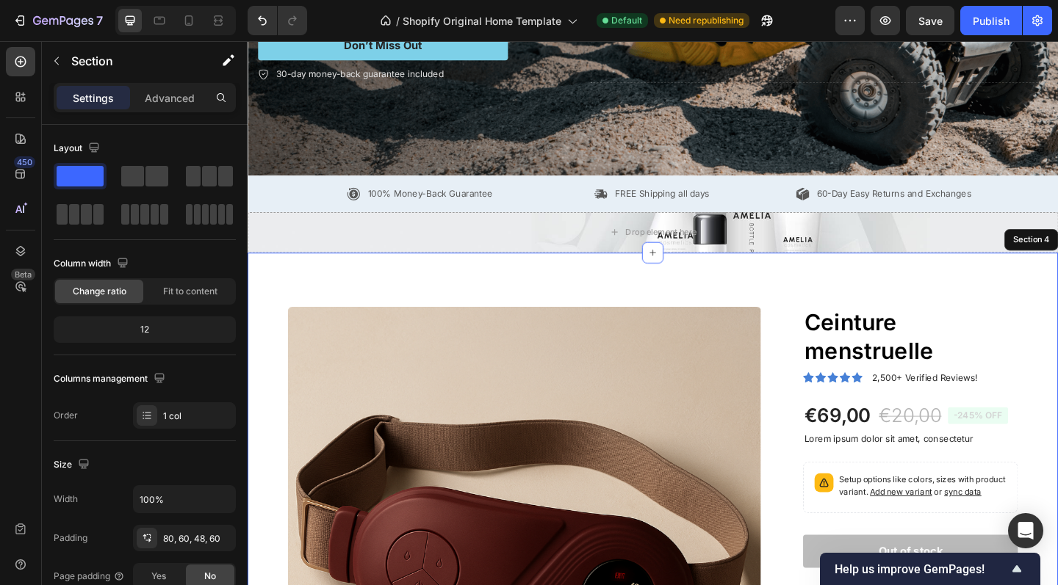
click at [678, 301] on div "Product Images Ceinture menstruelle Product Title Icon Icon Icon Icon Icon Icon…" at bounding box center [688, 588] width 881 height 632
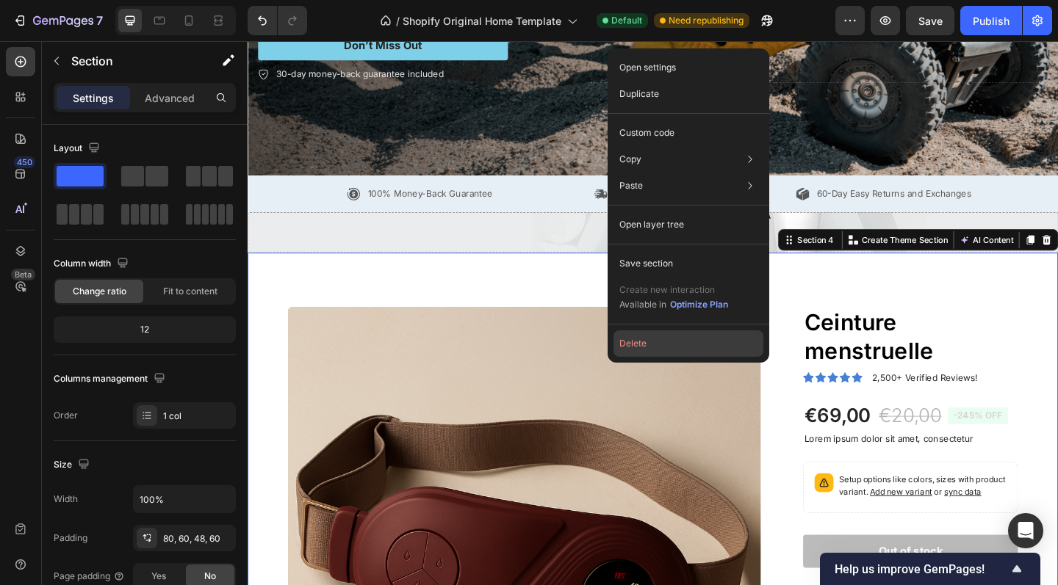
click at [641, 344] on button "Delete" at bounding box center [688, 343] width 150 height 26
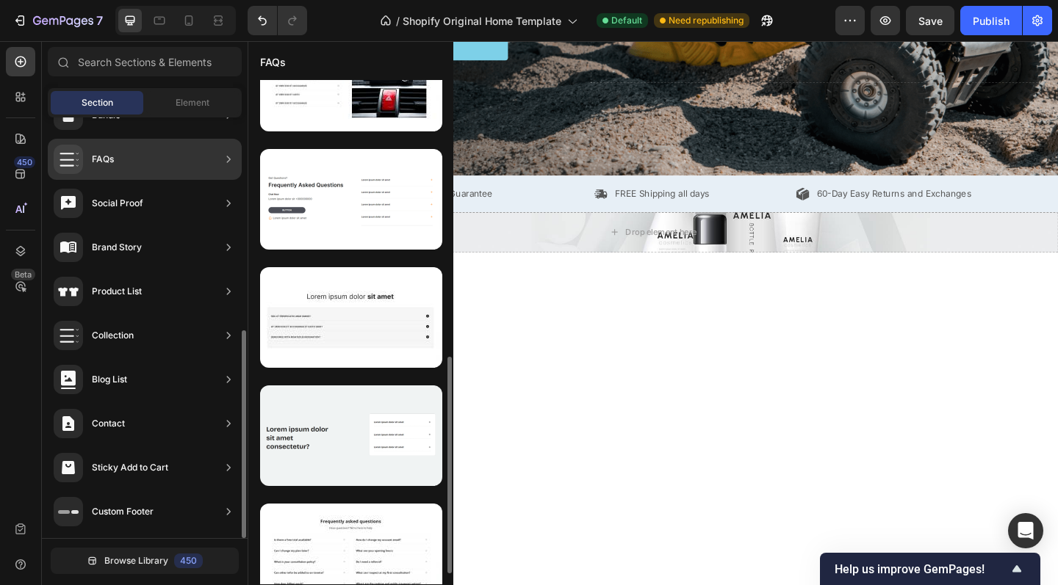
scroll to position [78, 0]
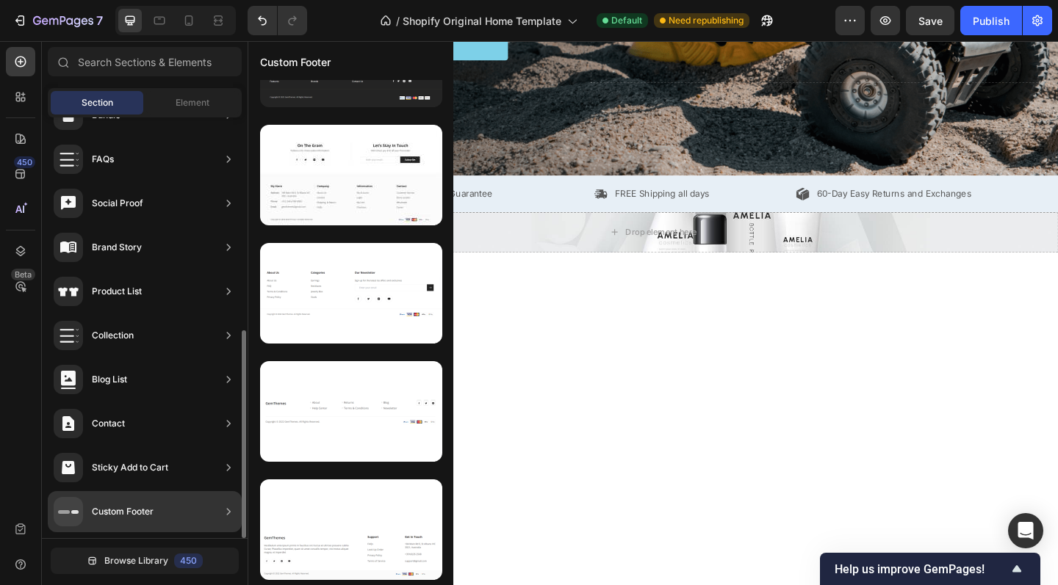
click at [189, 516] on div "Custom Footer" at bounding box center [145, 511] width 194 height 41
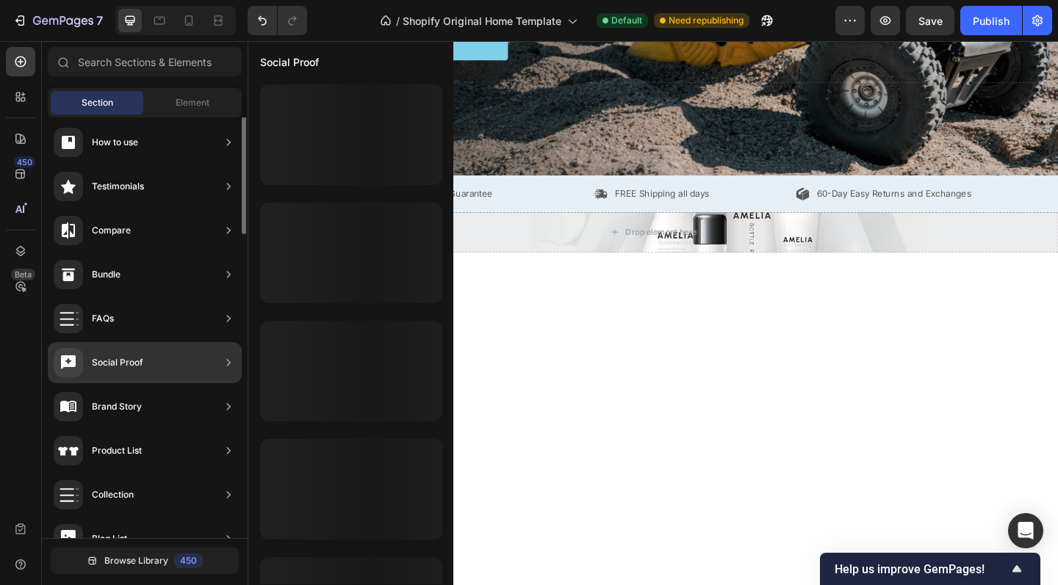
scroll to position [0, 0]
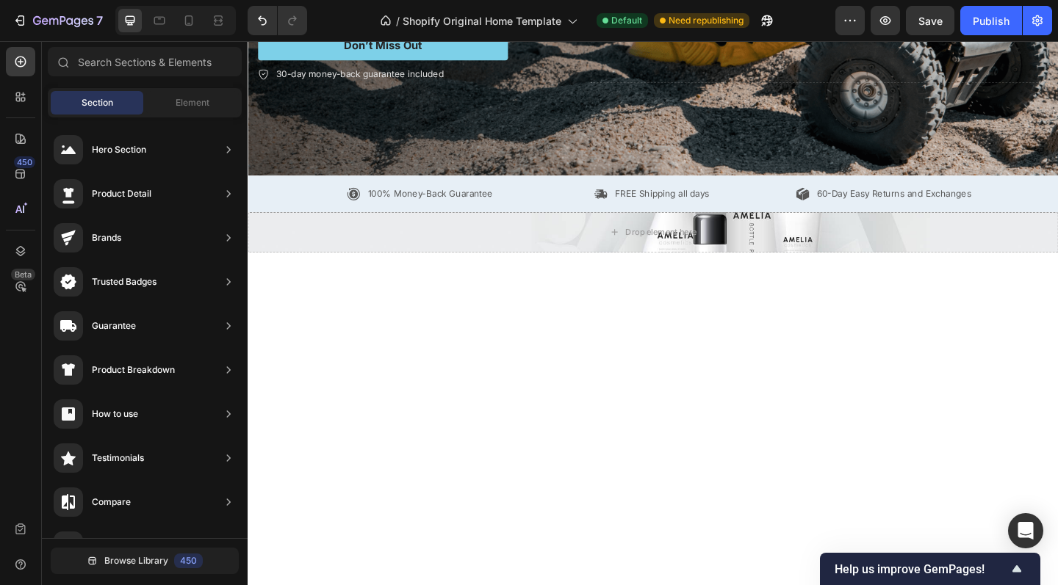
click at [574, 397] on div at bounding box center [688, 347] width 881 height 150
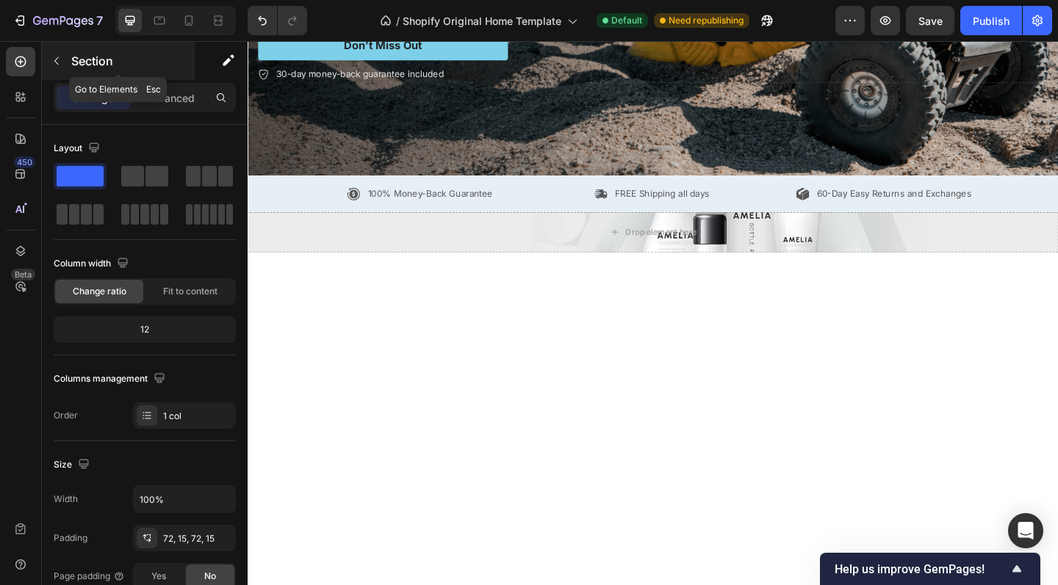
click at [59, 62] on icon "button" at bounding box center [57, 61] width 12 height 12
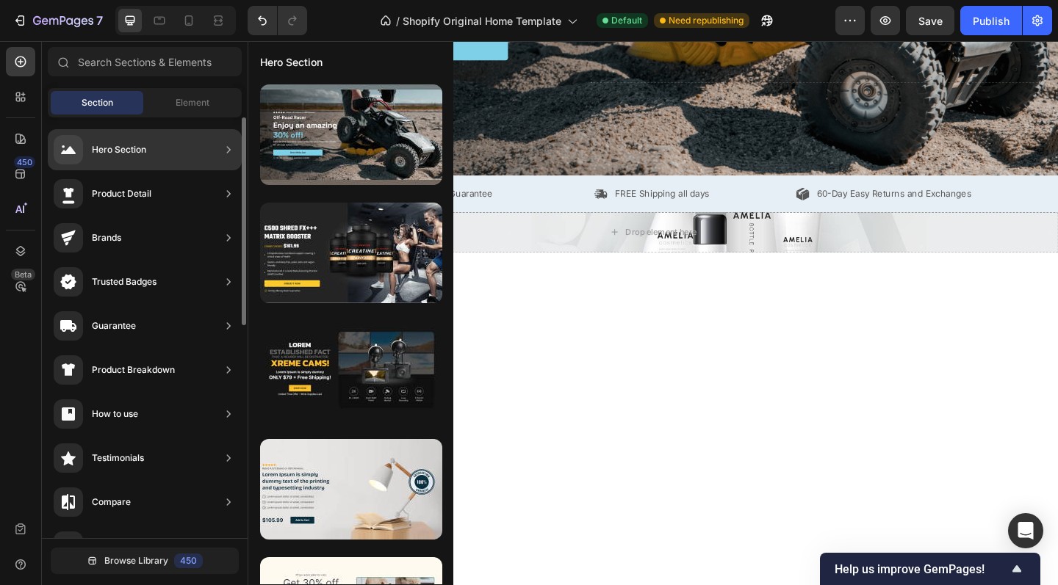
click at [145, 204] on div "Product Detail" at bounding box center [103, 193] width 98 height 29
click at [224, 195] on icon at bounding box center [228, 194] width 15 height 15
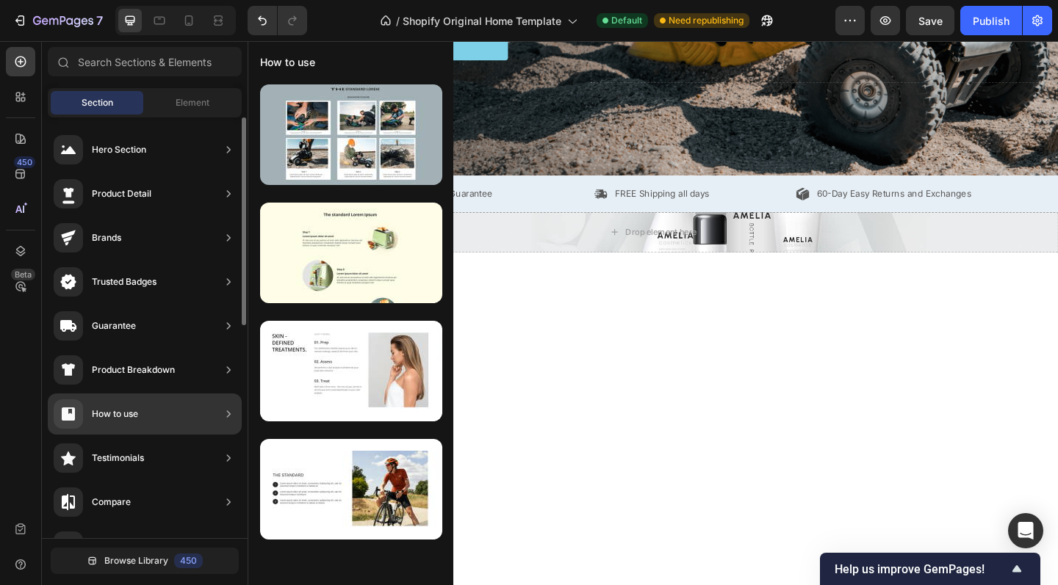
click at [203, 423] on div "How to use" at bounding box center [145, 414] width 194 height 41
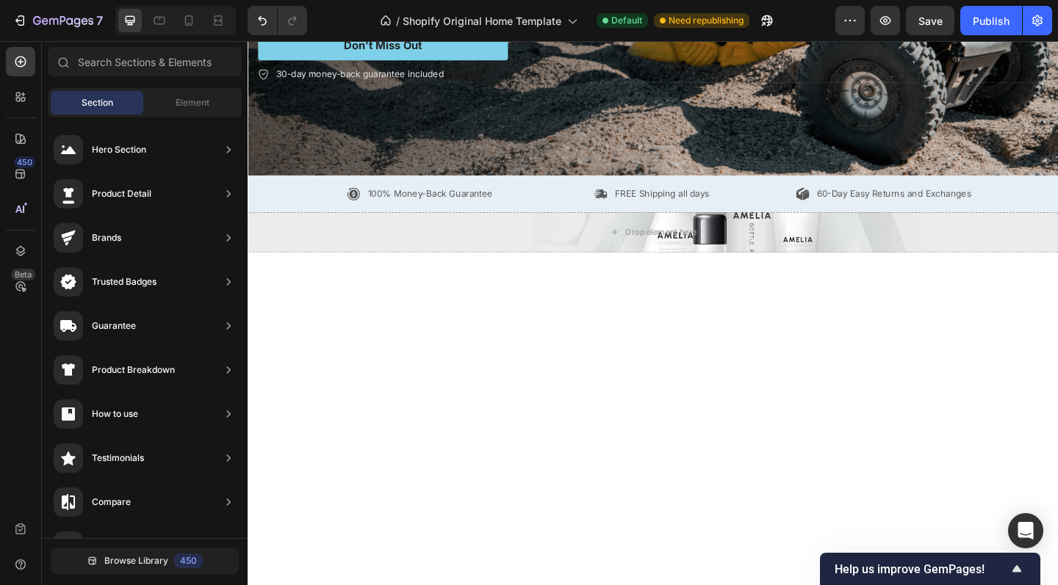
click at [667, 455] on div at bounding box center [688, 514] width 881 height 185
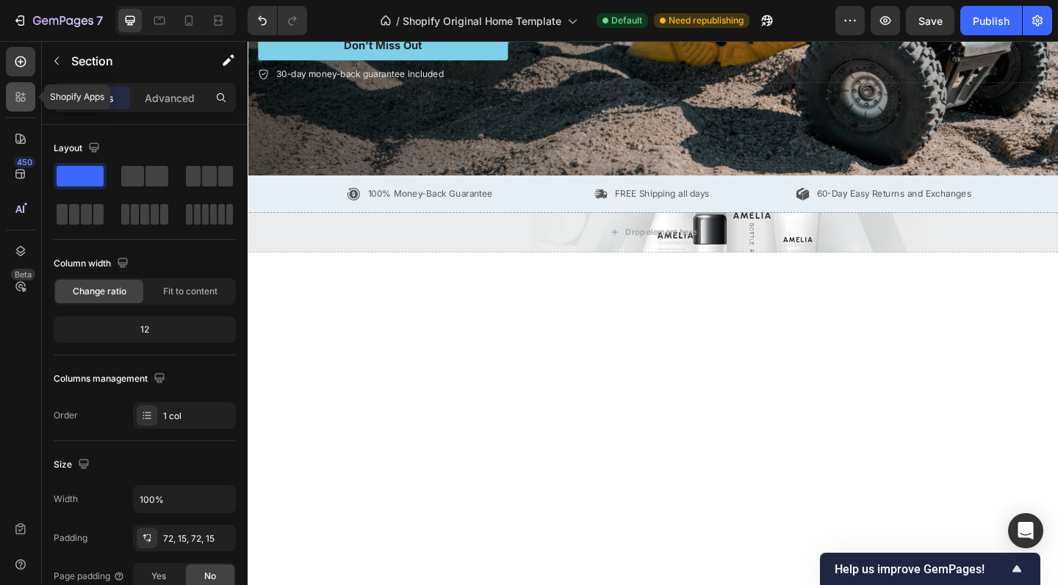
click at [22, 92] on icon at bounding box center [20, 97] width 15 height 15
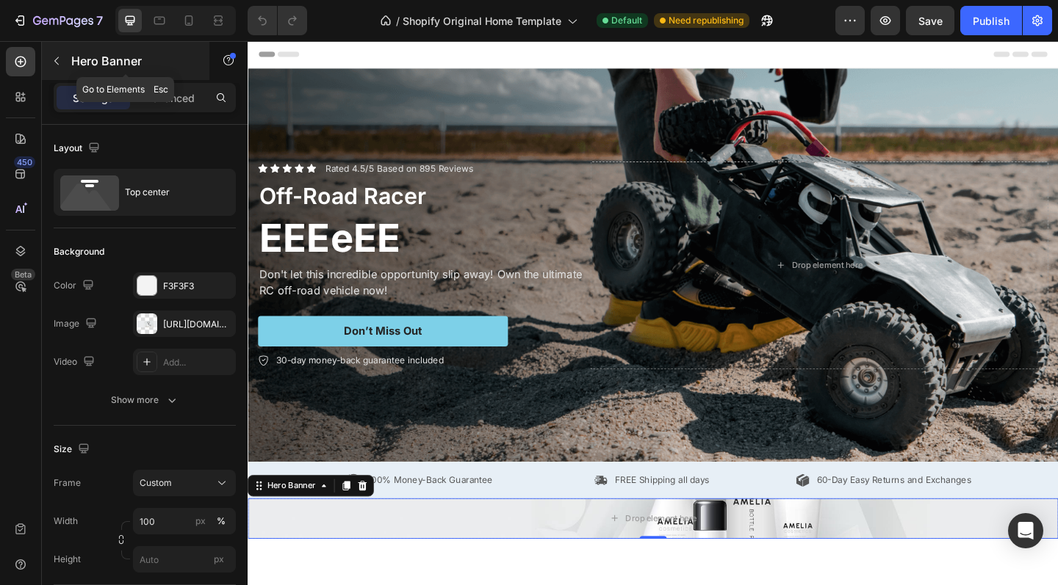
click at [57, 64] on icon "button" at bounding box center [56, 61] width 4 height 8
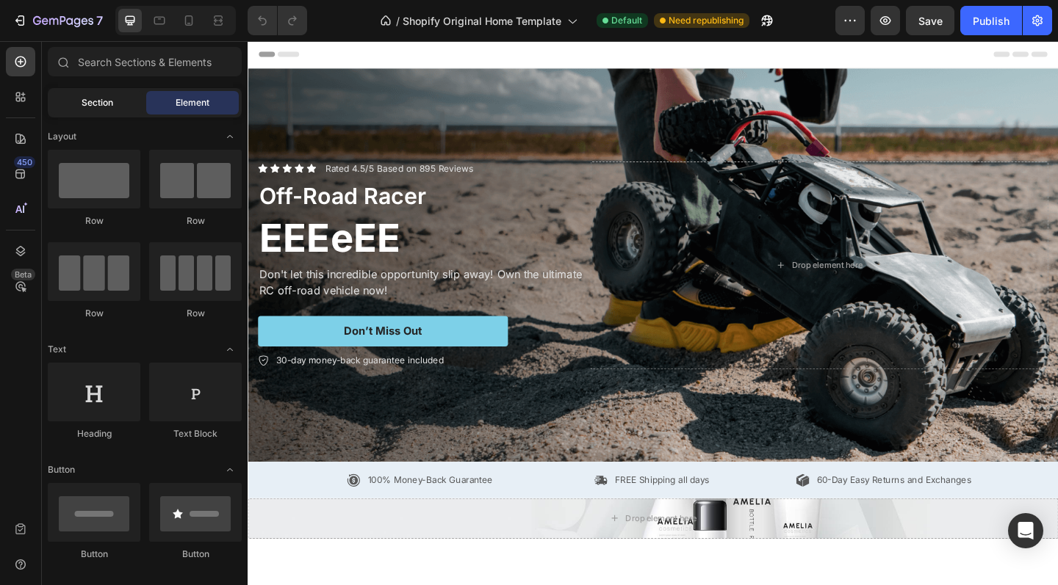
click at [95, 104] on span "Section" at bounding box center [98, 102] width 32 height 13
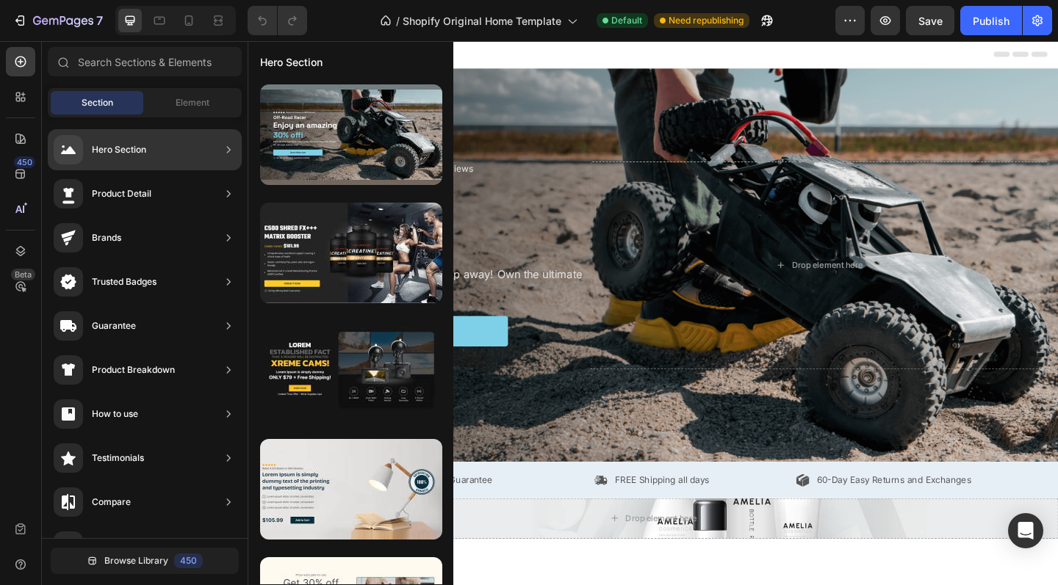
click at [164, 194] on div "Product Detail" at bounding box center [145, 193] width 194 height 41
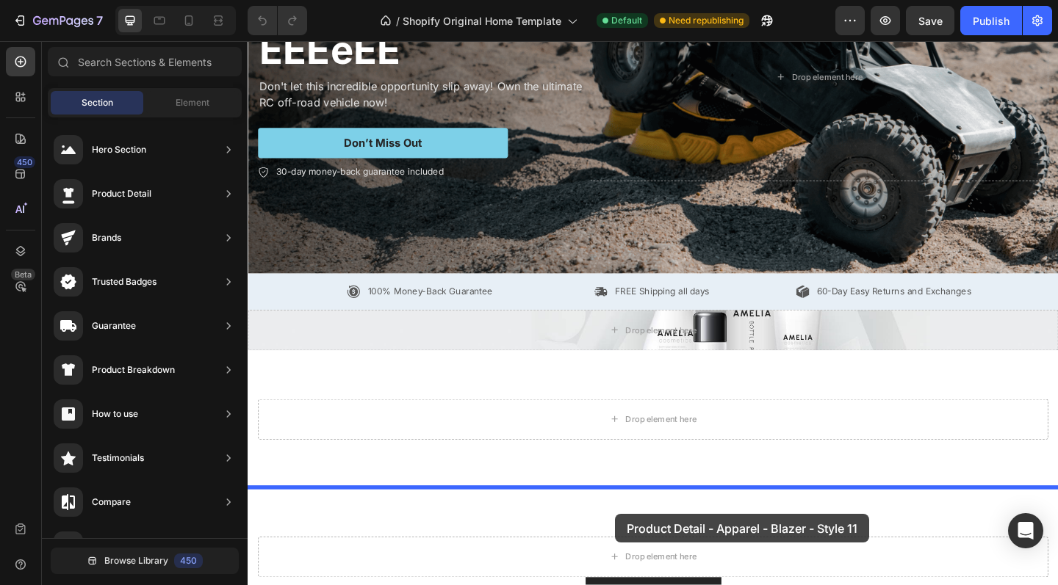
scroll to position [217, 0]
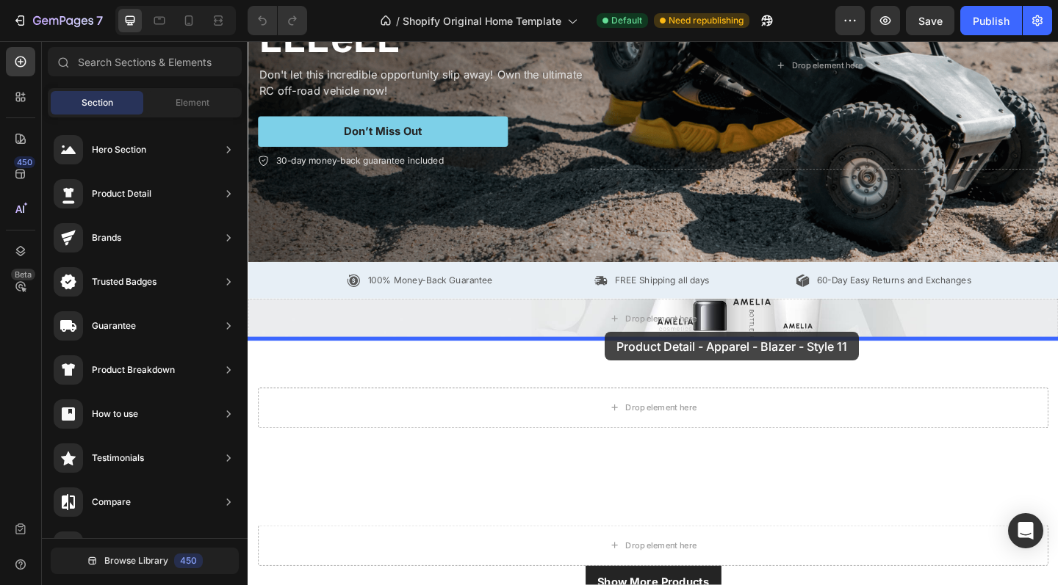
drag, startPoint x: 621, startPoint y: 283, endPoint x: 636, endPoint y: 358, distance: 75.6
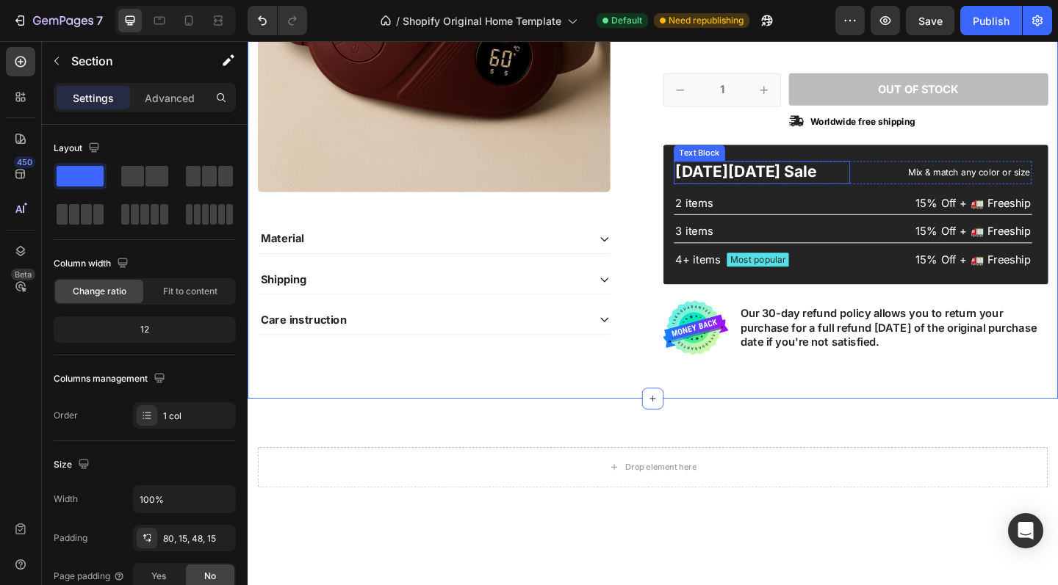
scroll to position [820, 0]
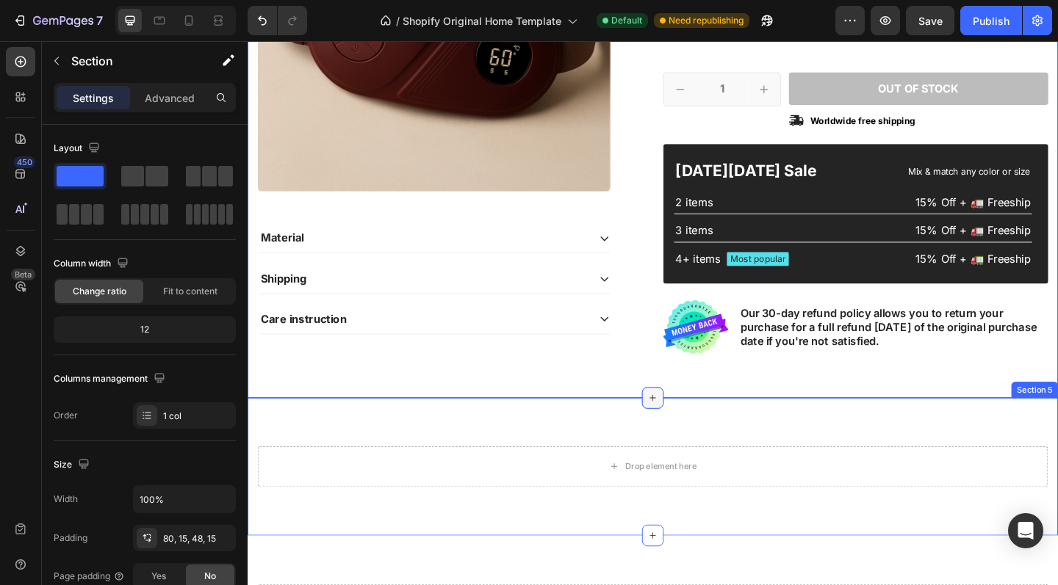
click at [690, 426] on icon at bounding box center [688, 430] width 12 height 12
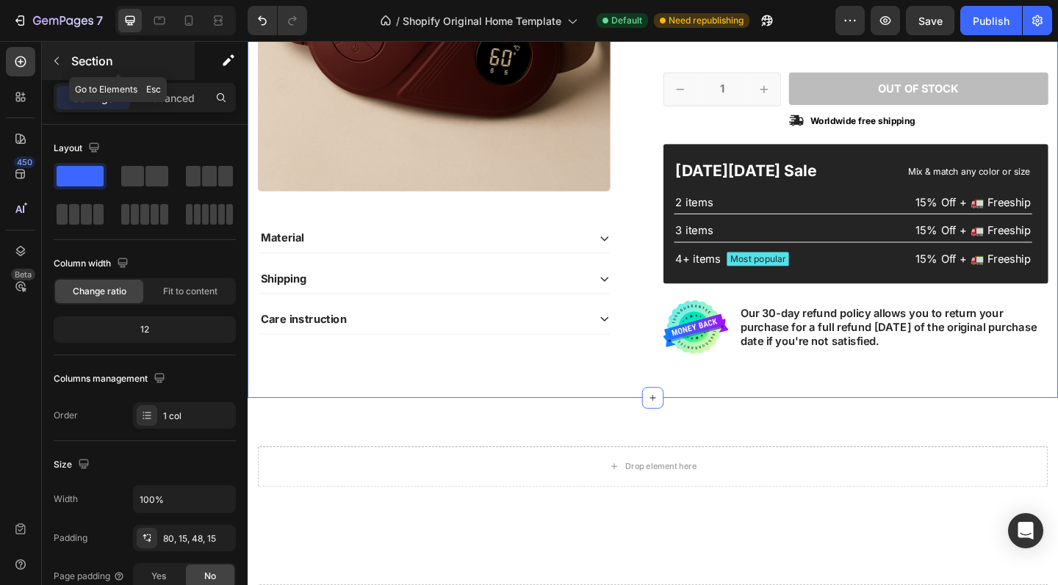
click at [55, 66] on icon "button" at bounding box center [57, 61] width 12 height 12
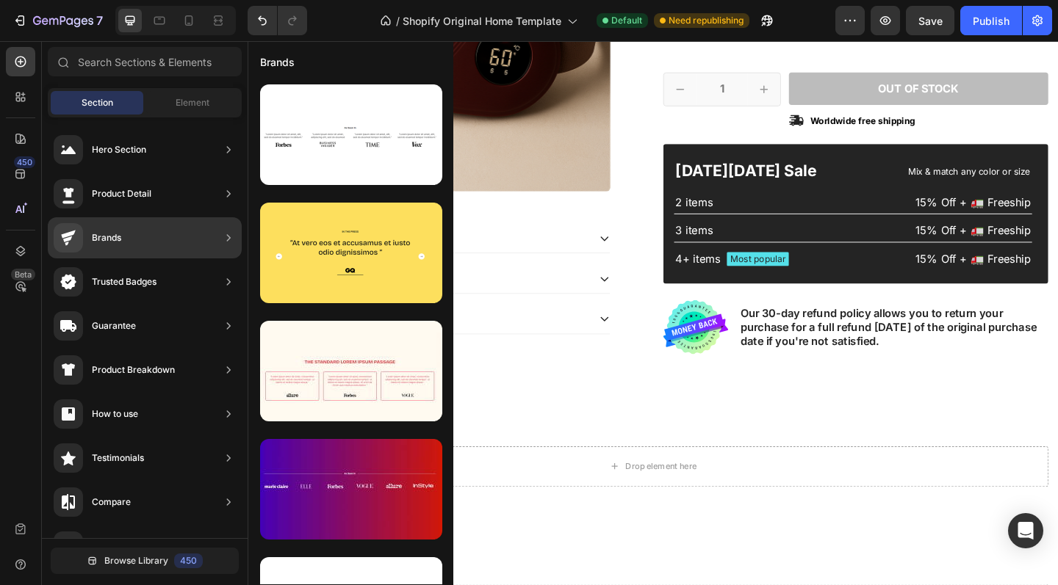
click at [139, 236] on div "Brands" at bounding box center [145, 237] width 194 height 41
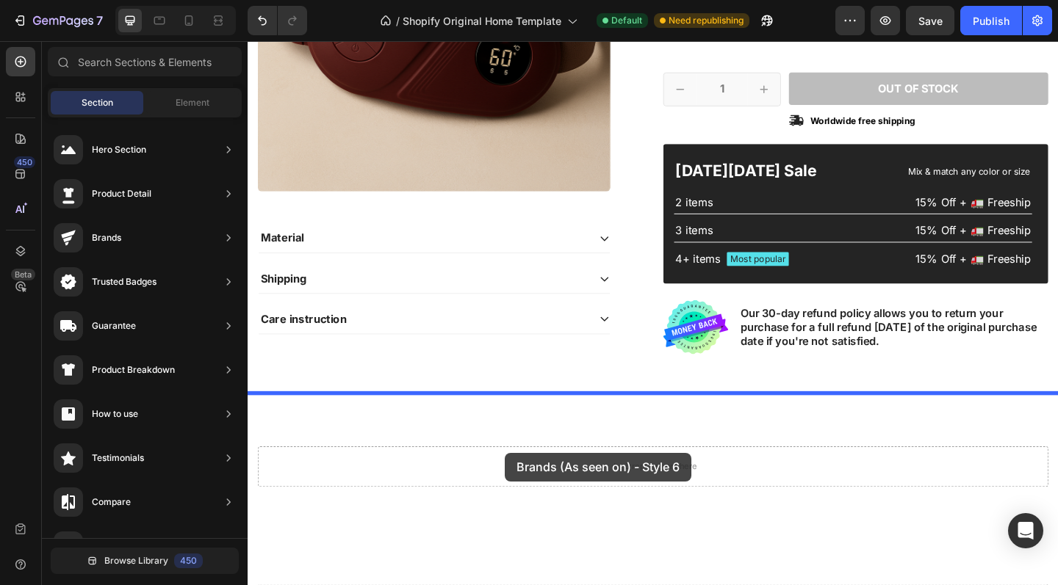
drag, startPoint x: 533, startPoint y: 285, endPoint x: 527, endPoint y: 490, distance: 205.0
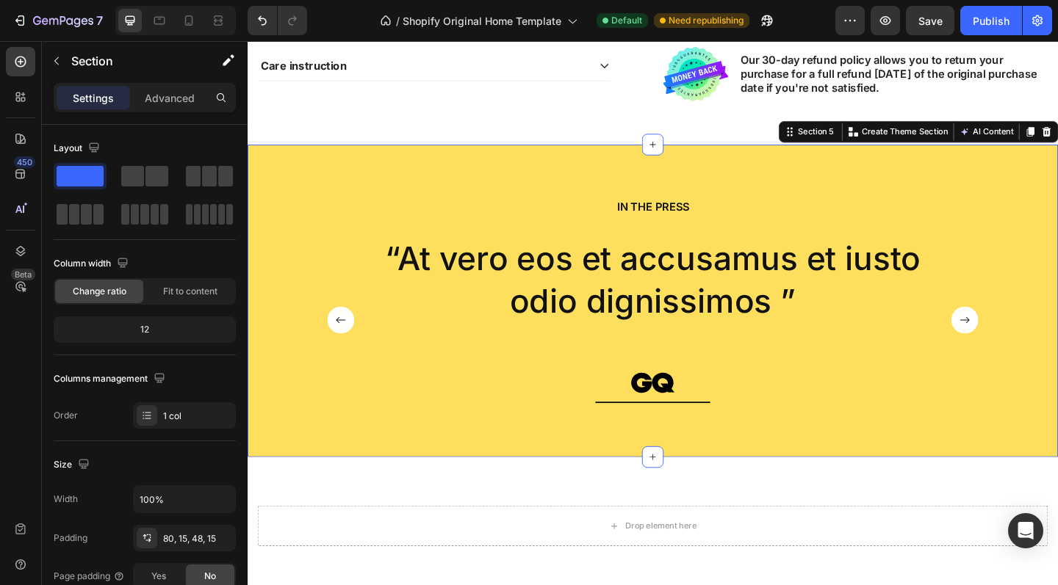
scroll to position [1152, 0]
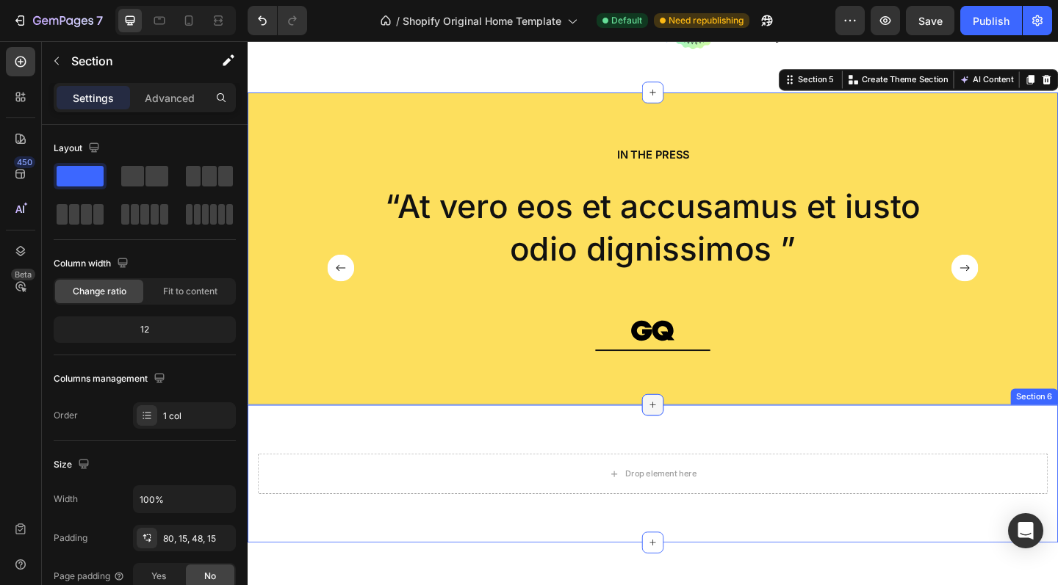
click at [687, 437] on icon at bounding box center [688, 438] width 12 height 12
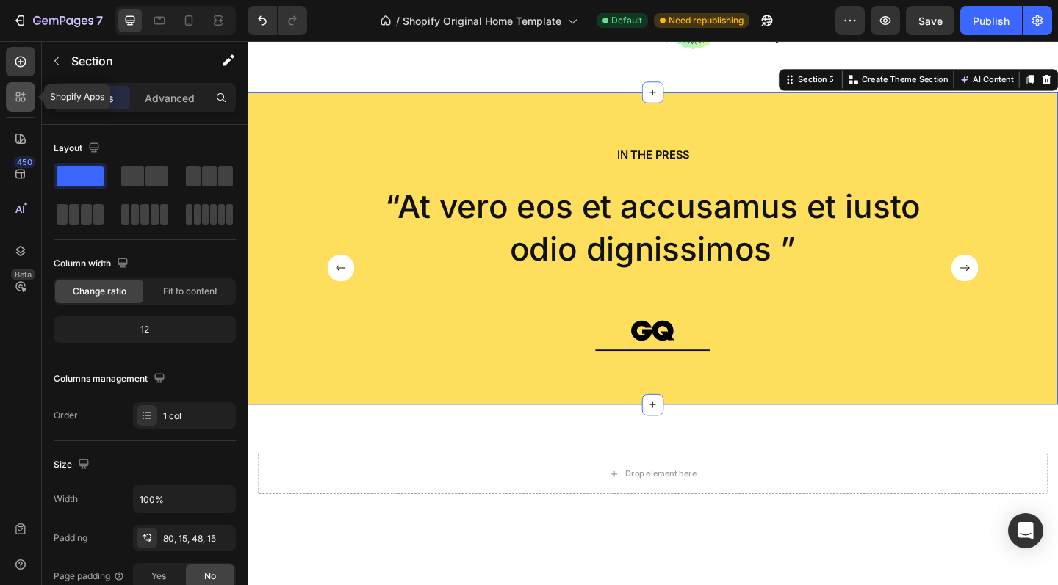
click at [29, 99] on div at bounding box center [20, 96] width 29 height 29
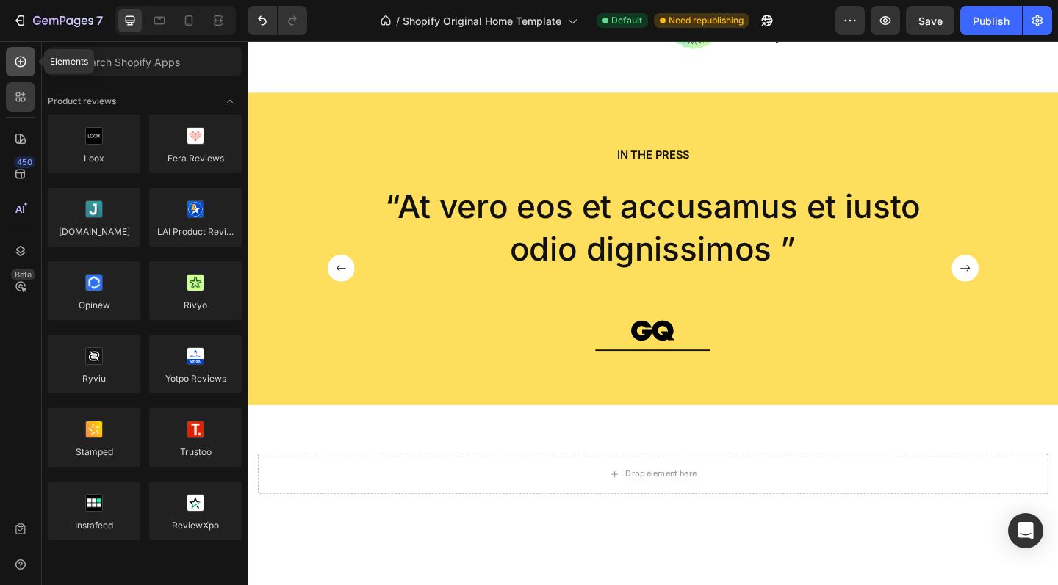
click at [21, 65] on icon at bounding box center [20, 61] width 15 height 15
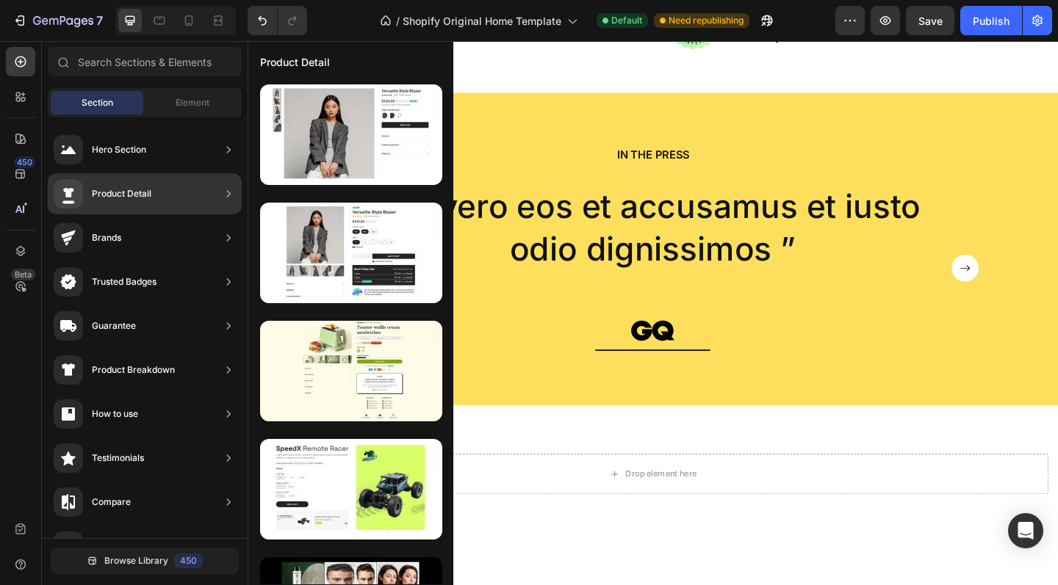
click at [214, 182] on div "Product Detail" at bounding box center [145, 193] width 194 height 41
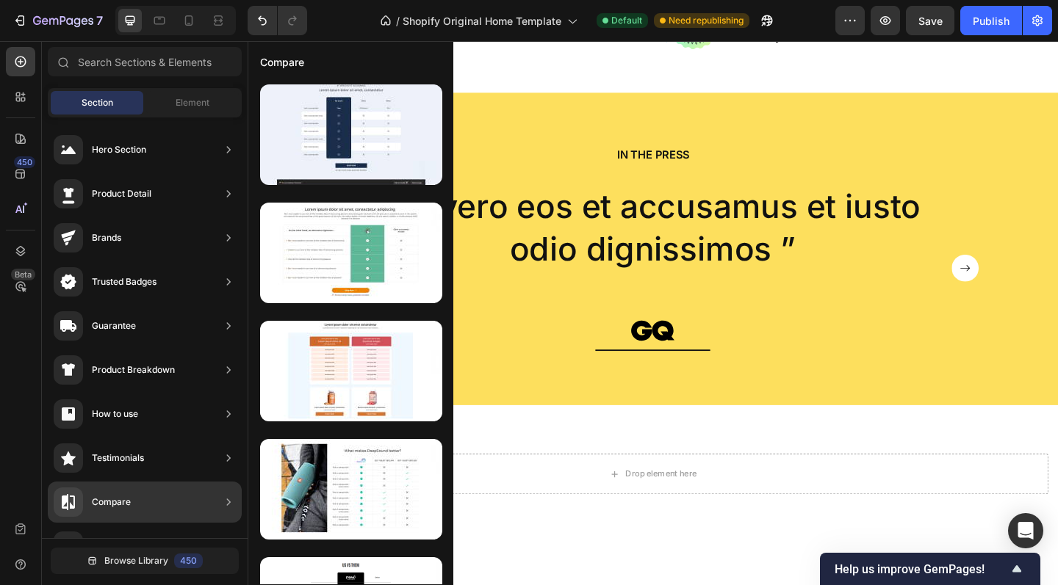
click at [213, 503] on div "Compare" at bounding box center [145, 502] width 194 height 41
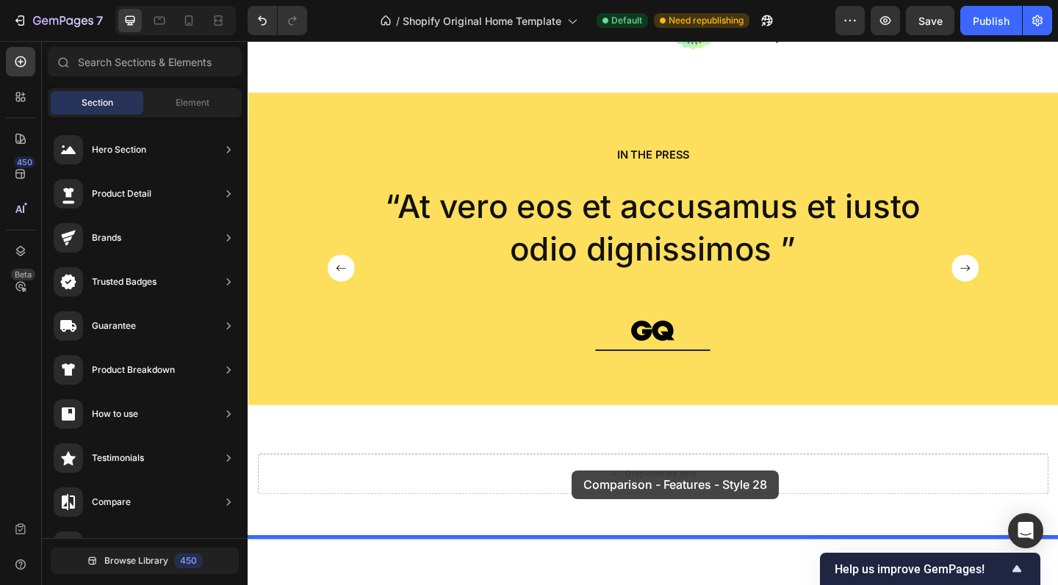
drag, startPoint x: 600, startPoint y: 183, endPoint x: 600, endPoint y: 507, distance: 324.6
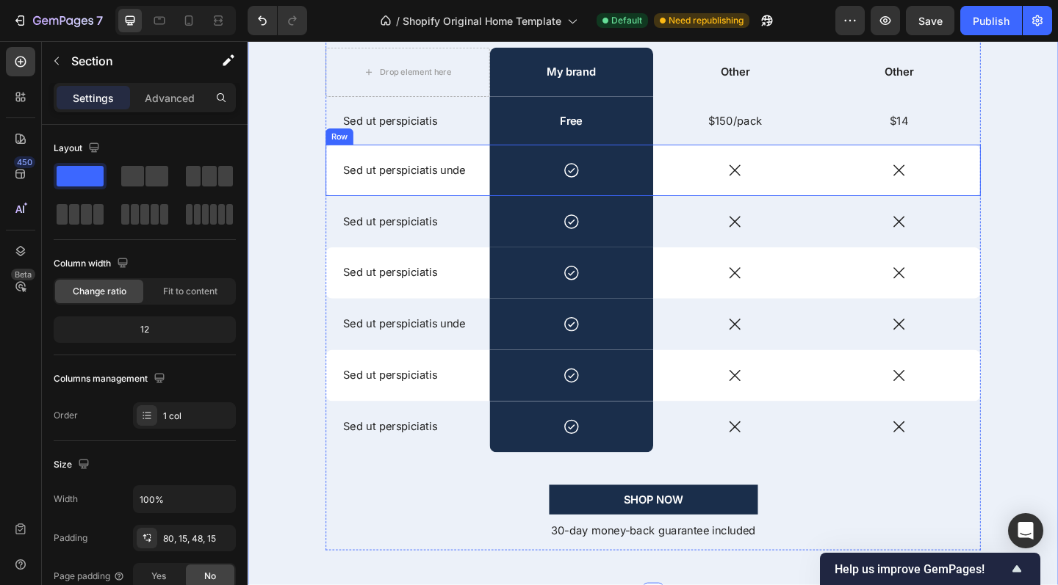
scroll to position [1922, 0]
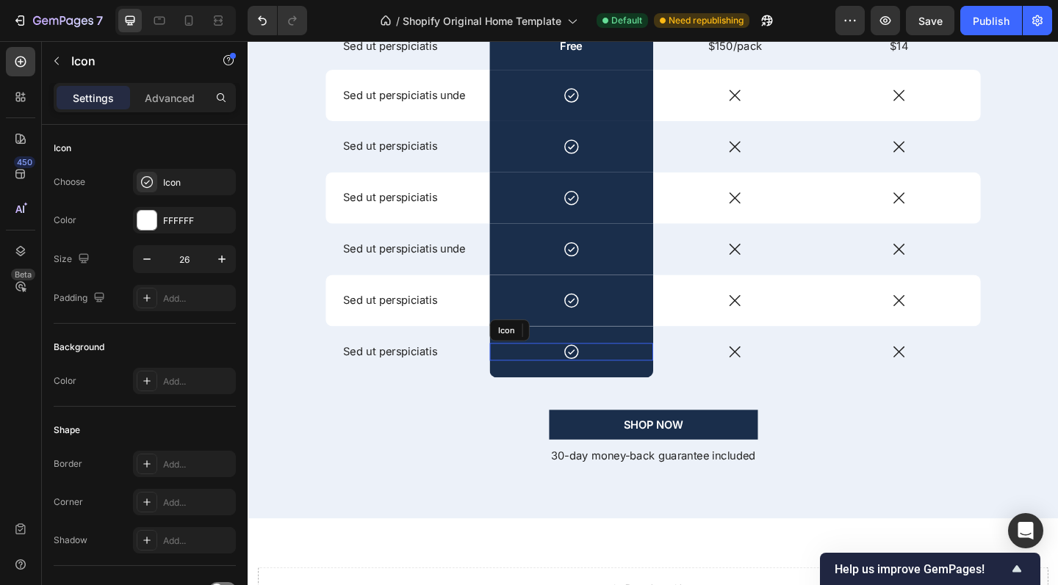
click at [598, 380] on icon at bounding box center [599, 379] width 19 height 19
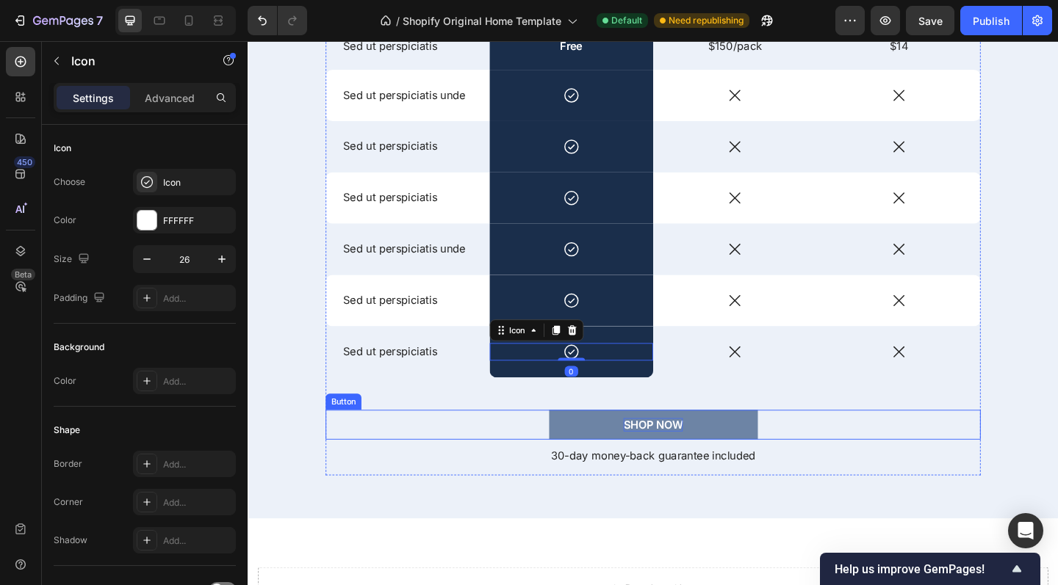
click at [679, 460] on div "SHOP NOW" at bounding box center [688, 459] width 65 height 15
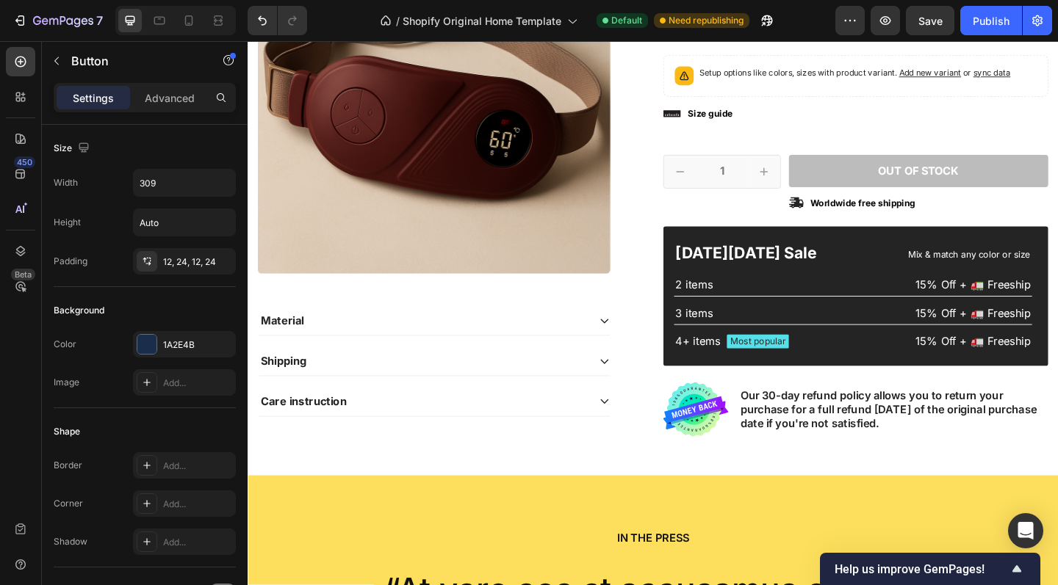
scroll to position [707, 0]
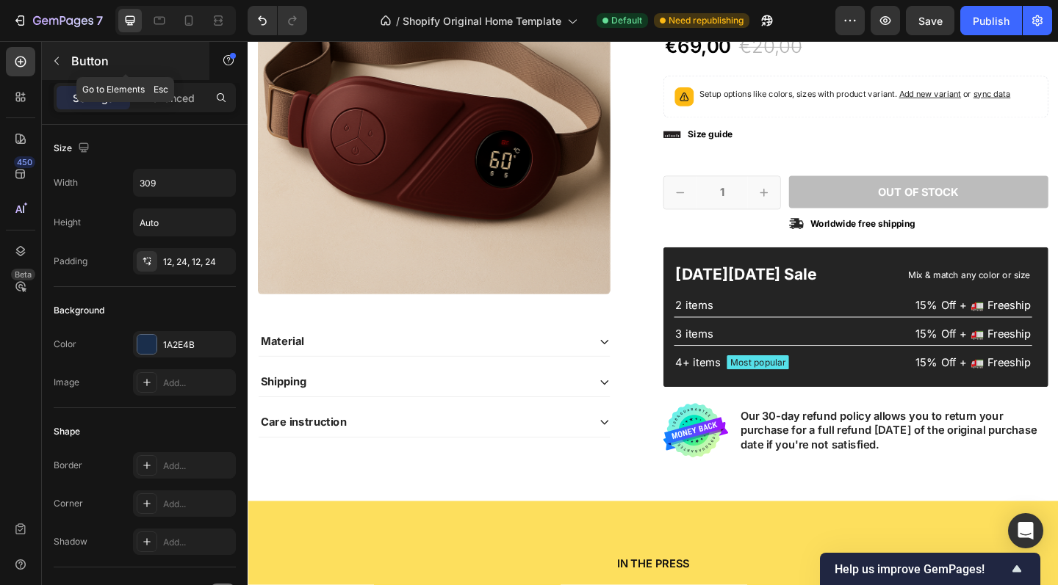
click at [63, 65] on button "button" at bounding box center [57, 61] width 24 height 24
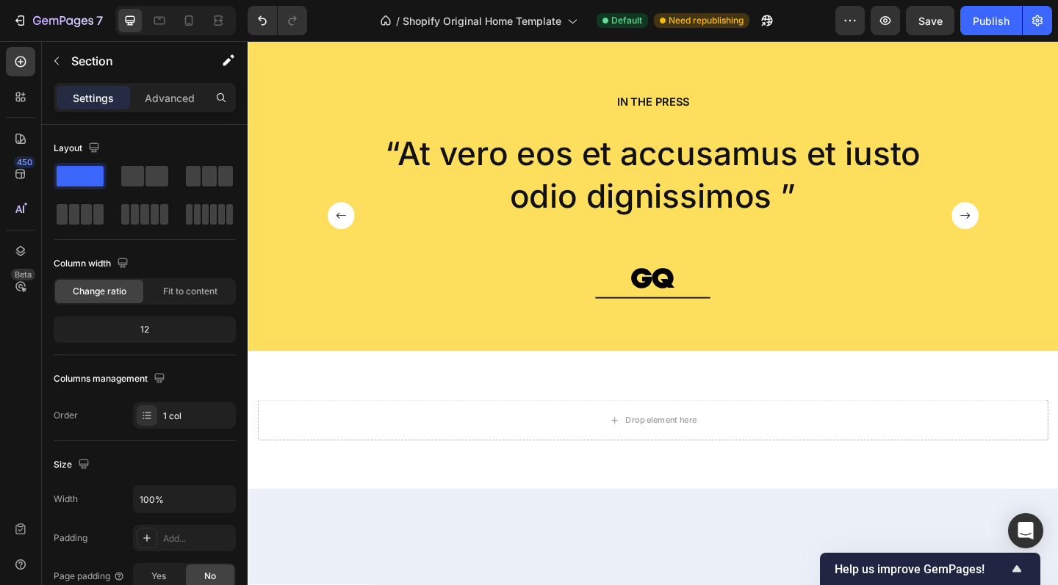
scroll to position [942, 0]
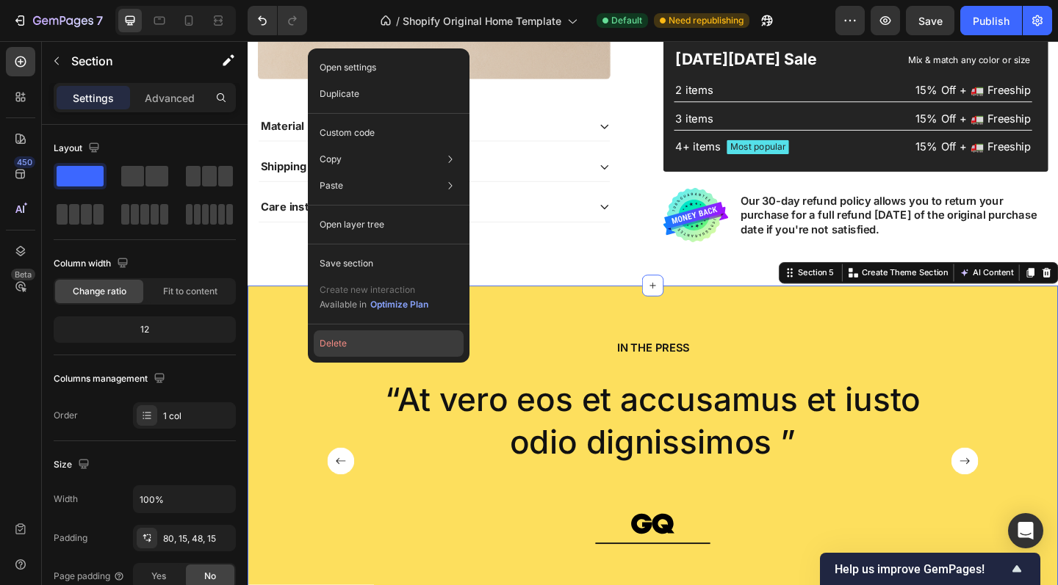
click at [351, 346] on button "Delete" at bounding box center [389, 343] width 150 height 26
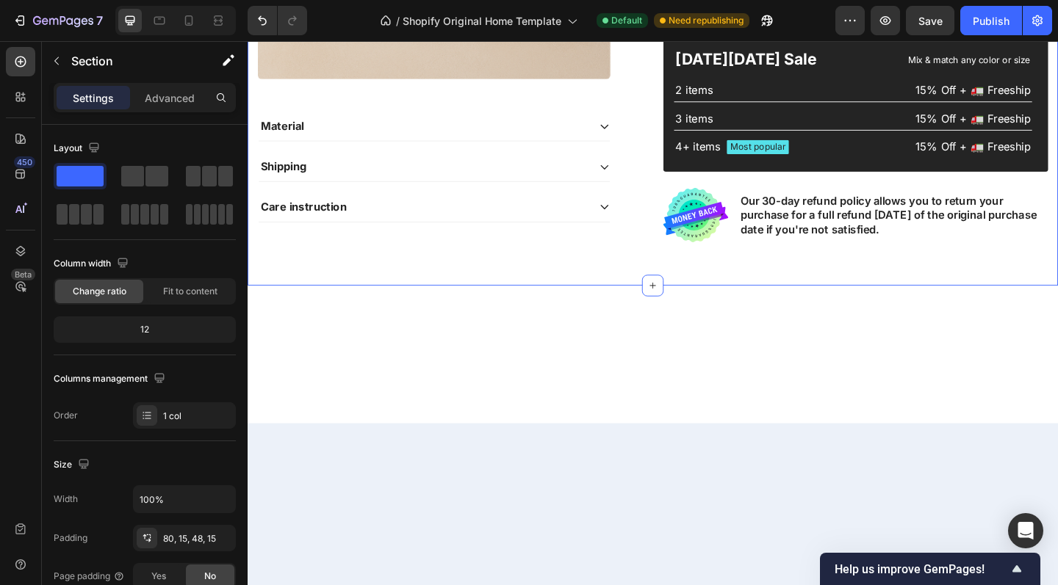
click at [441, 359] on div at bounding box center [688, 383] width 881 height 150
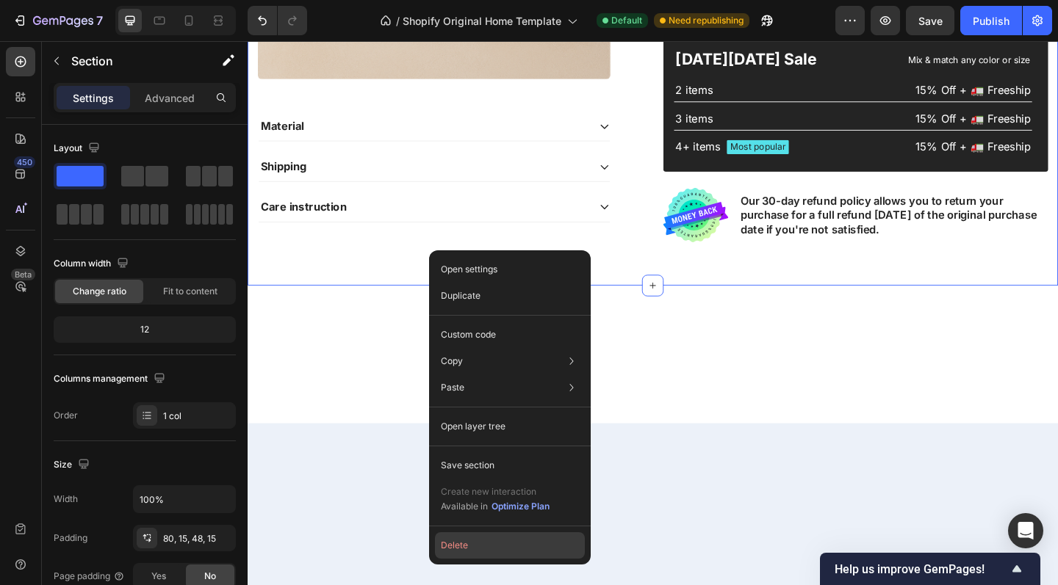
click at [457, 538] on button "Delete" at bounding box center [510, 545] width 150 height 26
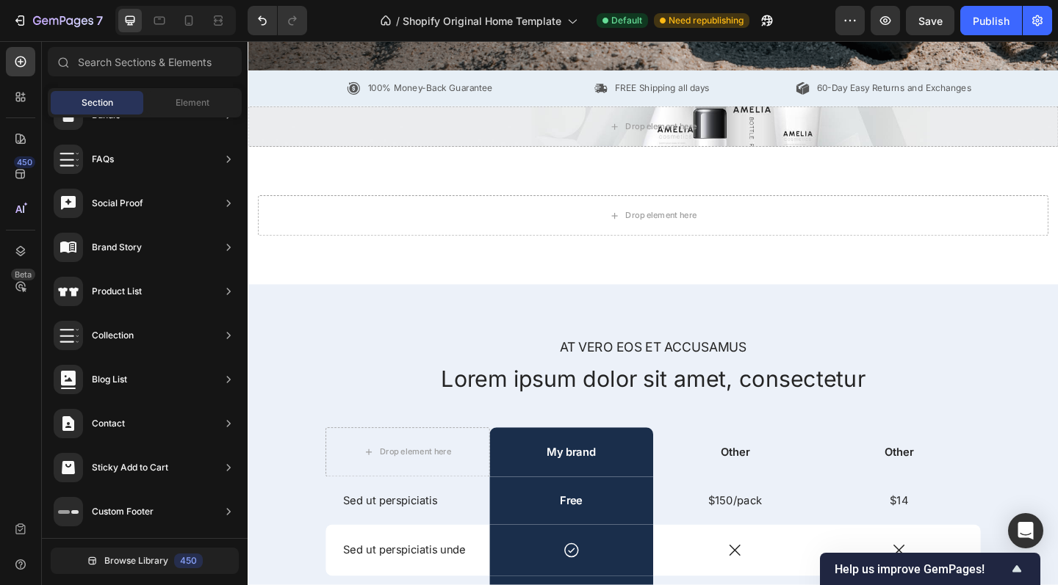
scroll to position [693, 0]
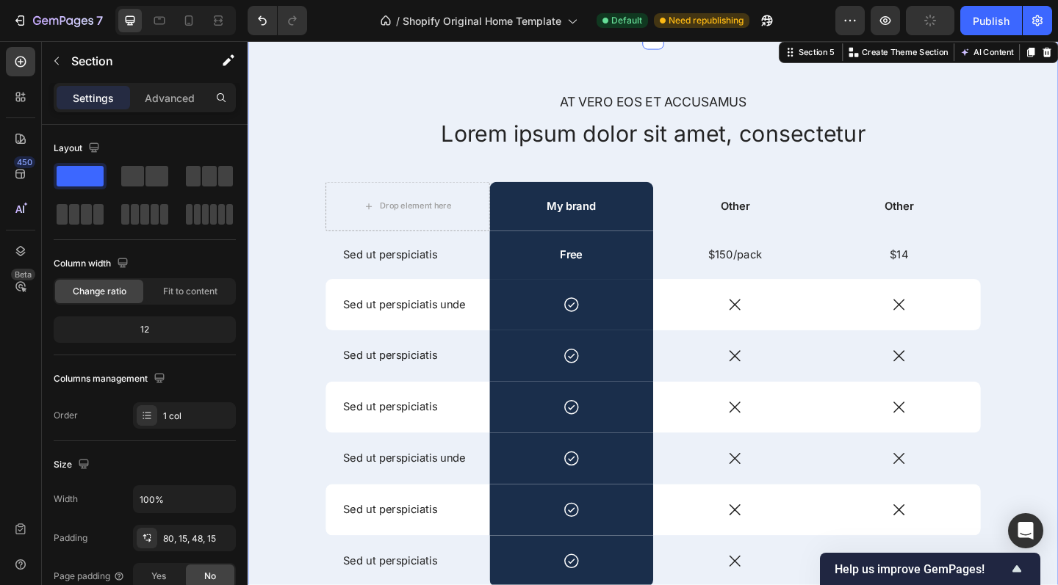
click at [308, 163] on div "At vero eos et accusamus Text Block Lorem ipsum dolor sit amet, consectetur Hea…" at bounding box center [688, 426] width 859 height 656
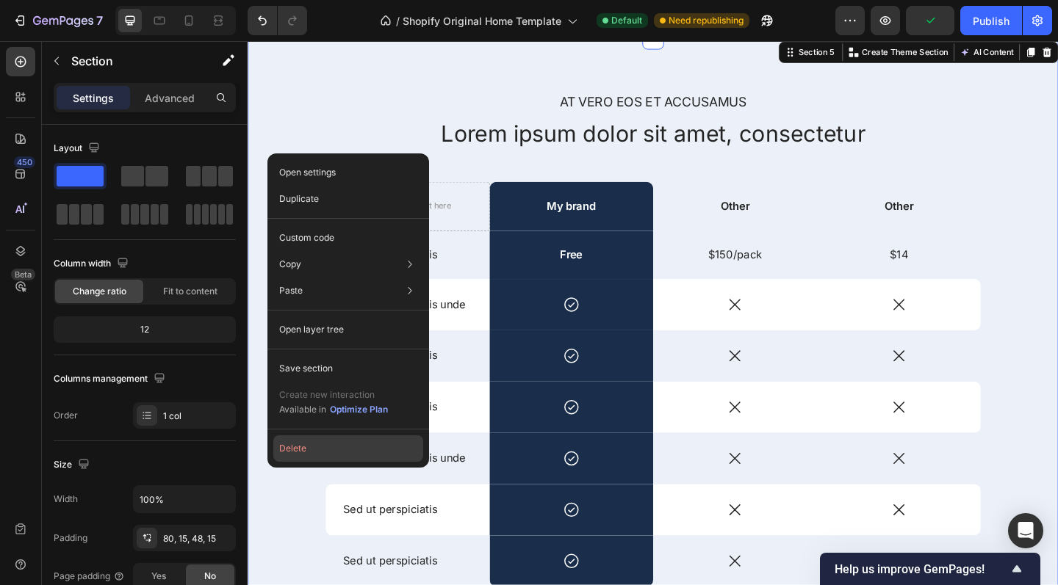
click at [316, 442] on button "Delete" at bounding box center [348, 449] width 150 height 26
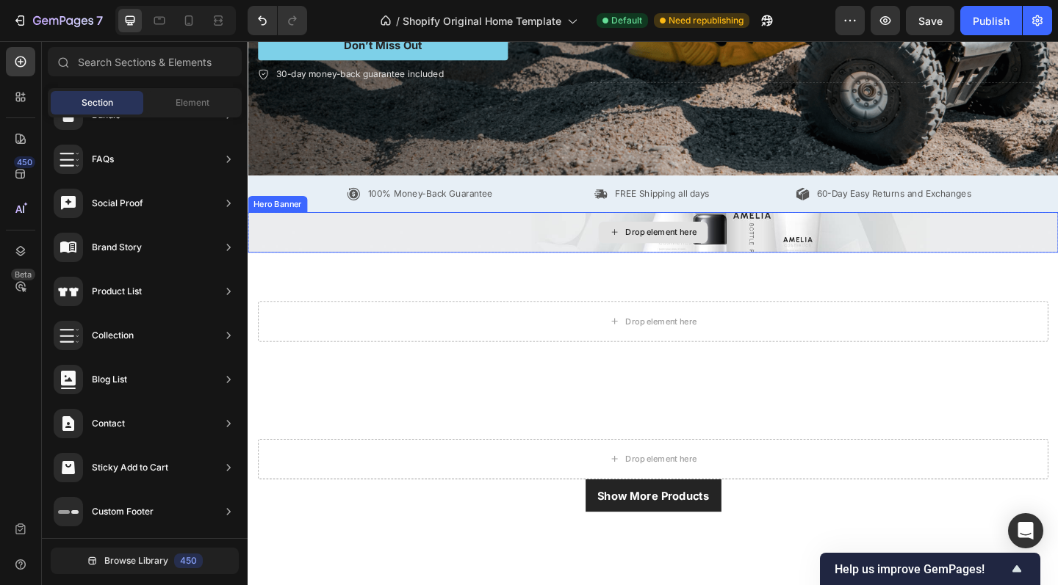
scroll to position [313, 0]
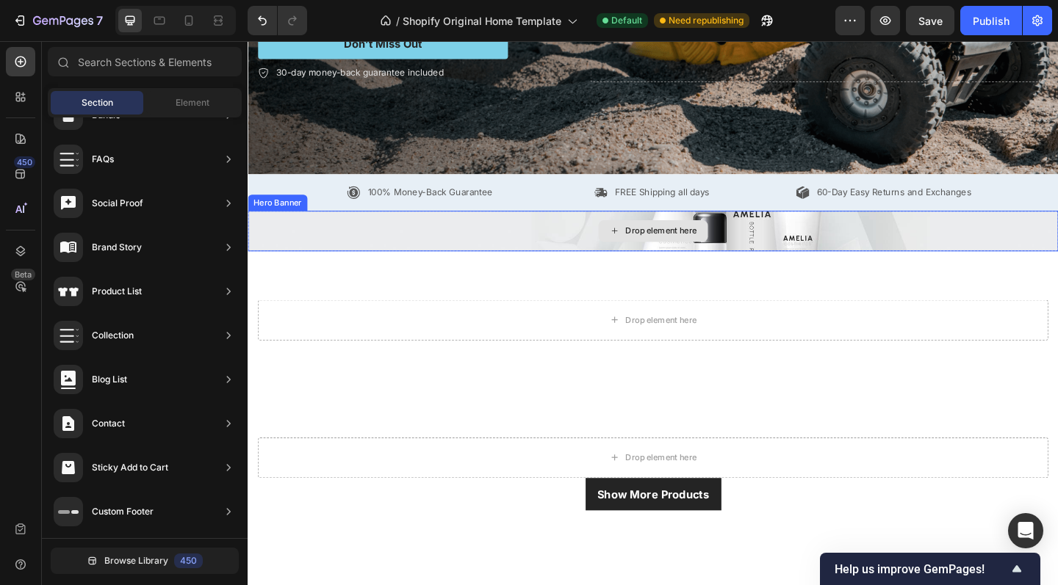
click at [425, 245] on div "Drop element here" at bounding box center [688, 248] width 881 height 44
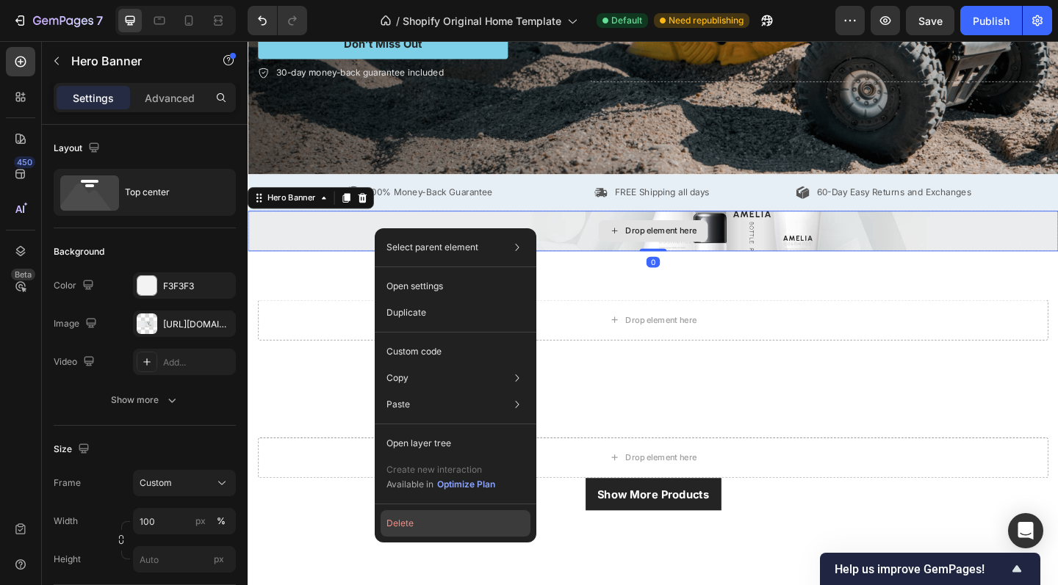
click at [425, 518] on button "Delete" at bounding box center [455, 523] width 150 height 26
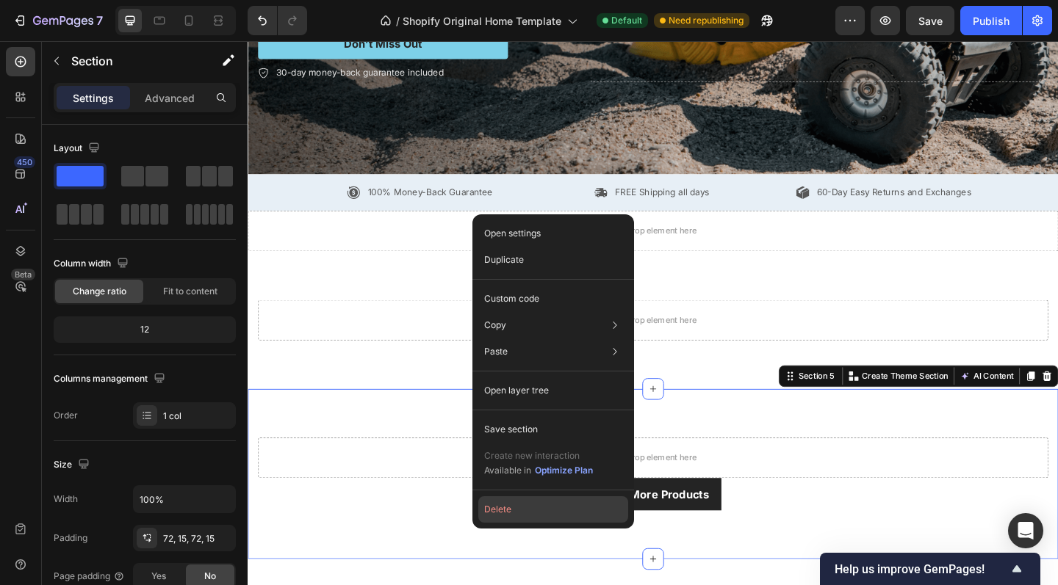
click at [511, 502] on button "Delete" at bounding box center [553, 509] width 150 height 26
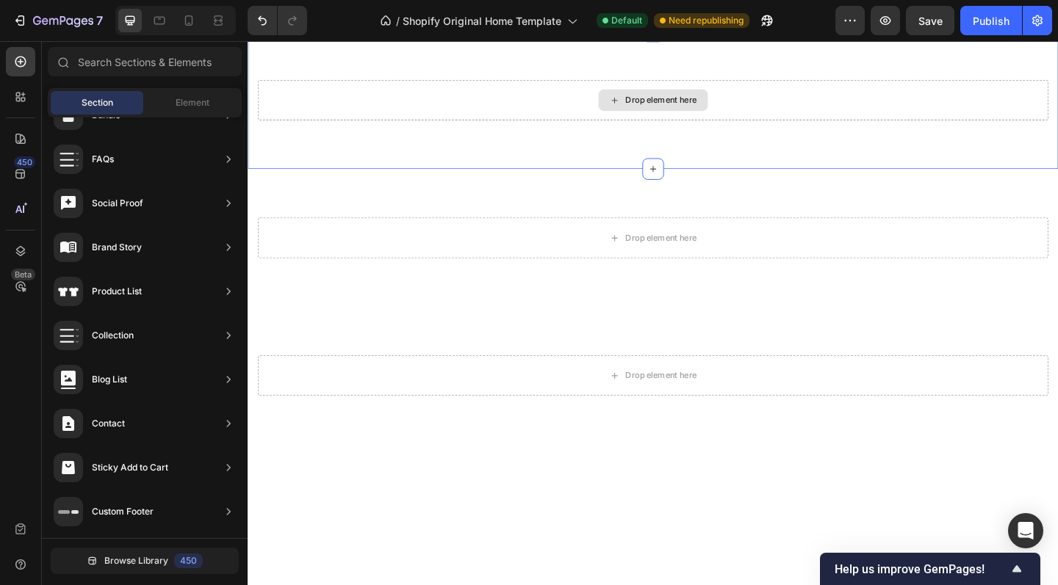
scroll to position [719, 0]
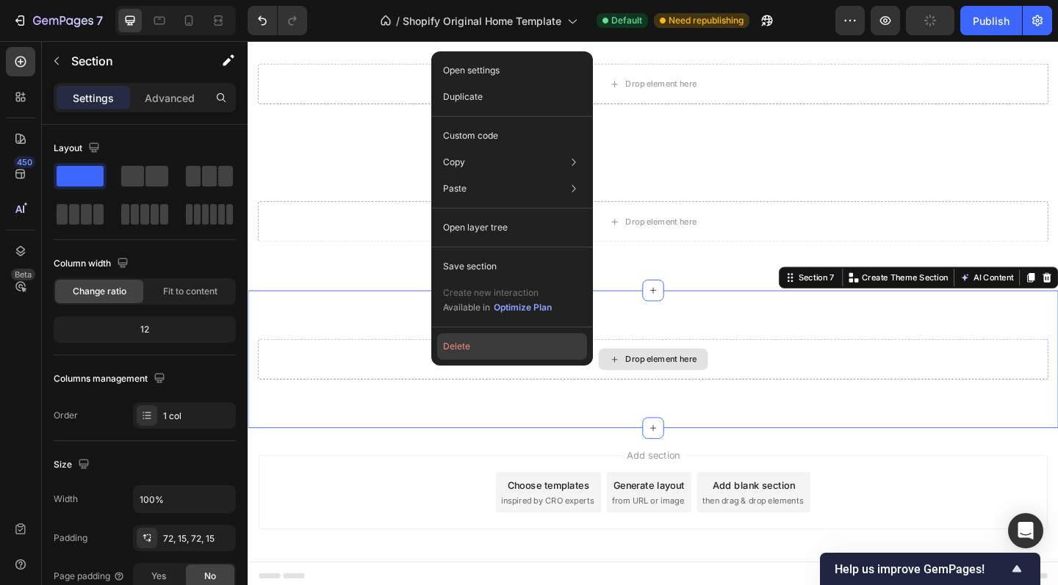
click at [474, 355] on button "Delete" at bounding box center [512, 346] width 150 height 26
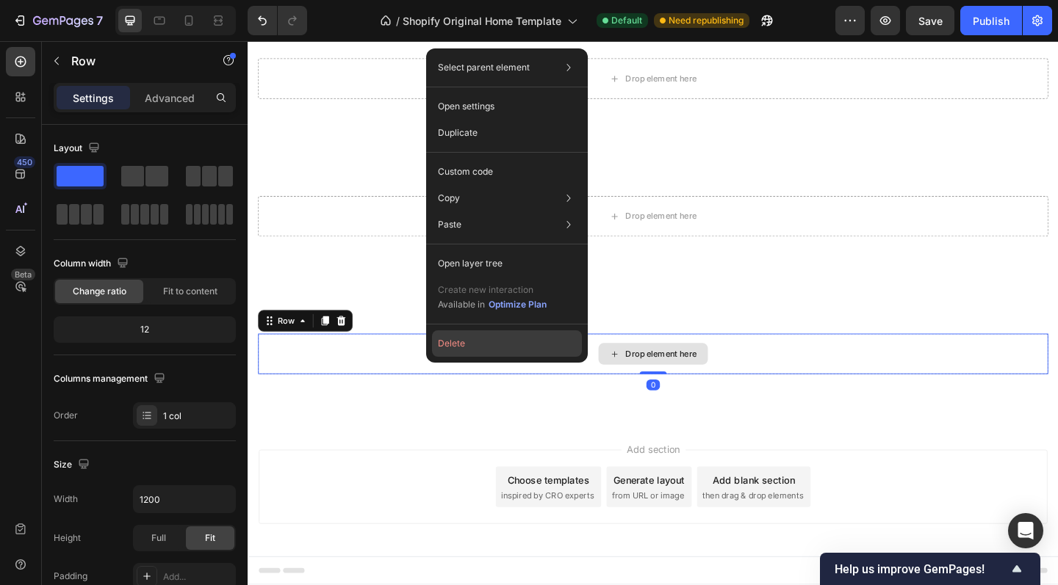
drag, startPoint x: 462, startPoint y: 344, endPoint x: 234, endPoint y: 329, distance: 228.9
click at [462, 344] on button "Delete" at bounding box center [507, 343] width 150 height 26
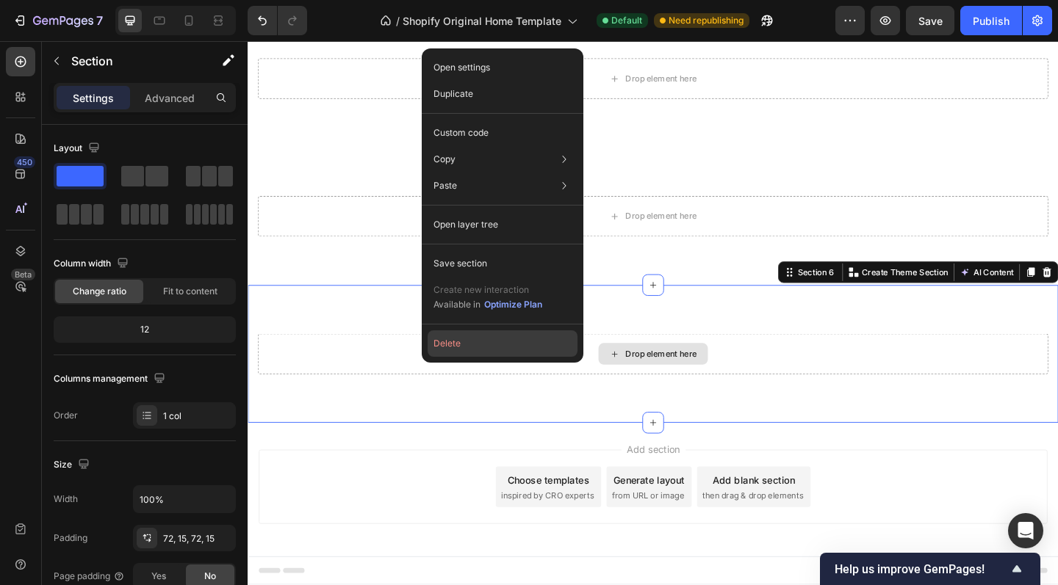
click at [467, 339] on button "Delete" at bounding box center [502, 343] width 150 height 26
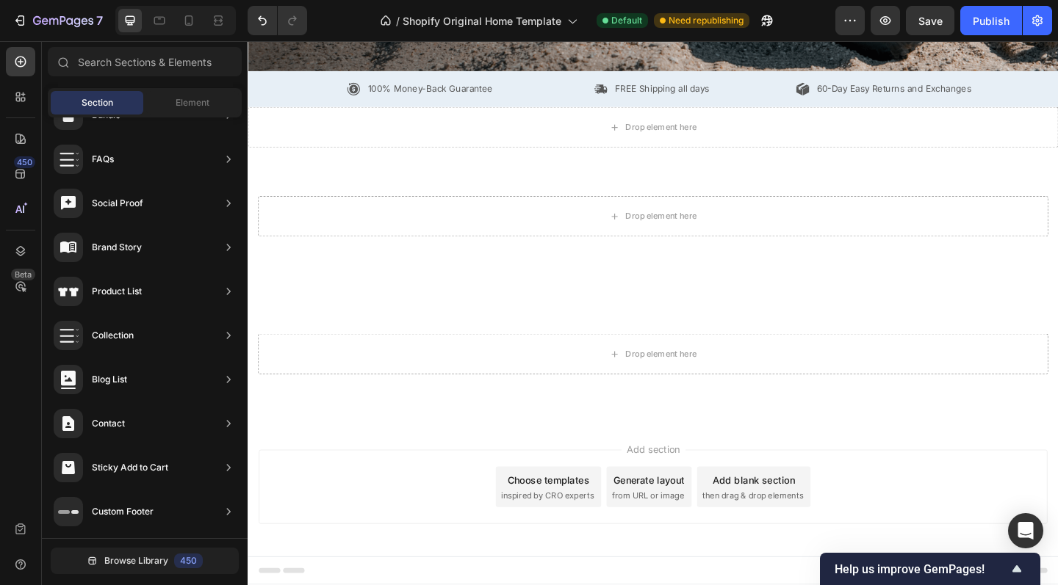
scroll to position [425, 0]
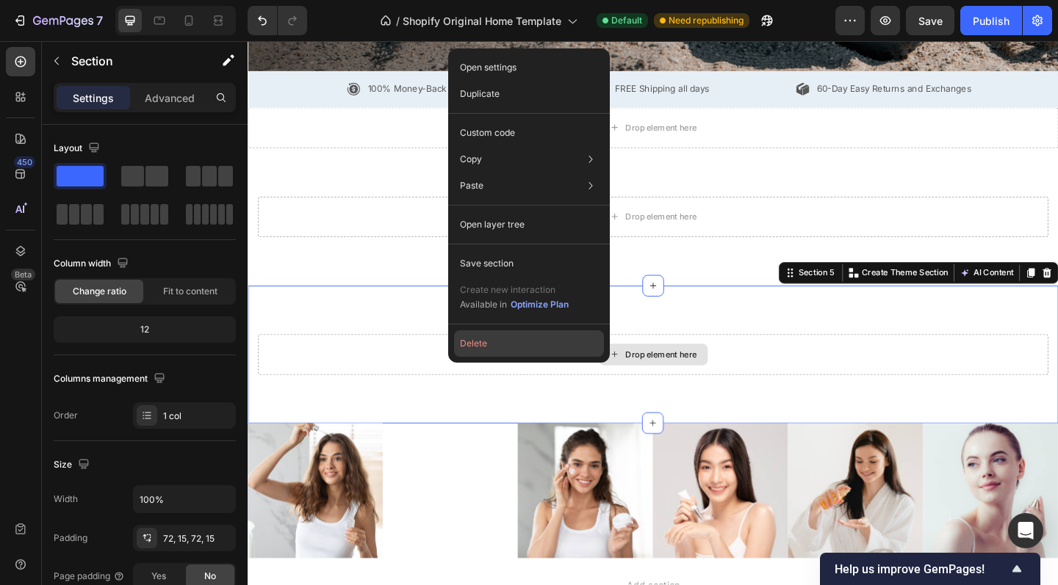
click at [487, 341] on button "Delete" at bounding box center [529, 343] width 150 height 26
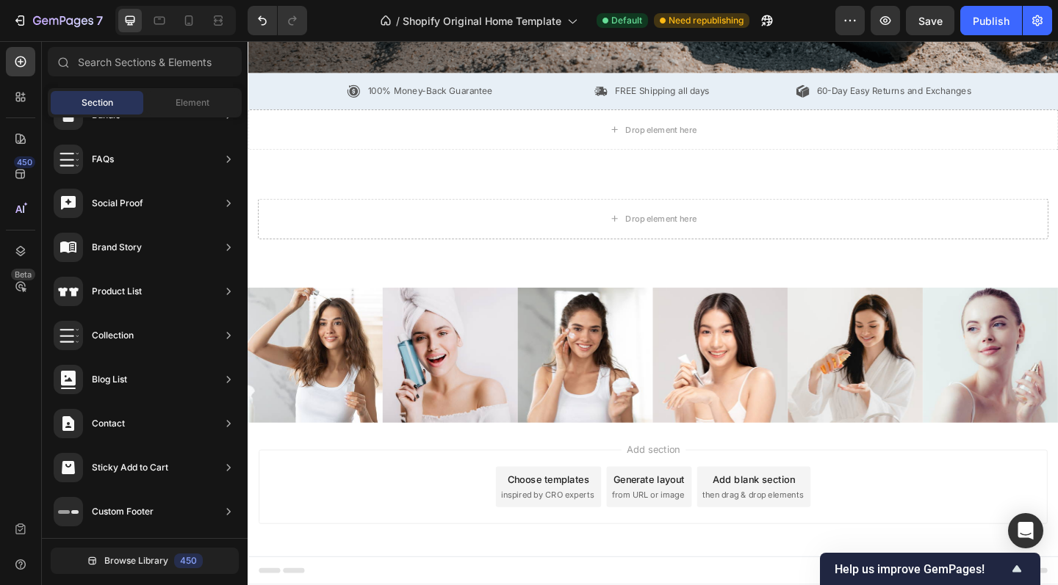
scroll to position [275, 0]
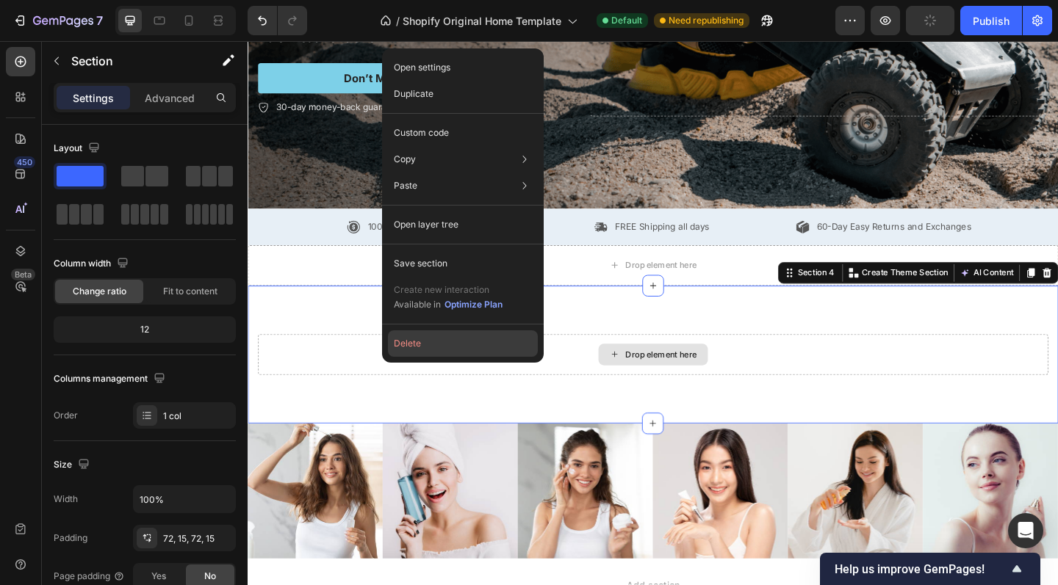
click at [430, 341] on button "Delete" at bounding box center [463, 343] width 150 height 26
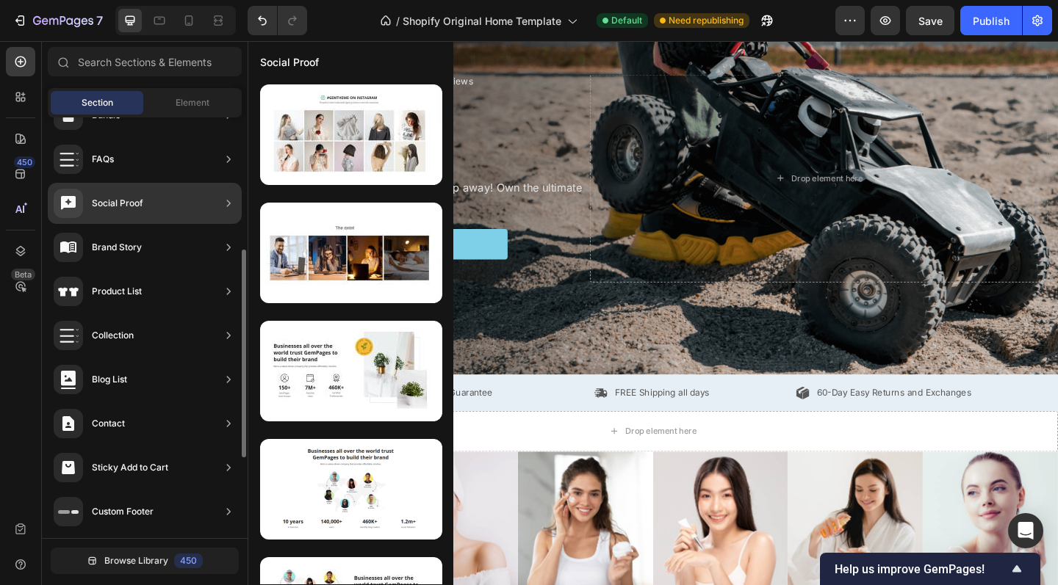
scroll to position [0, 0]
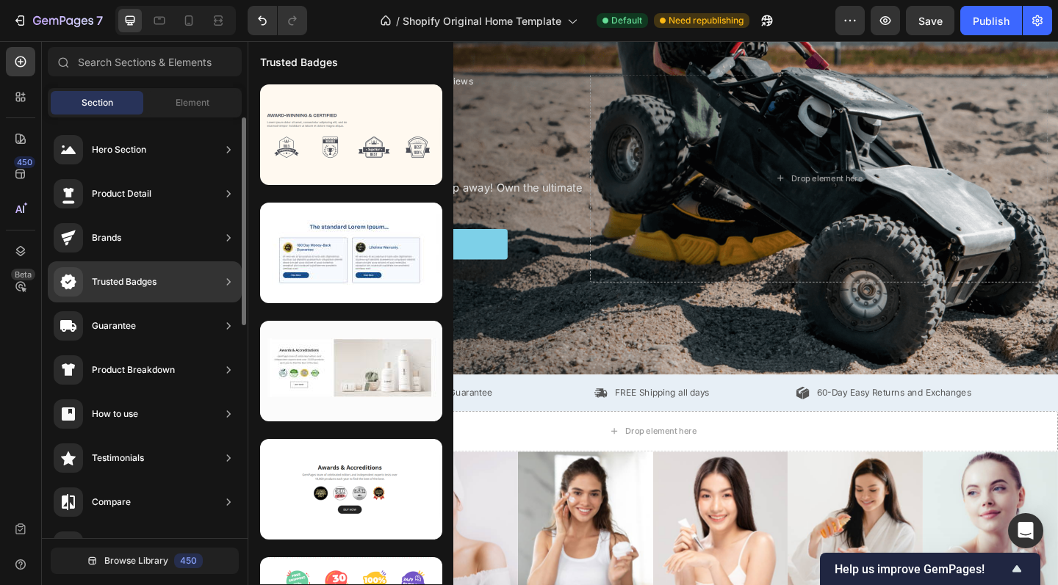
click at [218, 237] on div "Brands" at bounding box center [145, 237] width 194 height 41
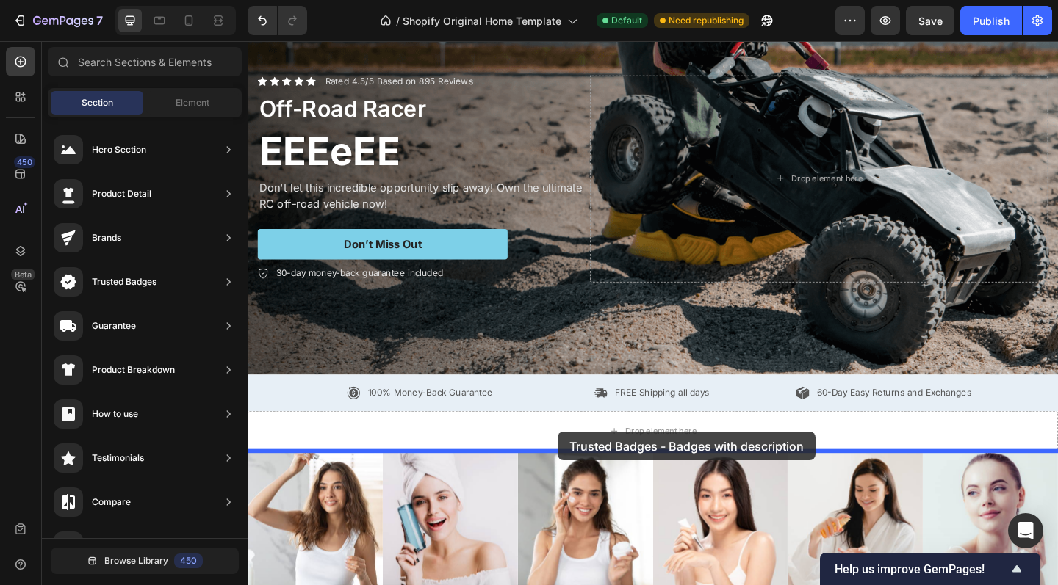
drag, startPoint x: 601, startPoint y: 299, endPoint x: 585, endPoint y: 466, distance: 168.2
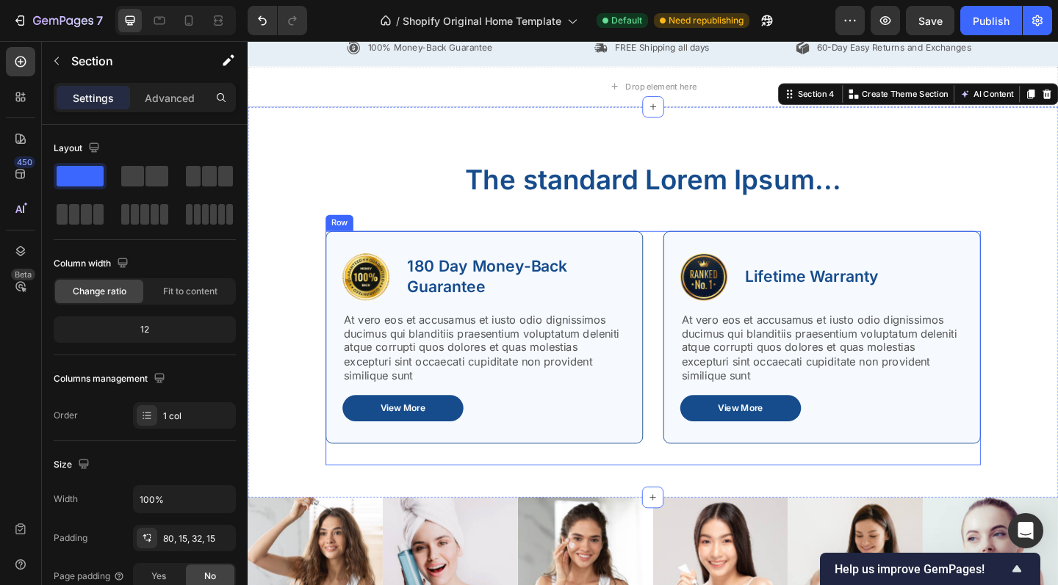
scroll to position [469, 0]
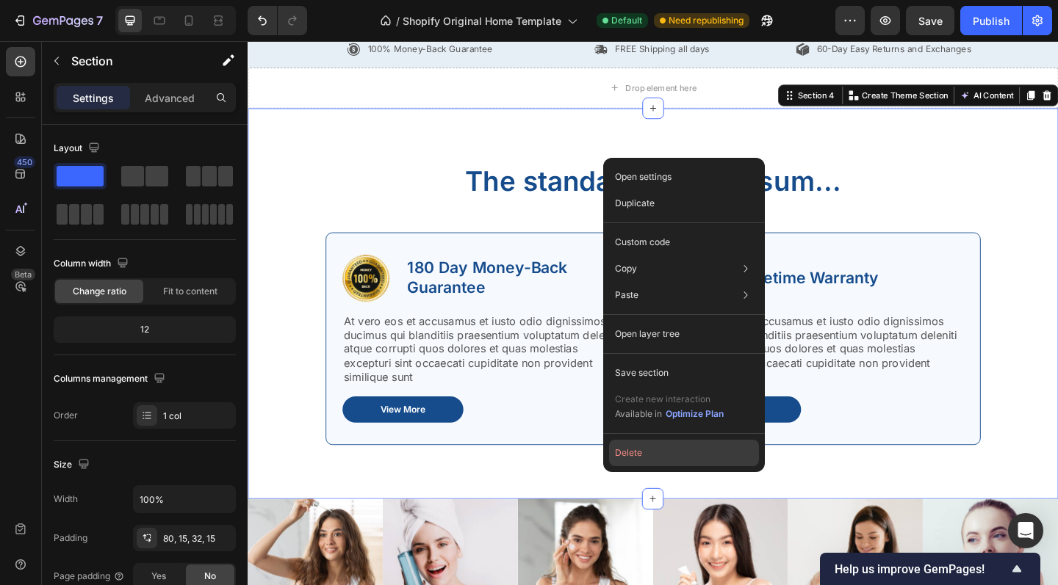
click at [635, 458] on button "Delete" at bounding box center [684, 453] width 150 height 26
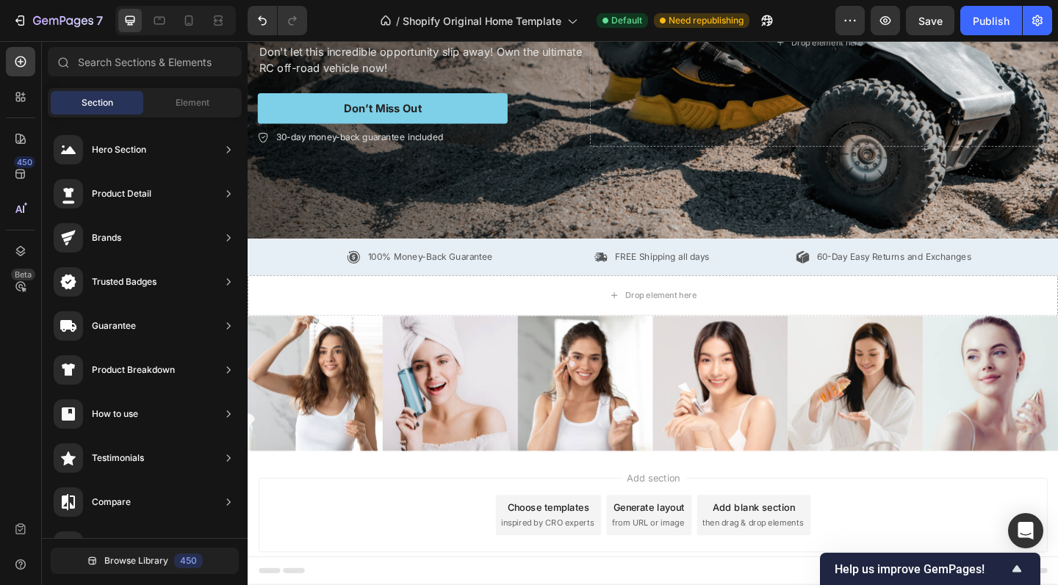
scroll to position [95, 0]
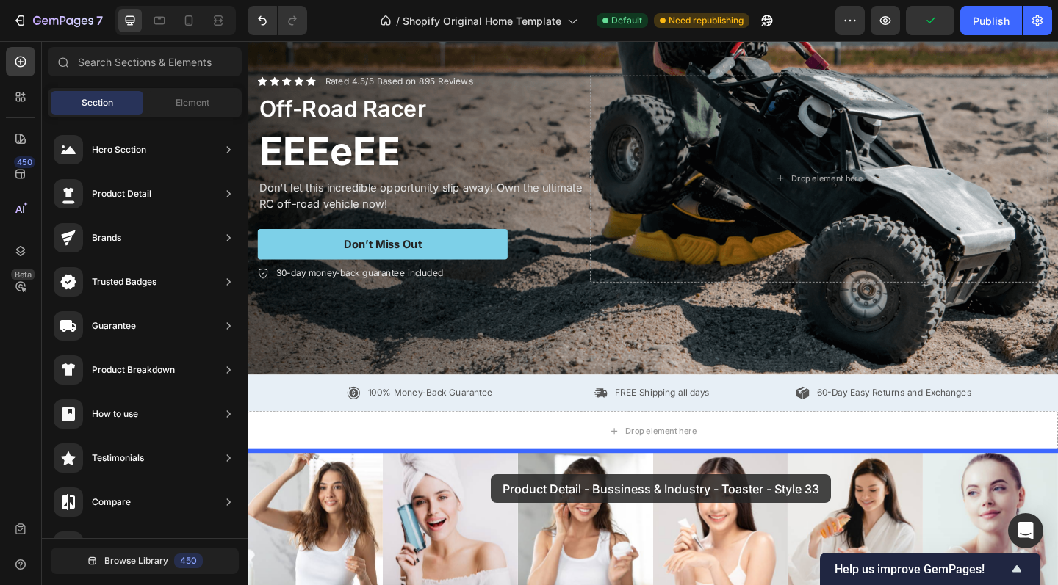
drag, startPoint x: 580, startPoint y: 434, endPoint x: 512, endPoint y: 513, distance: 104.1
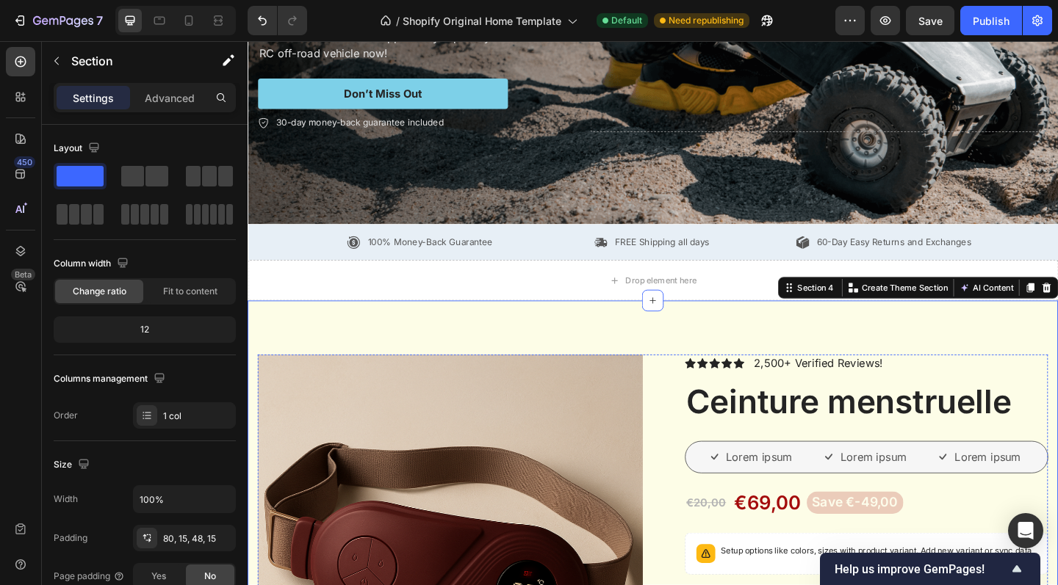
scroll to position [257, 0]
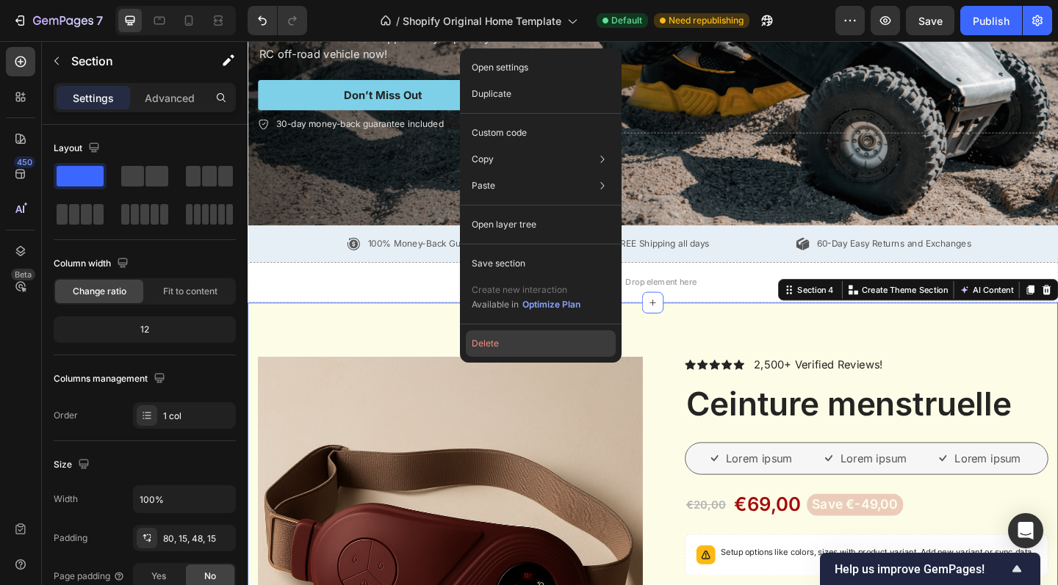
click at [500, 344] on button "Delete" at bounding box center [541, 343] width 150 height 26
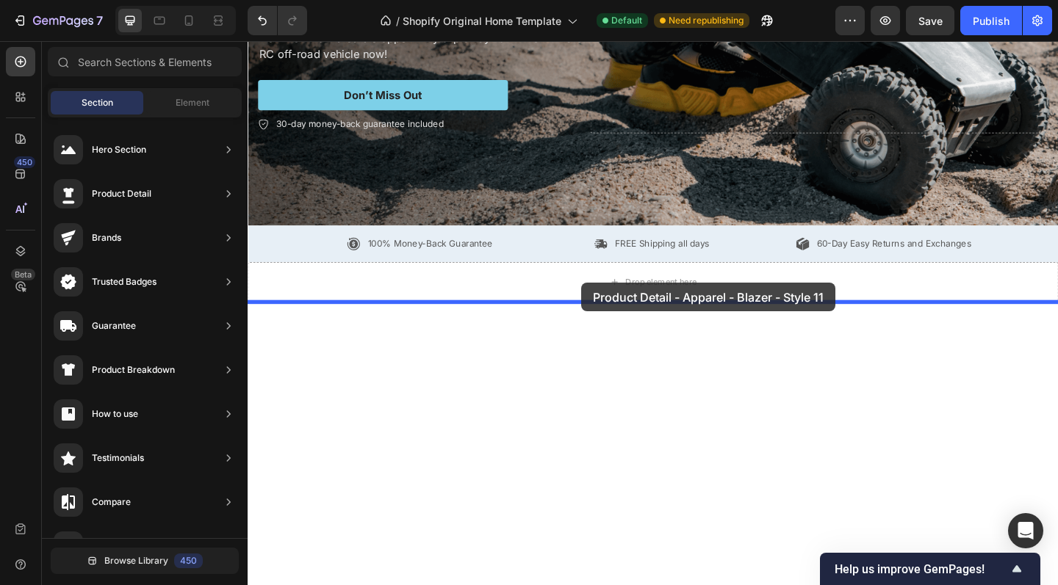
drag, startPoint x: 590, startPoint y: 294, endPoint x: 610, endPoint y: 304, distance: 22.3
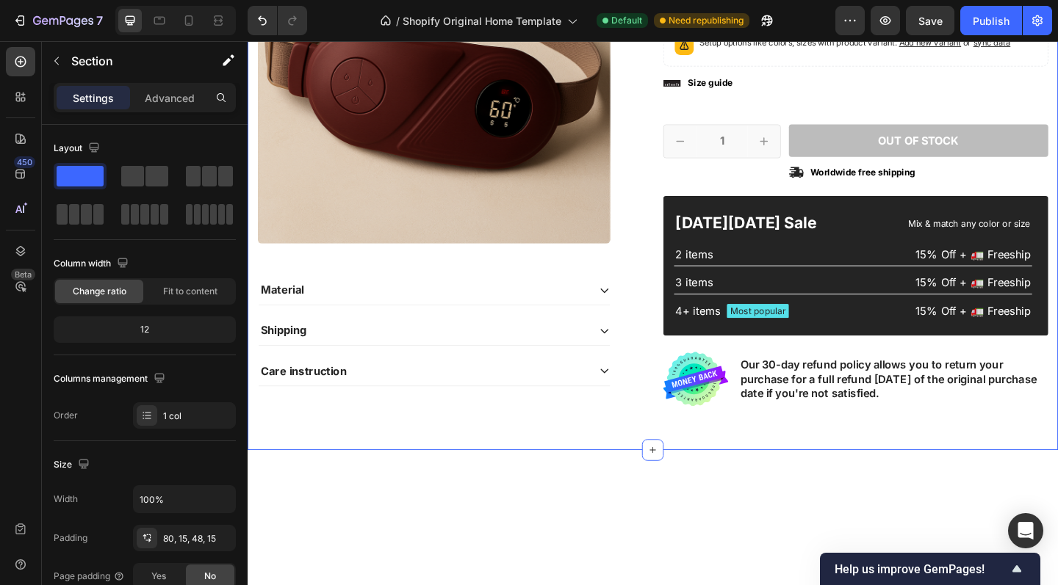
scroll to position [188, 0]
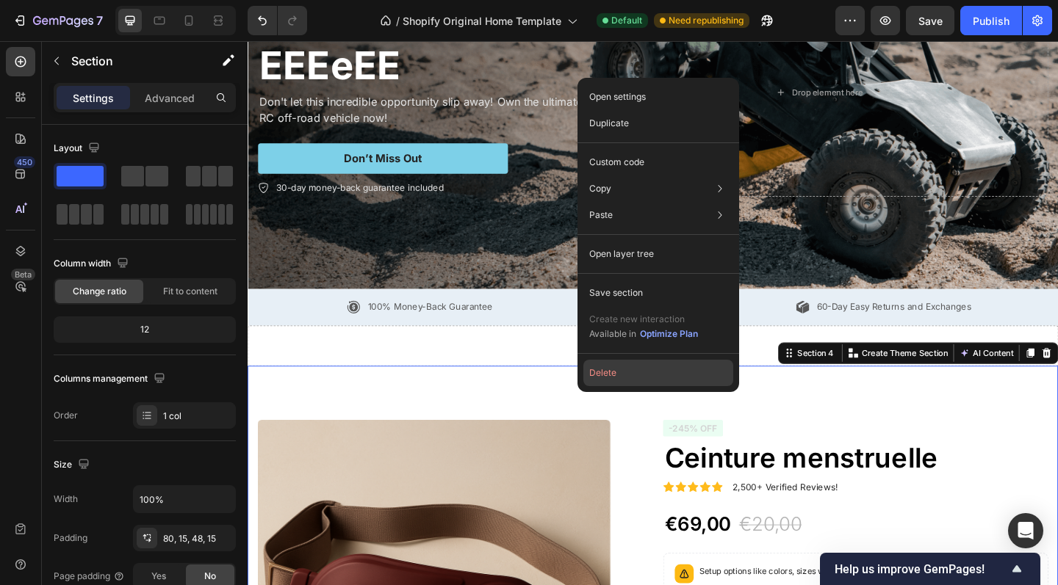
click at [621, 375] on button "Delete" at bounding box center [658, 373] width 150 height 26
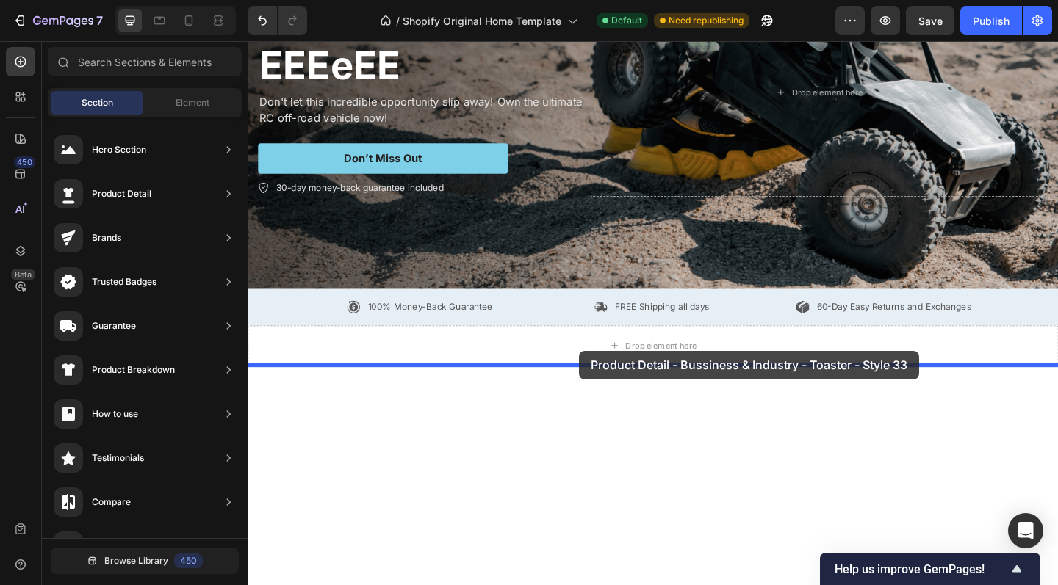
drag, startPoint x: 572, startPoint y: 400, endPoint x: 606, endPoint y: 377, distance: 40.7
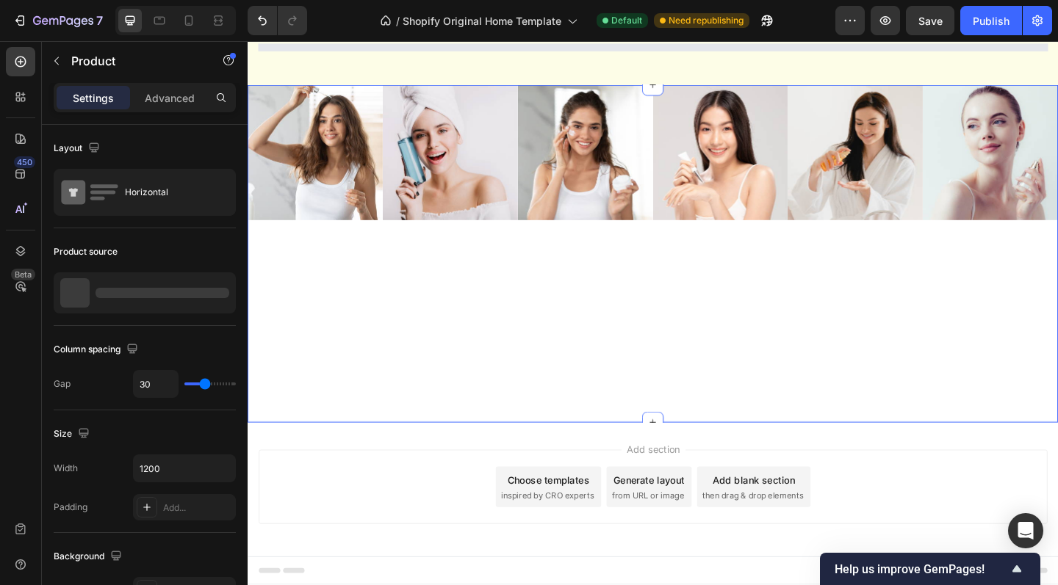
scroll to position [599, 0]
click at [687, 362] on div "Image Image Image Image Image Image Image Image Carousel" at bounding box center [688, 273] width 881 height 367
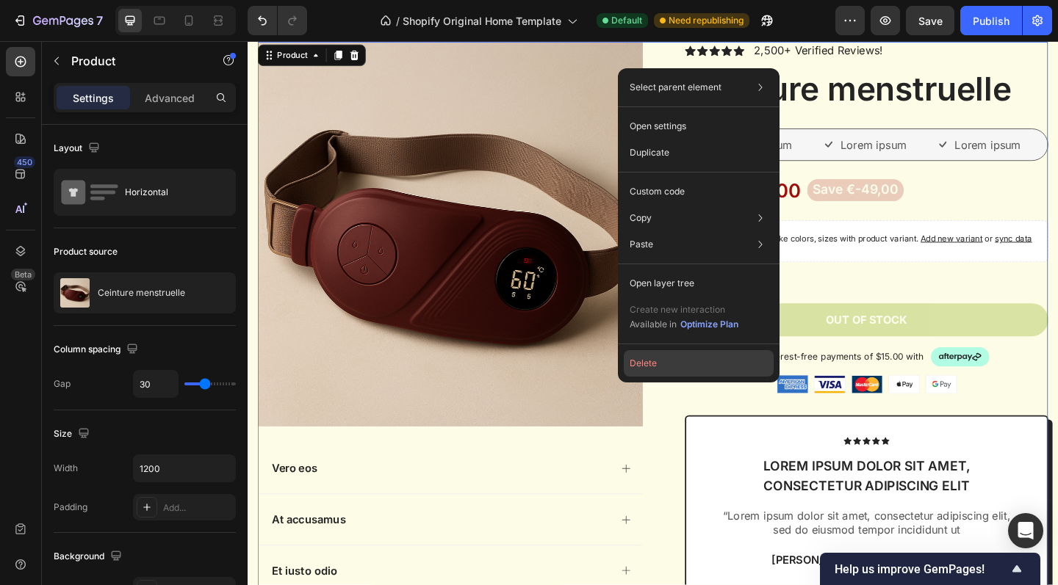
click at [672, 366] on button "Delete" at bounding box center [699, 363] width 150 height 26
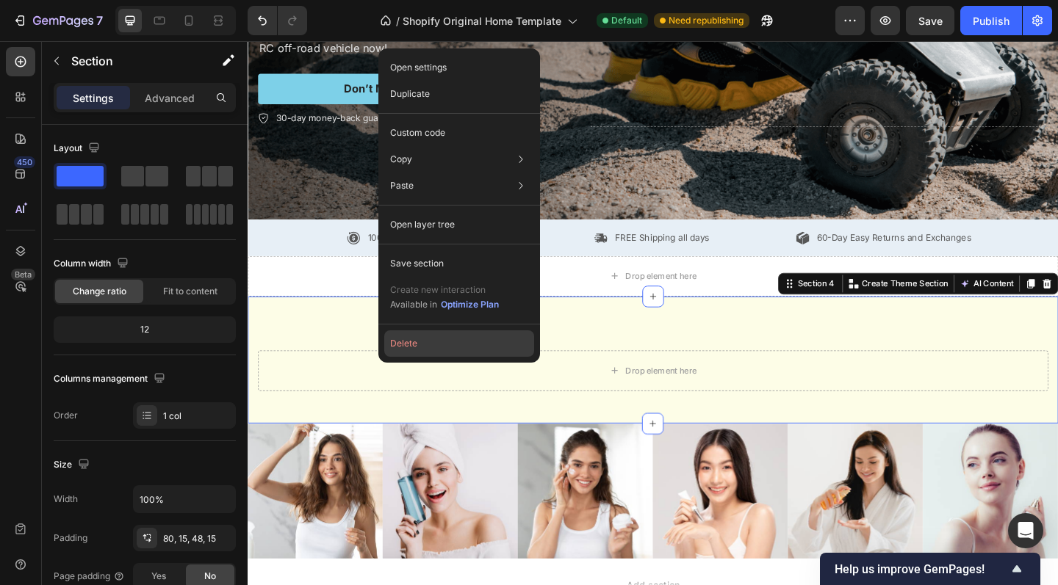
click at [420, 342] on button "Delete" at bounding box center [459, 343] width 150 height 26
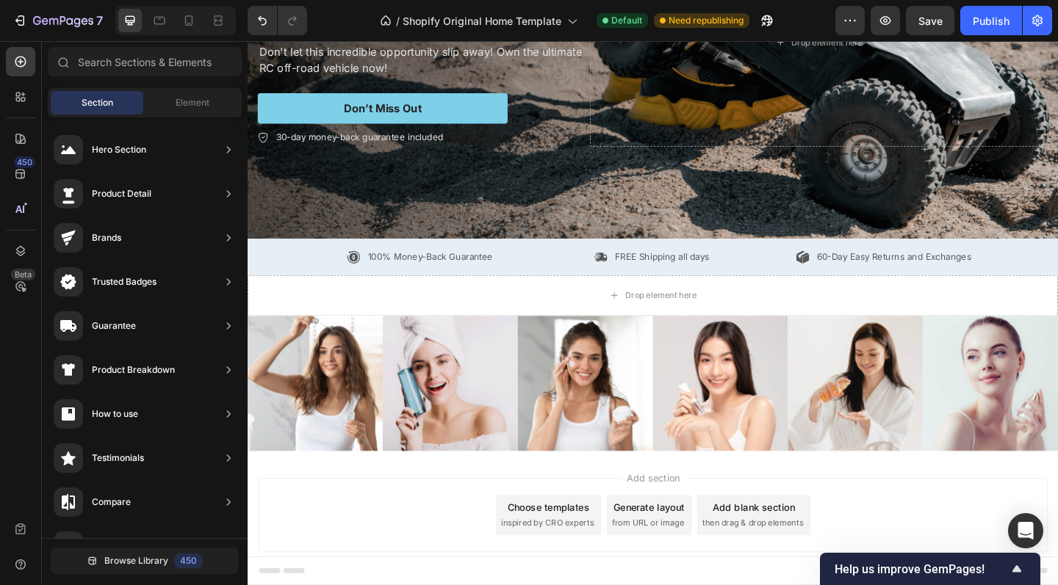
scroll to position [95, 0]
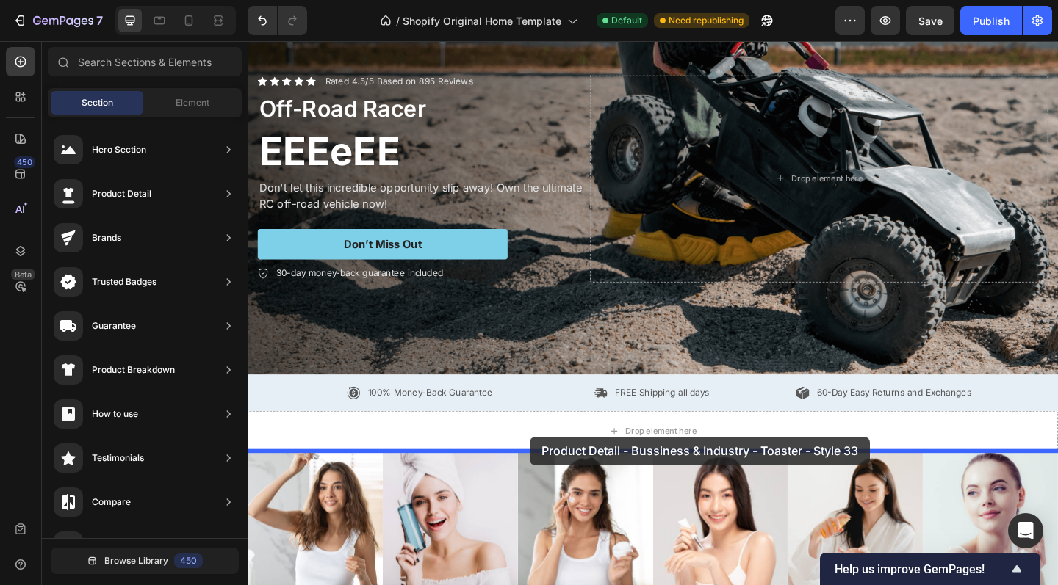
drag, startPoint x: 599, startPoint y: 441, endPoint x: 554, endPoint y: 474, distance: 55.7
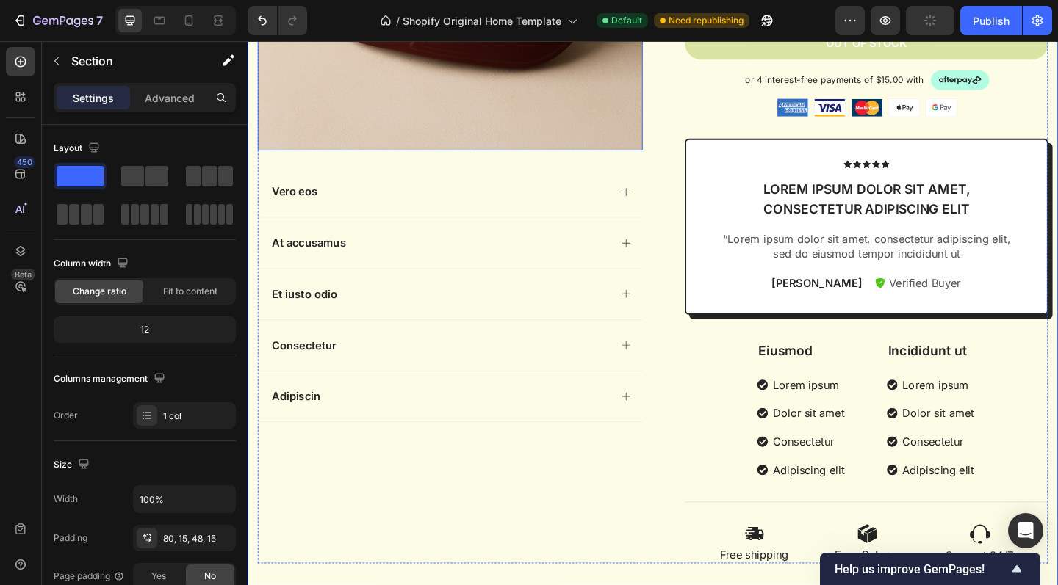
scroll to position [929, 0]
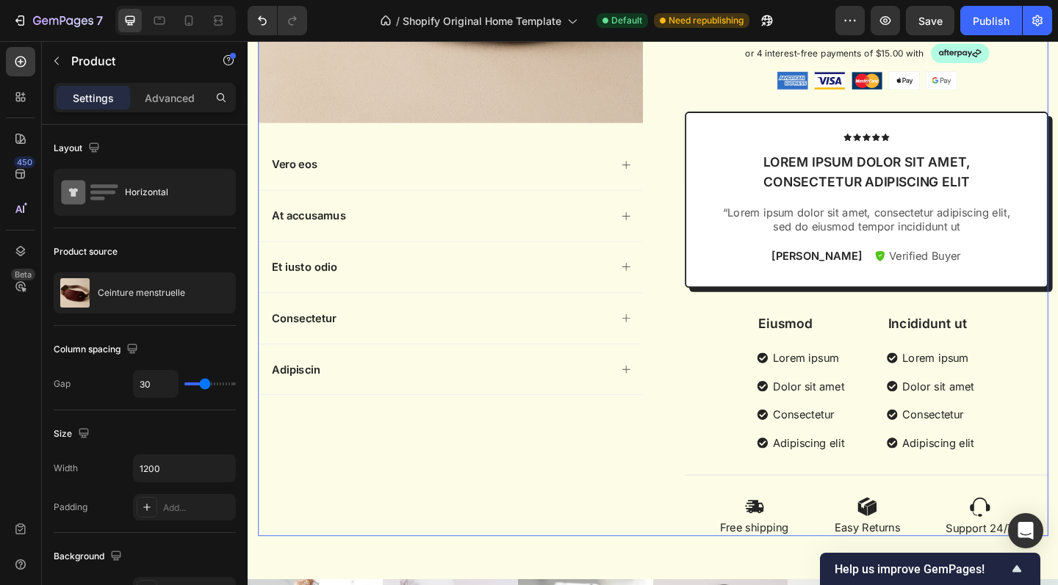
click at [645, 508] on div "Product Images Vero eos At accusamus Et iusto odio Consectetur Adipiscin Accord…" at bounding box center [468, 146] width 419 height 868
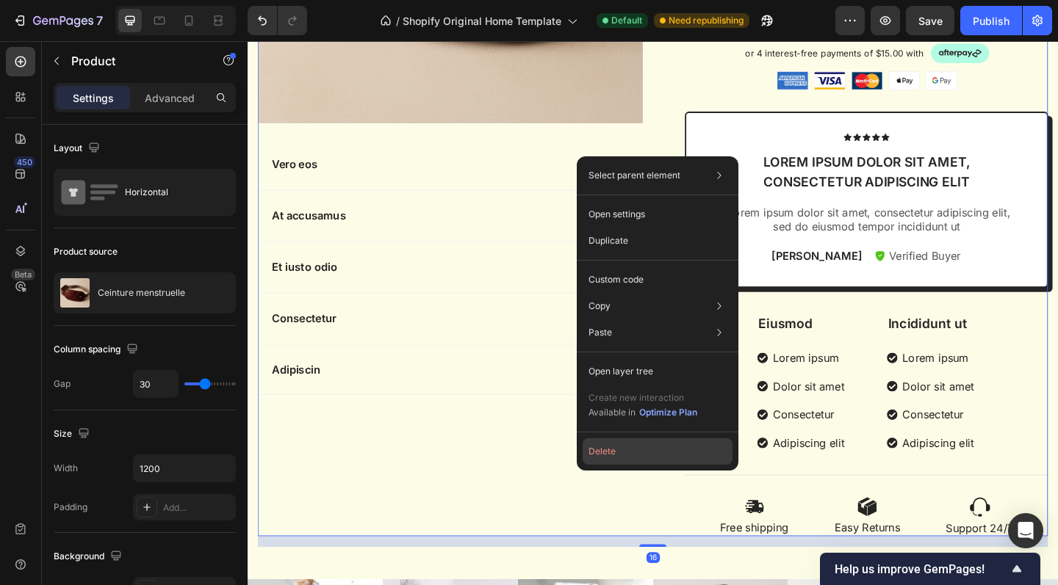
click at [624, 455] on button "Delete" at bounding box center [657, 451] width 150 height 26
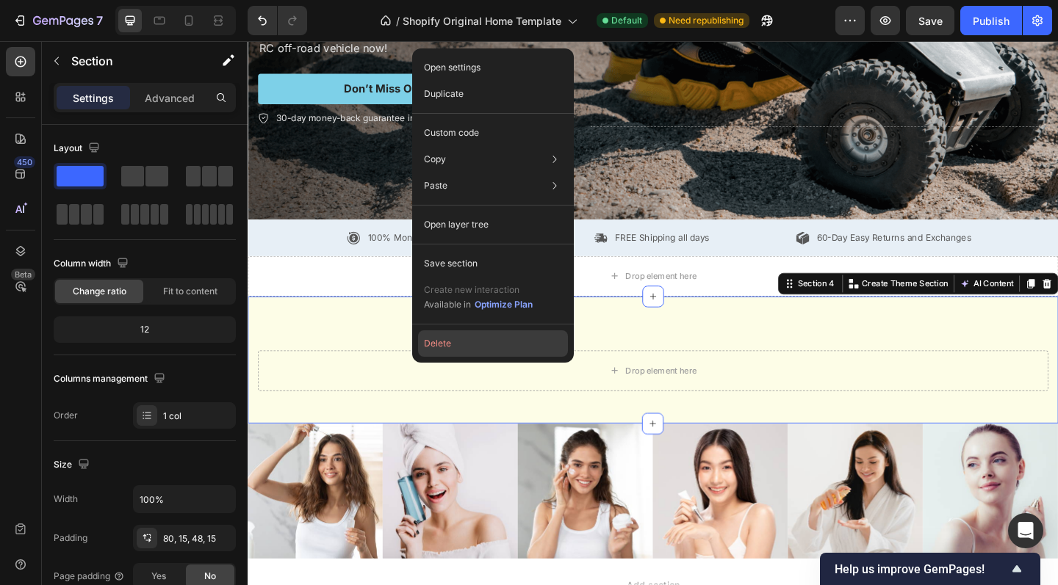
click at [451, 347] on button "Delete" at bounding box center [493, 343] width 150 height 26
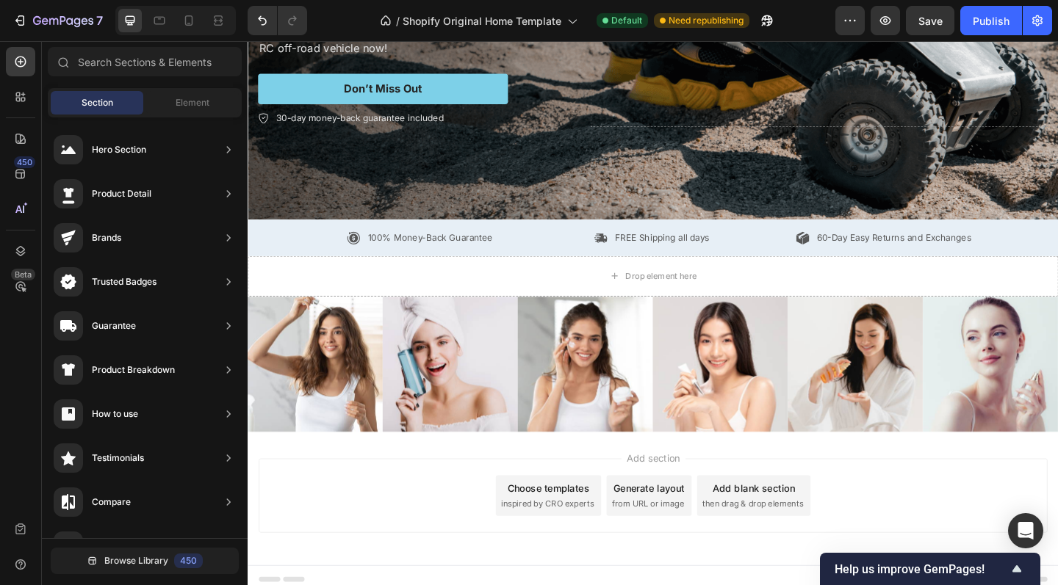
scroll to position [95, 0]
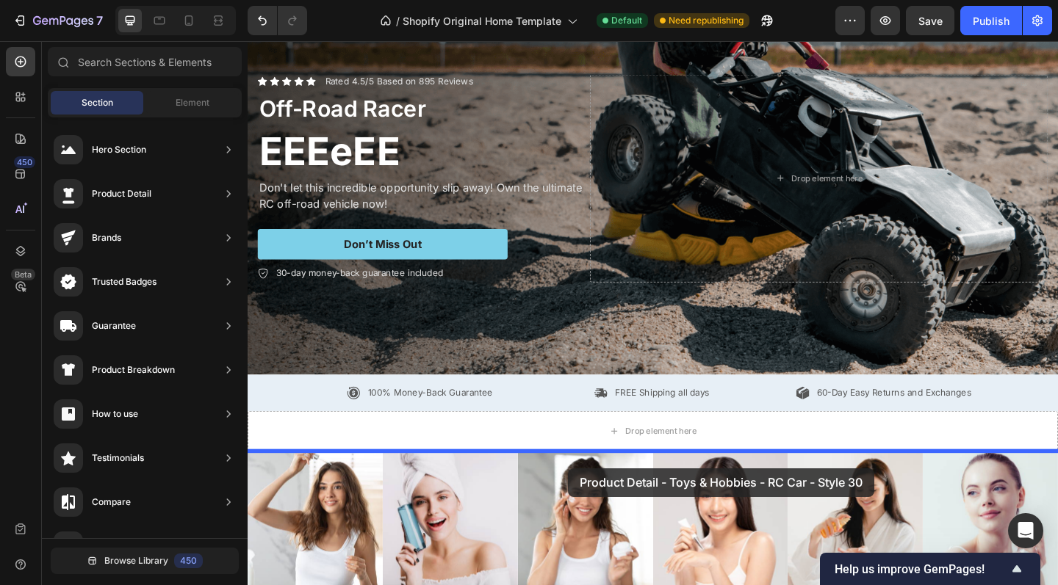
drag, startPoint x: 605, startPoint y: 541, endPoint x: 591, endPoint y: 510, distance: 33.2
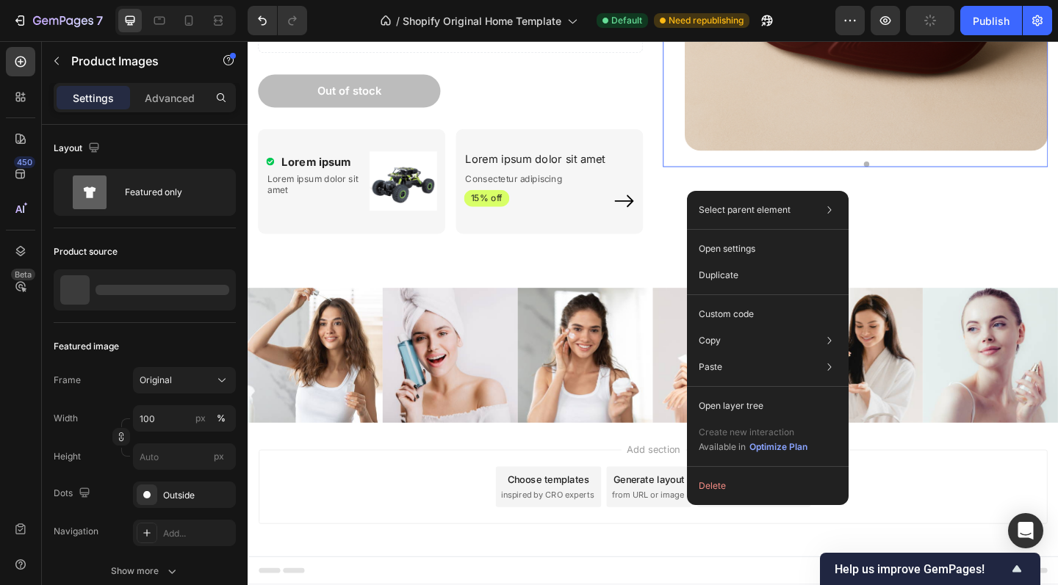
scroll to position [725, 0]
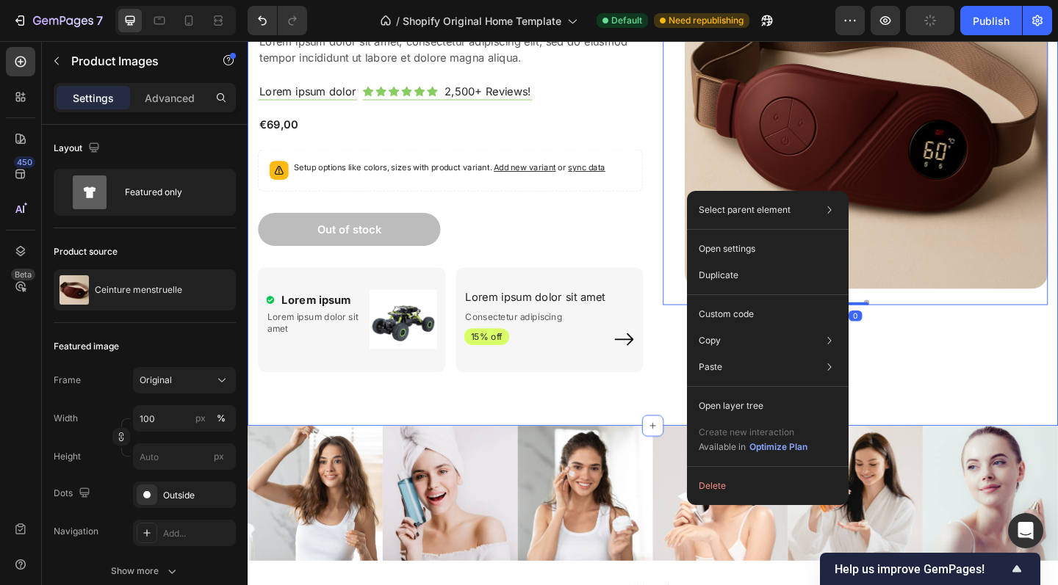
click at [628, 448] on div "SpeedX Remote Racer Heading Lorem ipsum dolor sit amet, consectetur adipiscing …" at bounding box center [688, 159] width 881 height 602
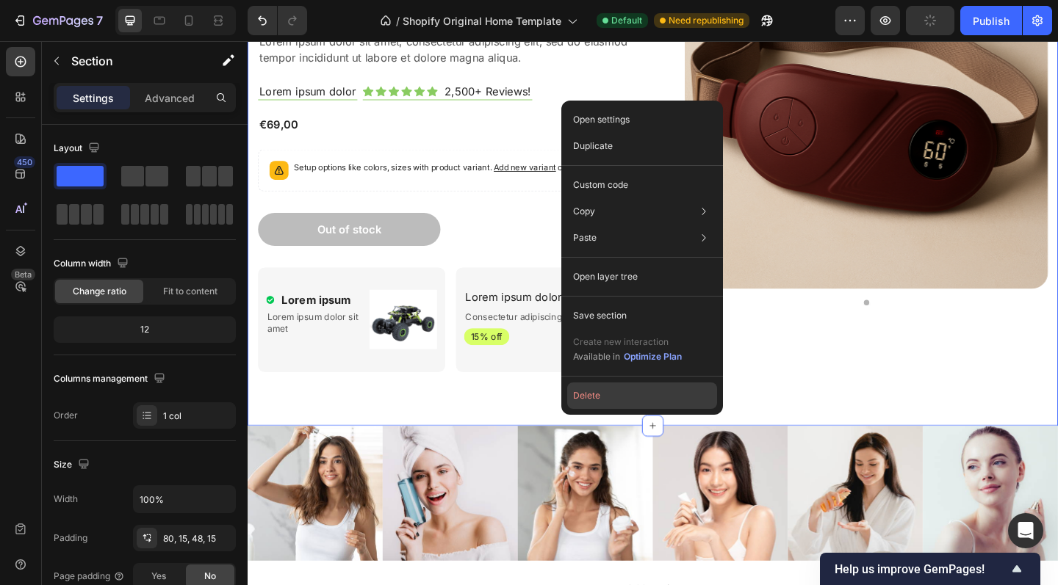
click at [623, 393] on button "Delete" at bounding box center [642, 396] width 150 height 26
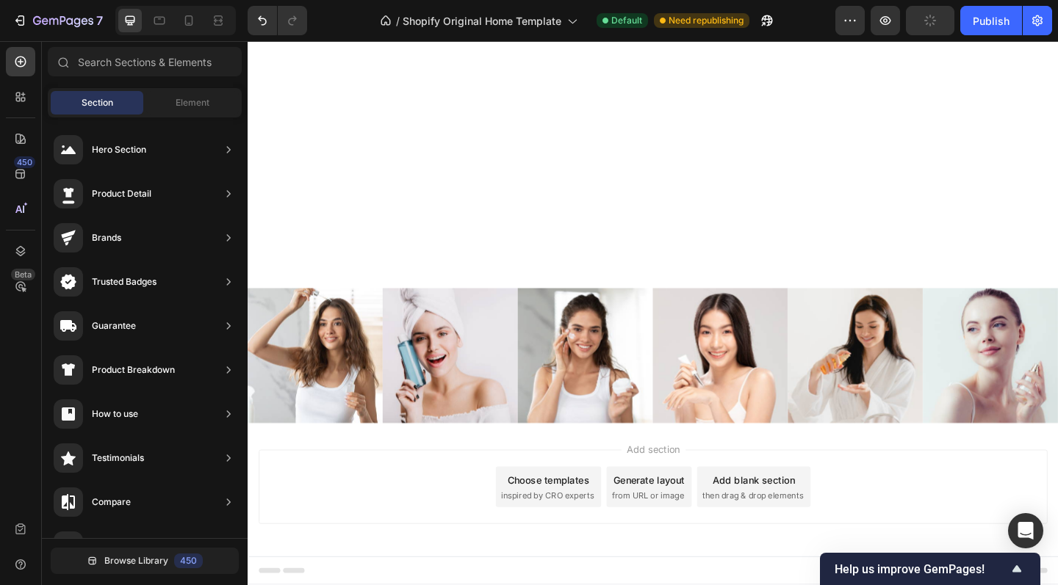
scroll to position [95, 0]
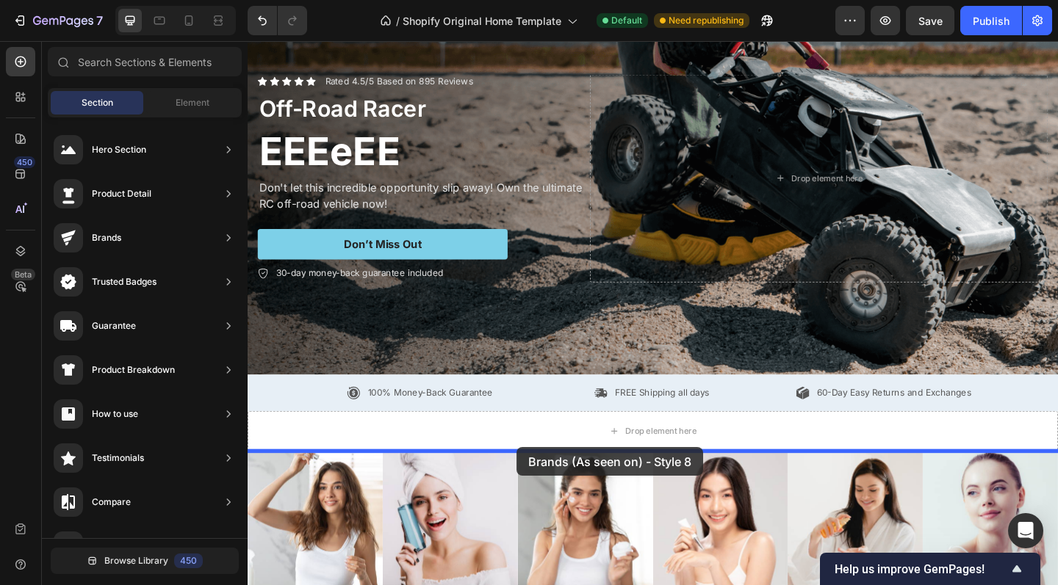
drag, startPoint x: 572, startPoint y: 490, endPoint x: 540, endPoint y: 483, distance: 33.0
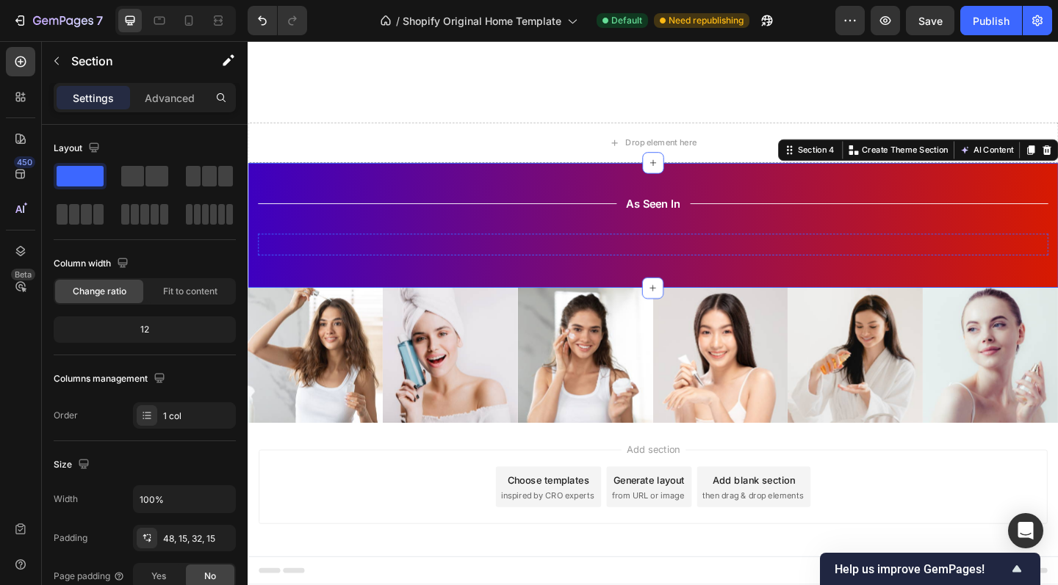
scroll to position [308, 0]
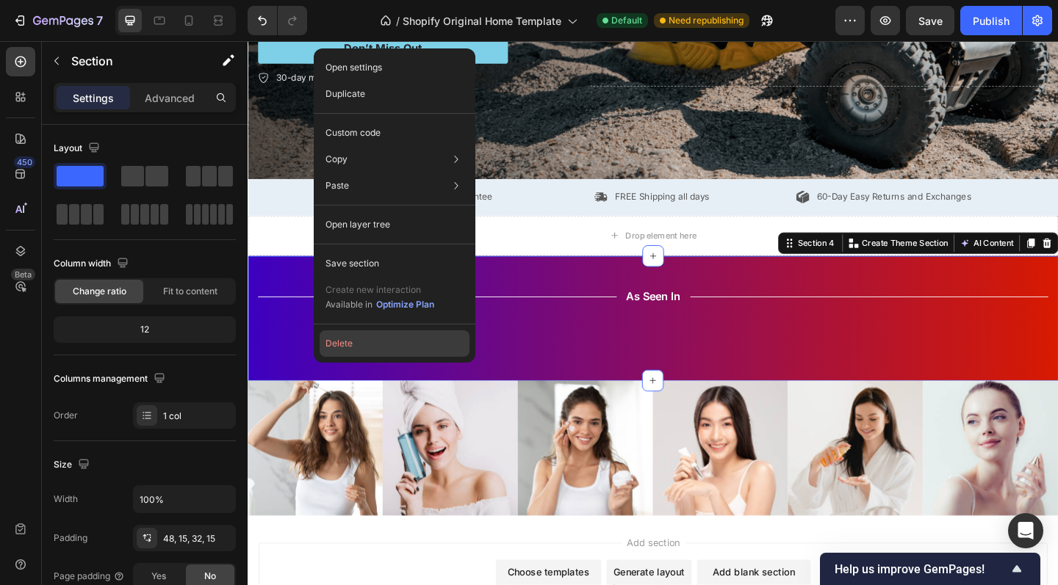
click at [373, 347] on button "Delete" at bounding box center [394, 343] width 150 height 26
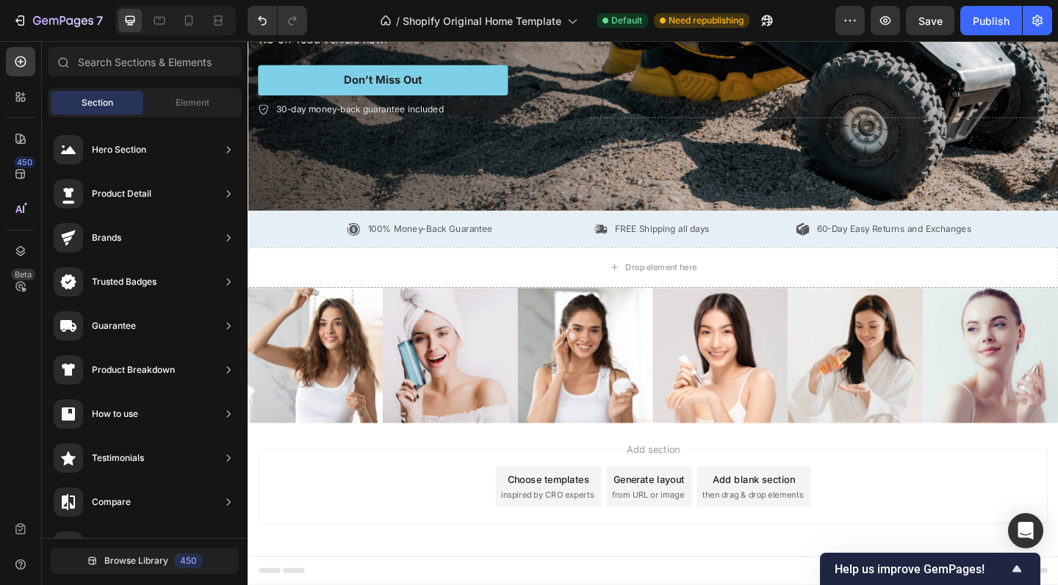
scroll to position [95, 0]
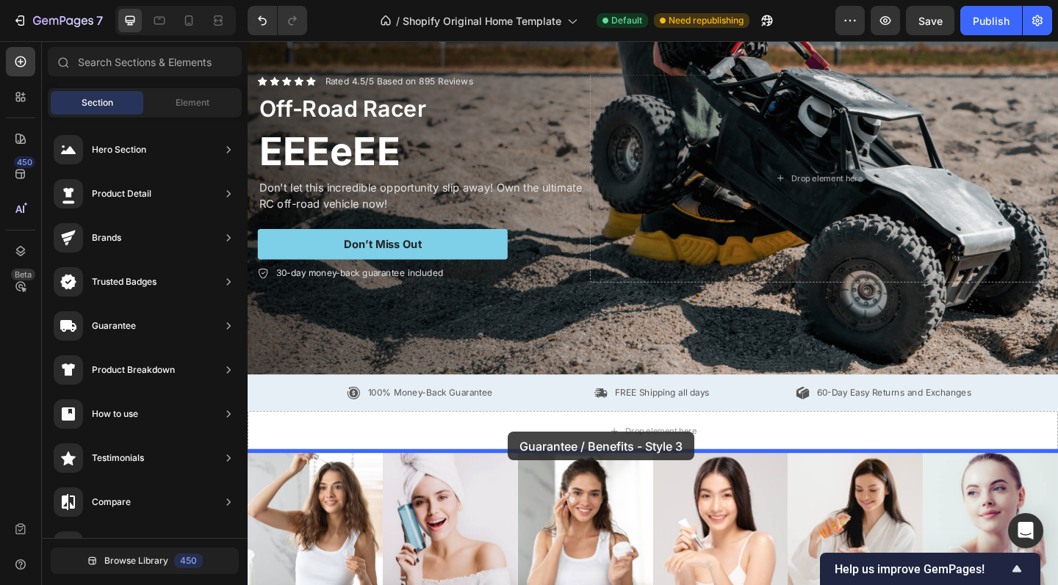
drag, startPoint x: 573, startPoint y: 328, endPoint x: 530, endPoint y: 466, distance: 145.2
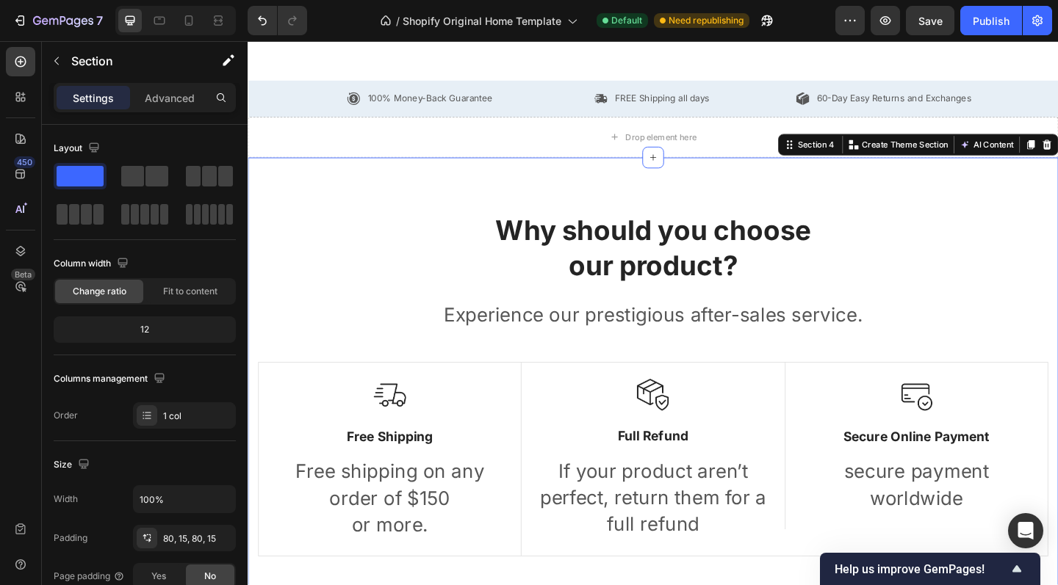
scroll to position [490, 0]
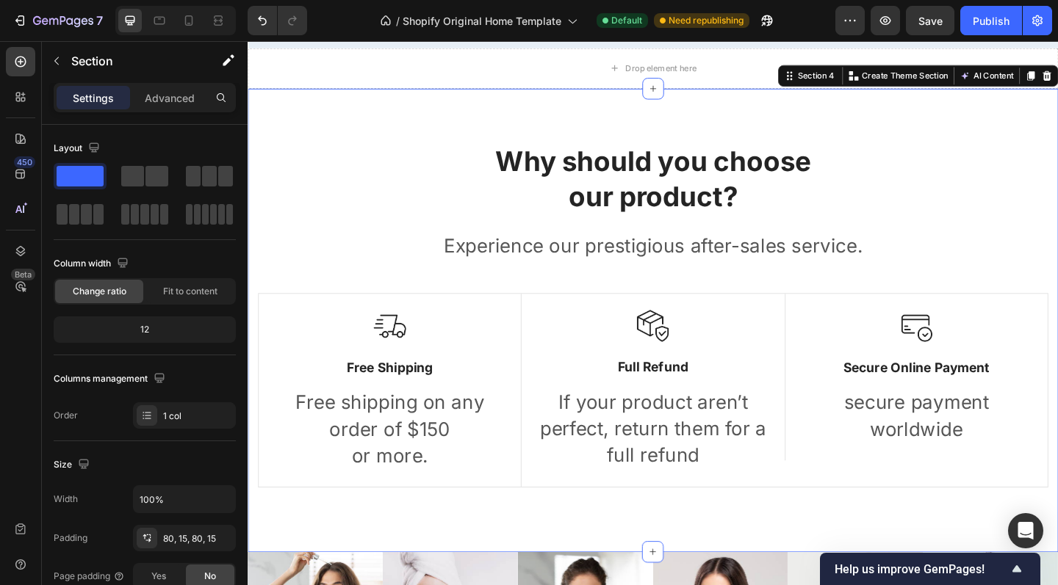
click at [290, 523] on div "Why should you choose our product? Heading Experience our prestigious after-sal…" at bounding box center [688, 345] width 881 height 505
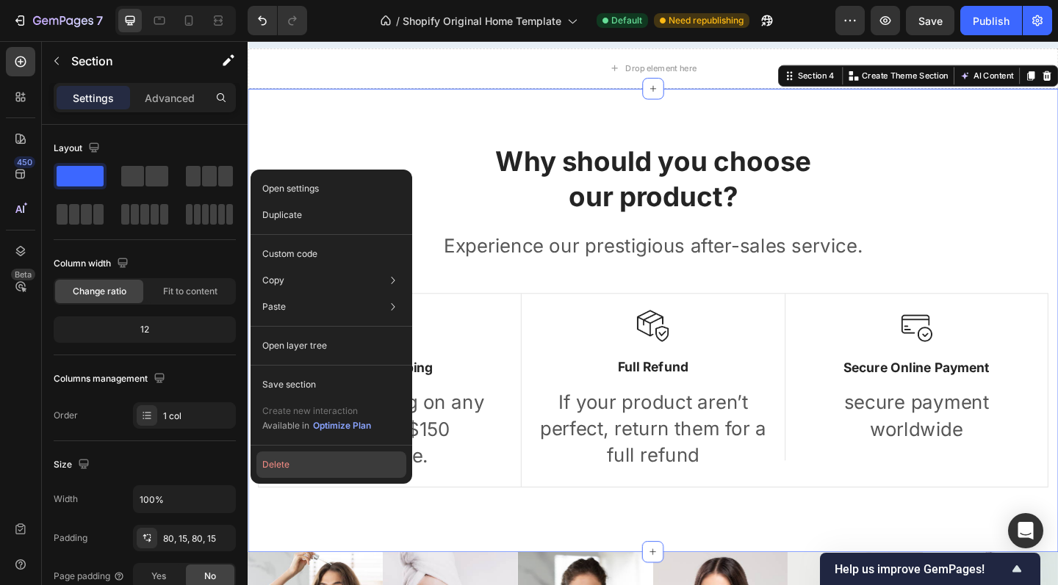
click at [299, 476] on button "Delete" at bounding box center [331, 465] width 150 height 26
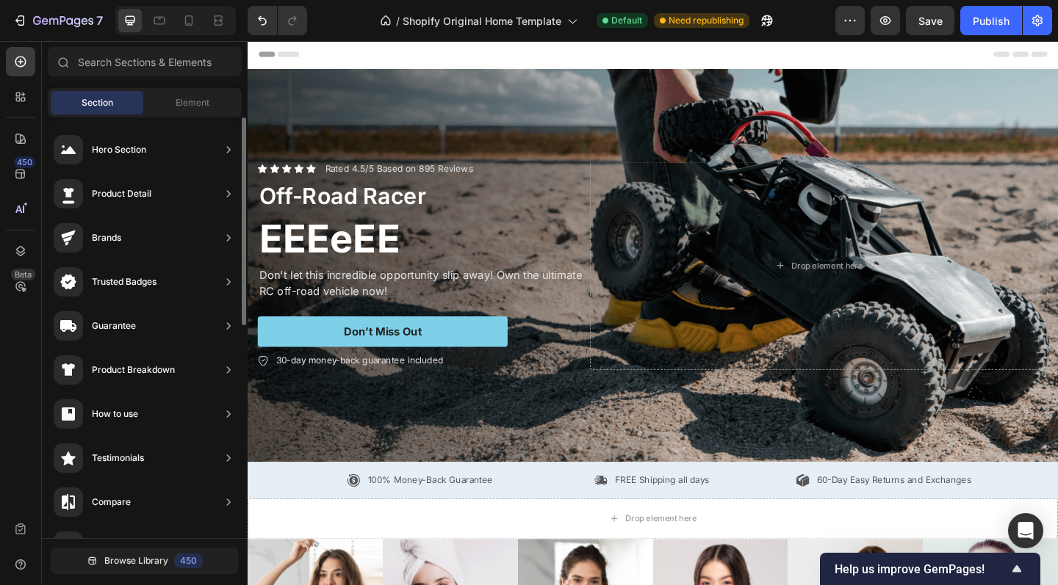
scroll to position [0, 0]
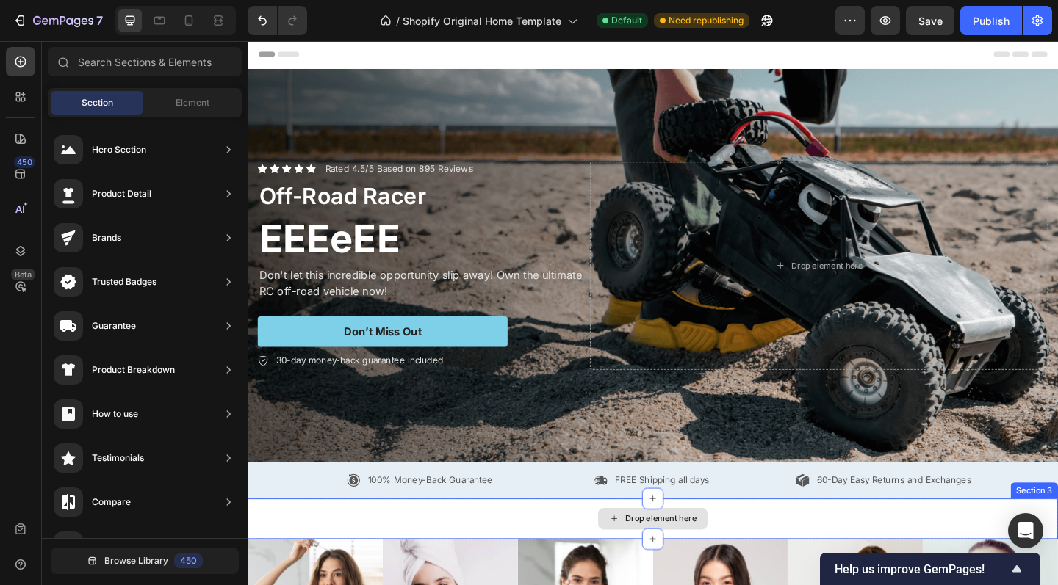
click at [554, 566] on div "Drop element here" at bounding box center [688, 561] width 881 height 44
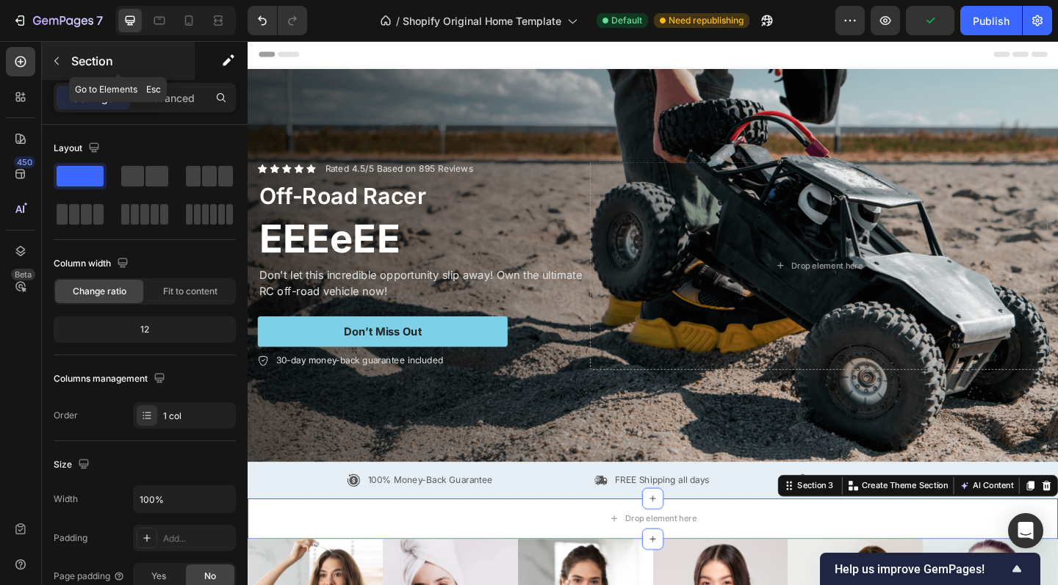
click at [59, 68] on button "button" at bounding box center [57, 61] width 24 height 24
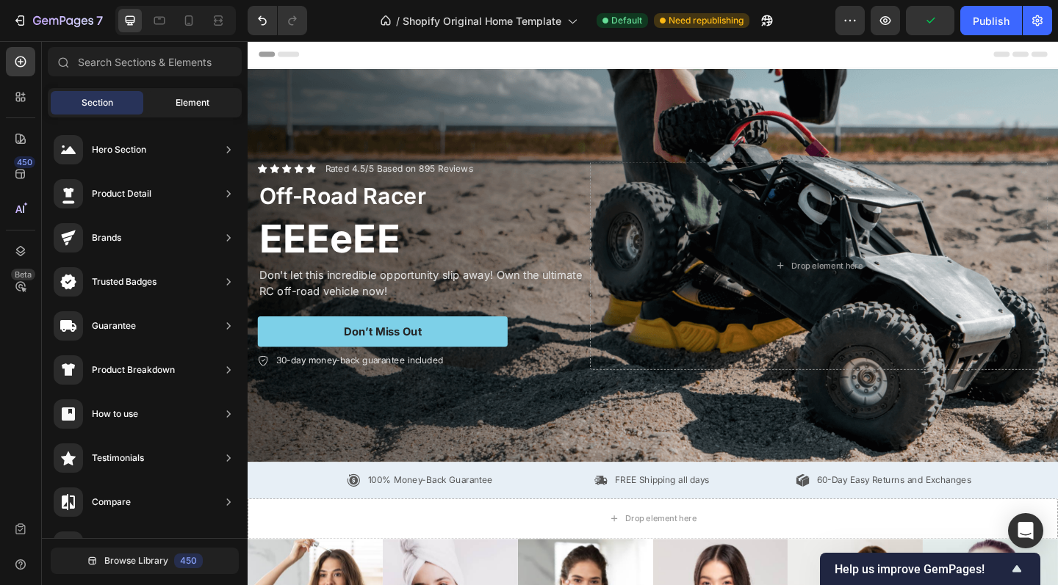
click at [194, 109] on div "Element" at bounding box center [192, 103] width 93 height 24
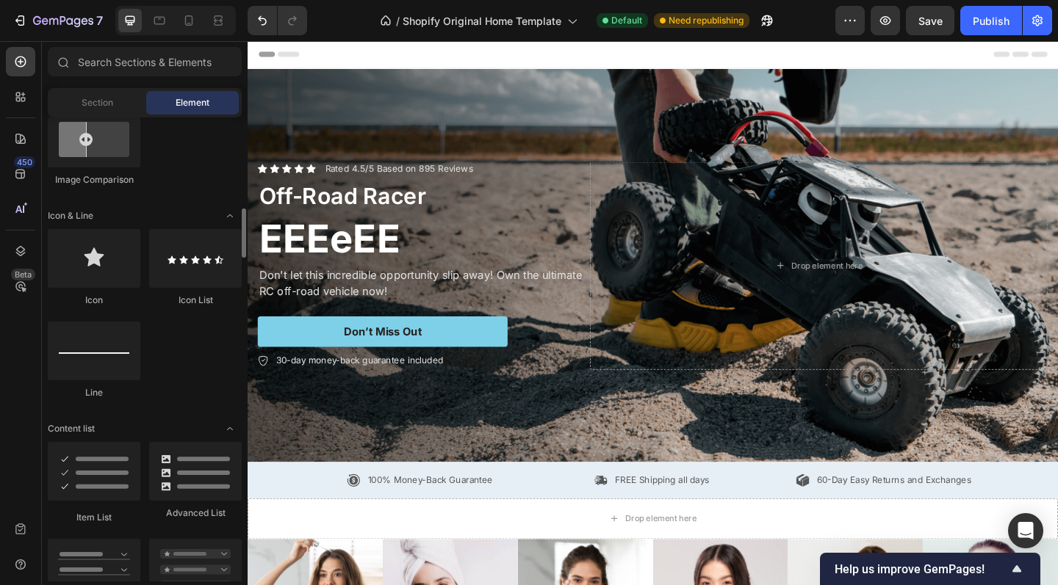
scroll to position [861, 0]
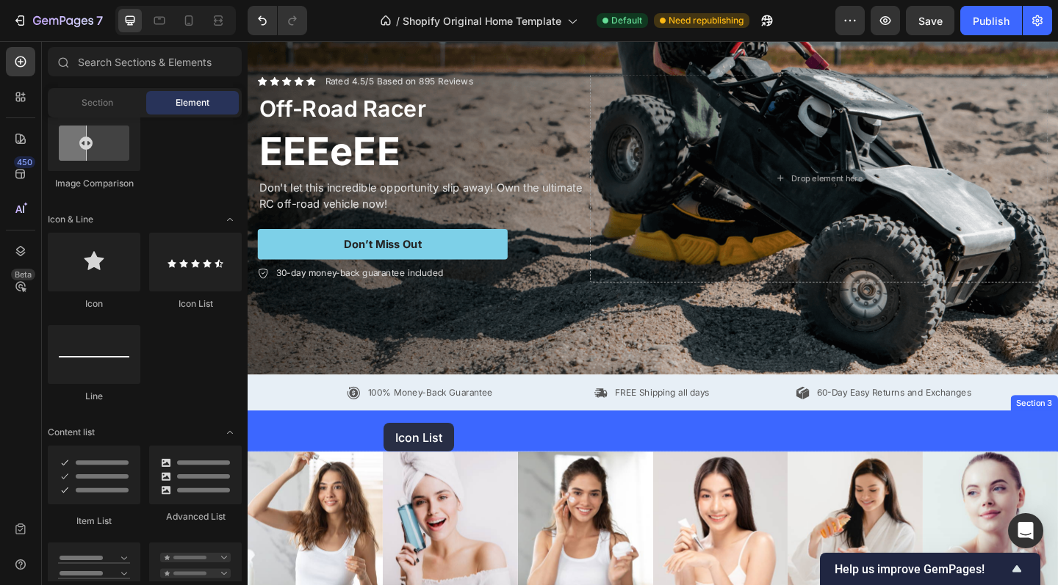
drag, startPoint x: 433, startPoint y: 310, endPoint x: 396, endPoint y: 480, distance: 173.6
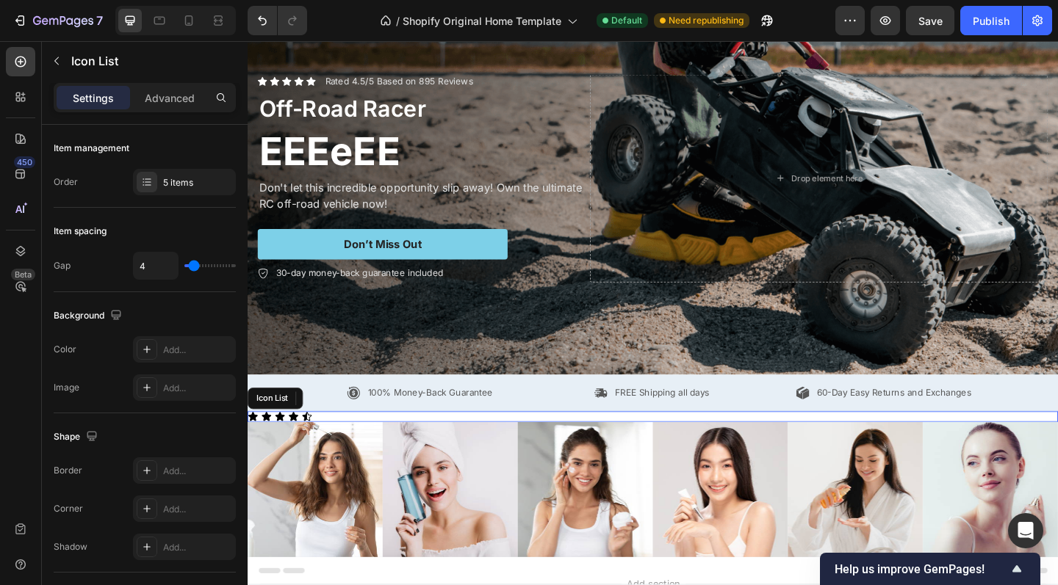
scroll to position [62, 0]
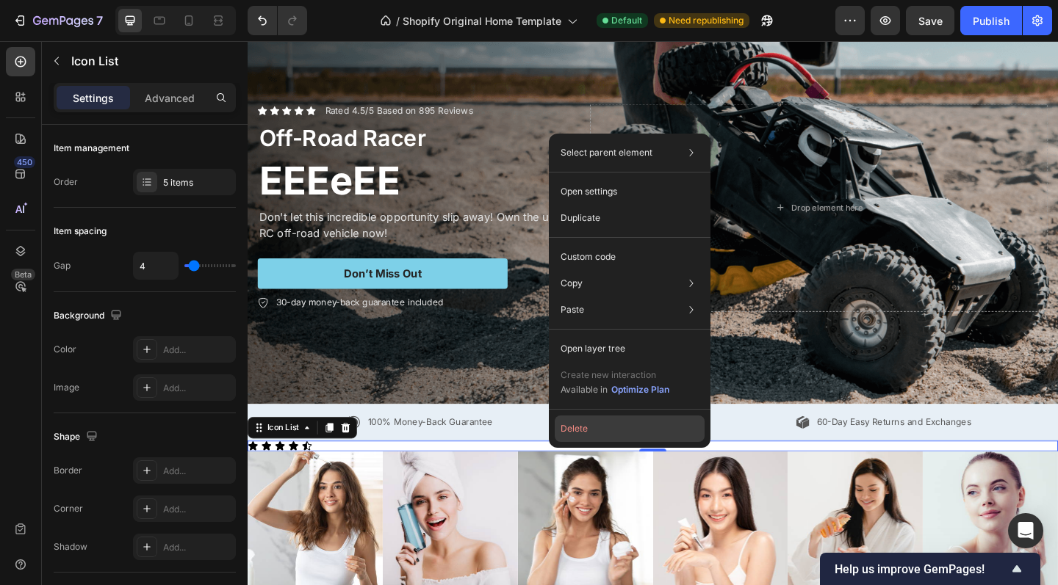
click at [604, 433] on button "Delete" at bounding box center [629, 429] width 150 height 26
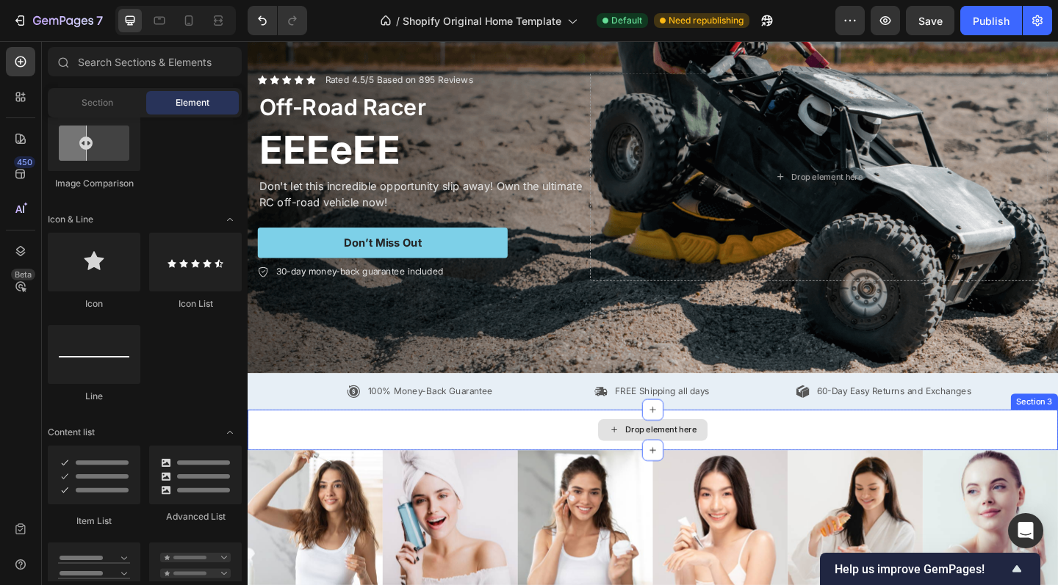
scroll to position [95, 0]
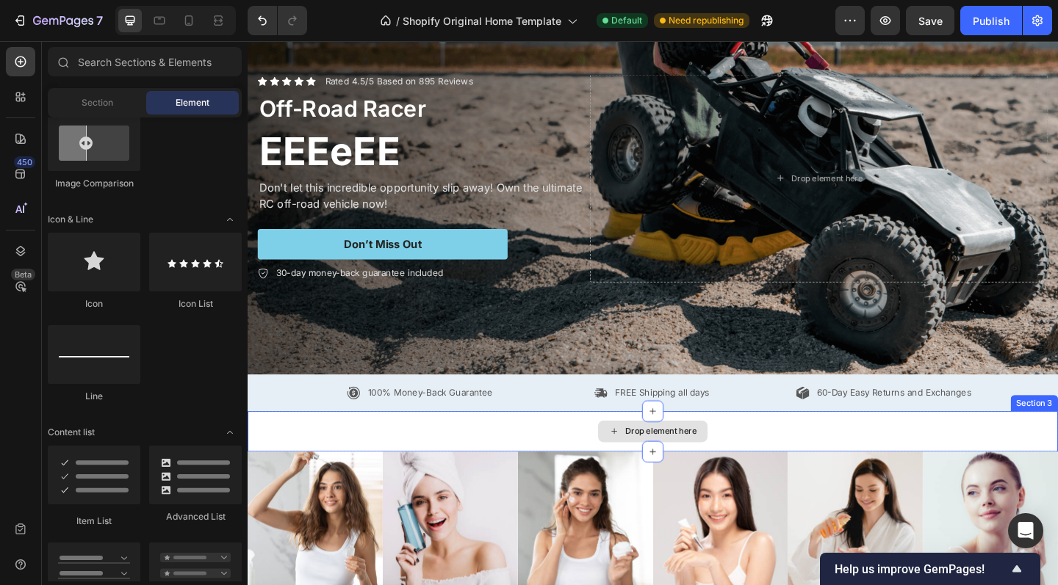
click at [660, 466] on div "Drop element here" at bounding box center [697, 466] width 78 height 12
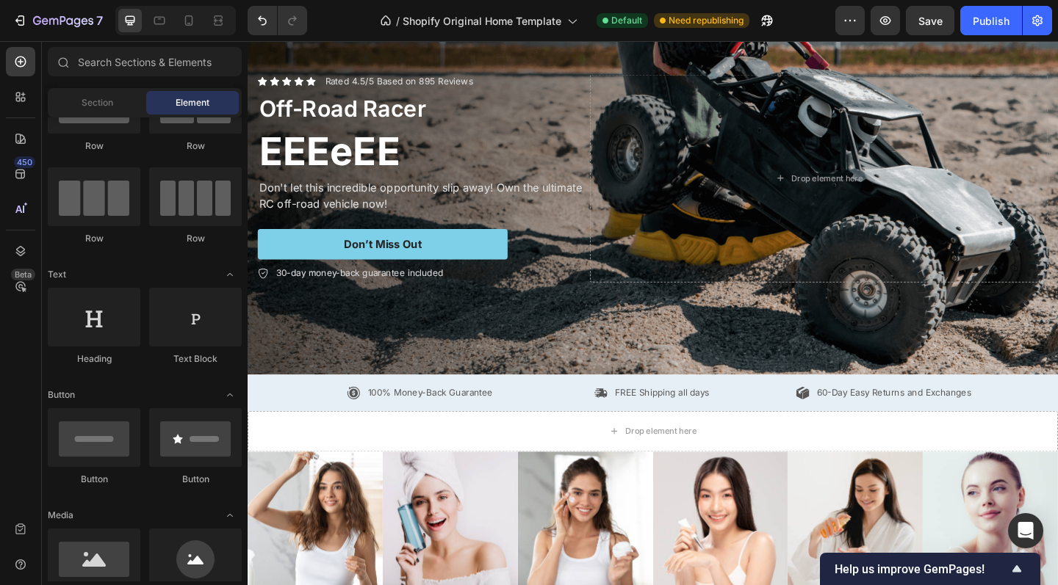
scroll to position [0, 0]
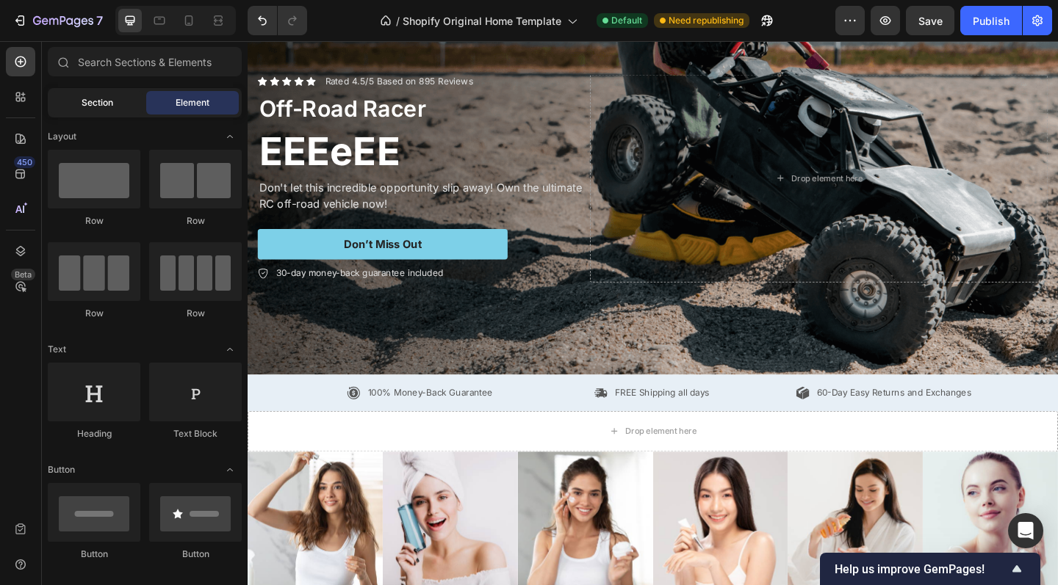
click at [98, 108] on span "Section" at bounding box center [98, 102] width 32 height 13
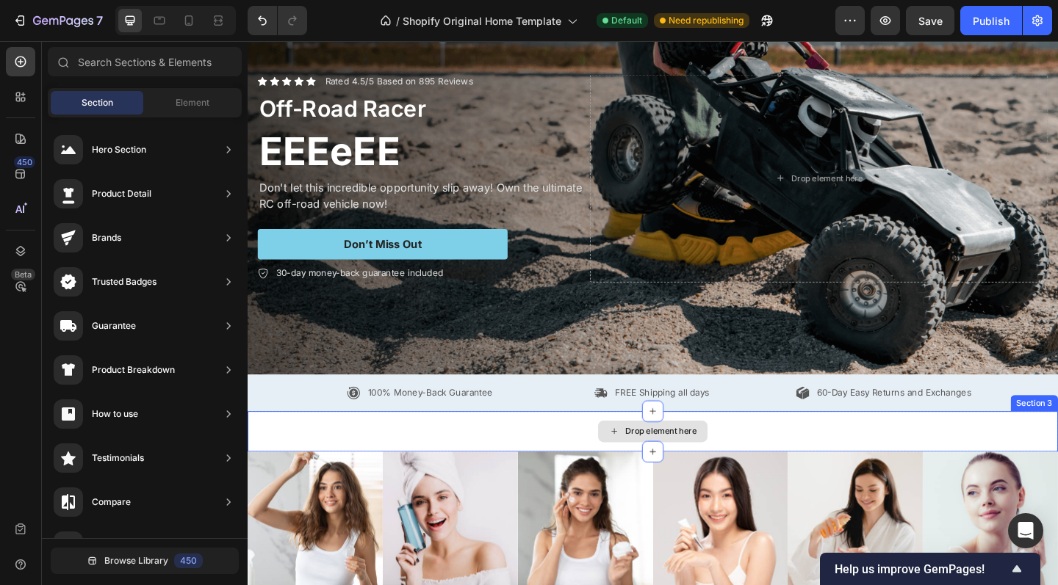
click at [656, 470] on div "Drop element here" at bounding box center [688, 467] width 119 height 24
click at [682, 464] on div "Drop element here" at bounding box center [697, 466] width 78 height 12
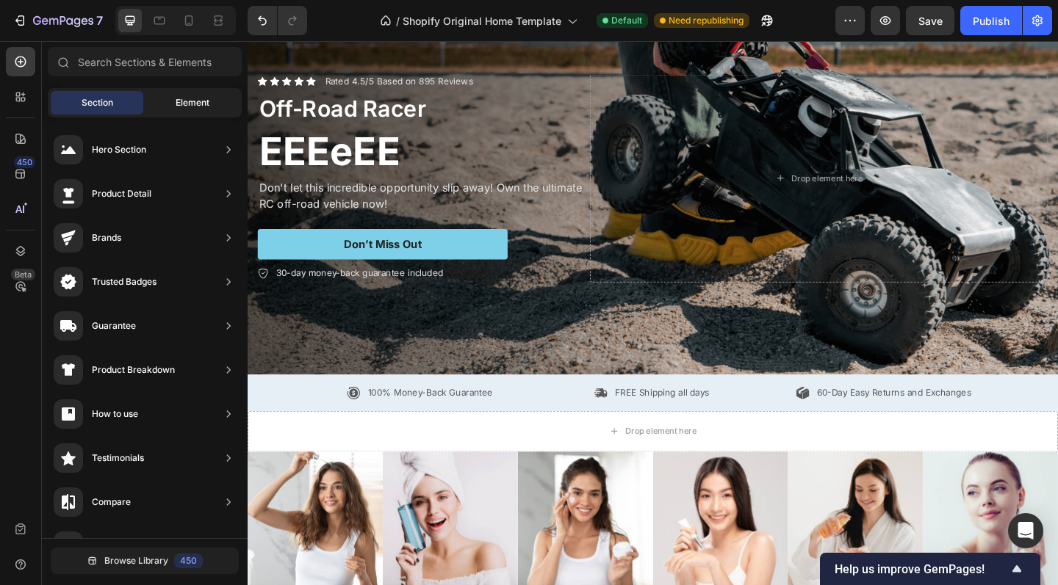
click at [191, 112] on div "Element" at bounding box center [192, 103] width 93 height 24
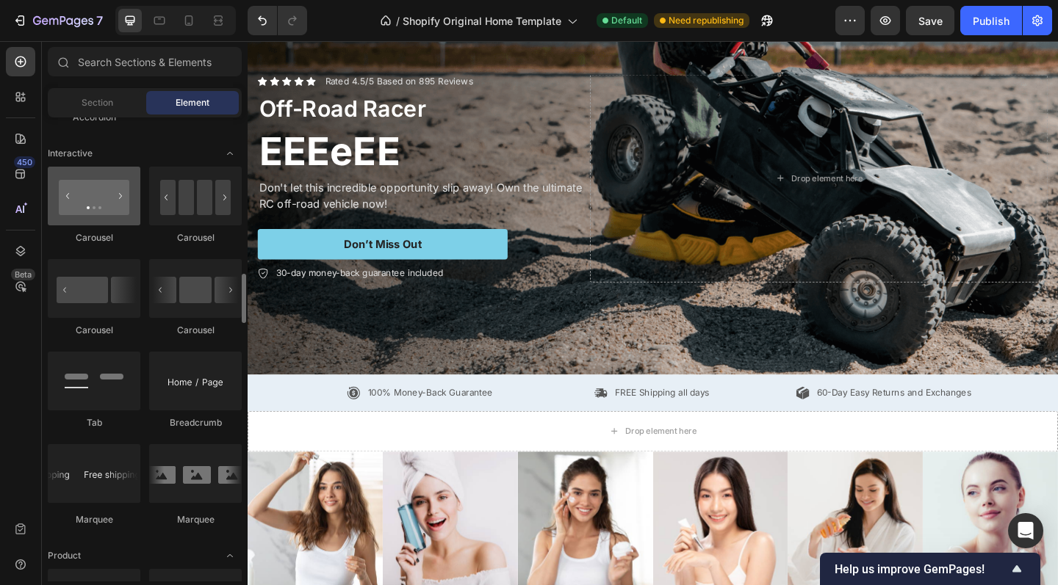
scroll to position [1466, 0]
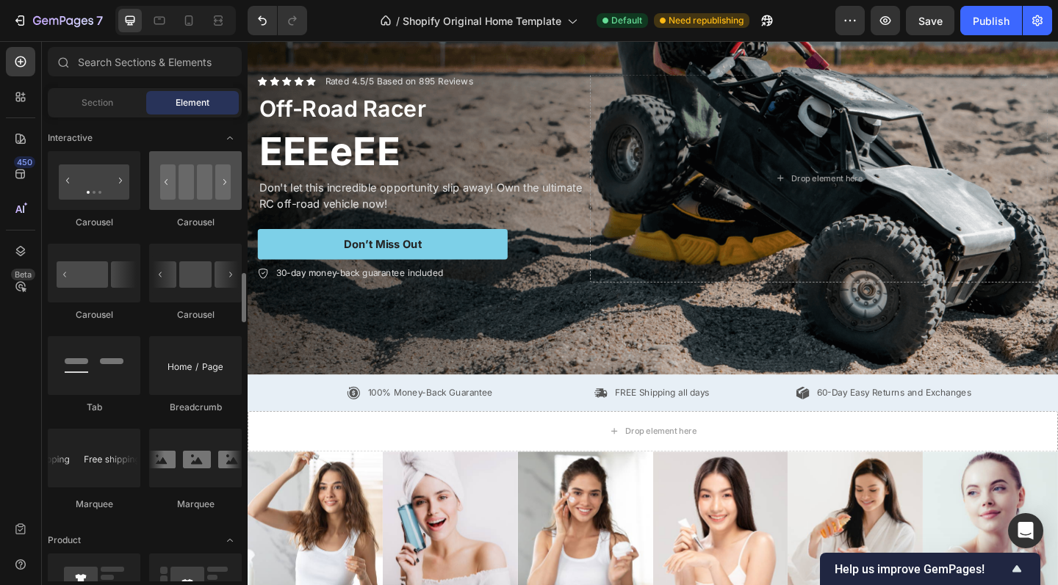
click at [210, 210] on div at bounding box center [195, 180] width 93 height 59
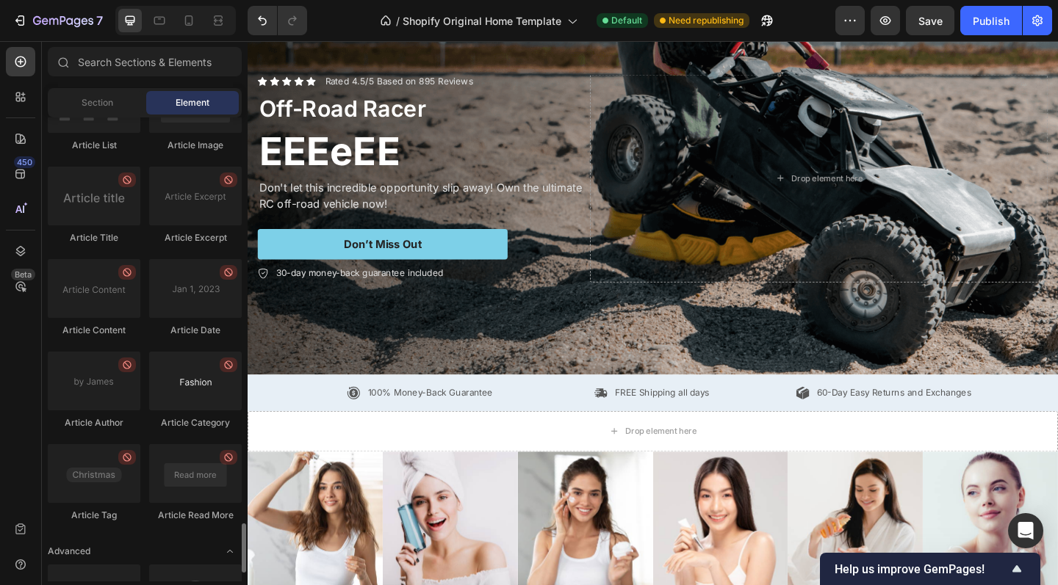
scroll to position [3891, 0]
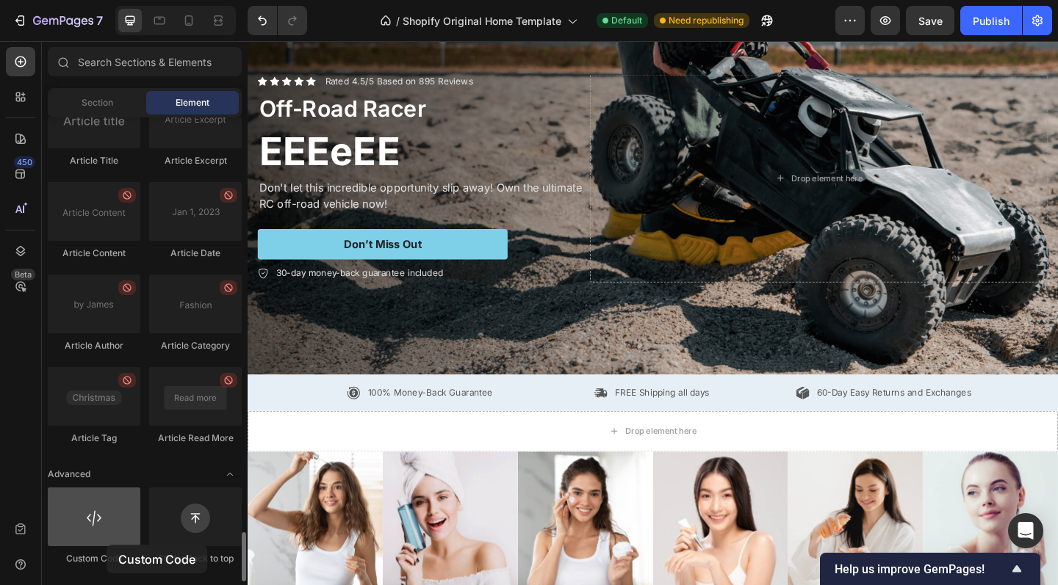
click at [106, 545] on div at bounding box center [94, 517] width 93 height 59
click at [106, 538] on div at bounding box center [94, 517] width 93 height 59
click at [108, 518] on div at bounding box center [94, 517] width 93 height 59
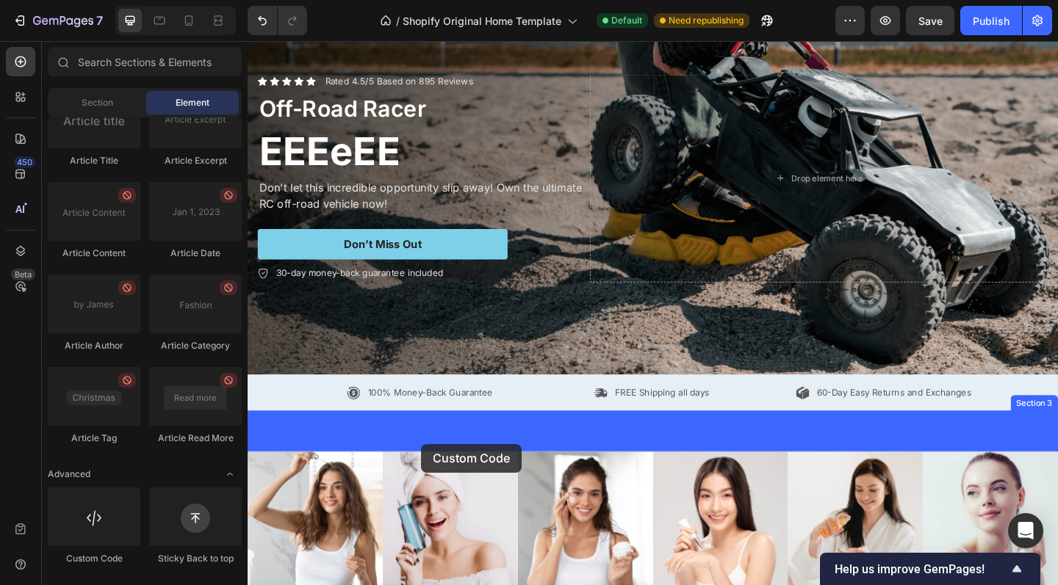
drag, startPoint x: 355, startPoint y: 559, endPoint x: 457, endPoint y: 466, distance: 137.2
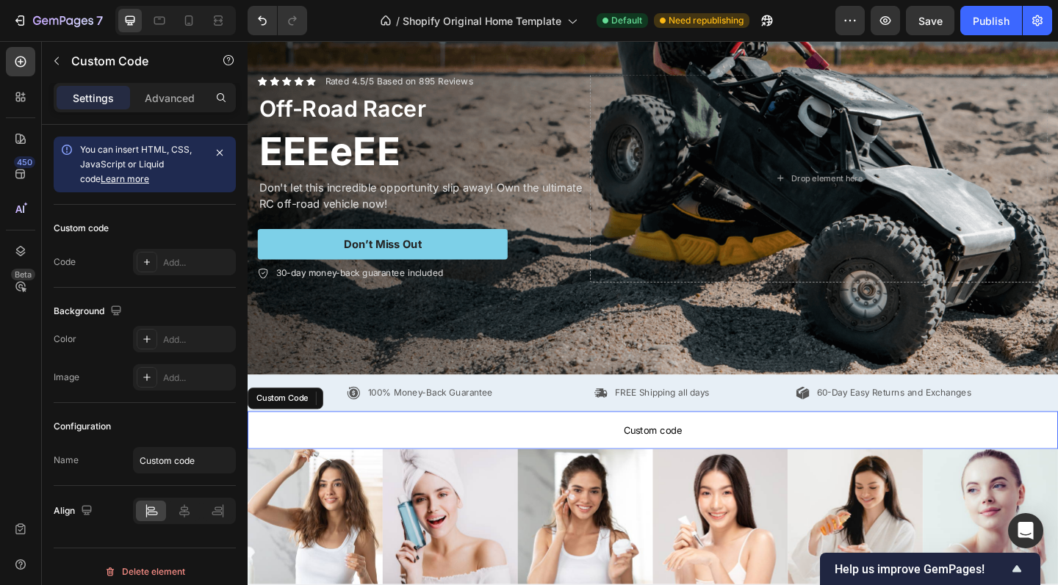
scroll to position [92, 0]
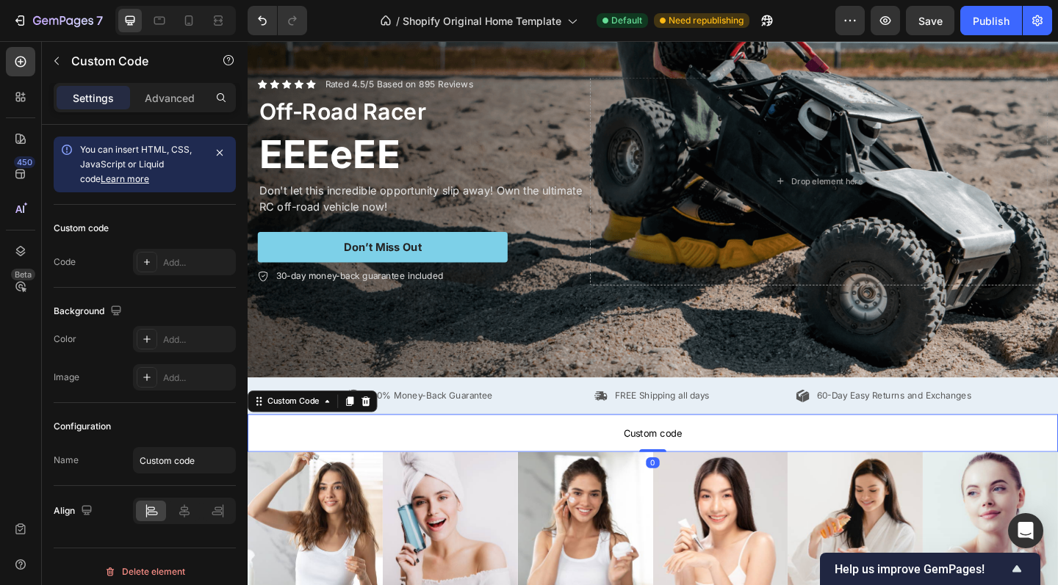
click at [668, 460] on span "Custom code" at bounding box center [688, 468] width 881 height 18
click at [283, 434] on div "Custom Code" at bounding box center [297, 433] width 62 height 13
click at [313, 467] on span "Custom code" at bounding box center [688, 468] width 881 height 18
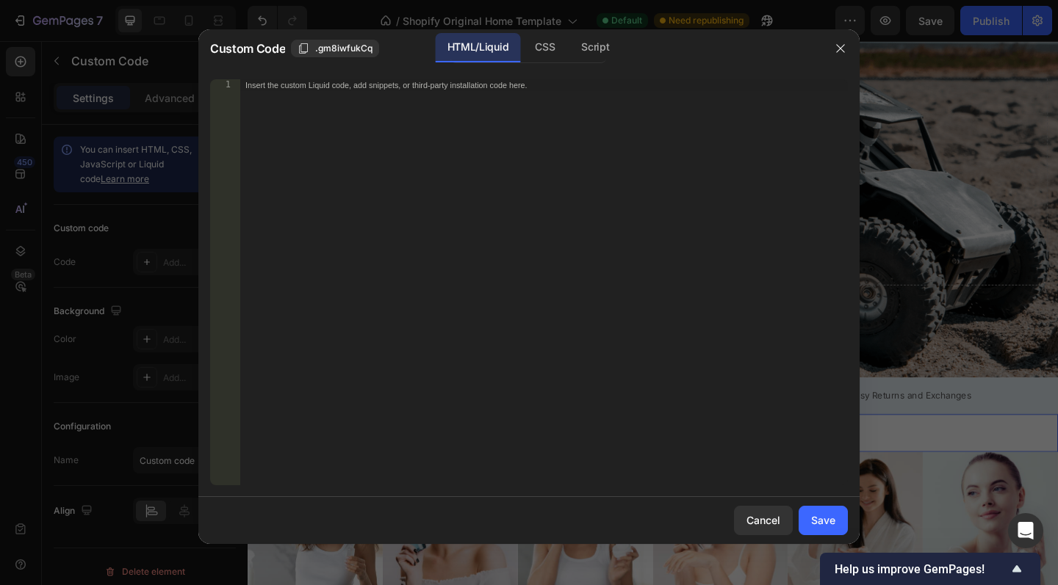
click at [482, 197] on div "Insert the custom Liquid code, add snippets, or third-party installation code h…" at bounding box center [543, 294] width 608 height 430
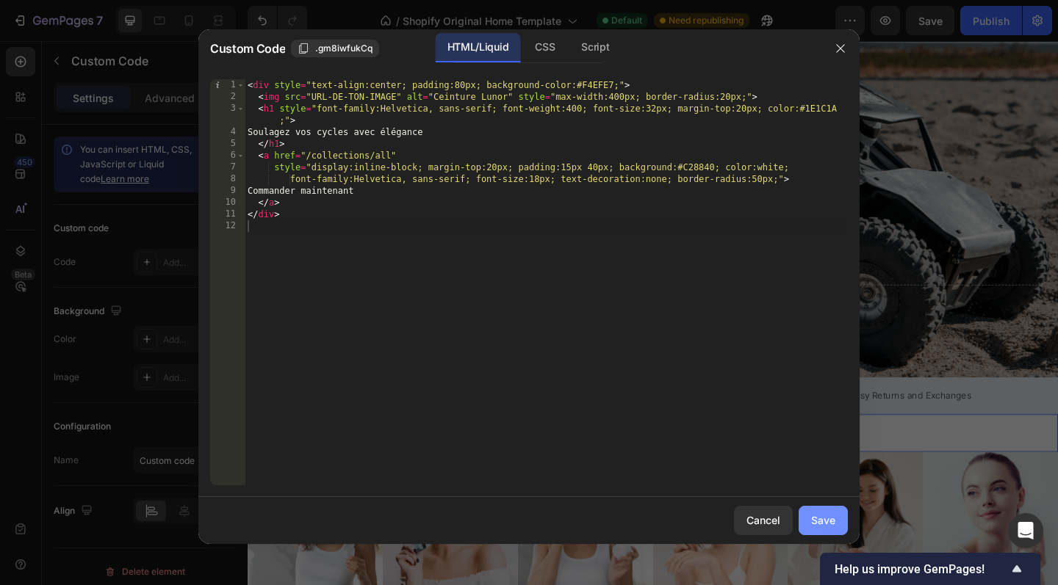
click at [815, 532] on button "Save" at bounding box center [822, 520] width 49 height 29
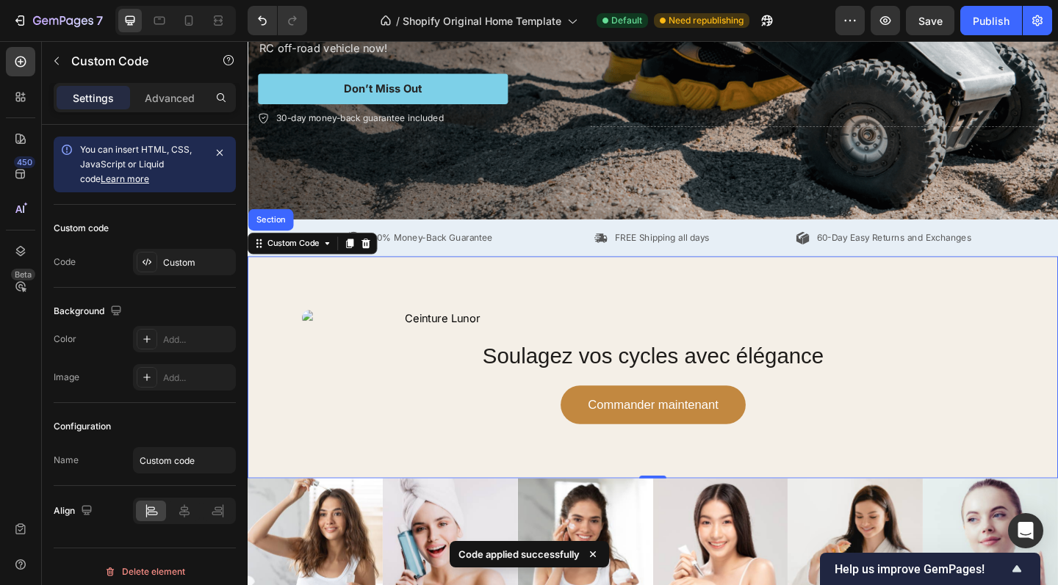
scroll to position [294, 0]
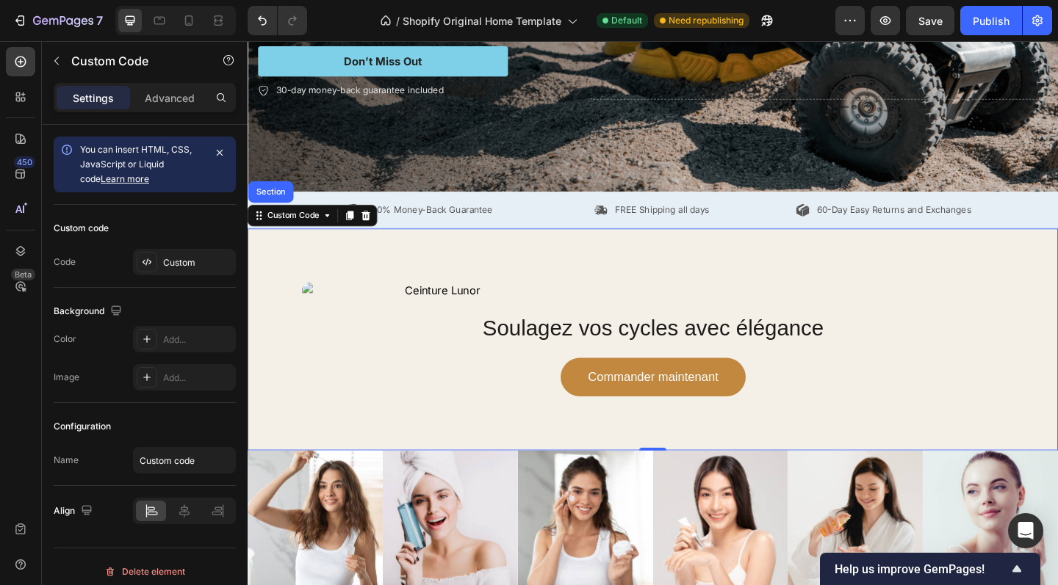
click at [496, 354] on h1 "Soulagez vos cycles avec élégance" at bounding box center [688, 353] width 764 height 35
click at [319, 233] on div "Custom Code" at bounding box center [297, 231] width 62 height 13
click at [312, 234] on div "Custom Code" at bounding box center [297, 231] width 62 height 13
click at [336, 239] on div "Custom Code" at bounding box center [297, 232] width 92 height 18
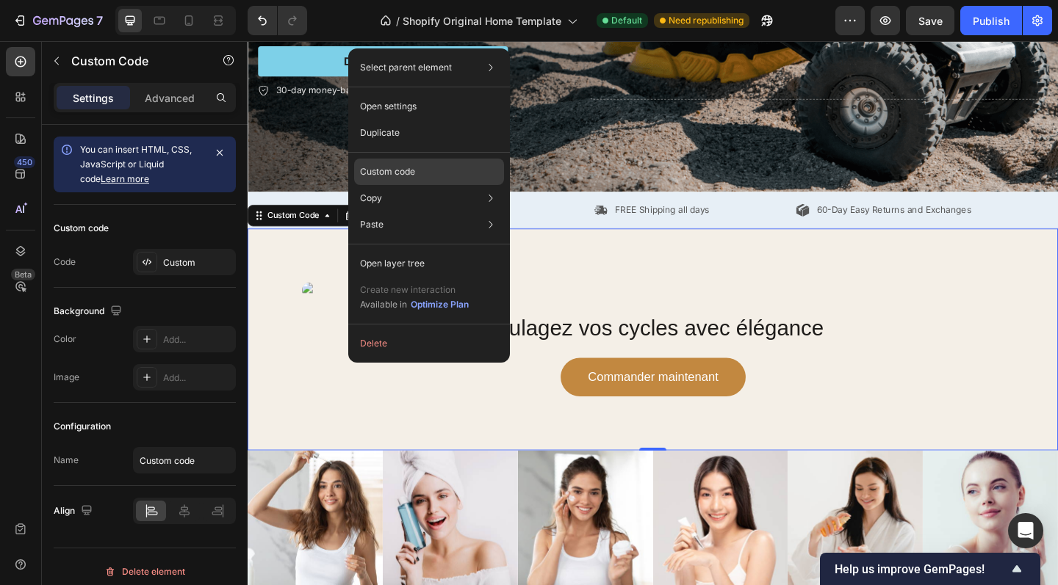
click at [392, 173] on p "Custom code" at bounding box center [387, 171] width 55 height 13
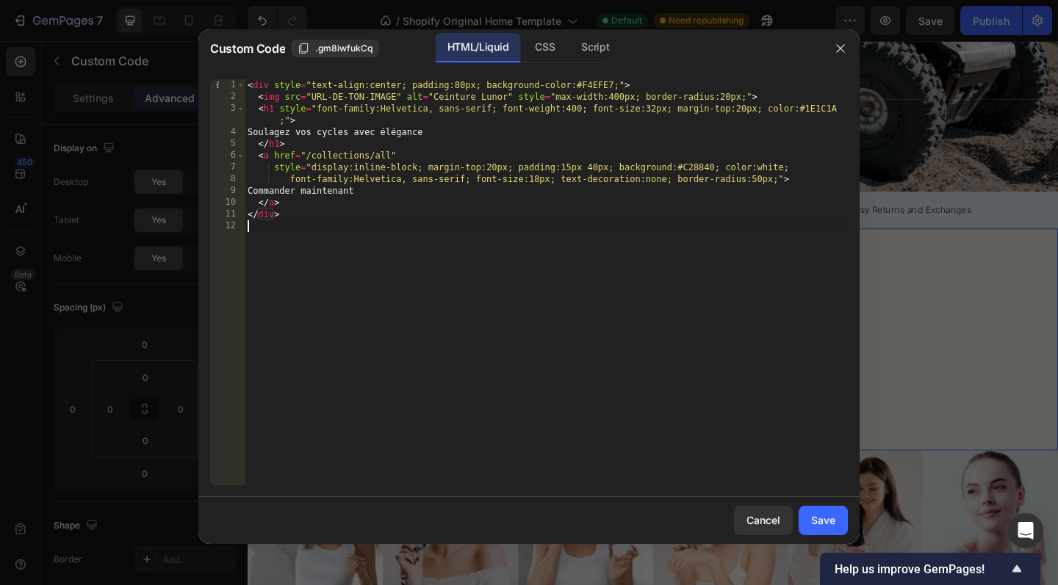
click at [380, 252] on div "< div style = "text-align:center; padding:80px; background-color:#F4EFE7;" > < …" at bounding box center [546, 294] width 603 height 430
type textarea "</div>"
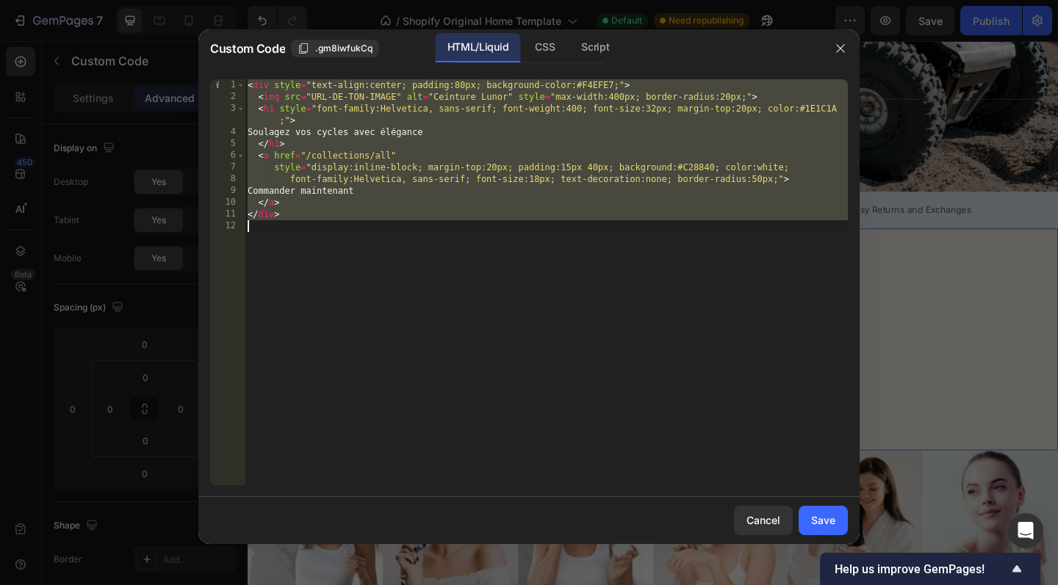
paste textarea
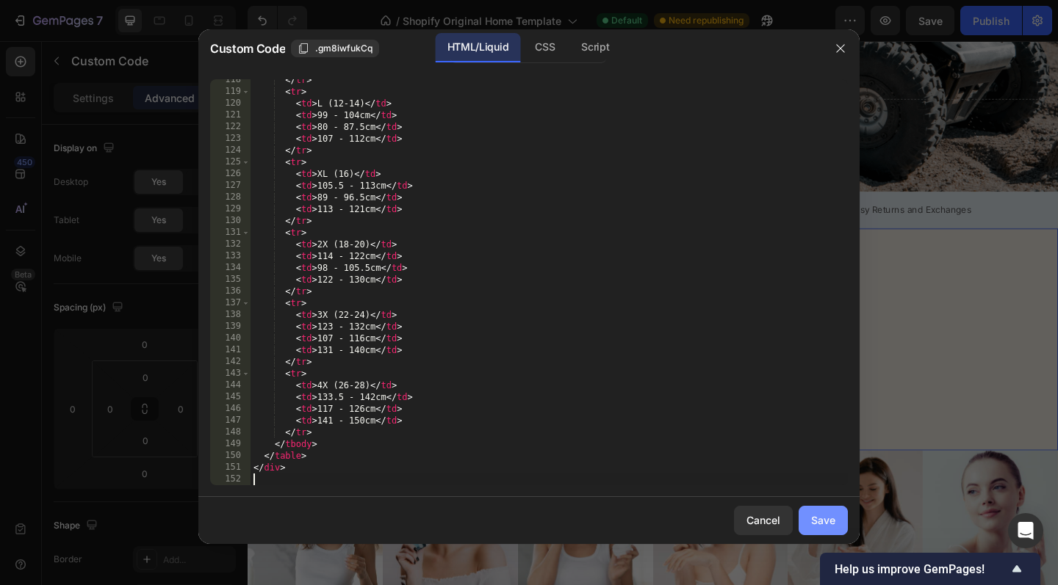
click at [820, 527] on div "Save" at bounding box center [823, 520] width 24 height 15
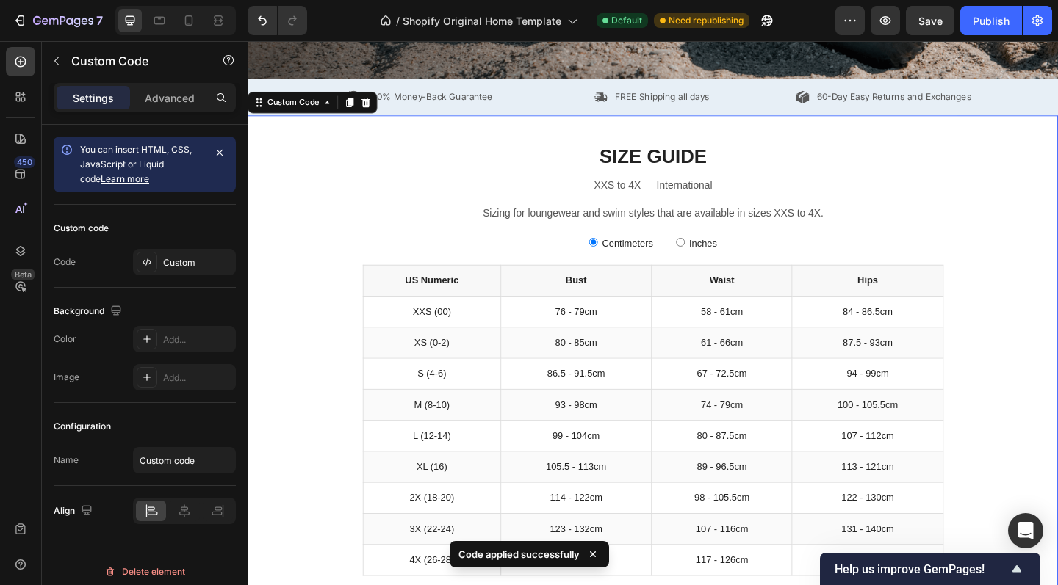
scroll to position [459, 0]
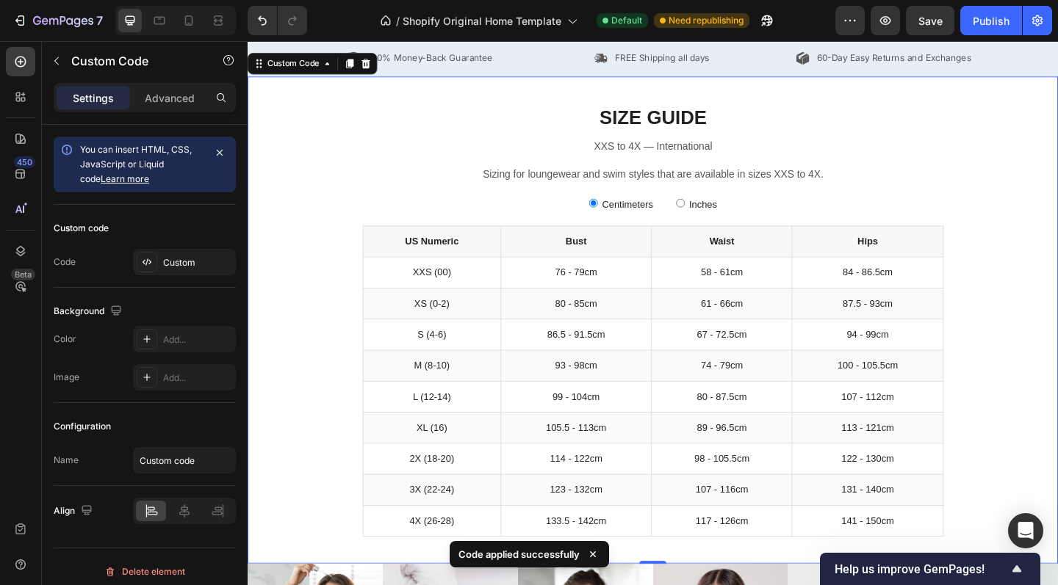
click at [721, 214] on input "Inches" at bounding box center [718, 218] width 10 height 10
radio input "true"
click at [621, 220] on input "Centimeters" at bounding box center [623, 218] width 10 height 10
radio input "true"
click at [720, 215] on input "Inches" at bounding box center [718, 218] width 10 height 10
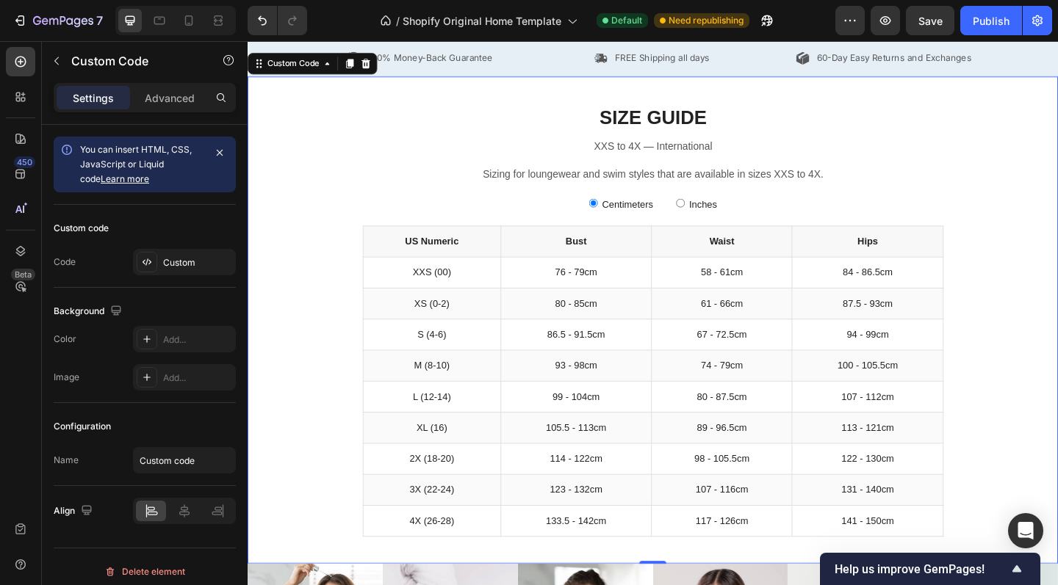
radio input "true"
click at [319, 70] on div "Custom Code" at bounding box center [297, 65] width 62 height 13
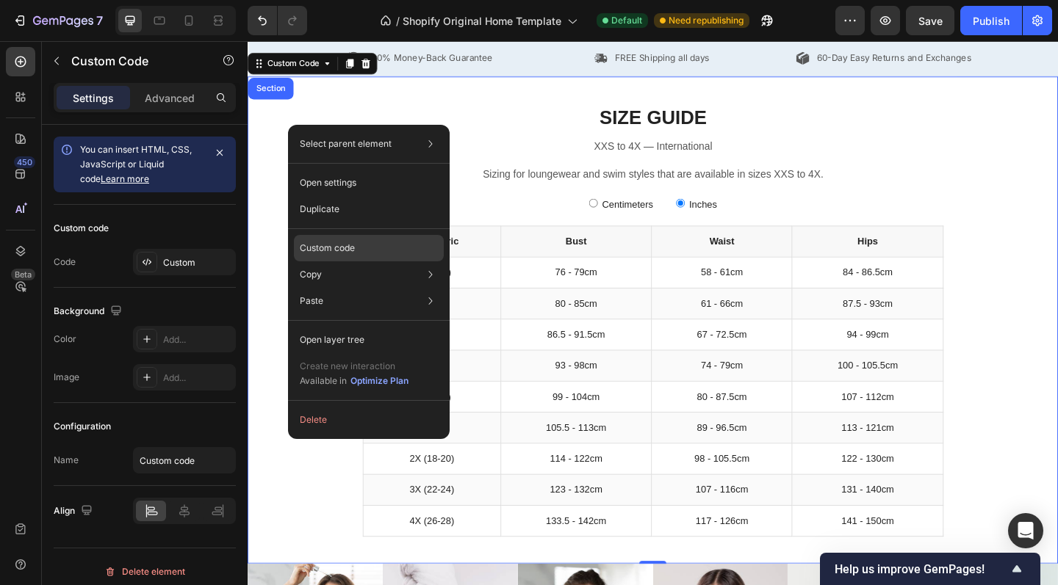
click at [331, 256] on div "Custom code" at bounding box center [369, 248] width 150 height 26
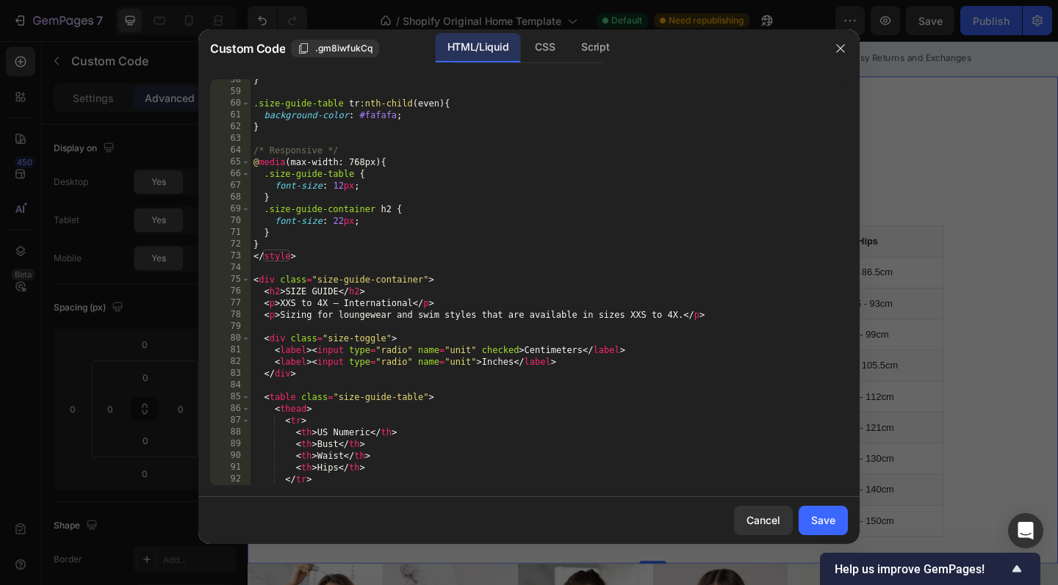
scroll to position [675, 0]
click at [543, 54] on div "CSS" at bounding box center [544, 47] width 43 height 29
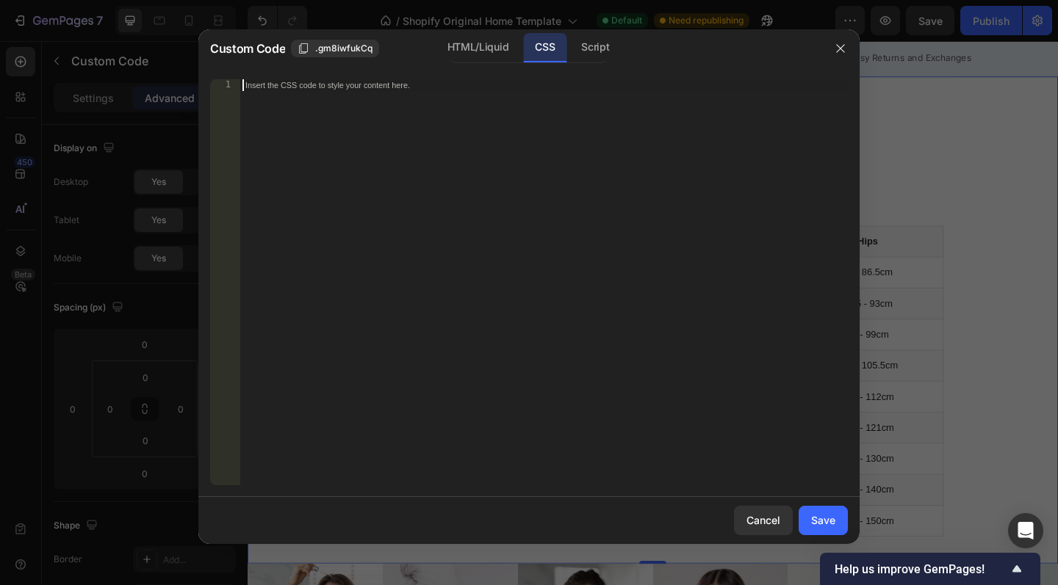
click at [408, 98] on div "Insert the CSS code to style your content here." at bounding box center [543, 294] width 608 height 430
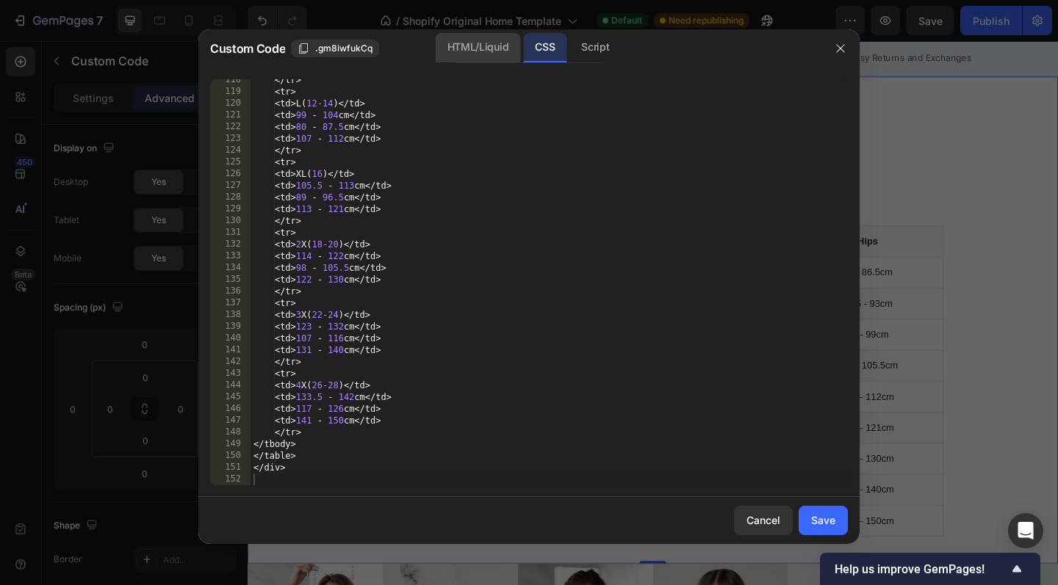
click at [476, 44] on div "HTML/Liquid" at bounding box center [478, 47] width 84 height 29
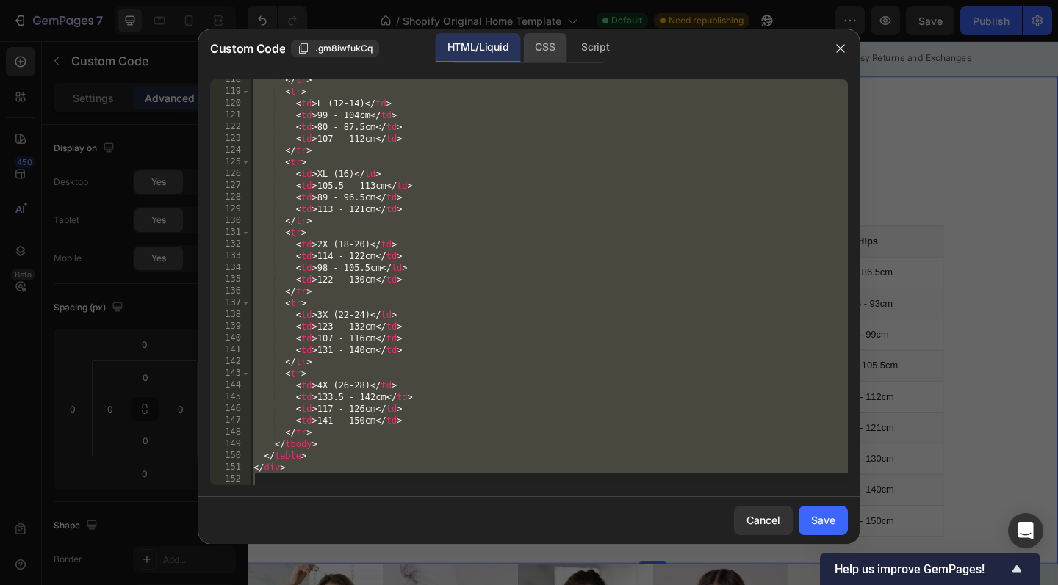
click at [535, 55] on div "CSS" at bounding box center [544, 47] width 43 height 29
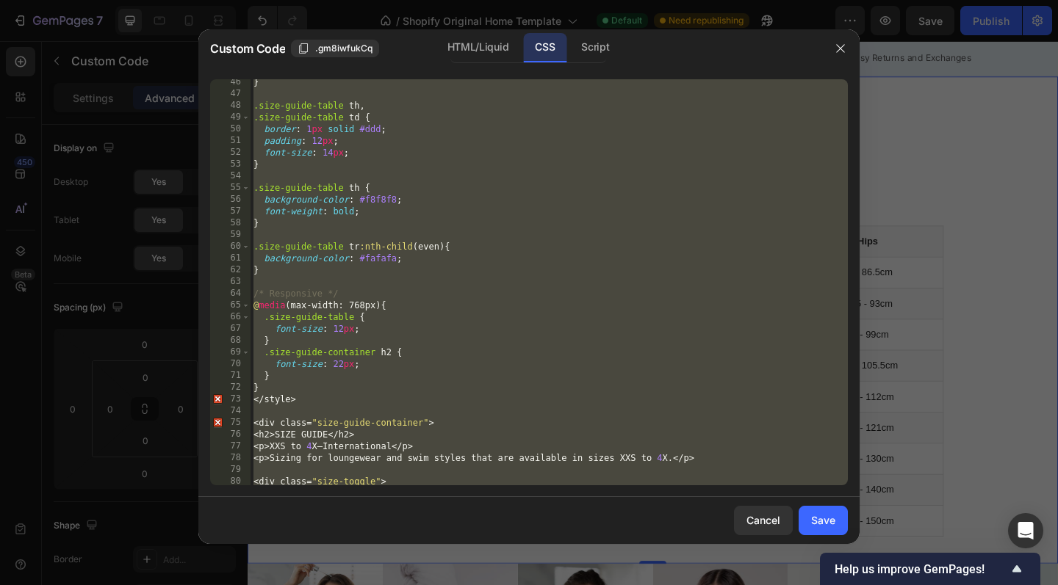
scroll to position [543, 0]
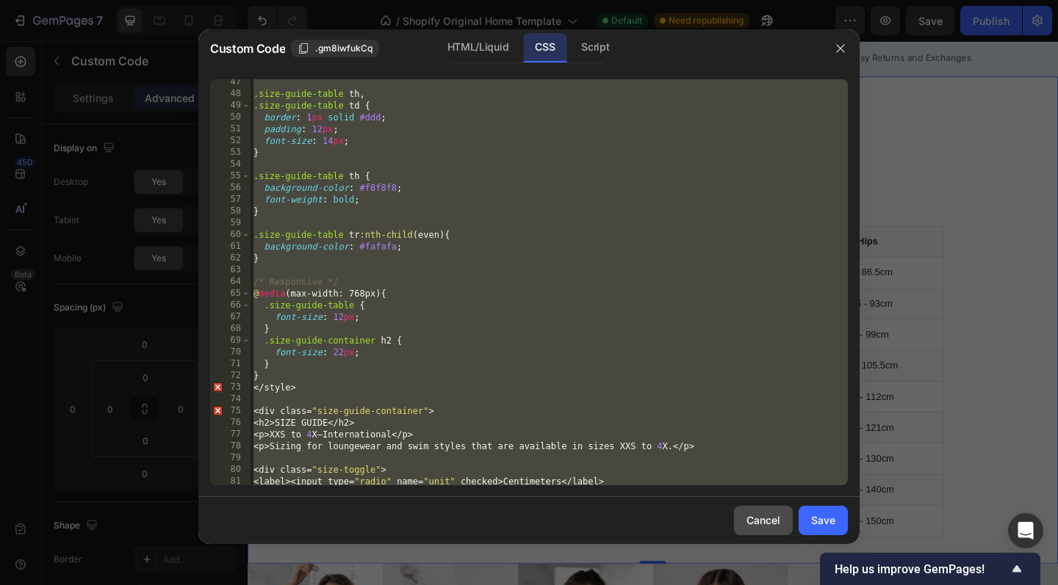
click at [746, 525] on div "Cancel" at bounding box center [763, 520] width 34 height 15
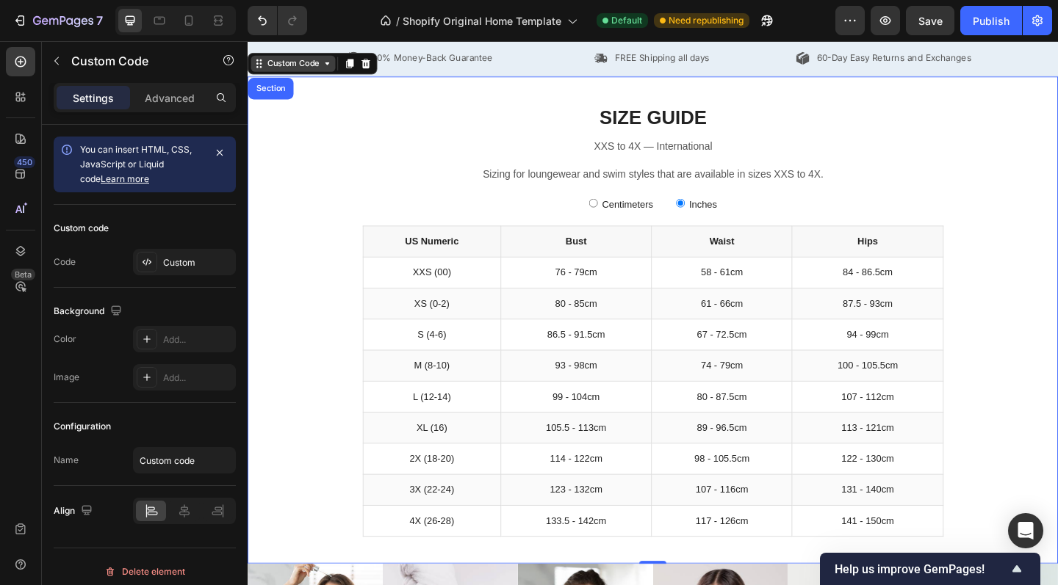
click at [330, 71] on icon at bounding box center [334, 66] width 12 height 12
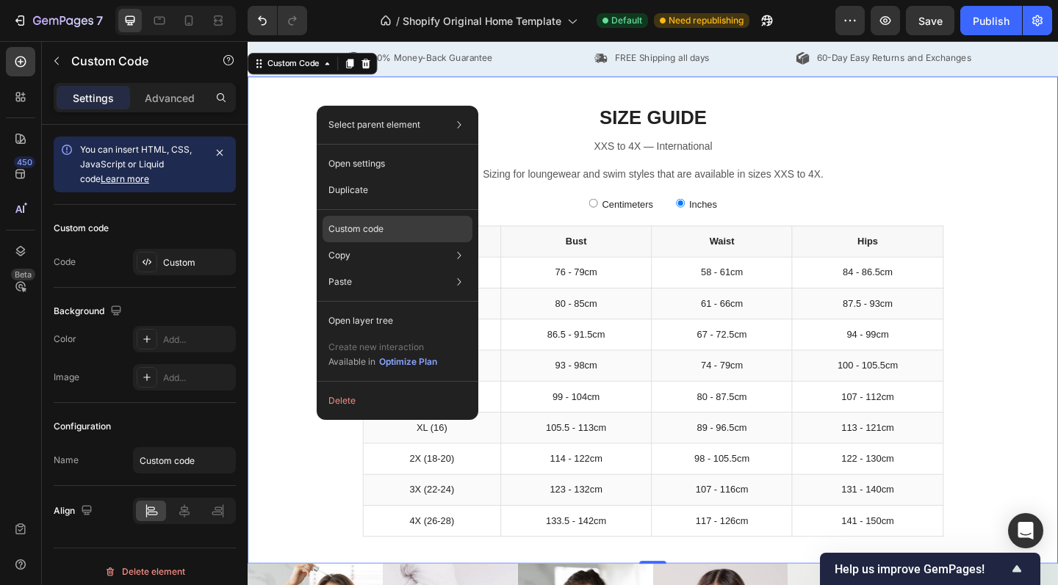
click at [433, 231] on div "Custom code" at bounding box center [397, 229] width 150 height 26
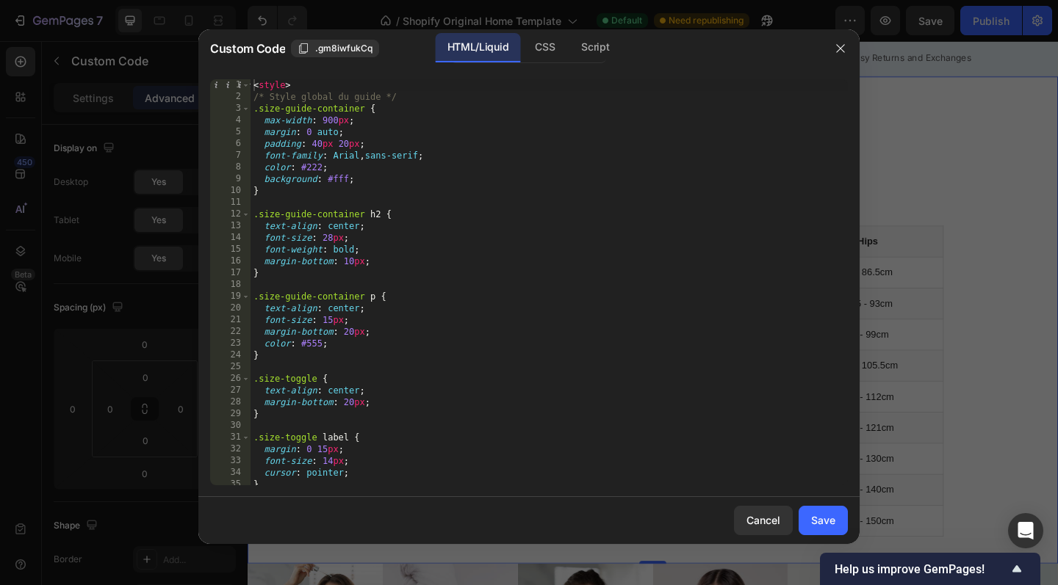
click at [550, 63] on div "HTML/Liquid CSS Script" at bounding box center [528, 48] width 156 height 30
click at [545, 51] on div "CSS" at bounding box center [544, 47] width 43 height 29
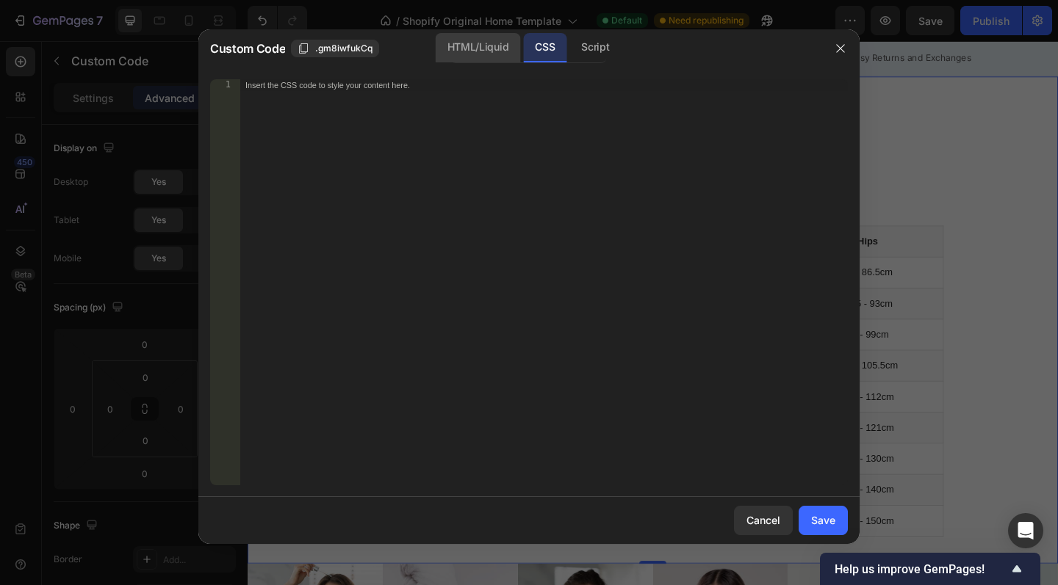
click at [463, 51] on div "HTML/Liquid" at bounding box center [478, 47] width 84 height 29
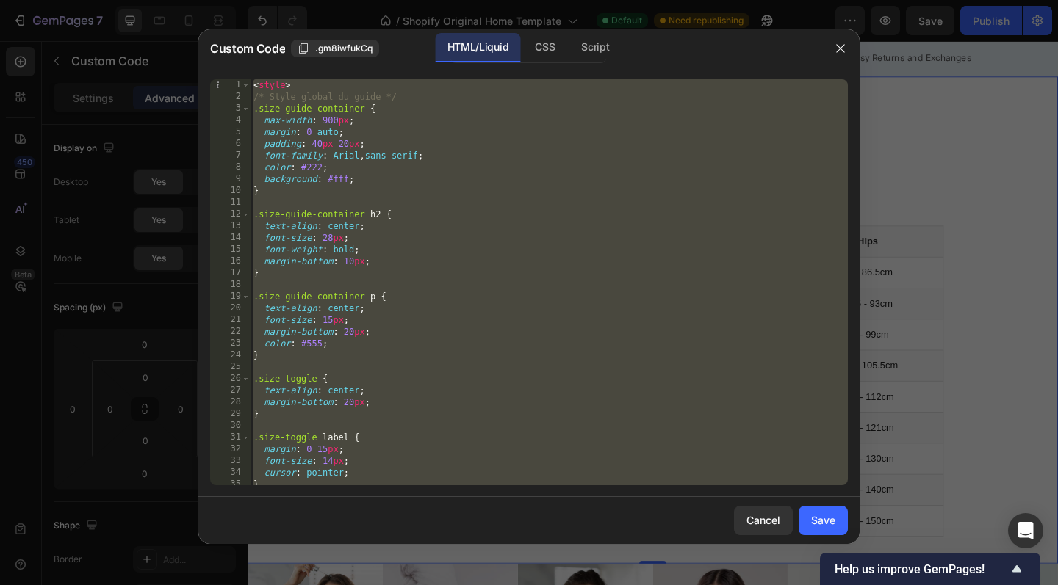
click at [400, 156] on div "< style > /* Style global du guide */ .size-guide-container { max-width : 900 p…" at bounding box center [548, 294] width 597 height 430
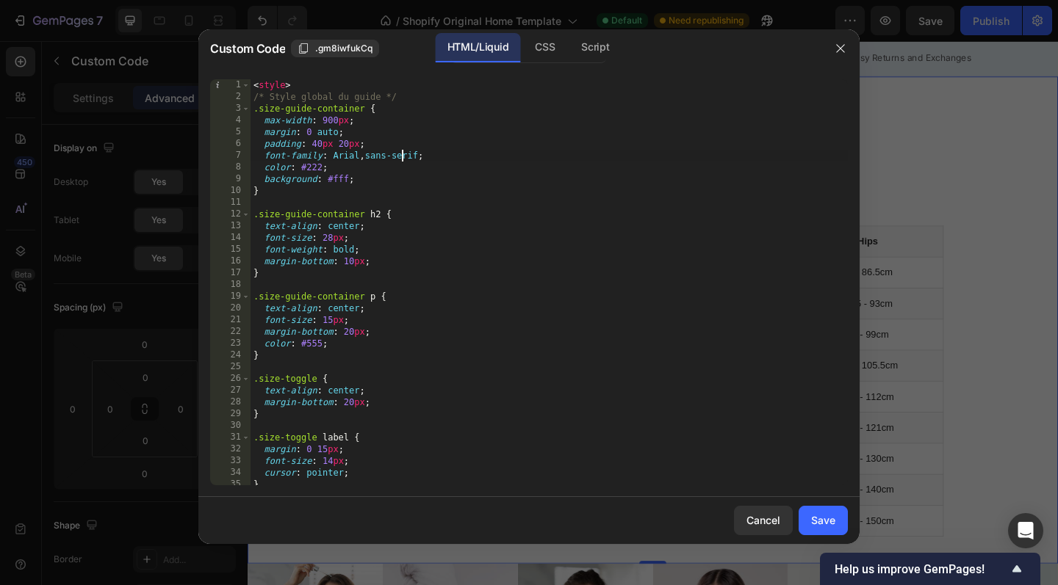
type textarea "</div>"
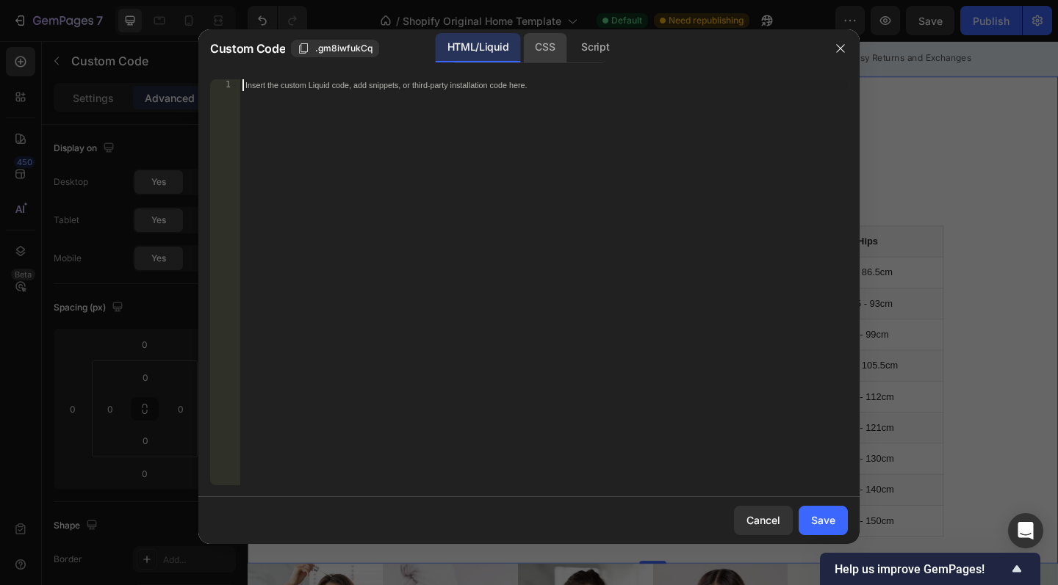
click at [563, 52] on div "CSS" at bounding box center [544, 47] width 43 height 29
click at [433, 149] on div "Insert the CSS code to style your content here." at bounding box center [543, 294] width 608 height 430
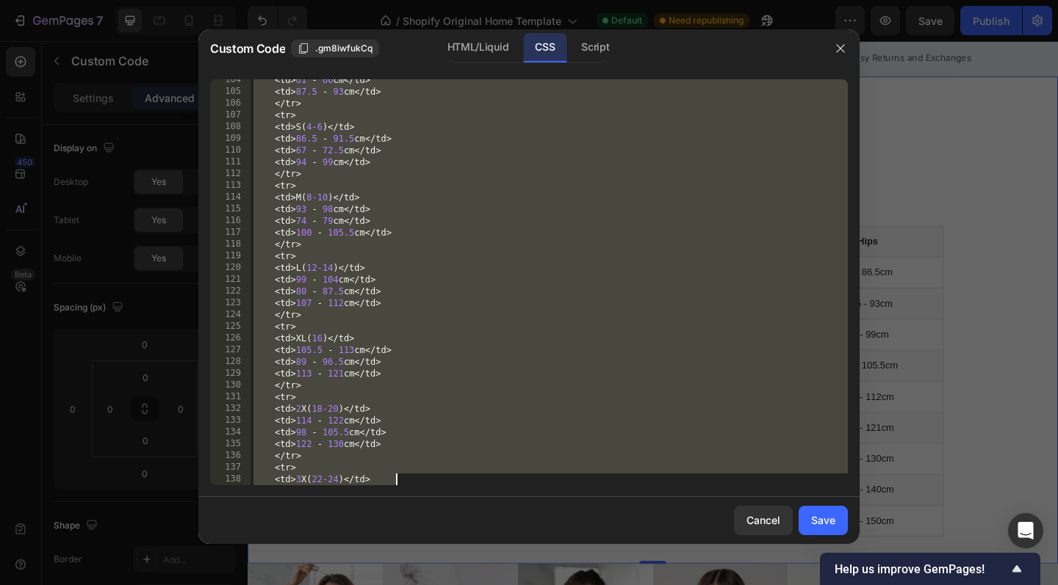
scroll to position [1380, 0]
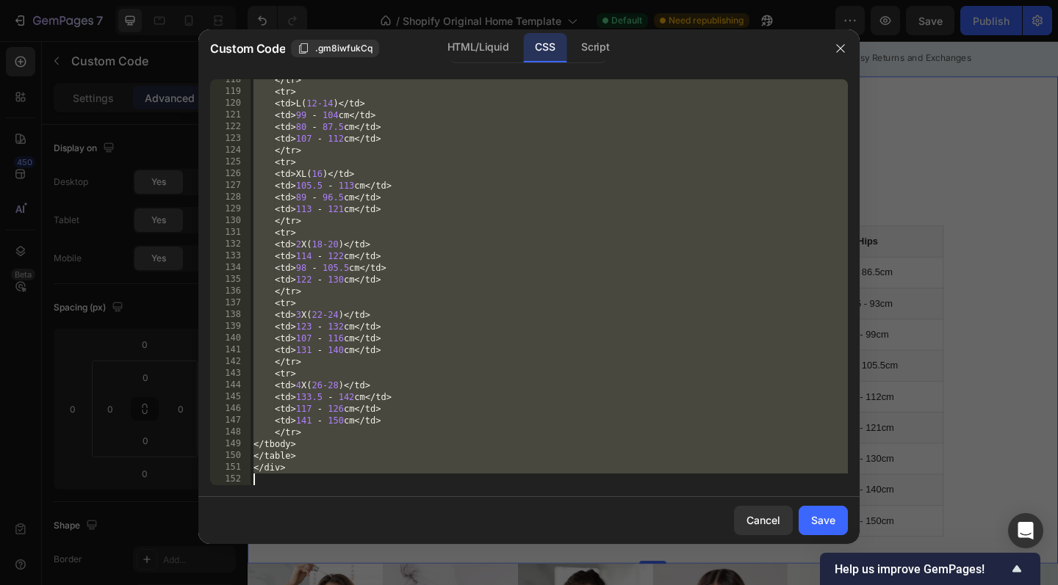
drag, startPoint x: 257, startPoint y: 304, endPoint x: 458, endPoint y: 585, distance: 345.3
click at [458, 585] on div "Custom Code .gm8iwfukCq HTML/Liquid CSS Script 118 119 120 121 122 123 124 125 …" at bounding box center [529, 292] width 1058 height 585
type textarea "</div>"
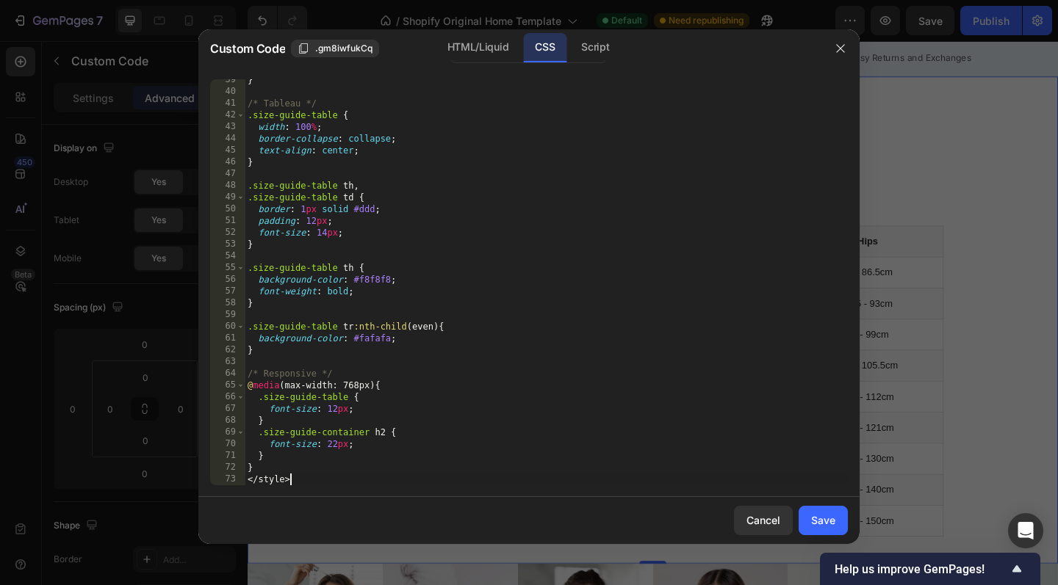
scroll to position [452, 0]
type textarea "<"
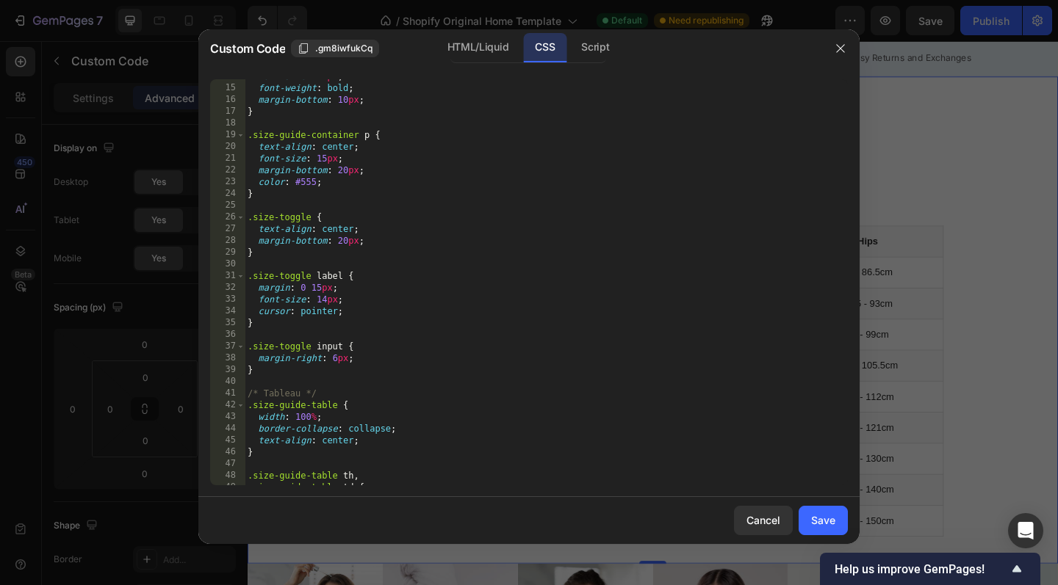
scroll to position [0, 0]
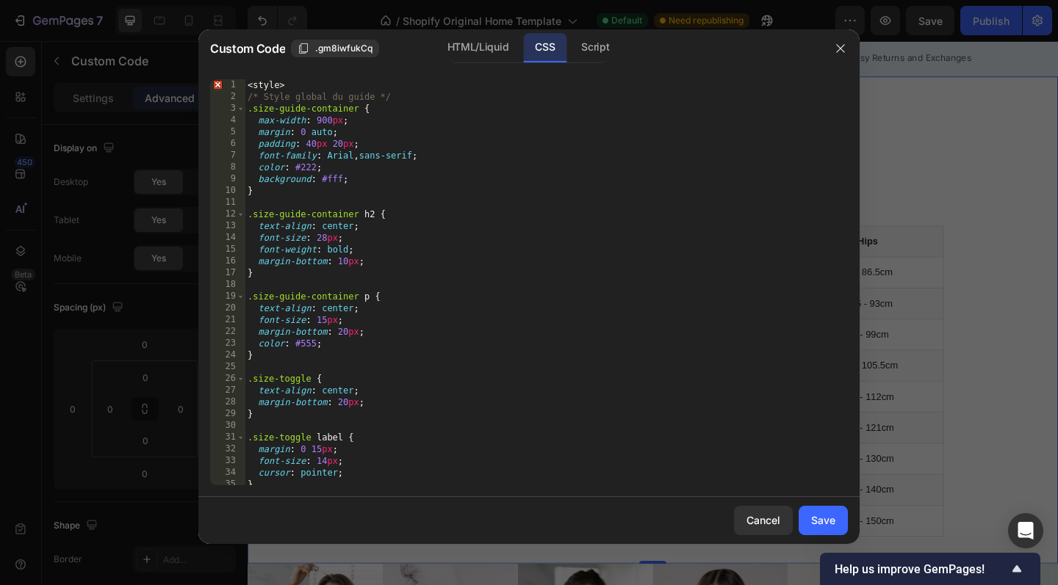
click at [313, 77] on div "1 2 3 4 5 6 7 8 9 10 11 12 13 14 15 16 17 18 19 20 21 22 23 24 25 26 27 28 29 3…" at bounding box center [528, 283] width 661 height 430
click at [291, 83] on div "< style > /* Style global du guide */ .size-guide-container { max-width : 900 p…" at bounding box center [546, 294] width 603 height 430
type textarea "<"
type textarea "/* Style global du guide */"
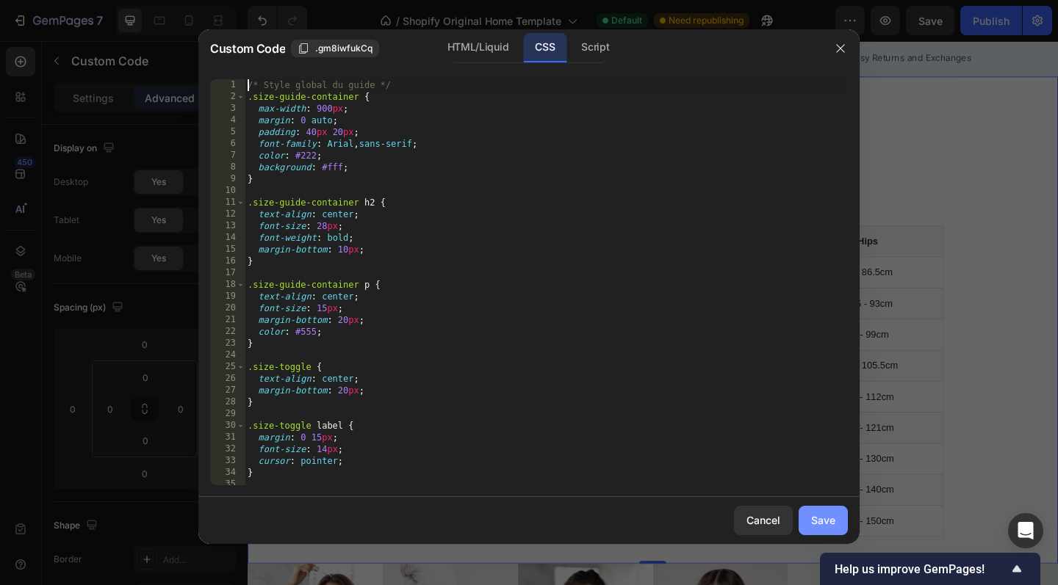
click at [822, 519] on div "Save" at bounding box center [823, 520] width 24 height 15
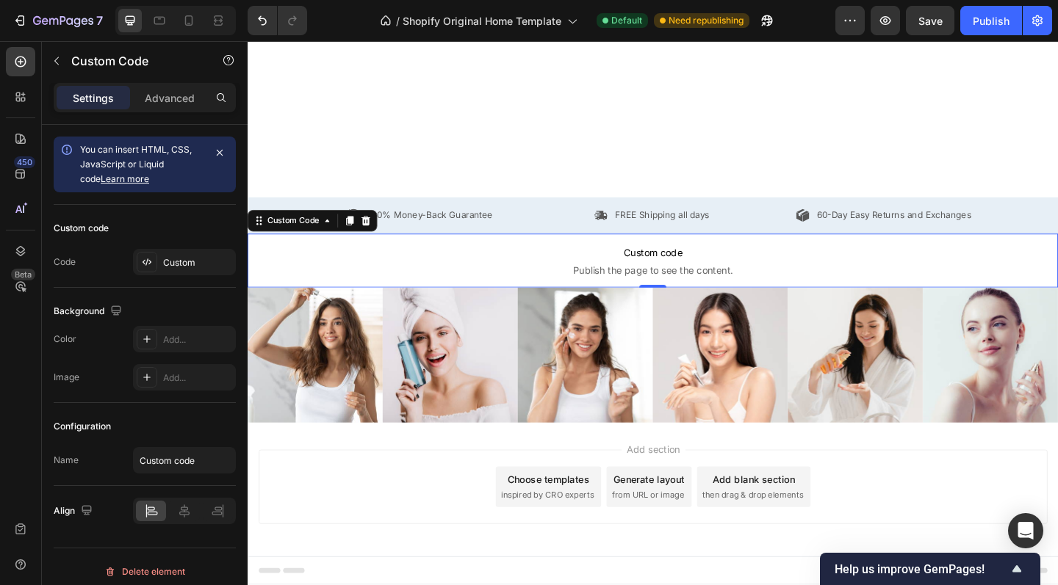
scroll to position [109, 0]
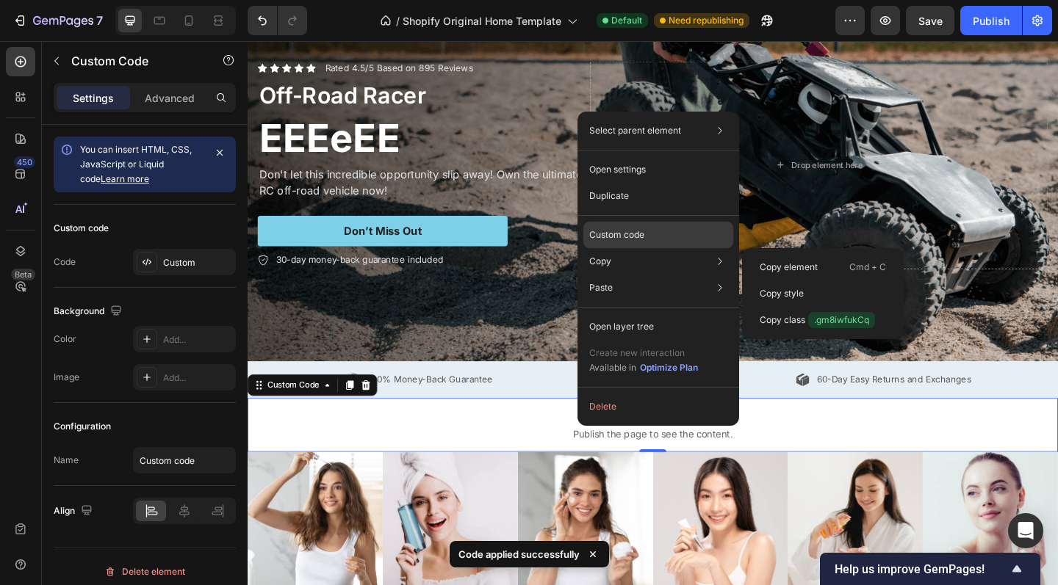
click at [615, 244] on div "Custom code" at bounding box center [658, 235] width 150 height 26
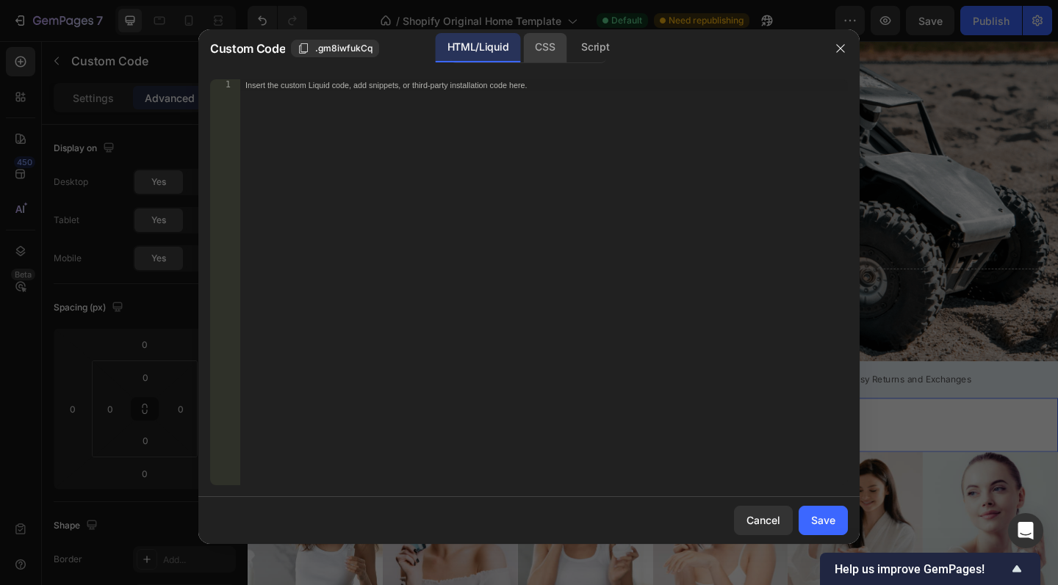
click at [547, 56] on div "CSS" at bounding box center [544, 47] width 43 height 29
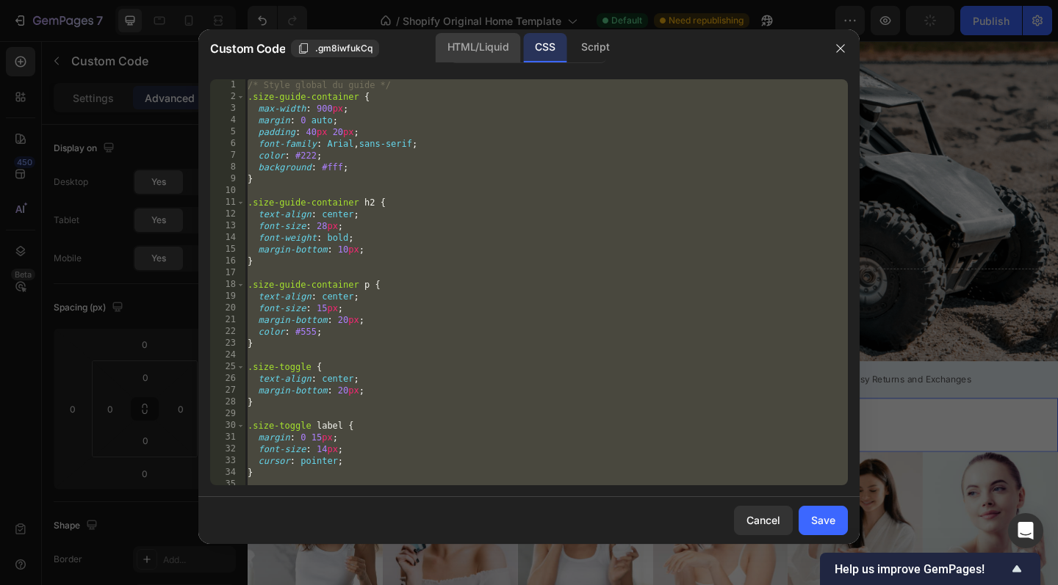
click at [466, 40] on div "HTML/Liquid" at bounding box center [478, 47] width 84 height 29
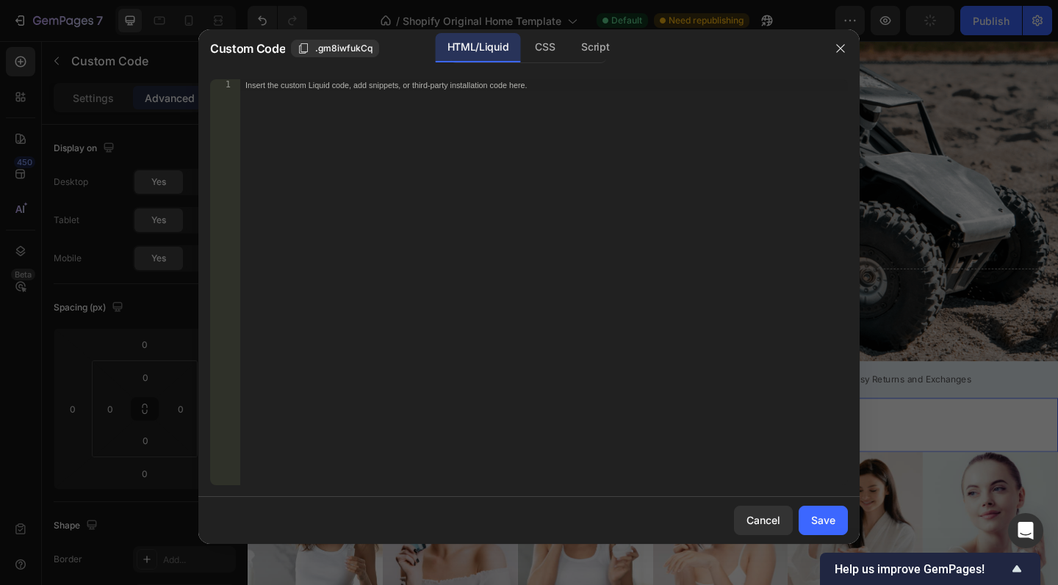
click at [378, 103] on div "Insert the custom Liquid code, add snippets, or third-party installation code h…" at bounding box center [543, 294] width 608 height 430
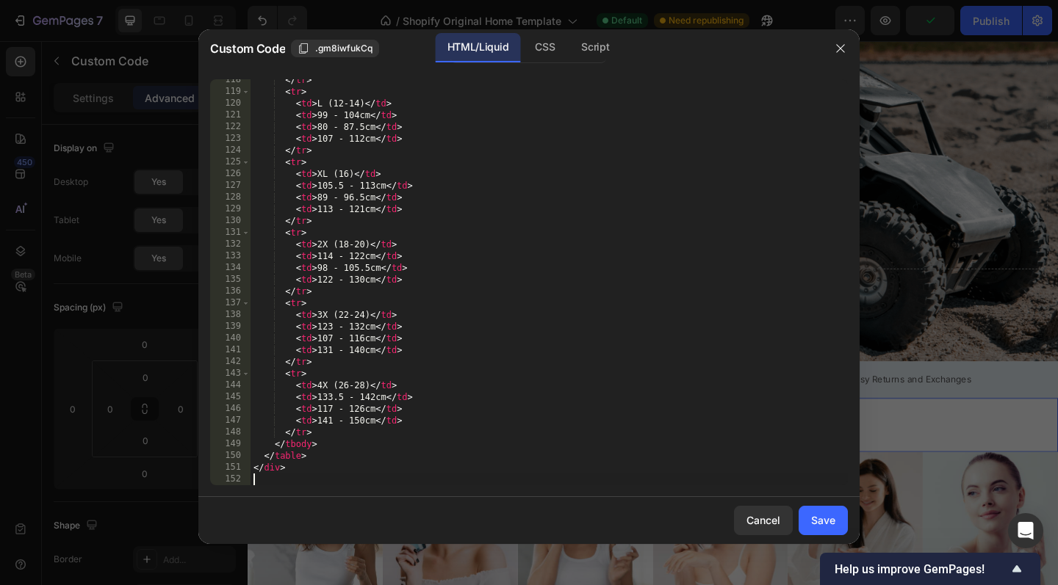
scroll to position [1380, 0]
click at [804, 522] on button "Save" at bounding box center [822, 520] width 49 height 29
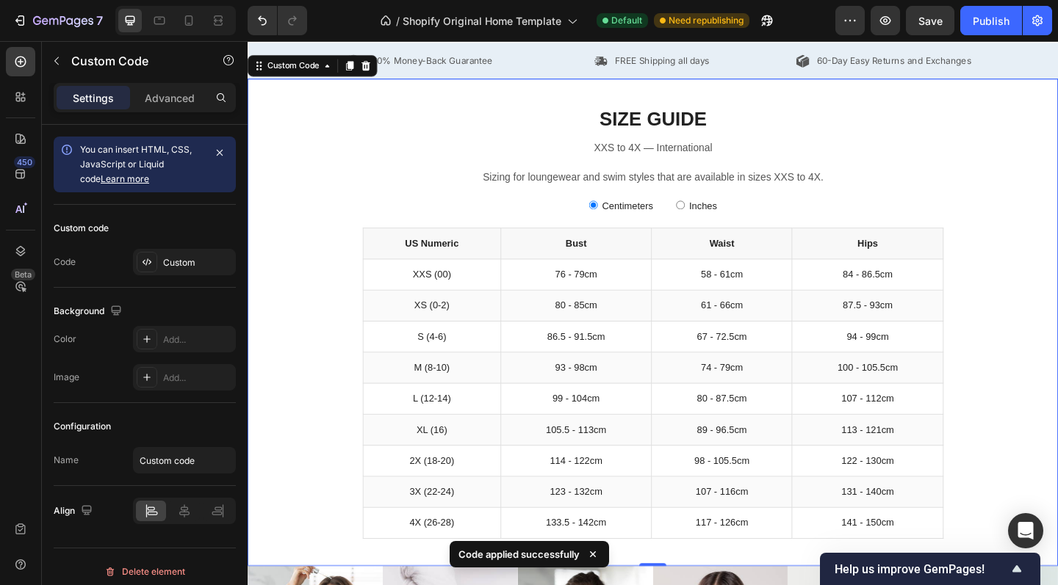
scroll to position [452, 0]
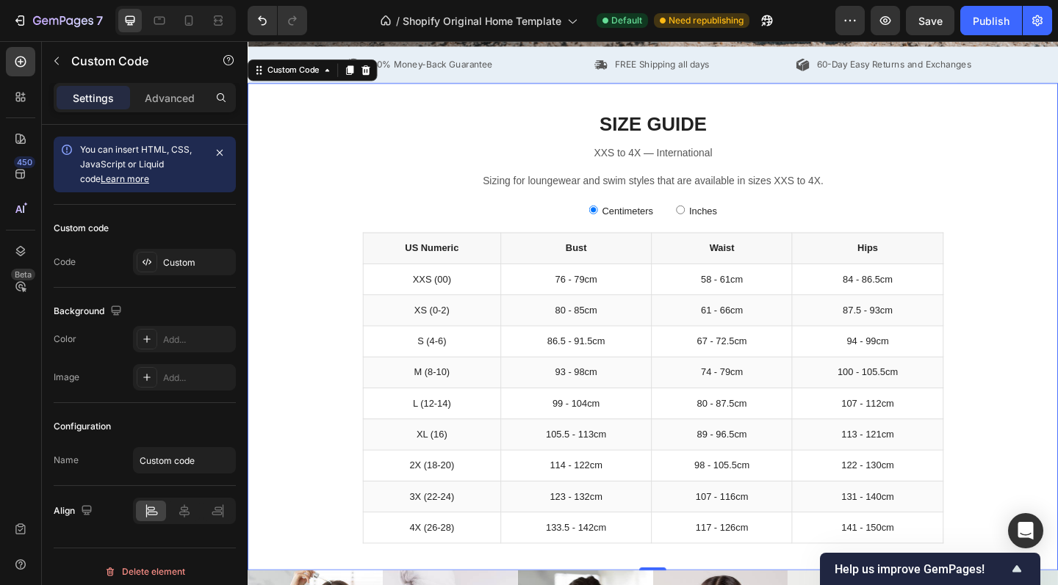
click at [275, 175] on div "SIZE GUIDE XXS to 4X — International Sizing for loungewear and swim styles that…" at bounding box center [688, 352] width 881 height 530
click at [720, 227] on input "Inches" at bounding box center [718, 225] width 10 height 10
radio input "true"
click at [620, 224] on input "Centimeters" at bounding box center [623, 225] width 10 height 10
radio input "true"
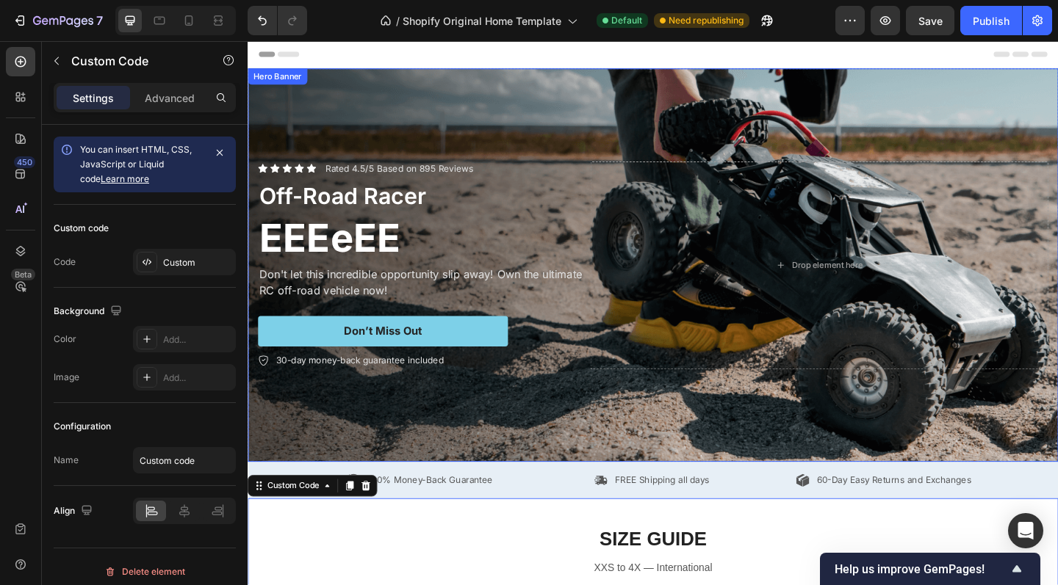
scroll to position [0, 0]
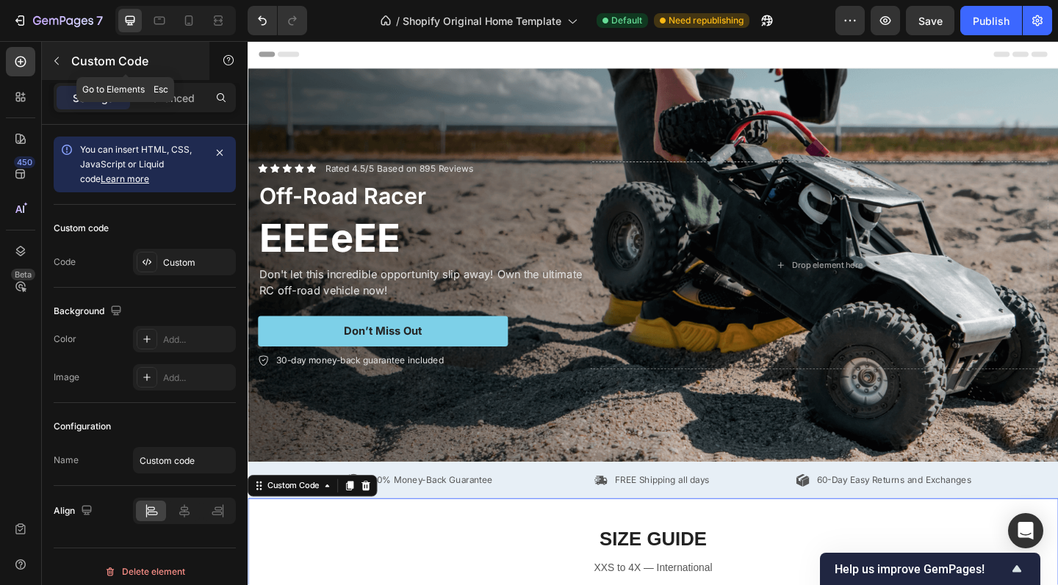
click at [60, 63] on icon "button" at bounding box center [57, 61] width 12 height 12
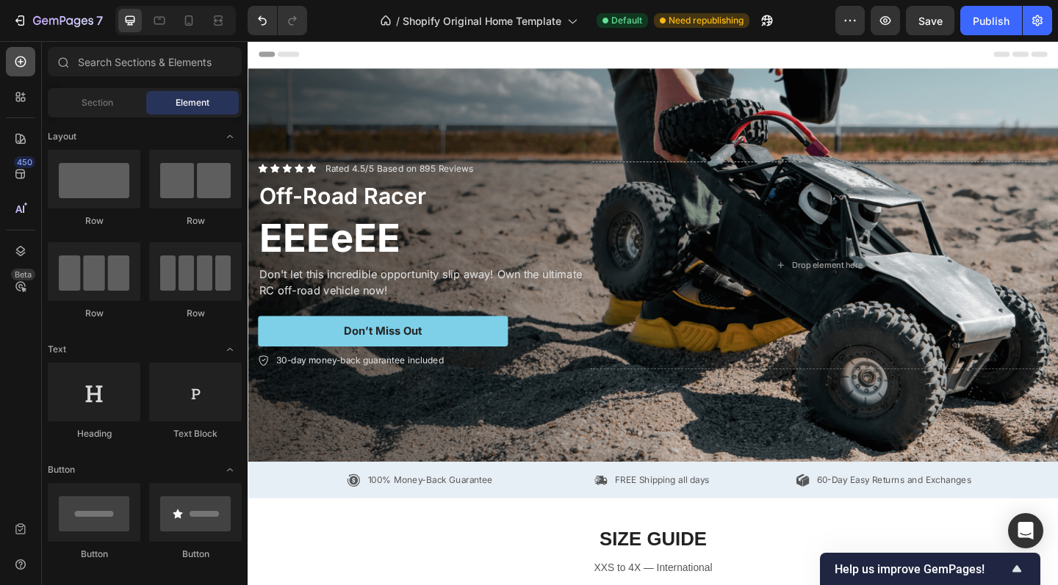
click at [19, 71] on div at bounding box center [20, 61] width 29 height 29
click at [20, 66] on icon at bounding box center [20, 62] width 11 height 11
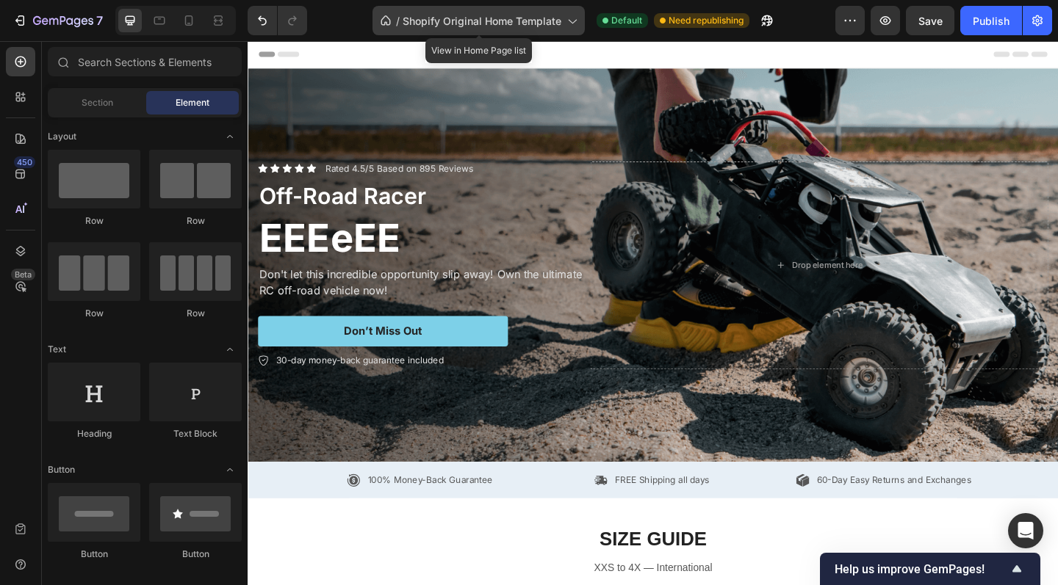
click at [499, 25] on span "Shopify Original Home Template" at bounding box center [481, 20] width 159 height 15
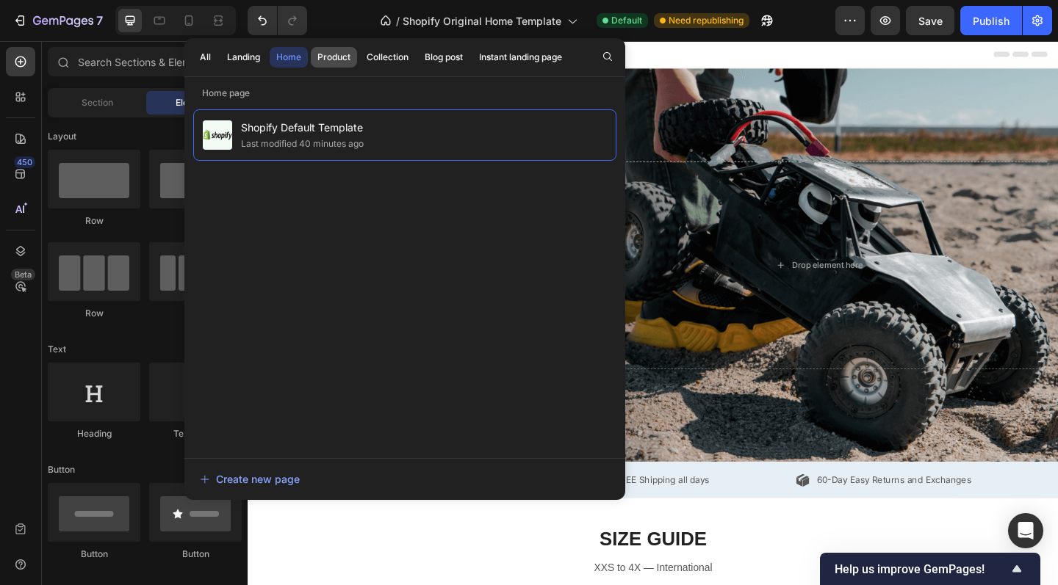
click at [334, 58] on div "Product" at bounding box center [333, 57] width 33 height 13
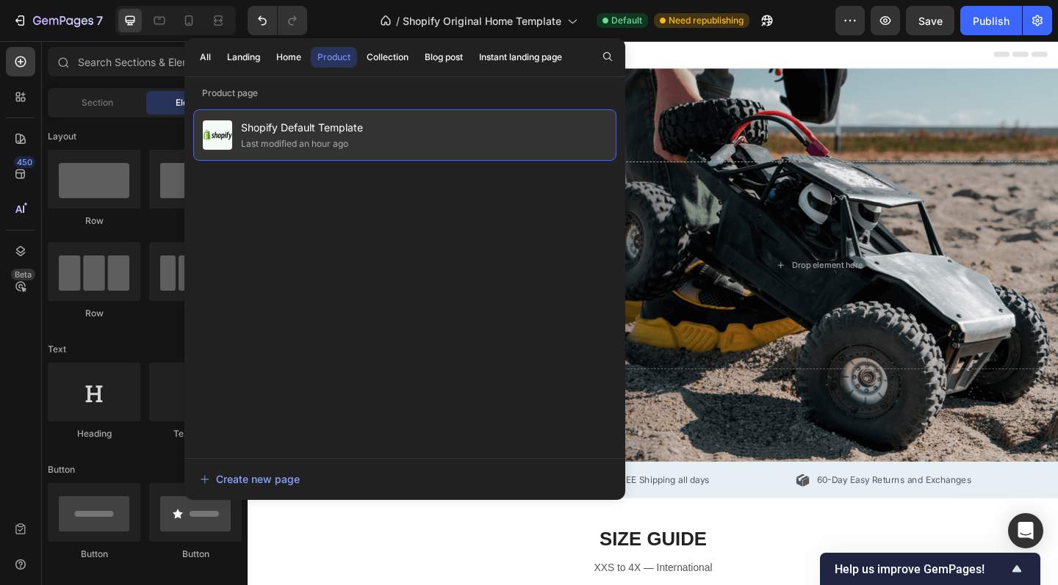
click at [335, 135] on span "Shopify Default Template" at bounding box center [302, 128] width 122 height 18
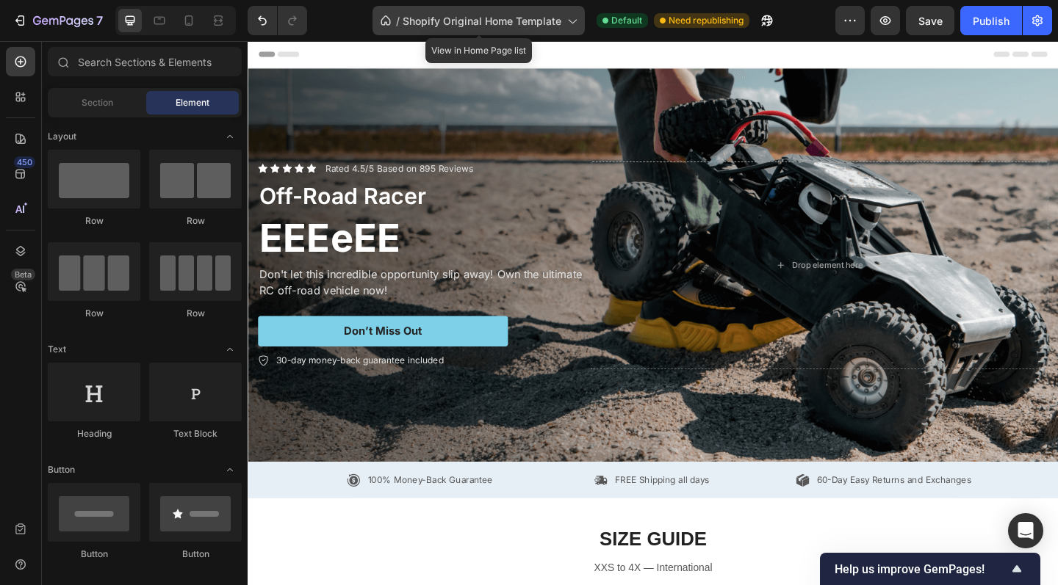
click at [541, 25] on span "Shopify Original Home Template" at bounding box center [481, 20] width 159 height 15
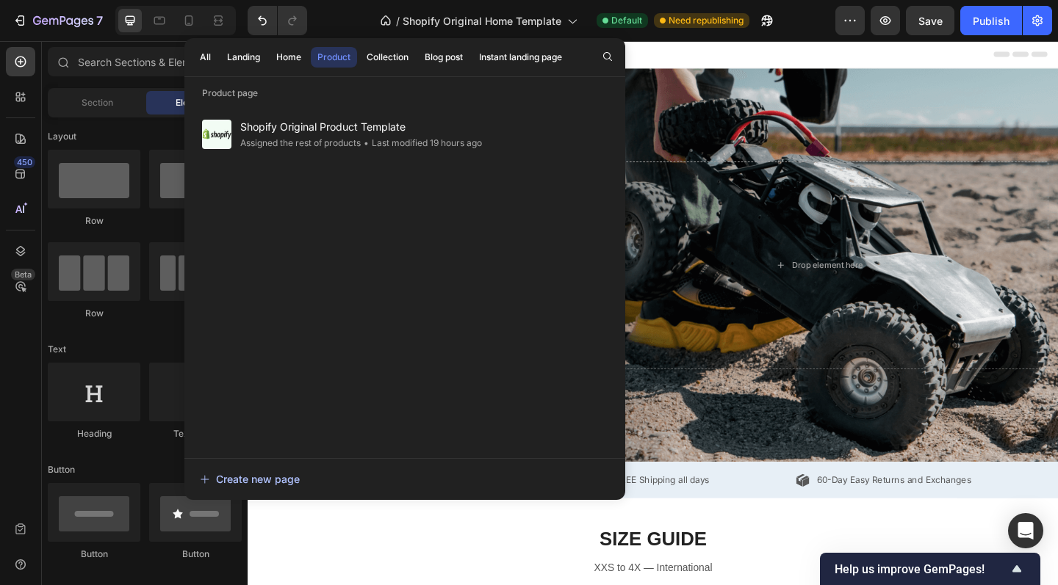
click at [276, 480] on div "Create new page" at bounding box center [250, 479] width 100 height 15
click at [25, 64] on icon at bounding box center [20, 62] width 11 height 11
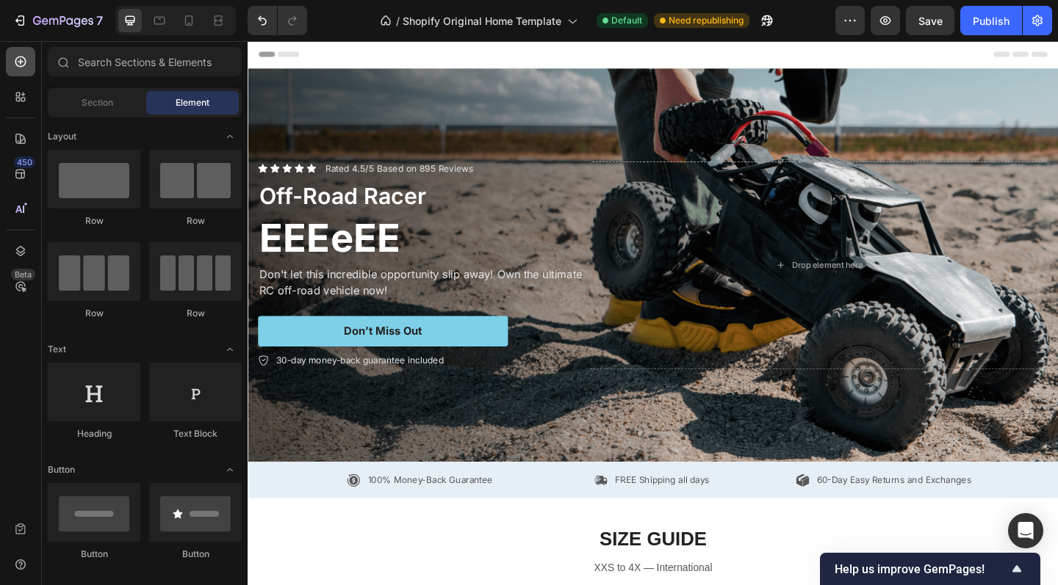
click at [22, 57] on icon at bounding box center [20, 62] width 11 height 11
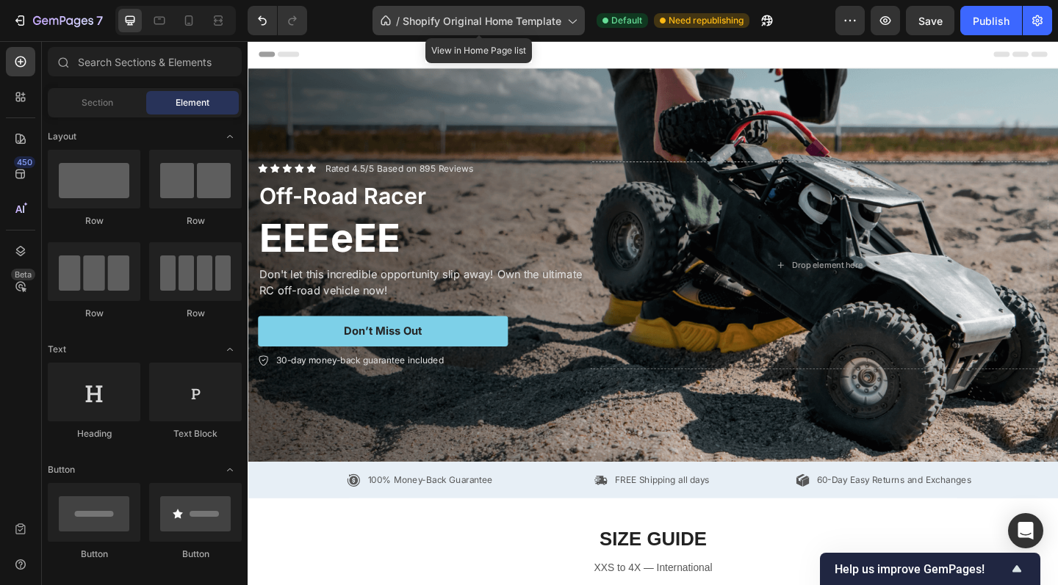
click at [542, 19] on span "Shopify Original Home Template" at bounding box center [481, 20] width 159 height 15
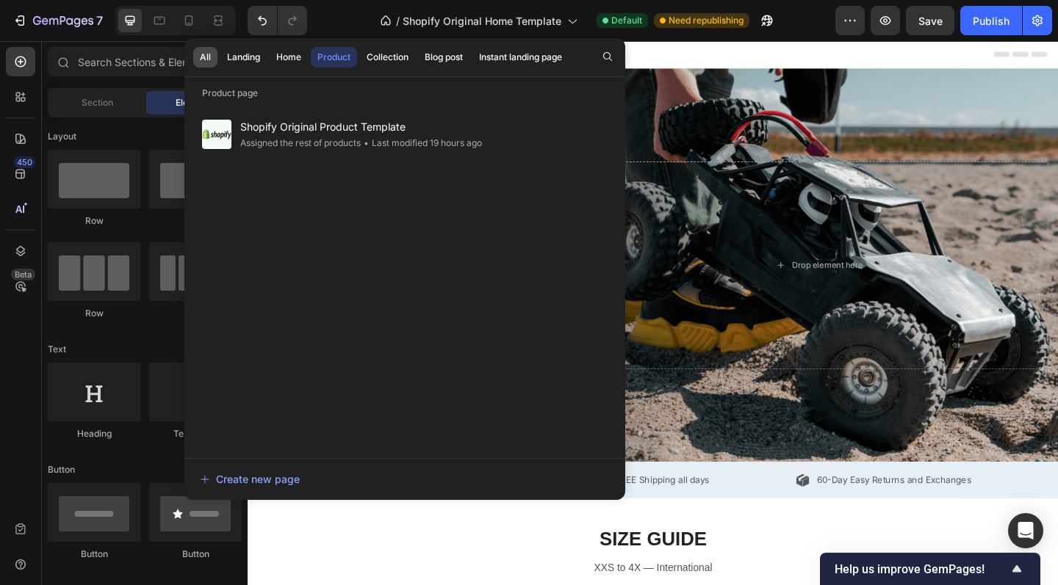
click at [201, 55] on div "All" at bounding box center [205, 57] width 11 height 13
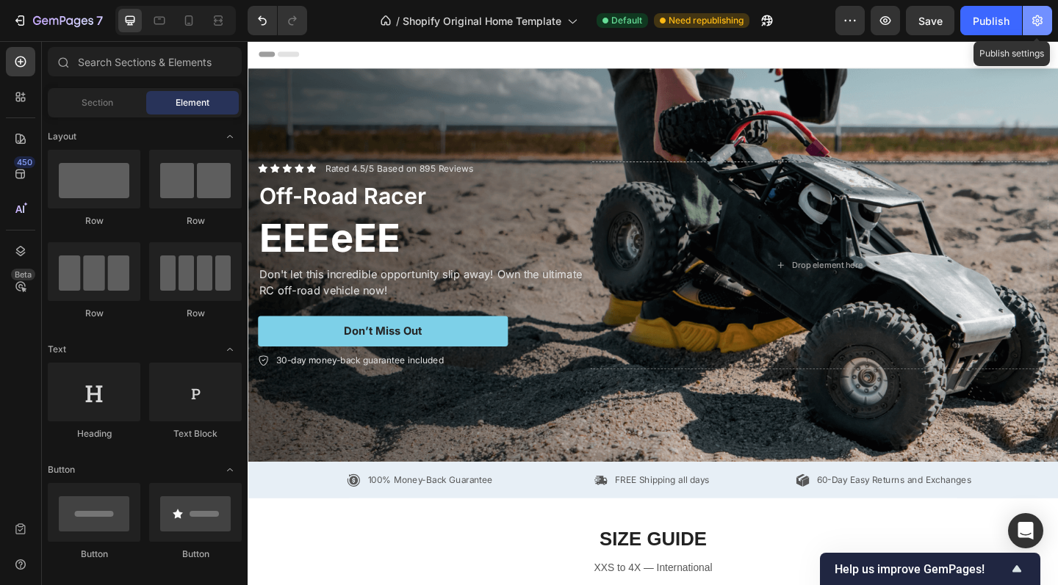
click at [1032, 26] on icon "button" at bounding box center [1037, 20] width 15 height 15
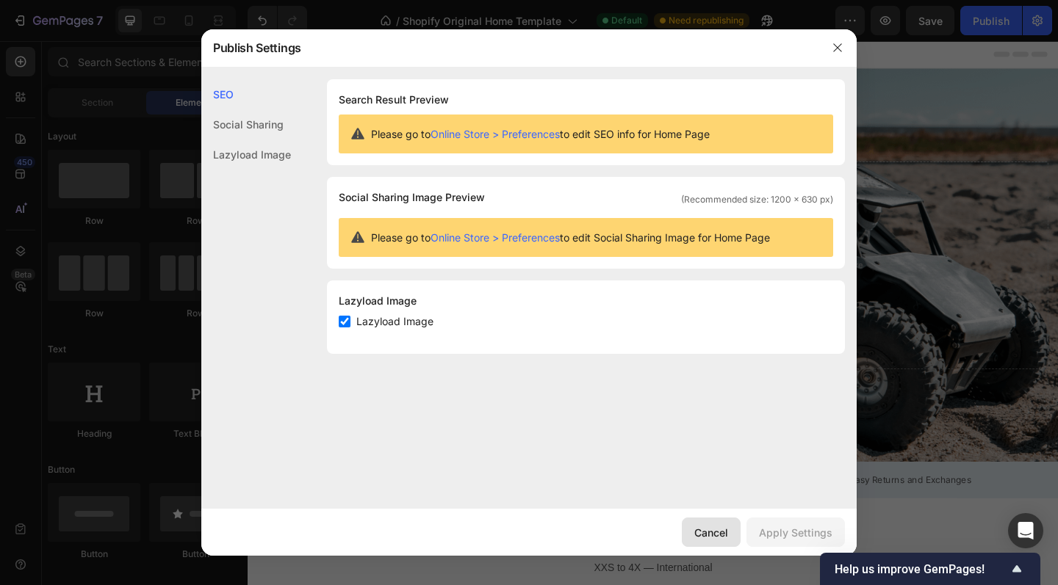
click at [693, 527] on button "Cancel" at bounding box center [711, 532] width 59 height 29
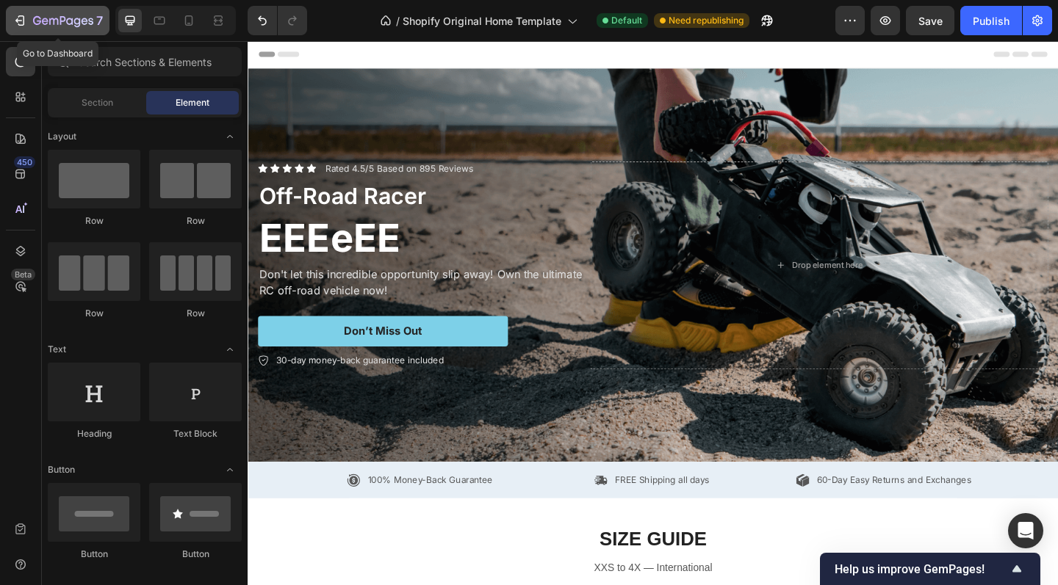
click at [65, 21] on icon "button" at bounding box center [63, 21] width 60 height 12
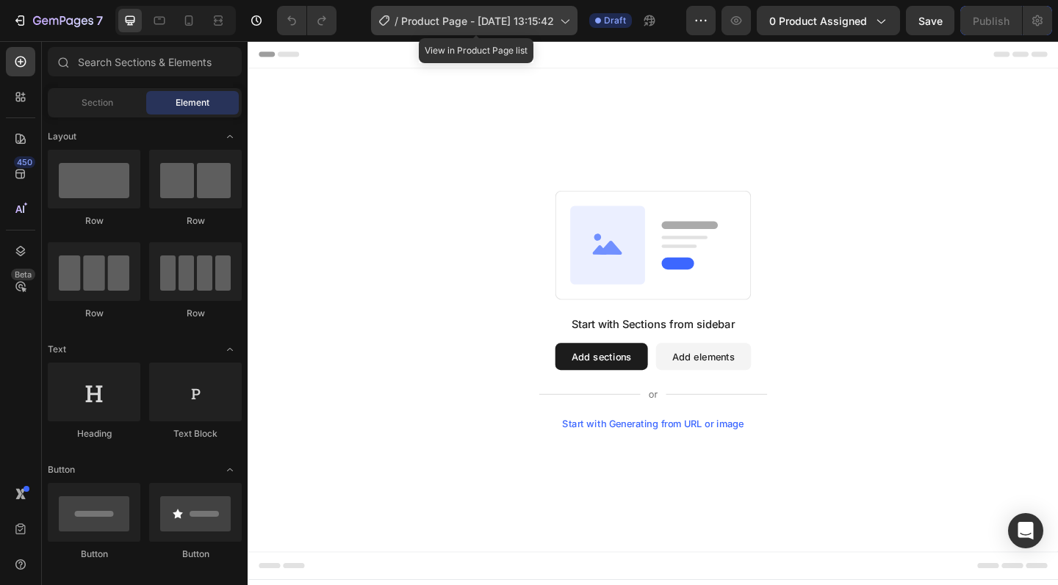
click at [440, 25] on span "Product Page - Sep 26, 13:15:42" at bounding box center [477, 20] width 153 height 15
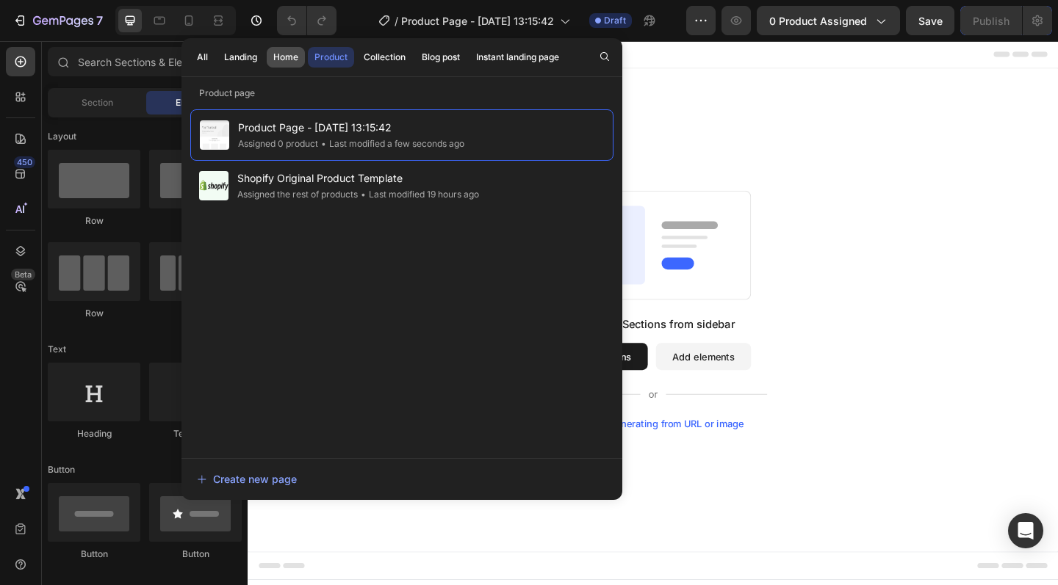
click at [289, 59] on div "Home" at bounding box center [285, 57] width 25 height 13
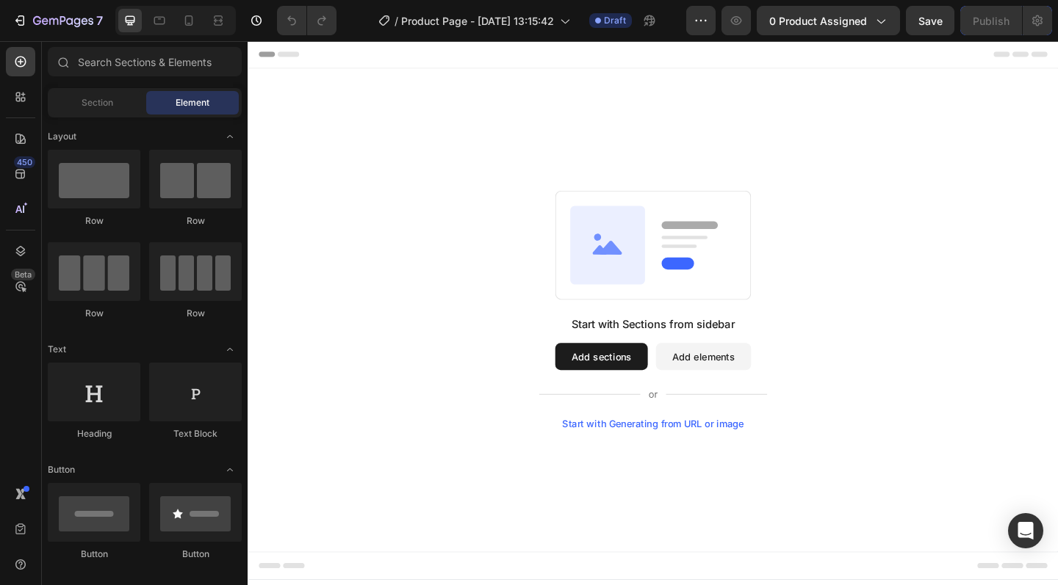
click at [809, 171] on div "Start with Sections from sidebar Add sections Add elements Start with Generatin…" at bounding box center [688, 334] width 881 height 526
click at [642, 390] on button "Add sections" at bounding box center [632, 384] width 101 height 29
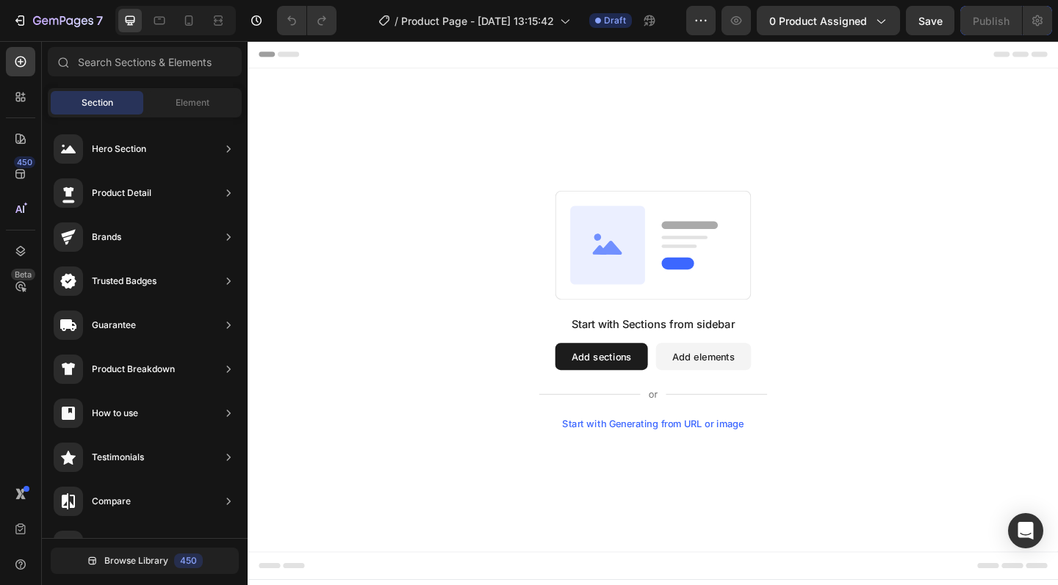
scroll to position [3, 0]
click at [473, 198] on div "Start with Sections from sidebar Add sections Add elements Start with Generatin…" at bounding box center [688, 334] width 881 height 526
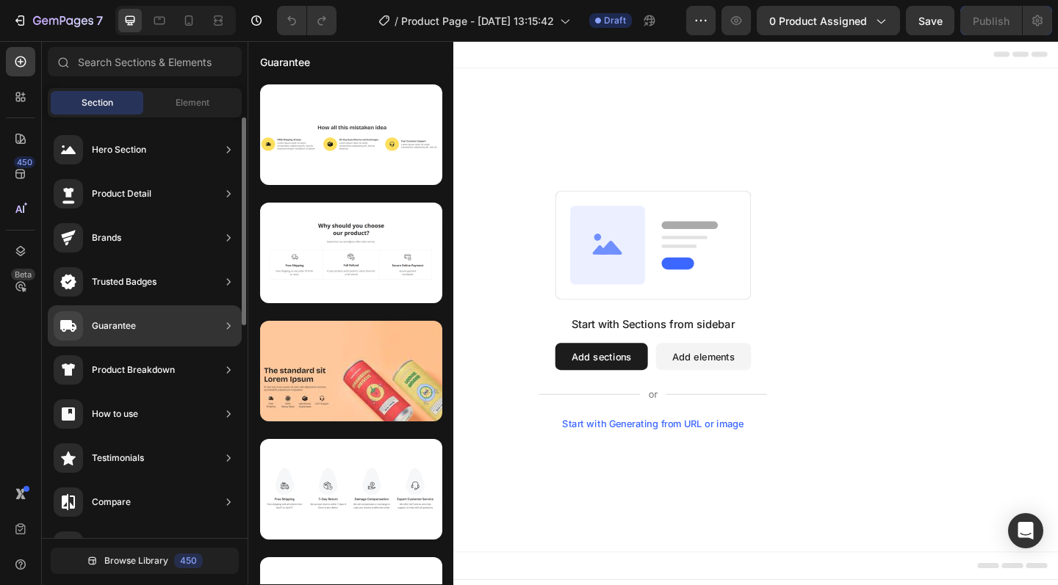
click at [199, 324] on div "Guarantee" at bounding box center [145, 326] width 194 height 41
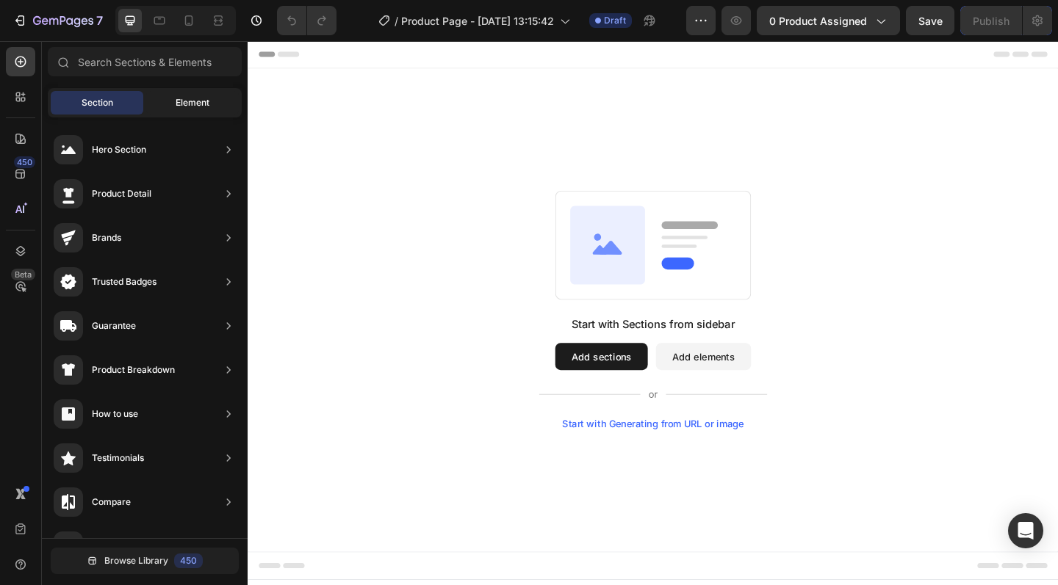
click at [191, 105] on span "Element" at bounding box center [193, 102] width 34 height 13
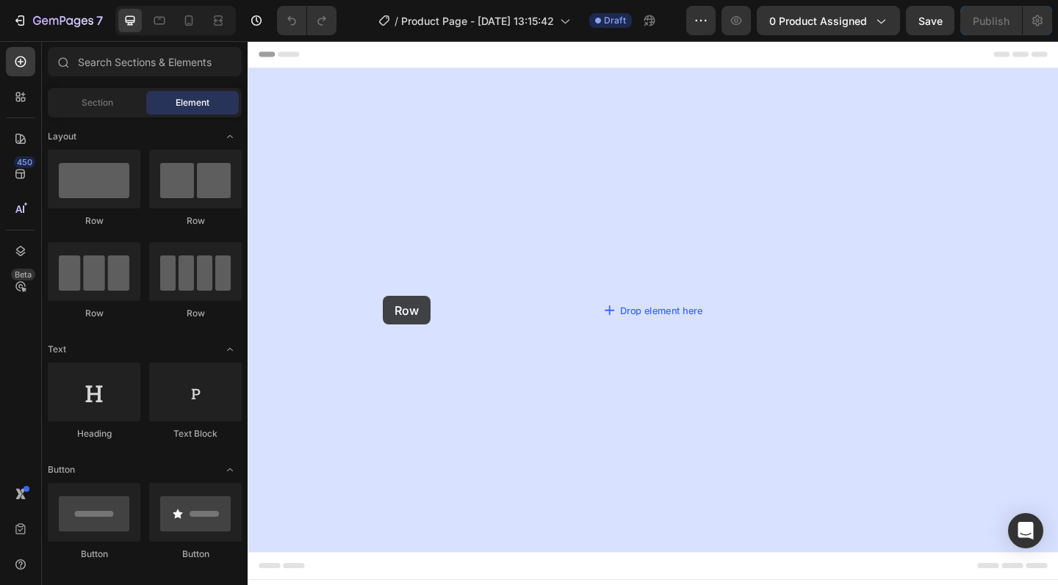
drag, startPoint x: 337, startPoint y: 250, endPoint x: 419, endPoint y: 327, distance: 112.8
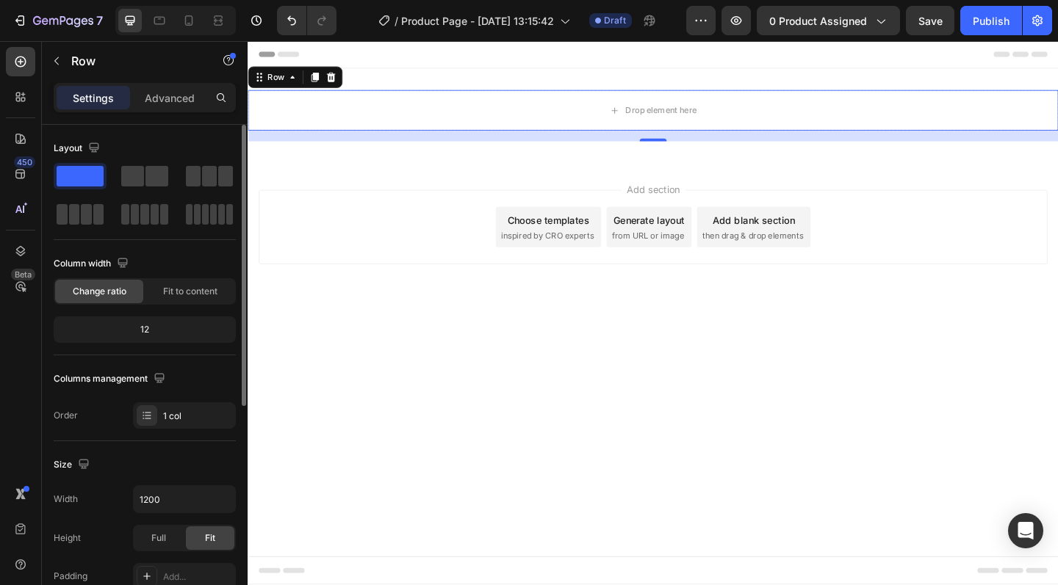
scroll to position [199, 0]
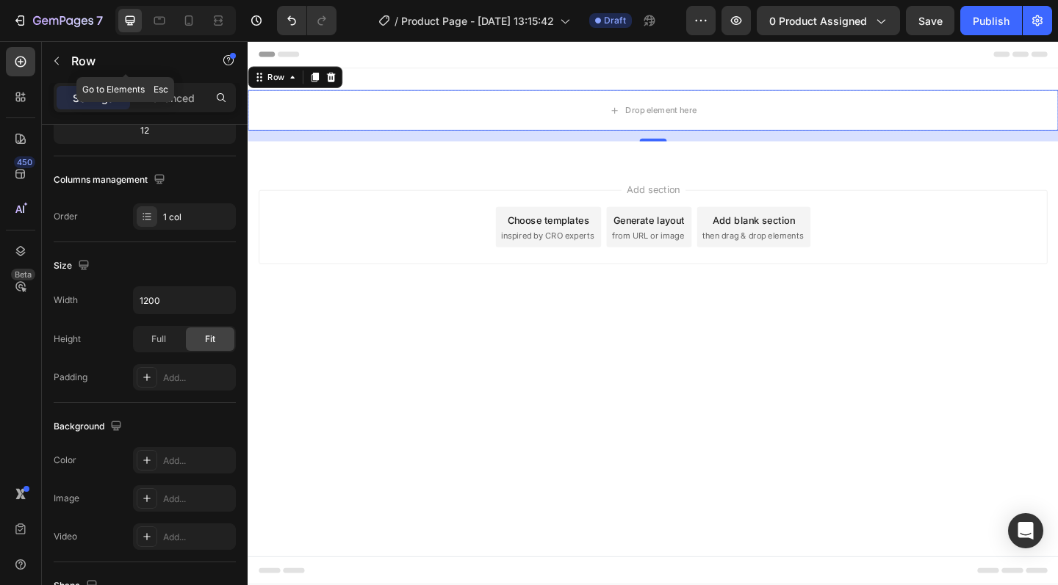
drag, startPoint x: 61, startPoint y: 62, endPoint x: 68, endPoint y: 88, distance: 26.5
click at [61, 62] on icon "button" at bounding box center [57, 61] width 12 height 12
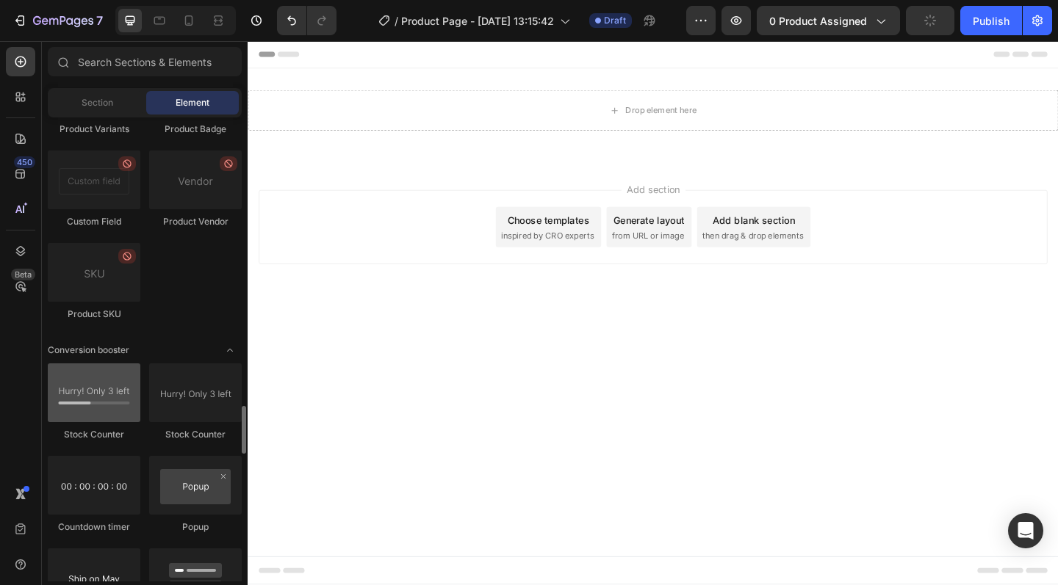
scroll to position [2796, 0]
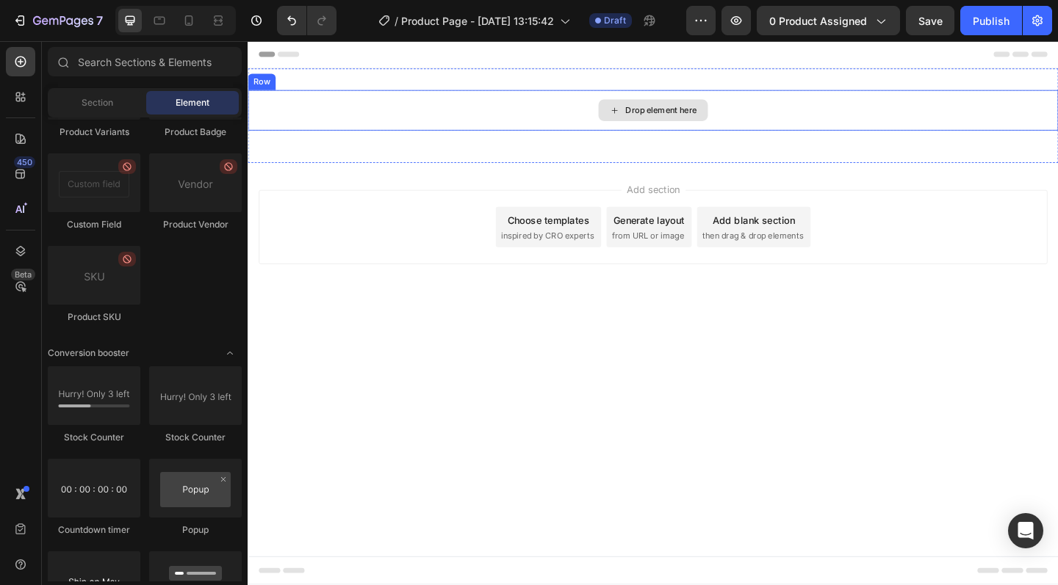
click at [519, 130] on div "Drop element here" at bounding box center [688, 117] width 881 height 44
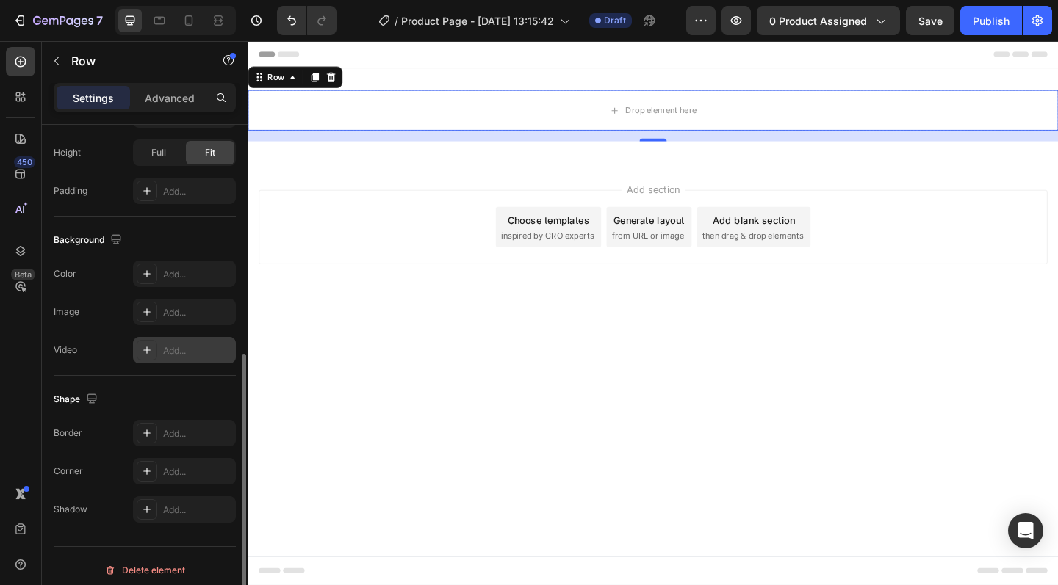
scroll to position [394, 0]
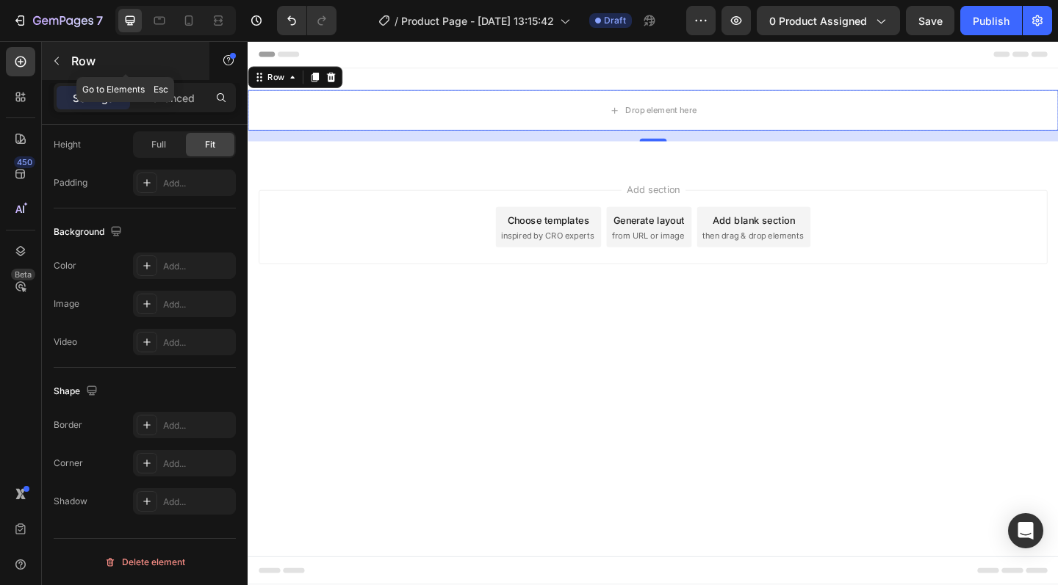
click at [58, 59] on icon "button" at bounding box center [57, 61] width 12 height 12
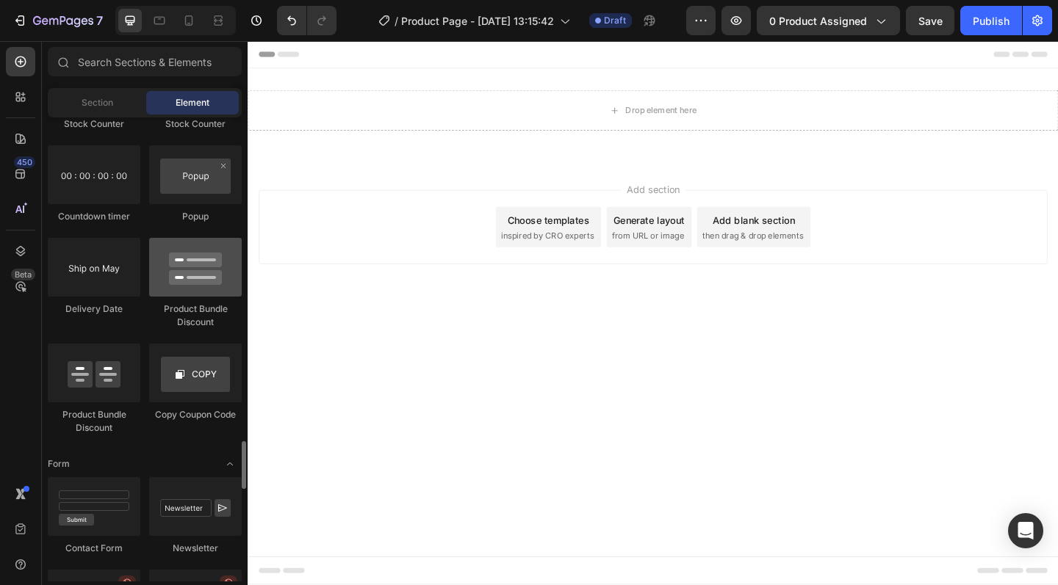
scroll to position [3110, 0]
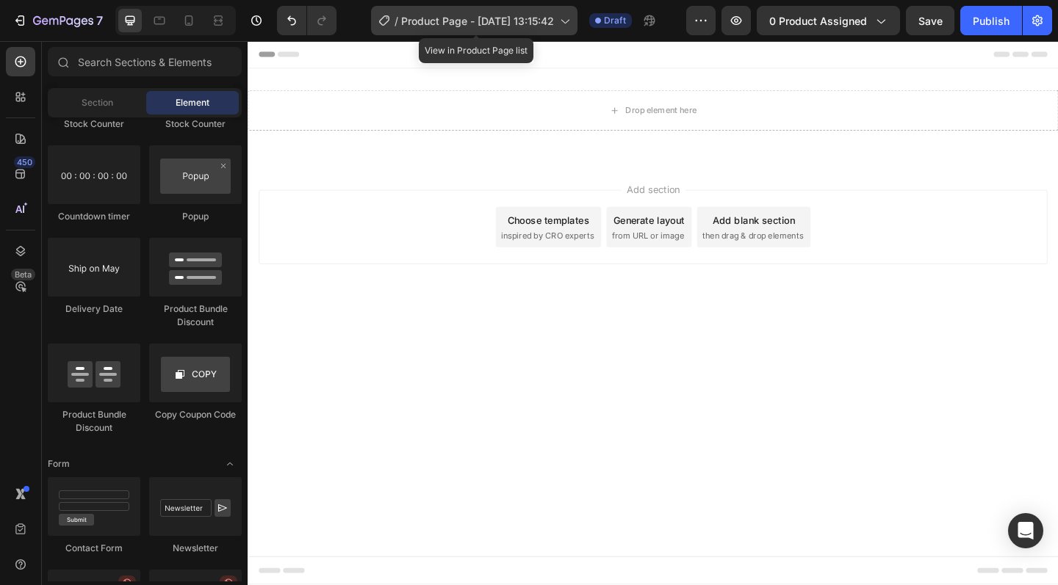
click at [472, 26] on span "Product Page - Sep 26, 13:15:42" at bounding box center [477, 20] width 153 height 15
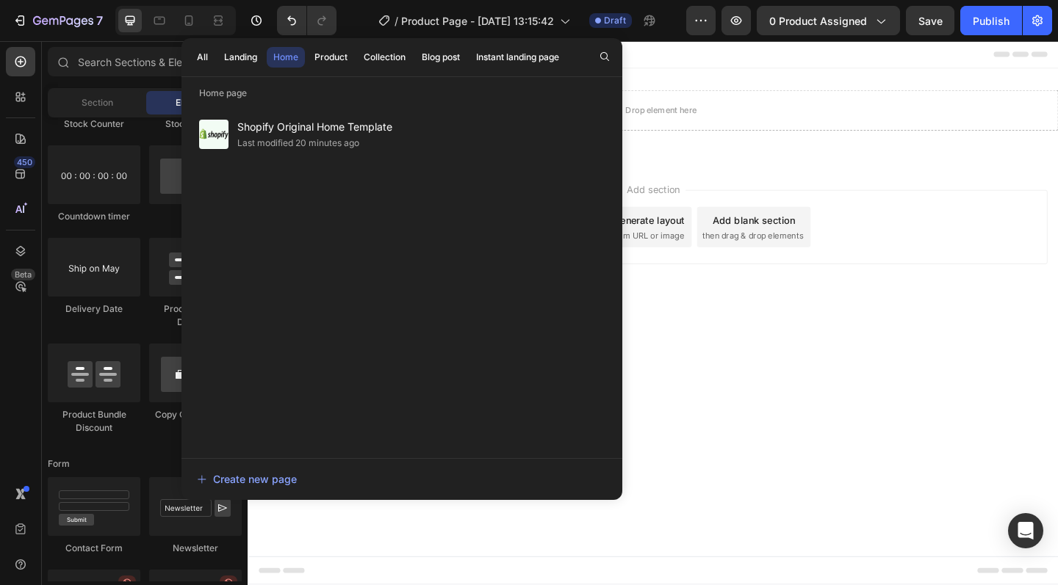
click at [279, 58] on div "Home" at bounding box center [285, 57] width 25 height 13
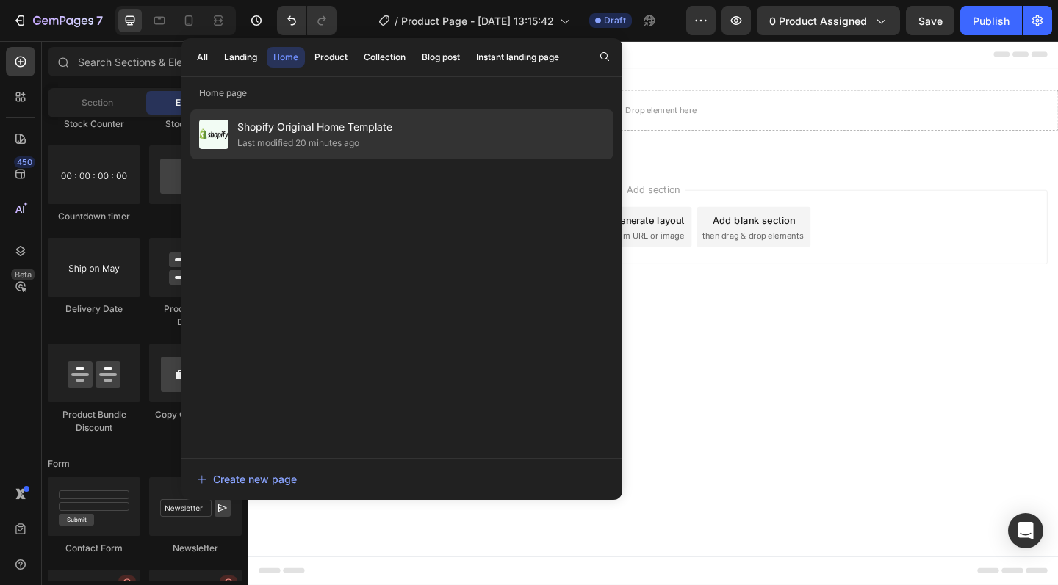
click at [279, 129] on span "Shopify Original Home Template" at bounding box center [314, 127] width 155 height 18
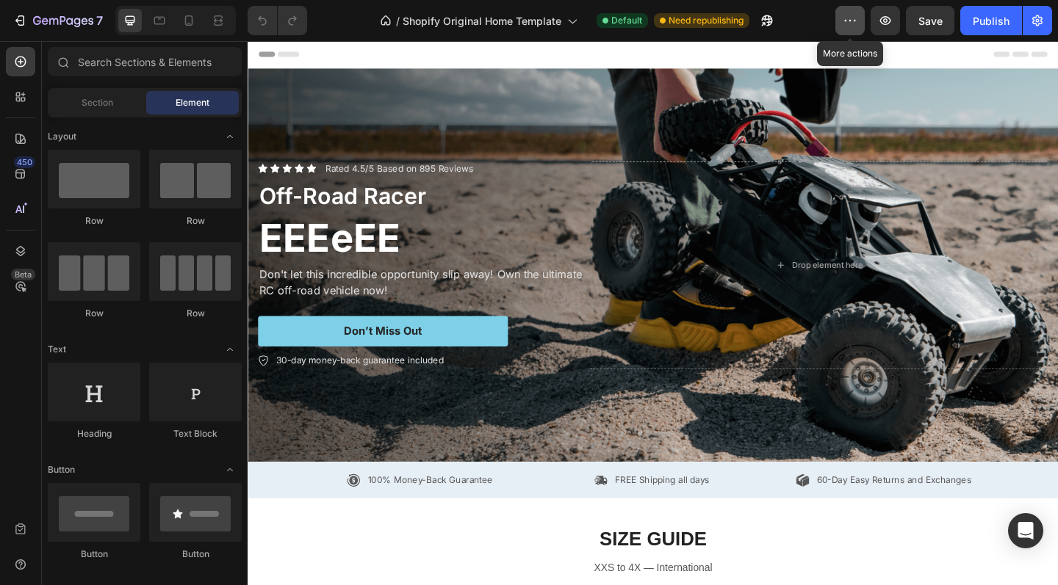
click at [840, 23] on button "button" at bounding box center [849, 20] width 29 height 29
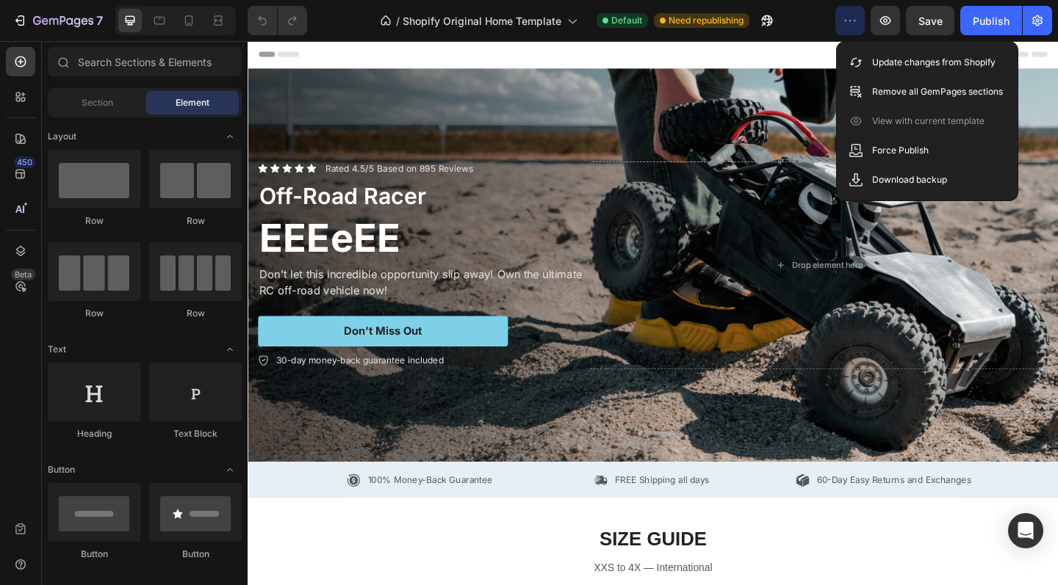
click at [812, 62] on div at bounding box center [688, 55] width 858 height 29
click at [101, 104] on span "Section" at bounding box center [98, 102] width 32 height 13
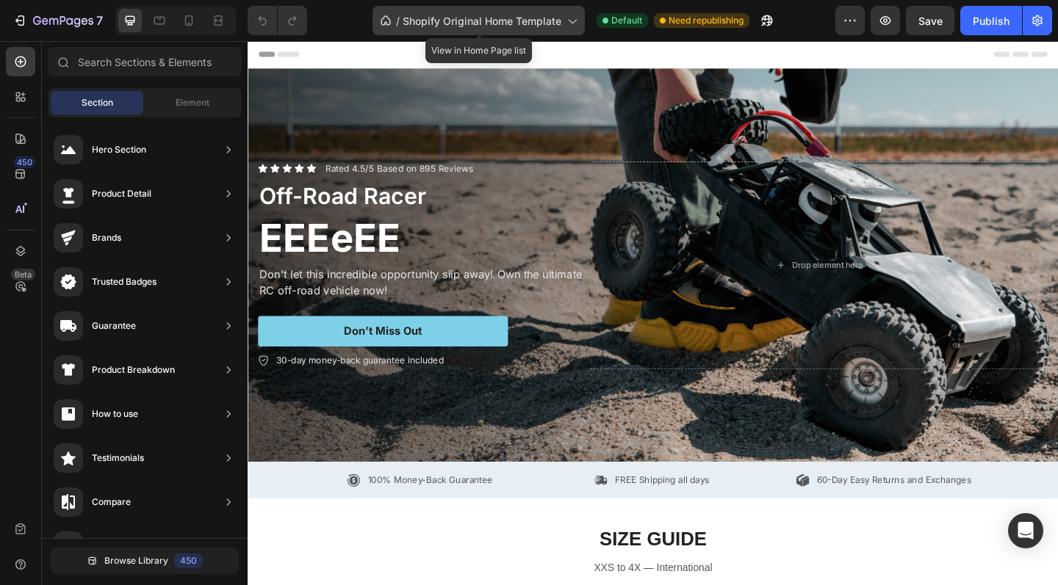
click at [463, 29] on div "/ Shopify Original Home Template" at bounding box center [478, 20] width 212 height 29
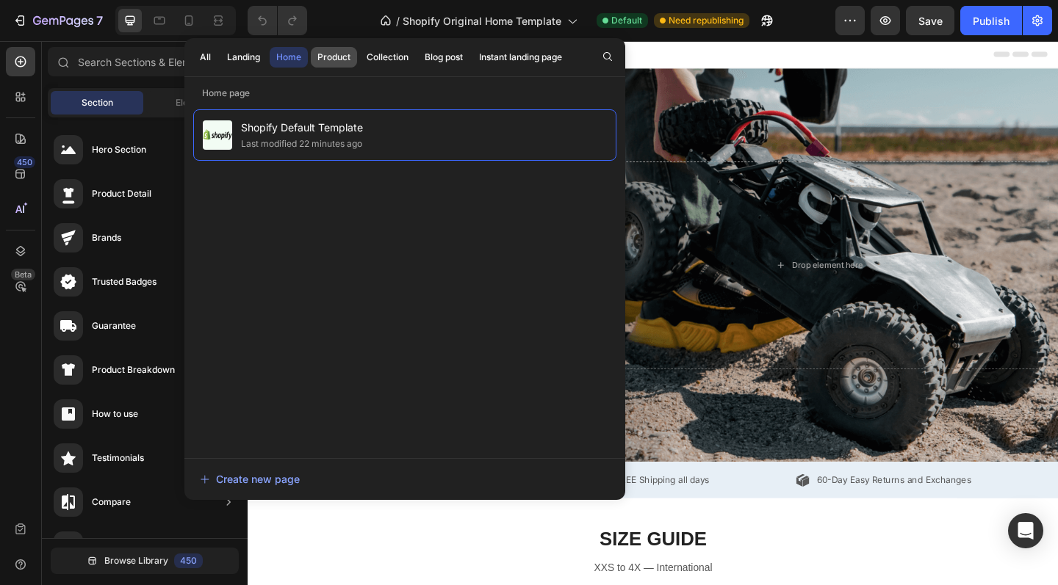
click at [339, 56] on div "Product" at bounding box center [333, 57] width 33 height 13
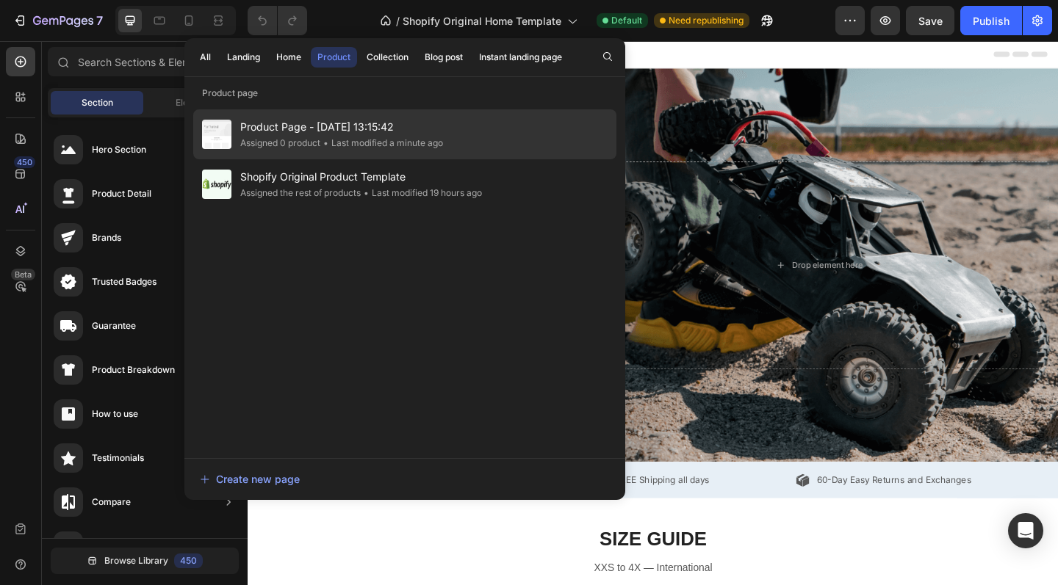
click at [346, 137] on div "• Last modified a minute ago" at bounding box center [381, 143] width 123 height 15
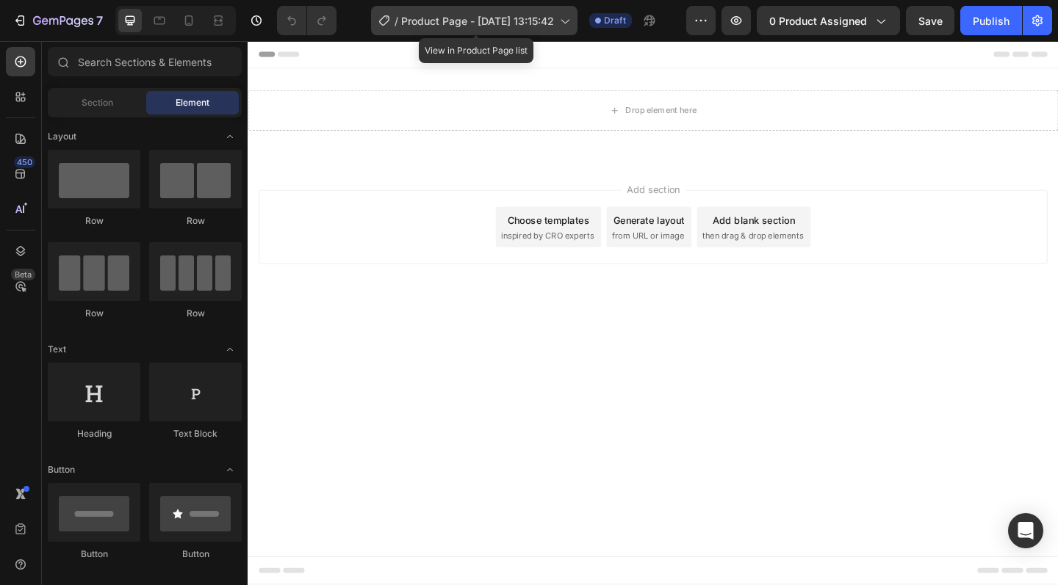
click at [576, 17] on div "/ Product Page - [DATE] 13:15:42" at bounding box center [474, 20] width 206 height 29
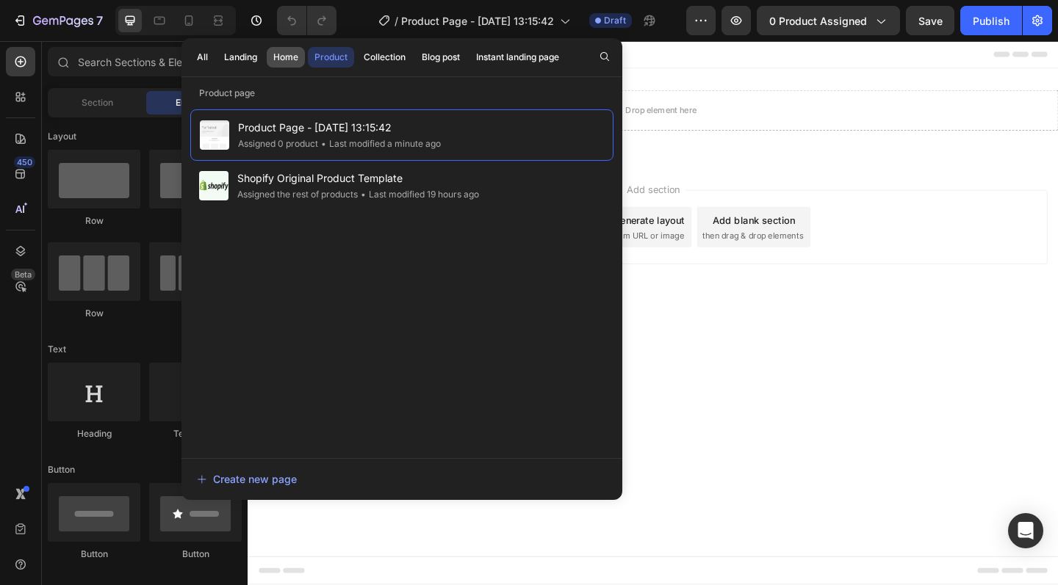
click at [289, 58] on div "Home" at bounding box center [285, 57] width 25 height 13
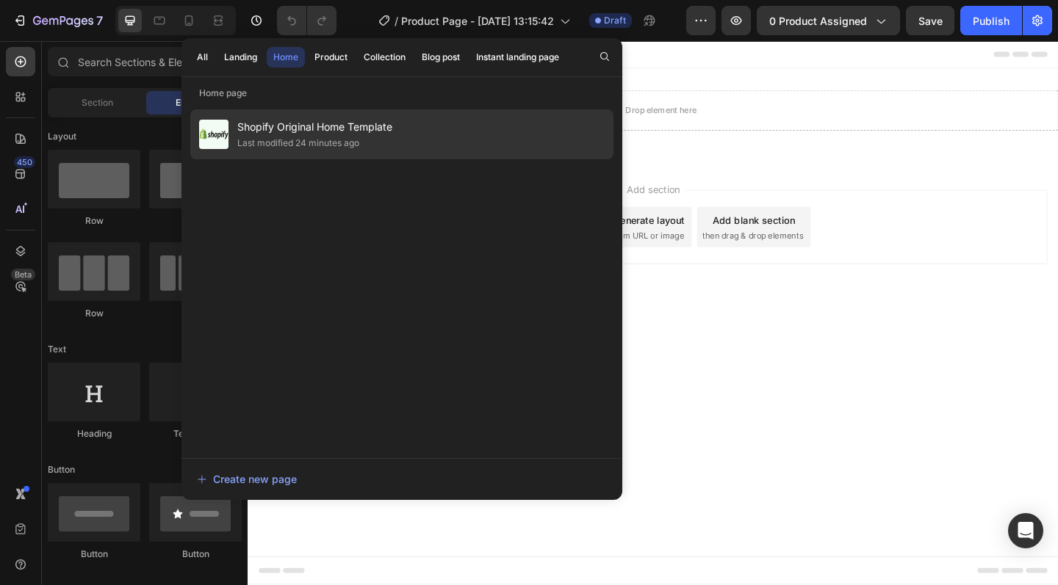
click at [317, 137] on div "Last modified 24 minutes ago" at bounding box center [298, 143] width 122 height 15
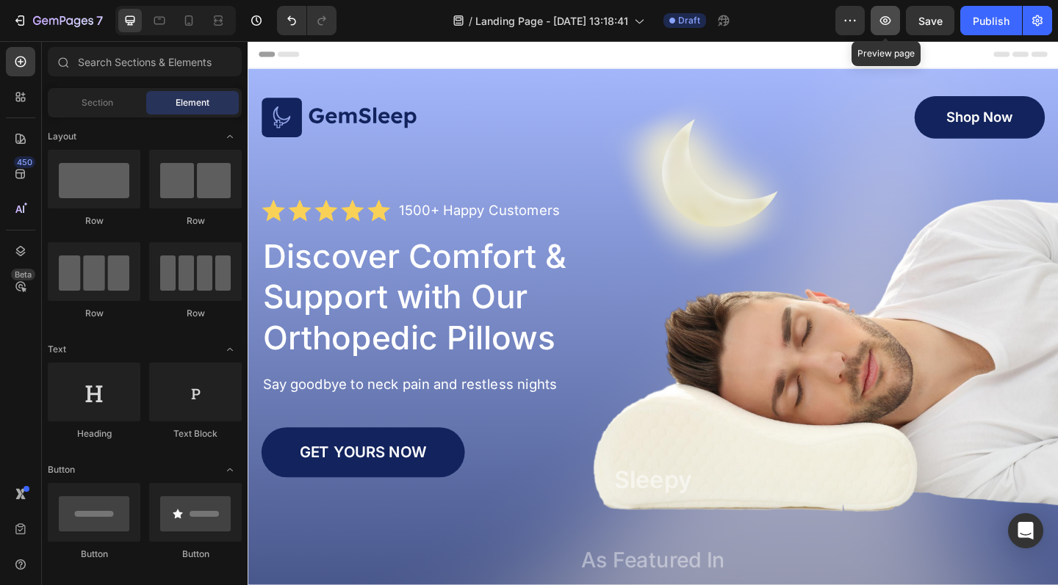
click at [880, 19] on icon "button" at bounding box center [885, 20] width 15 height 15
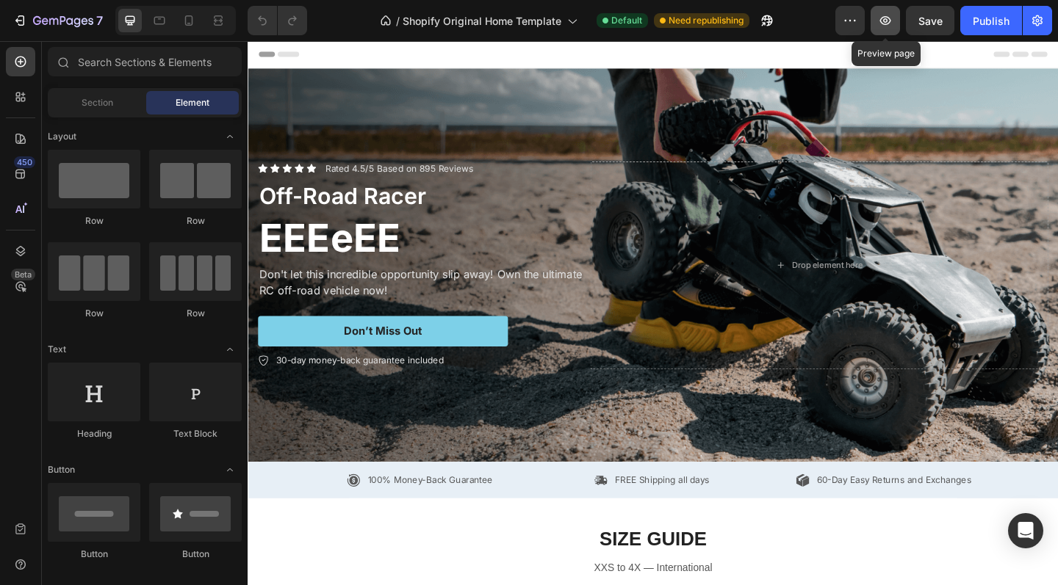
click at [882, 21] on icon "button" at bounding box center [885, 20] width 15 height 15
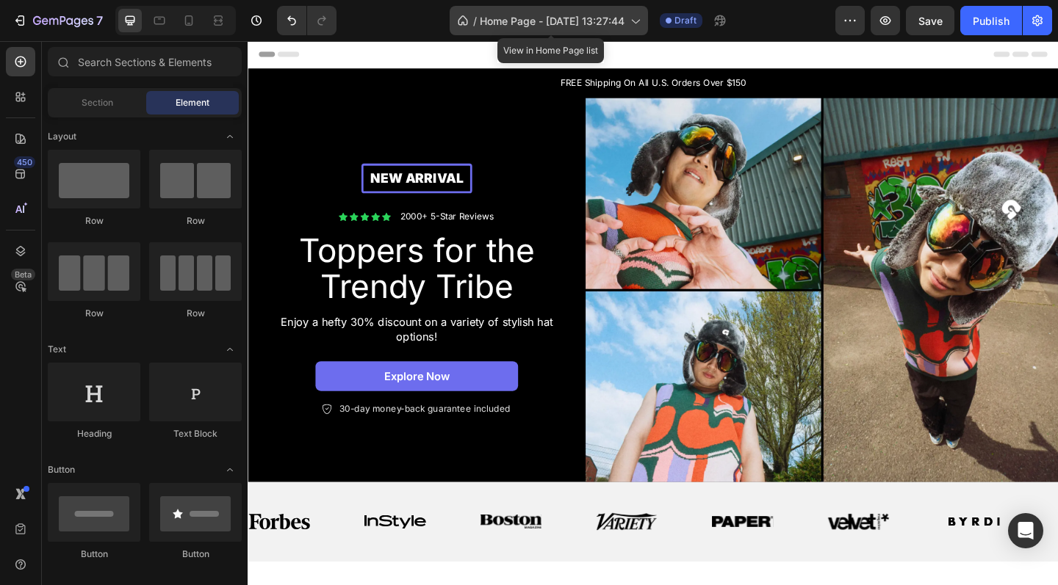
click at [578, 19] on span "Home Page - [DATE] 13:27:44" at bounding box center [552, 20] width 145 height 15
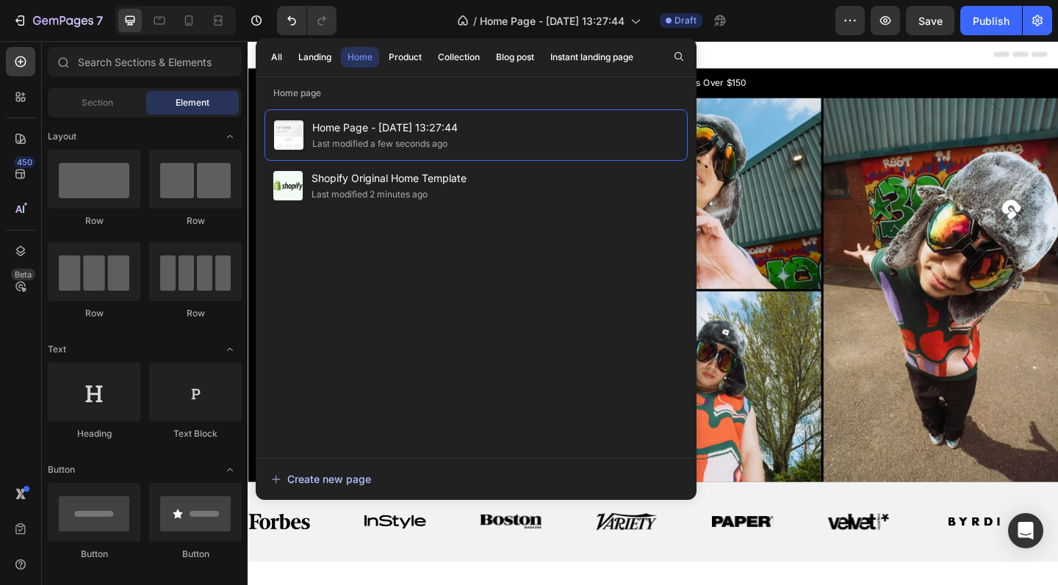
click at [314, 481] on div "Create new page" at bounding box center [321, 479] width 100 height 15
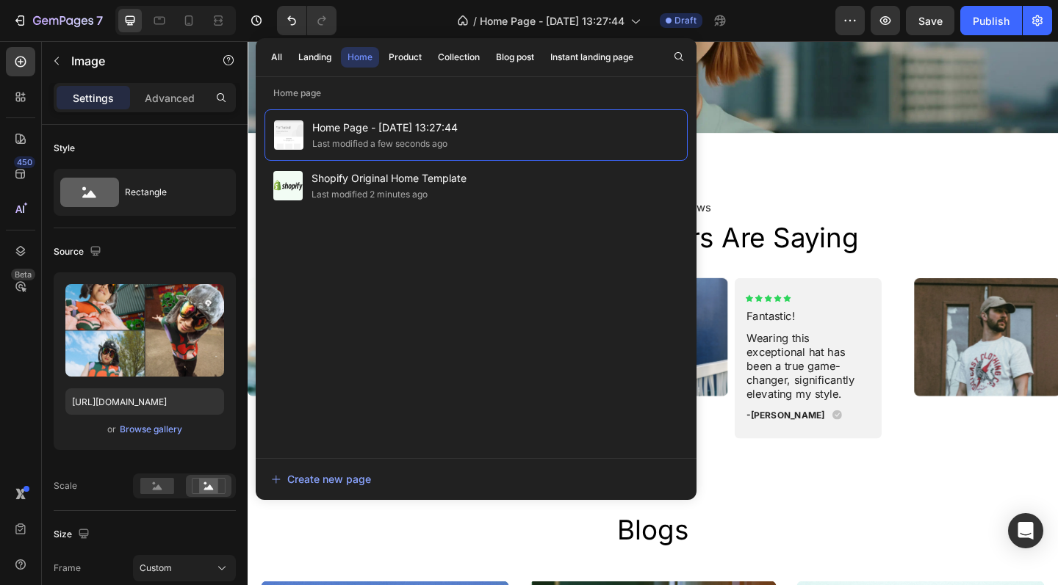
scroll to position [1897, 0]
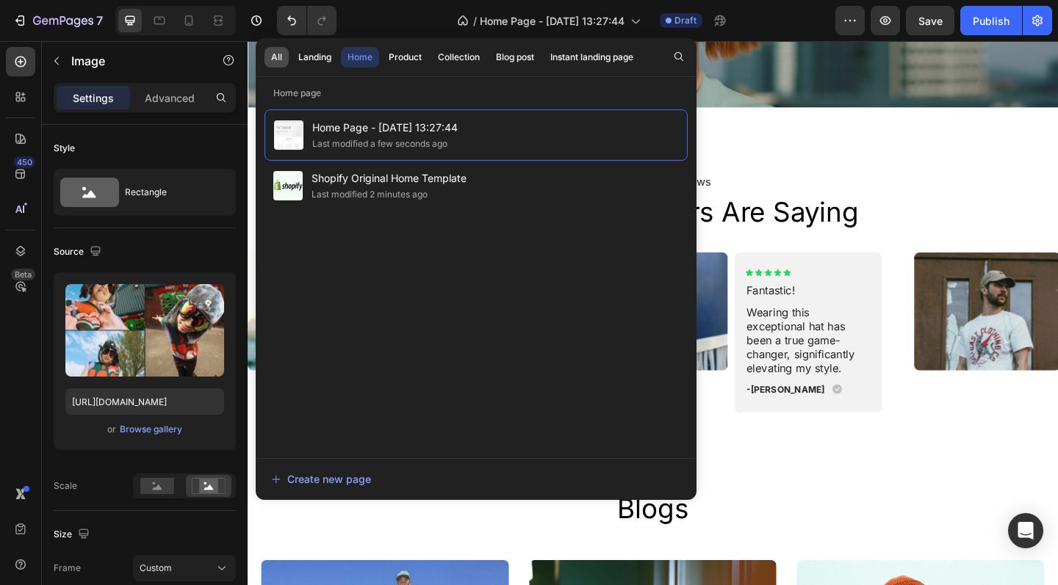
click at [281, 54] on div "All" at bounding box center [276, 57] width 11 height 13
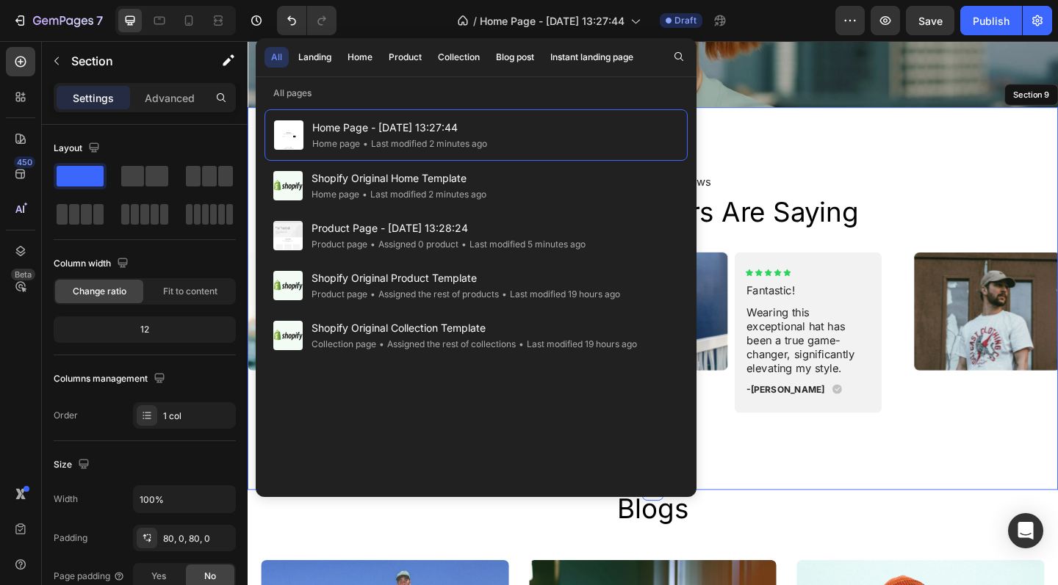
click at [934, 485] on div "Icon Icon Icon Icon Icon Icon List 2000+ 5-Star Reviews Text Block what our cus…" at bounding box center [688, 322] width 881 height 416
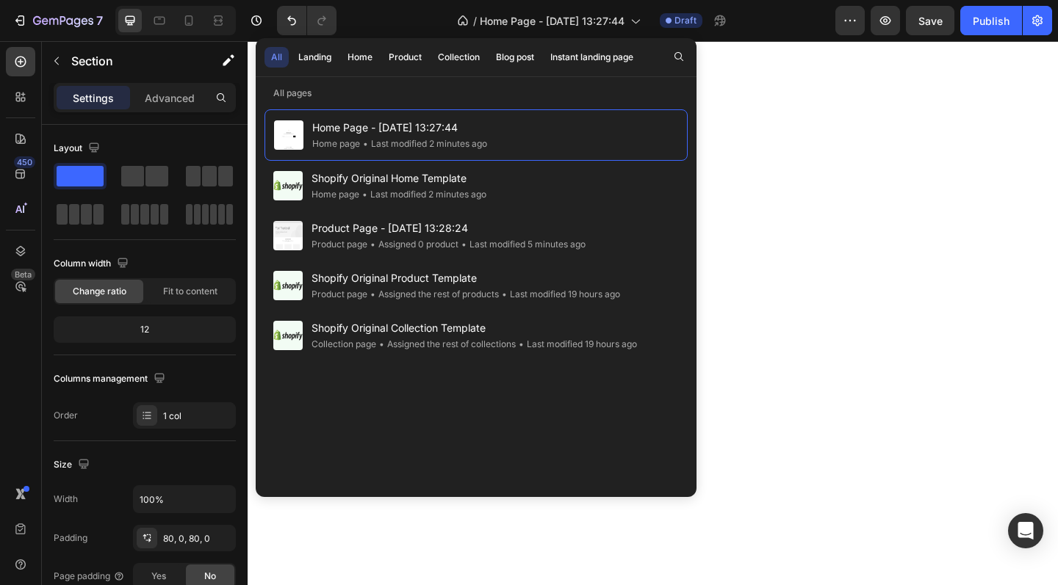
scroll to position [0, 0]
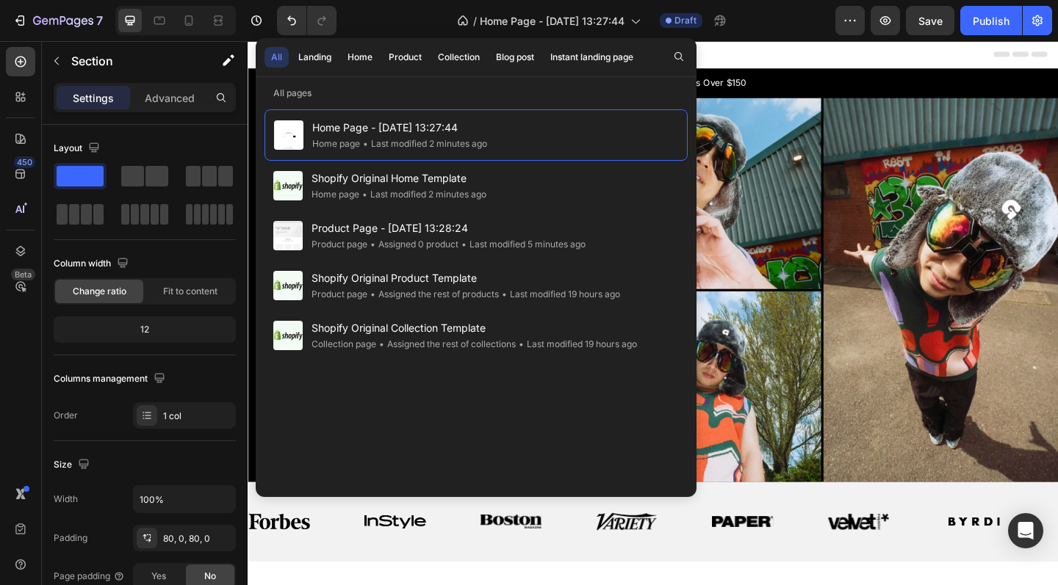
click at [847, 54] on div "Header" at bounding box center [688, 55] width 858 height 29
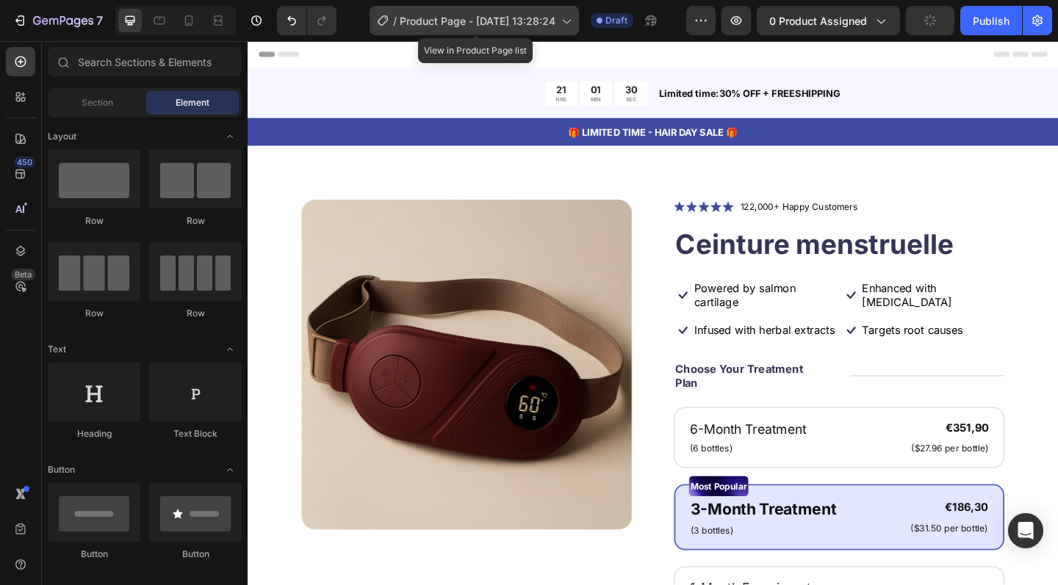
click at [508, 24] on span "Product Page - [DATE] 13:28:24" at bounding box center [478, 20] width 156 height 15
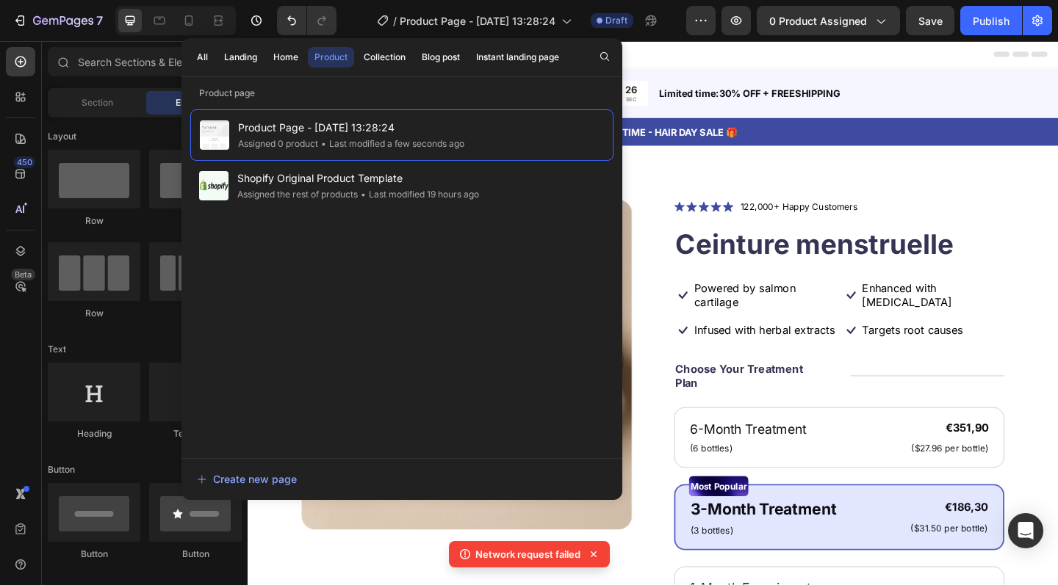
click at [718, 65] on div "Header" at bounding box center [688, 55] width 858 height 29
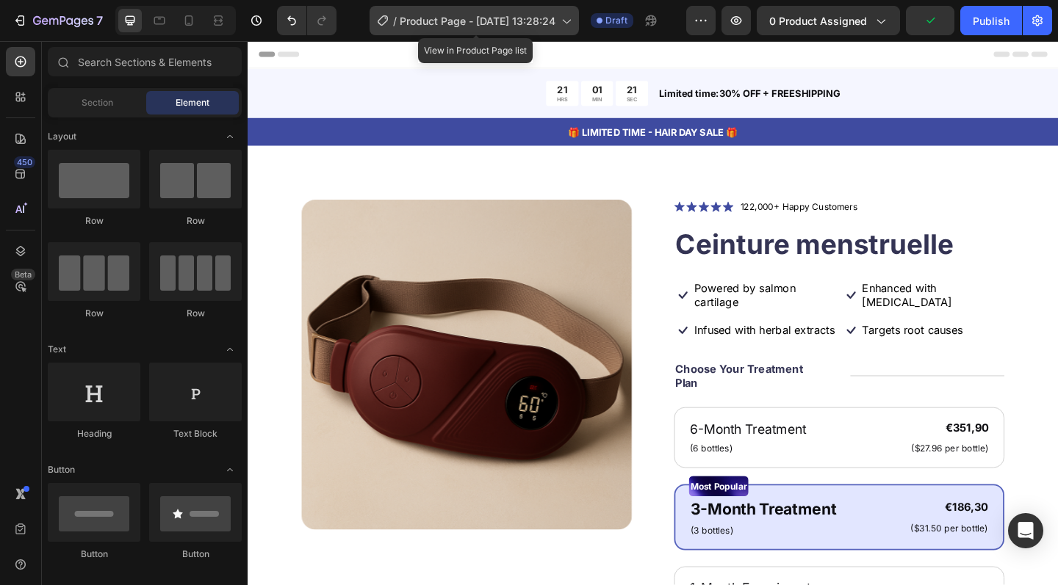
click at [524, 30] on div "/ Product Page - [DATE] 13:28:24" at bounding box center [473, 20] width 209 height 29
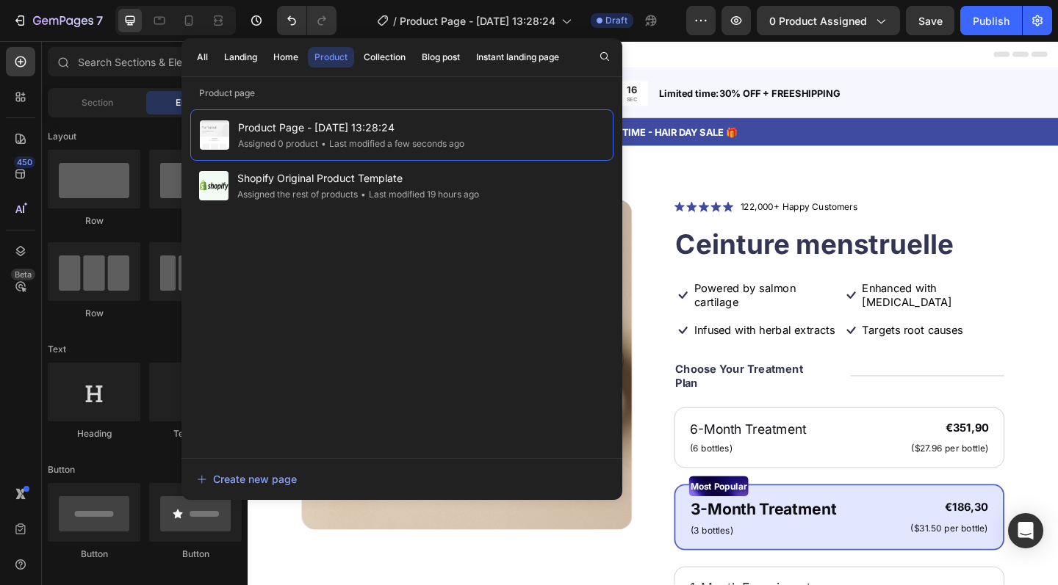
click at [706, 63] on div "Header" at bounding box center [688, 55] width 858 height 29
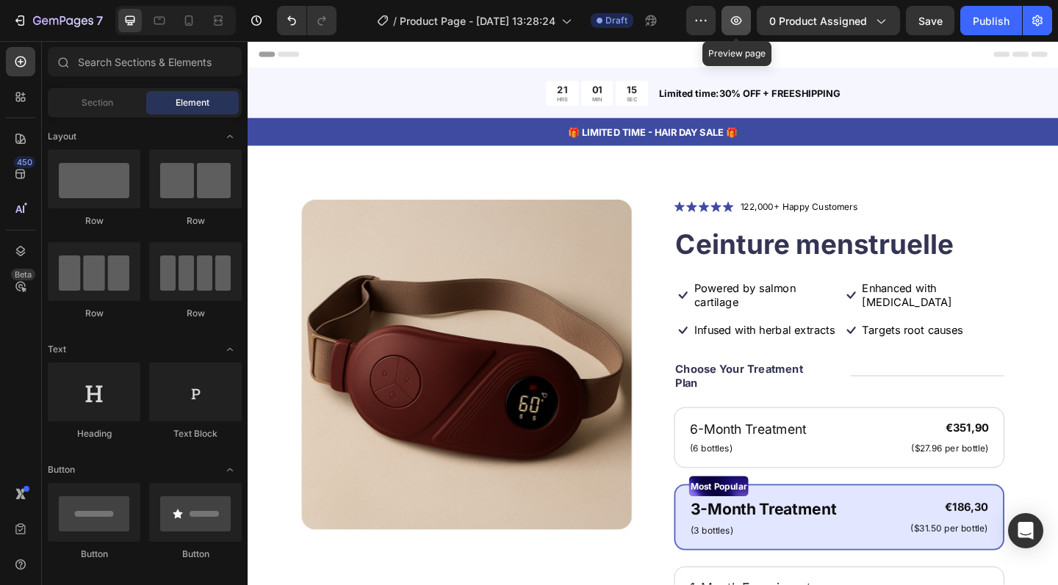
click at [744, 33] on button "button" at bounding box center [735, 20] width 29 height 29
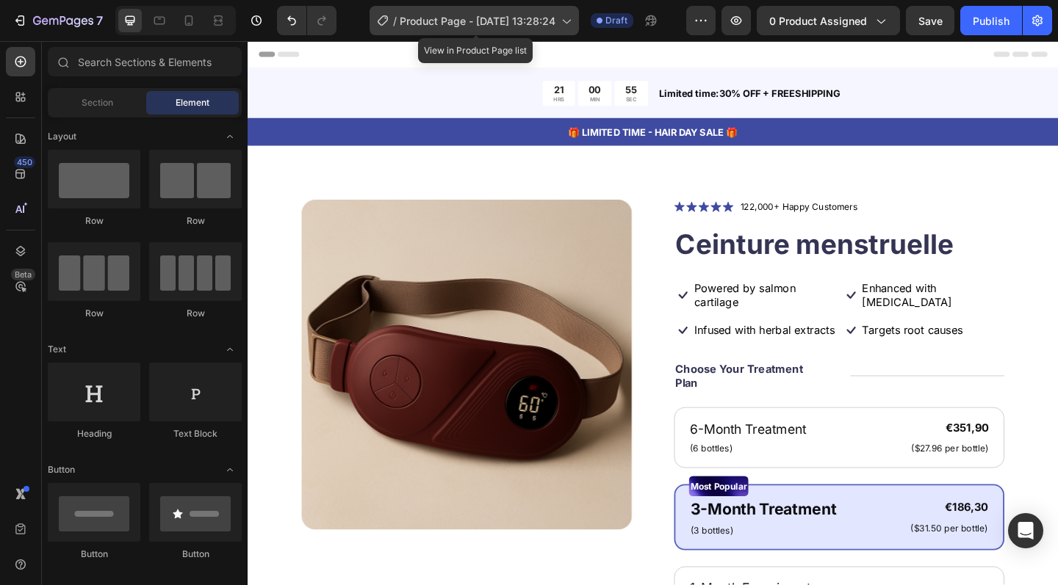
click at [546, 29] on div "/ Product Page - [DATE] 13:28:24" at bounding box center [473, 20] width 209 height 29
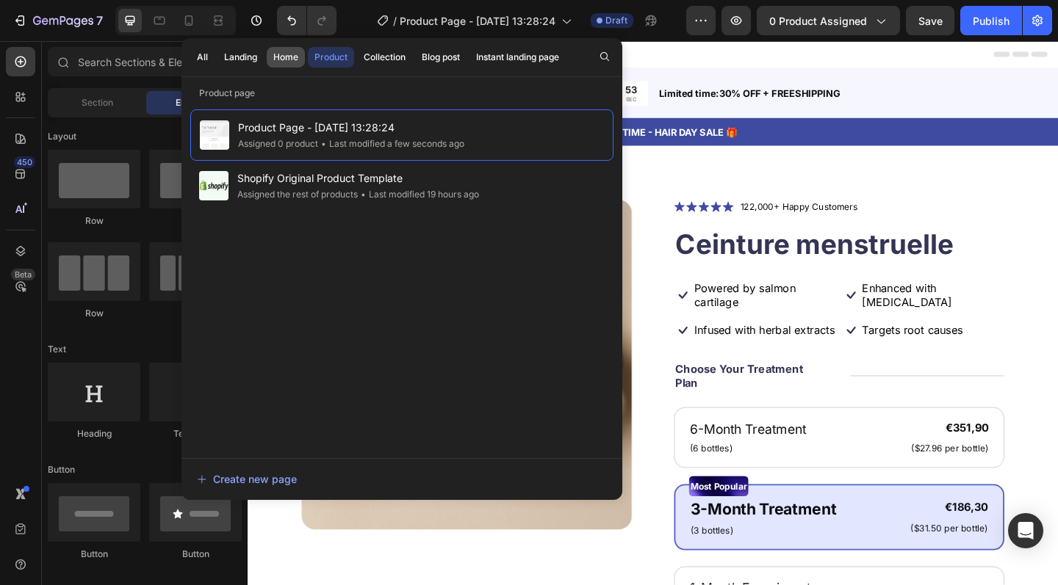
click at [297, 60] on div "Home" at bounding box center [285, 57] width 25 height 13
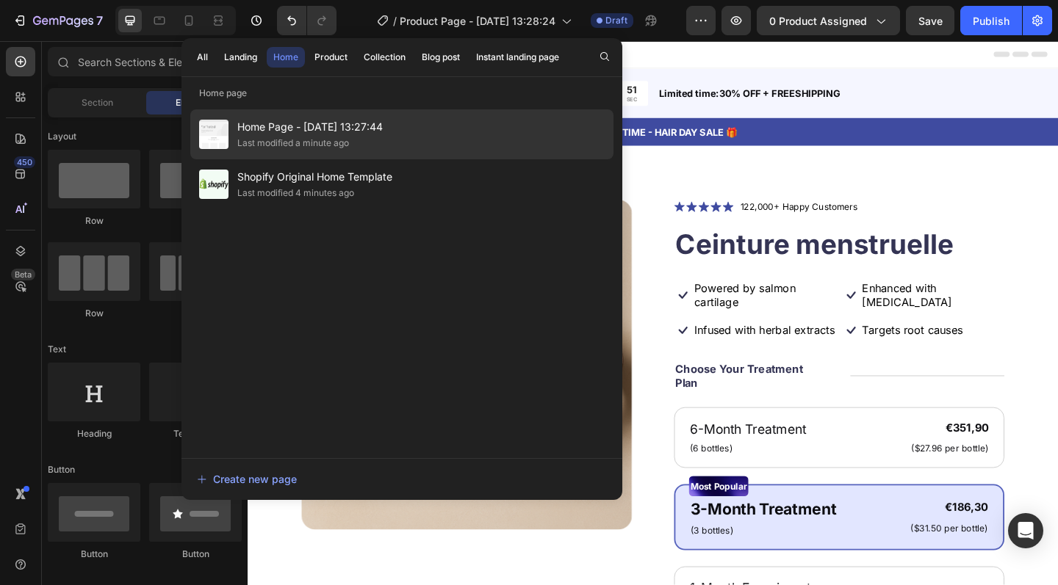
click at [306, 125] on span "Home Page - [DATE] 13:27:44" at bounding box center [309, 127] width 145 height 18
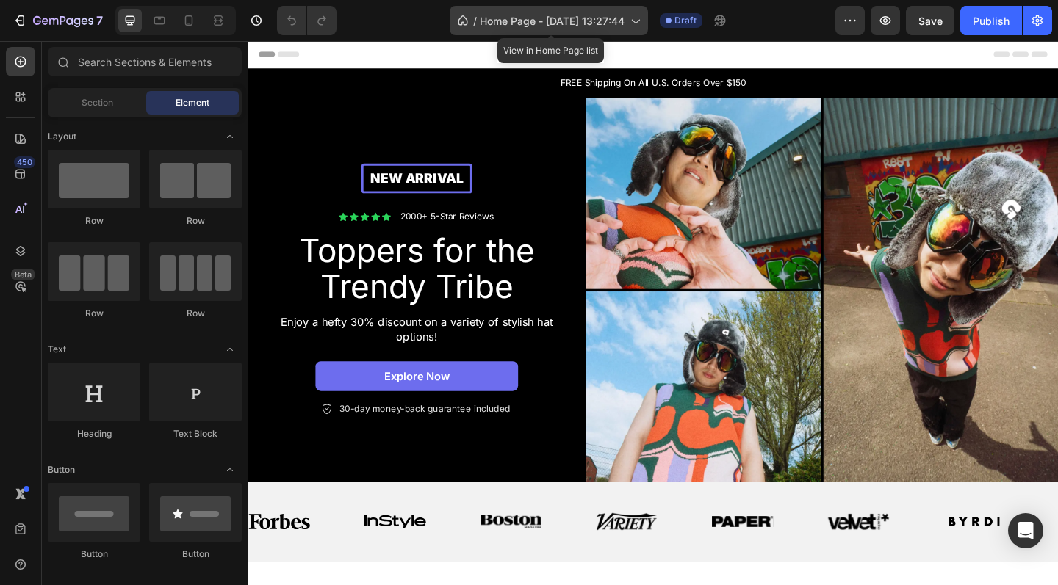
click at [599, 22] on span "Home Page - [DATE] 13:27:44" at bounding box center [552, 20] width 145 height 15
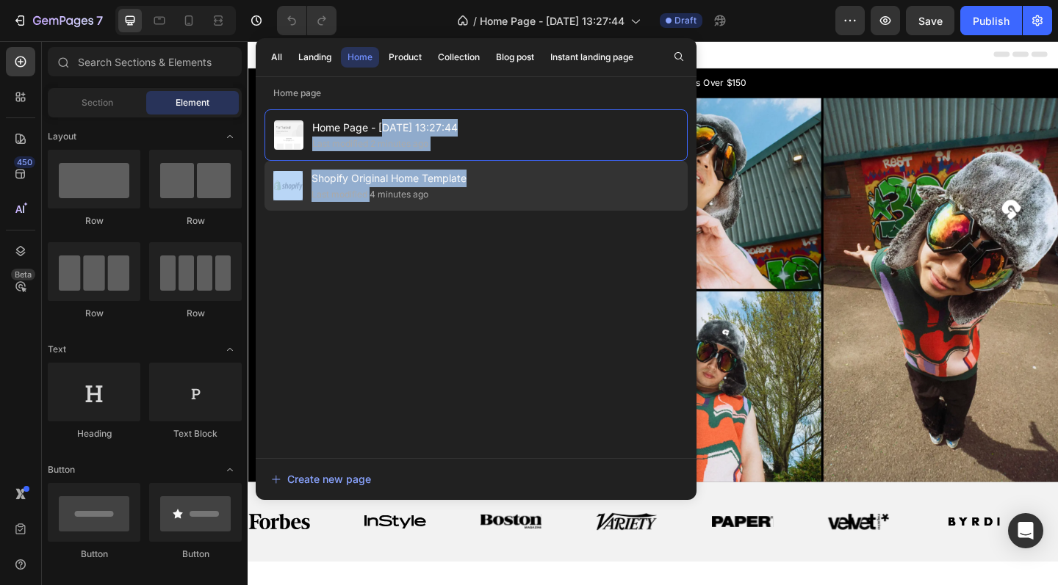
drag, startPoint x: 383, startPoint y: 131, endPoint x: 370, endPoint y: 188, distance: 58.1
click at [370, 188] on div "Home Page - [DATE] 13:27:44 Last modified 2 minutes ago Shopify Original Home T…" at bounding box center [475, 276] width 423 height 334
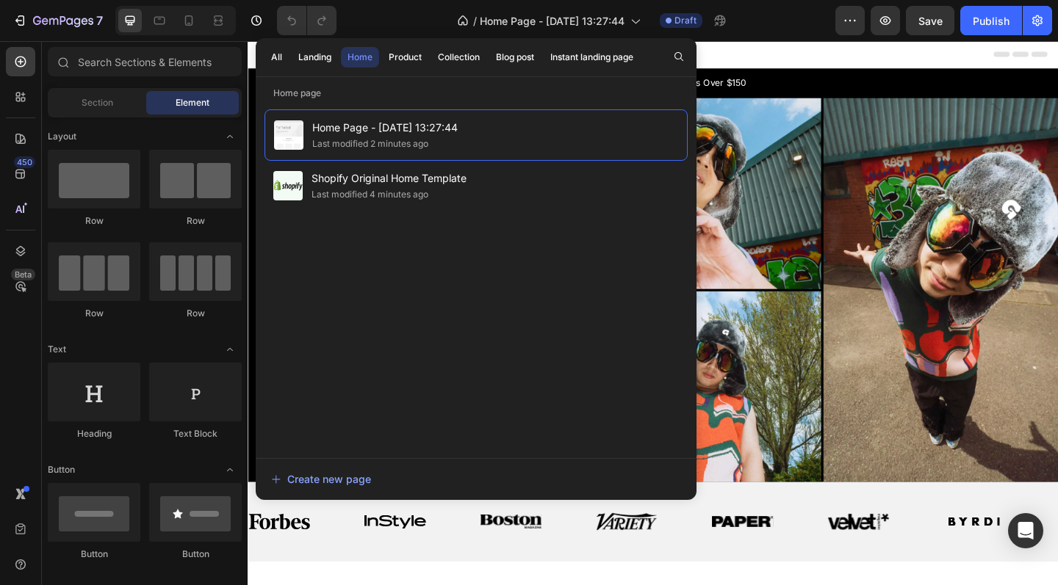
click at [368, 279] on div "Home Page - [DATE] 13:27:44 Last modified 2 minutes ago Shopify Original Home T…" at bounding box center [475, 276] width 423 height 334
click at [402, 60] on div "Product" at bounding box center [405, 57] width 33 height 13
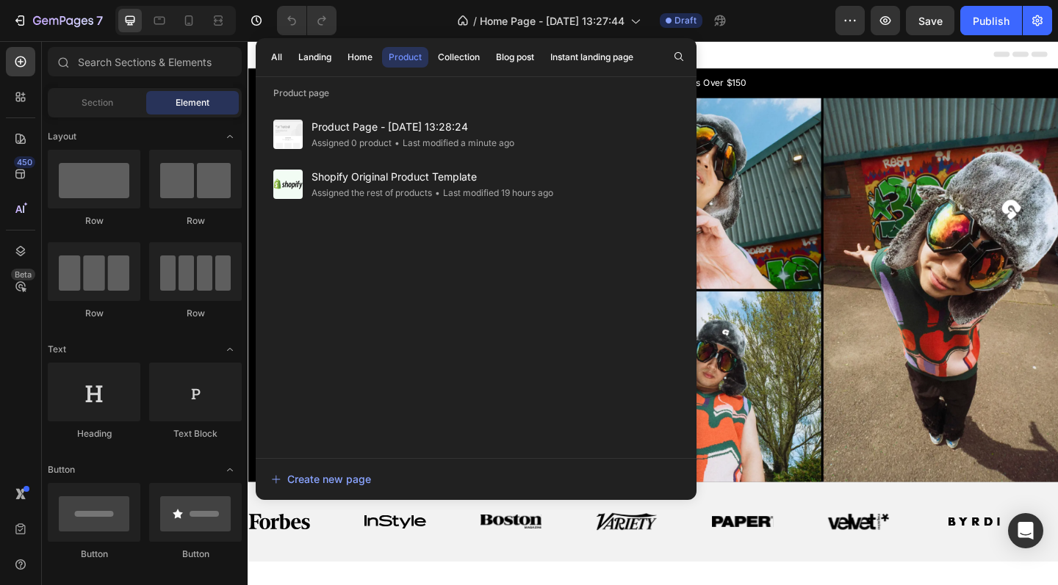
click at [759, 52] on div "Header" at bounding box center [688, 55] width 858 height 29
click at [831, 45] on div "Header" at bounding box center [688, 55] width 858 height 29
click at [989, 22] on div "Publish" at bounding box center [990, 20] width 37 height 15
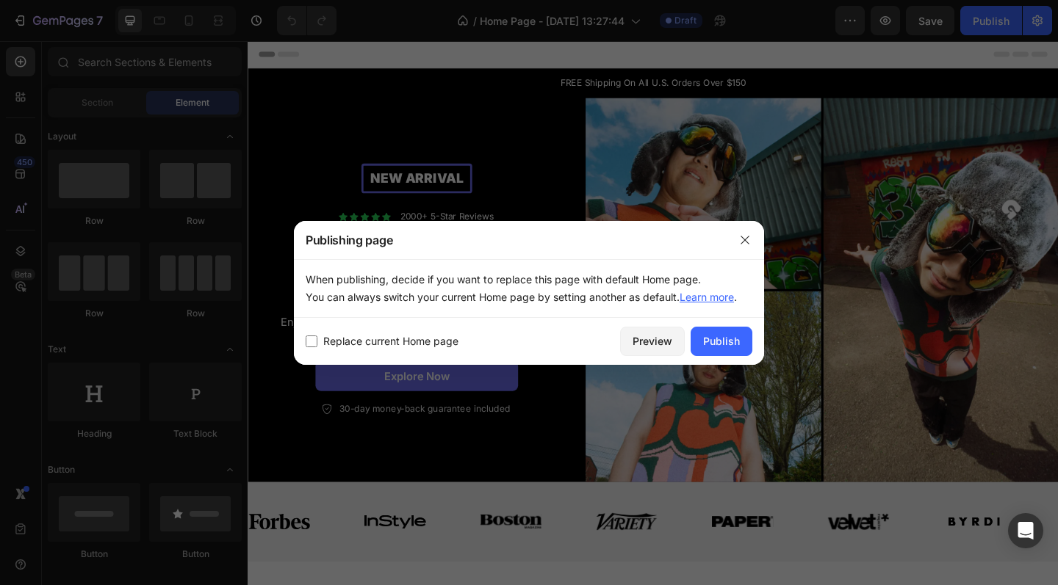
click at [423, 344] on span "Replace current Home page" at bounding box center [390, 342] width 135 height 18
checkbox input "true"
click at [713, 342] on div "Publish" at bounding box center [721, 340] width 37 height 15
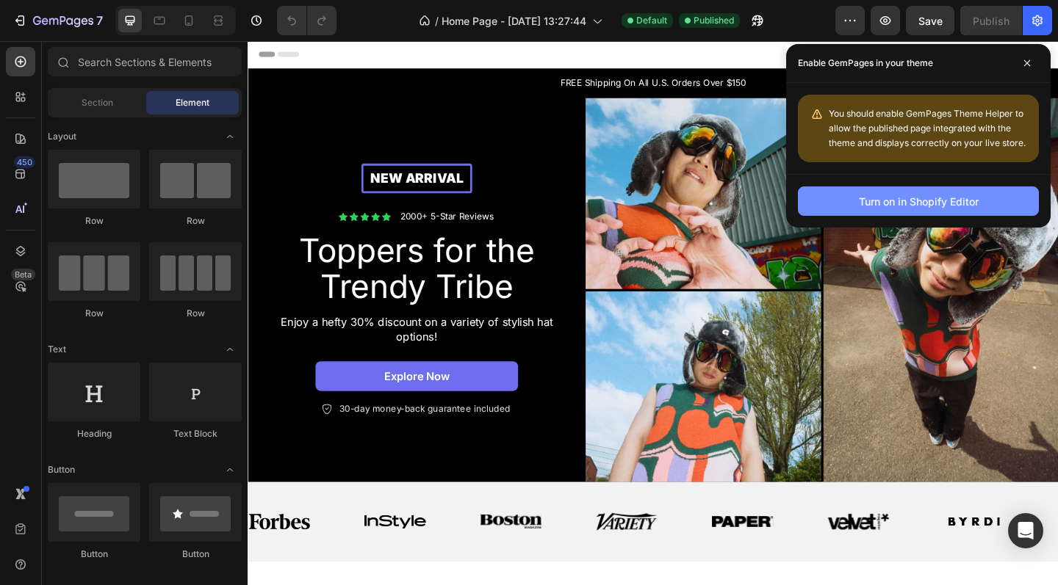
click at [904, 211] on button "Turn on in Shopify Editor" at bounding box center [918, 201] width 241 height 29
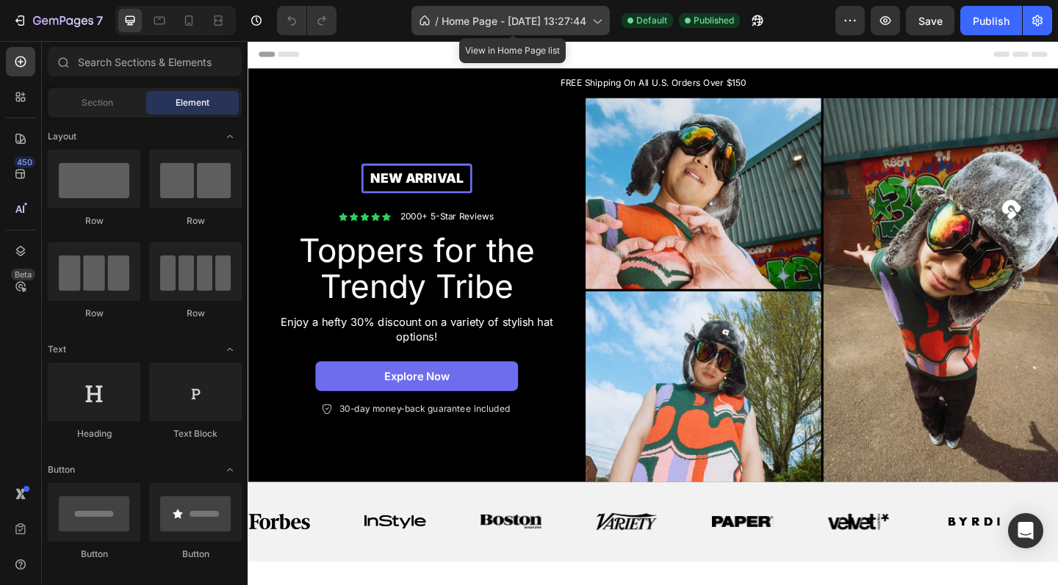
click at [491, 27] on span "Home Page - [DATE] 13:27:44" at bounding box center [513, 20] width 145 height 15
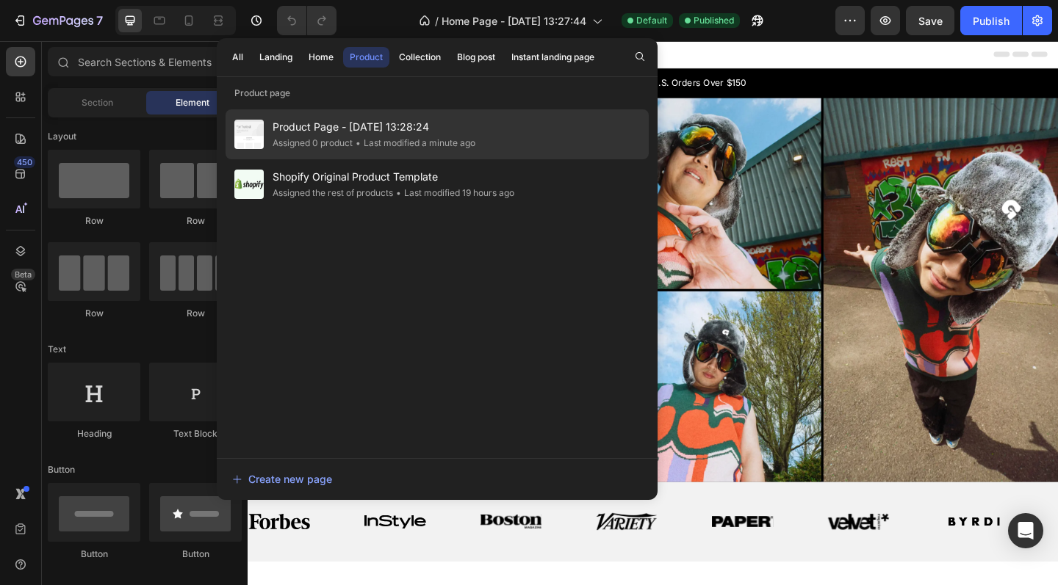
click at [401, 138] on div "• Last modified a minute ago" at bounding box center [414, 143] width 123 height 15
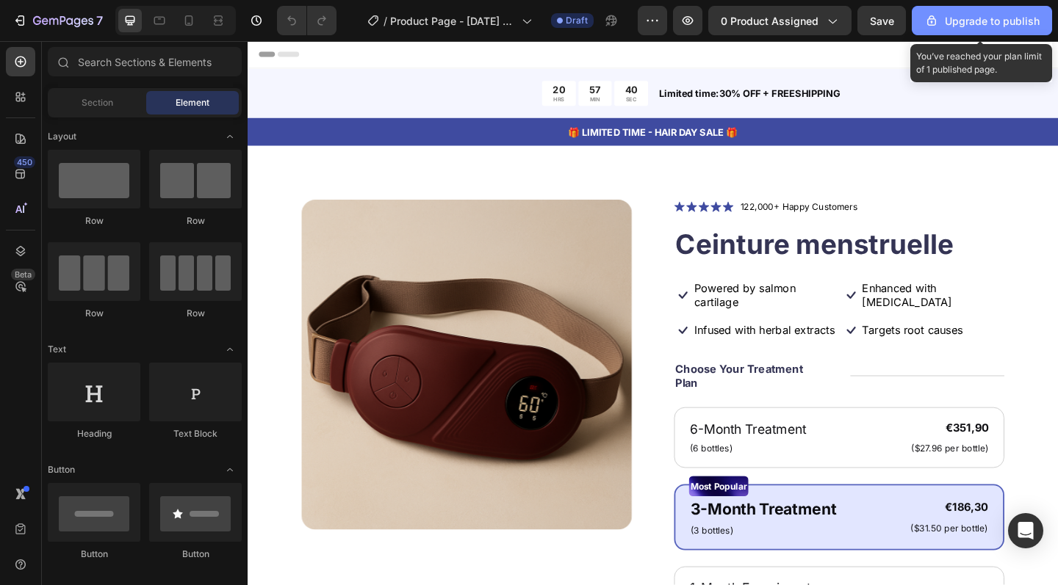
click at [956, 28] on div "Upgrade to publish" at bounding box center [981, 20] width 115 height 15
